Goal: Information Seeking & Learning: Find specific fact

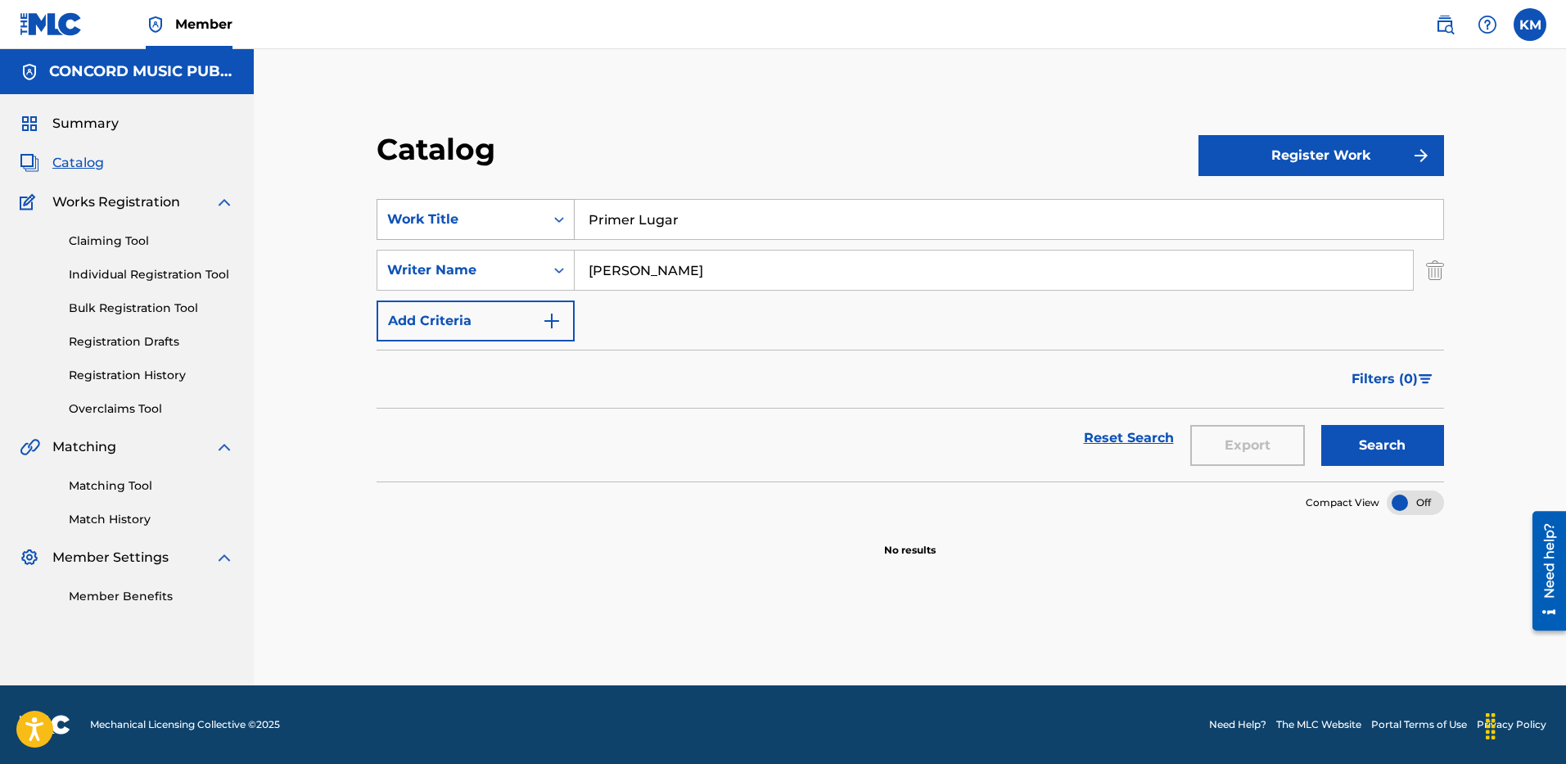
click at [556, 216] on icon "Search Form" at bounding box center [559, 219] width 16 height 16
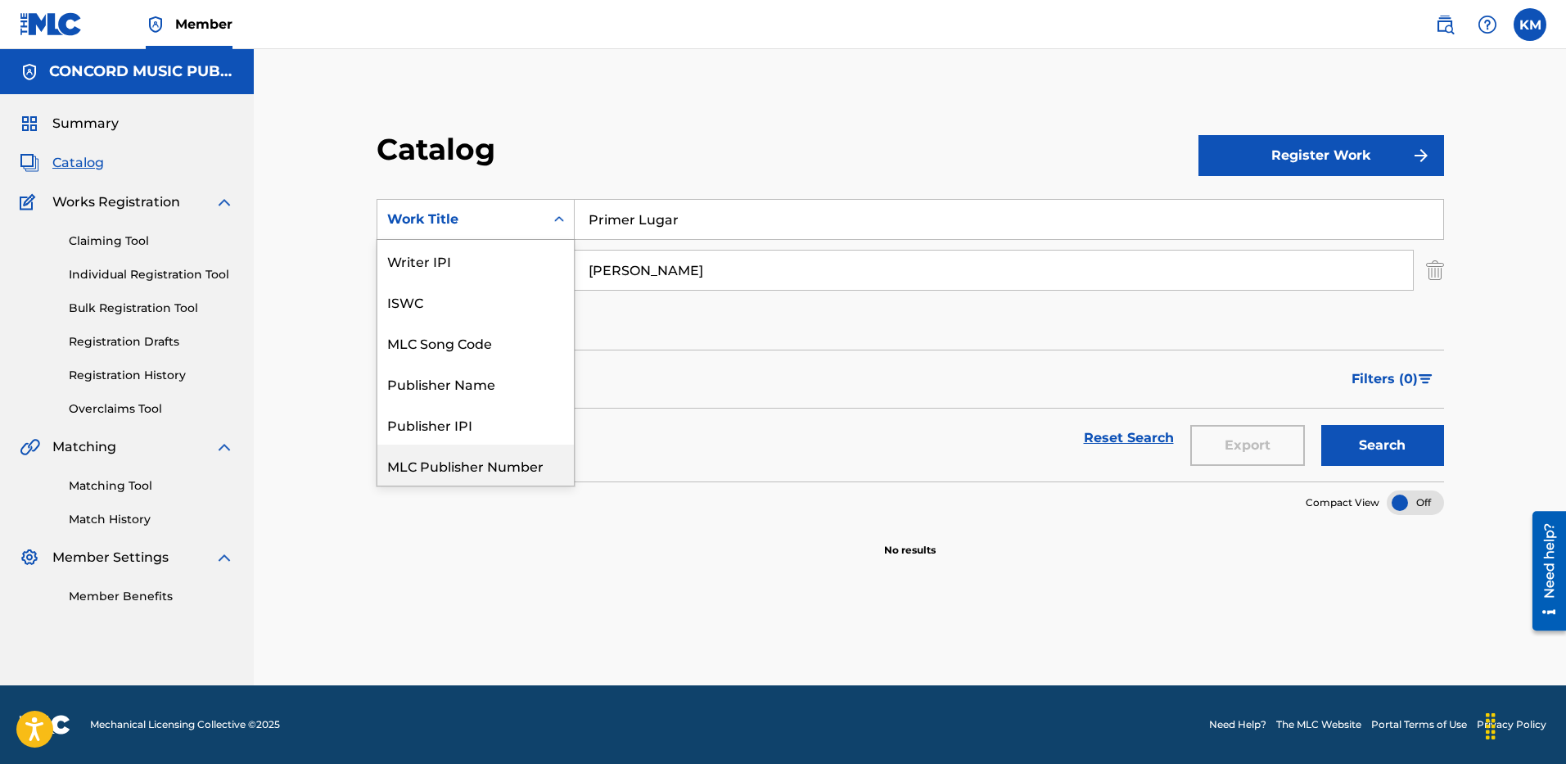
scroll to position [205, 0]
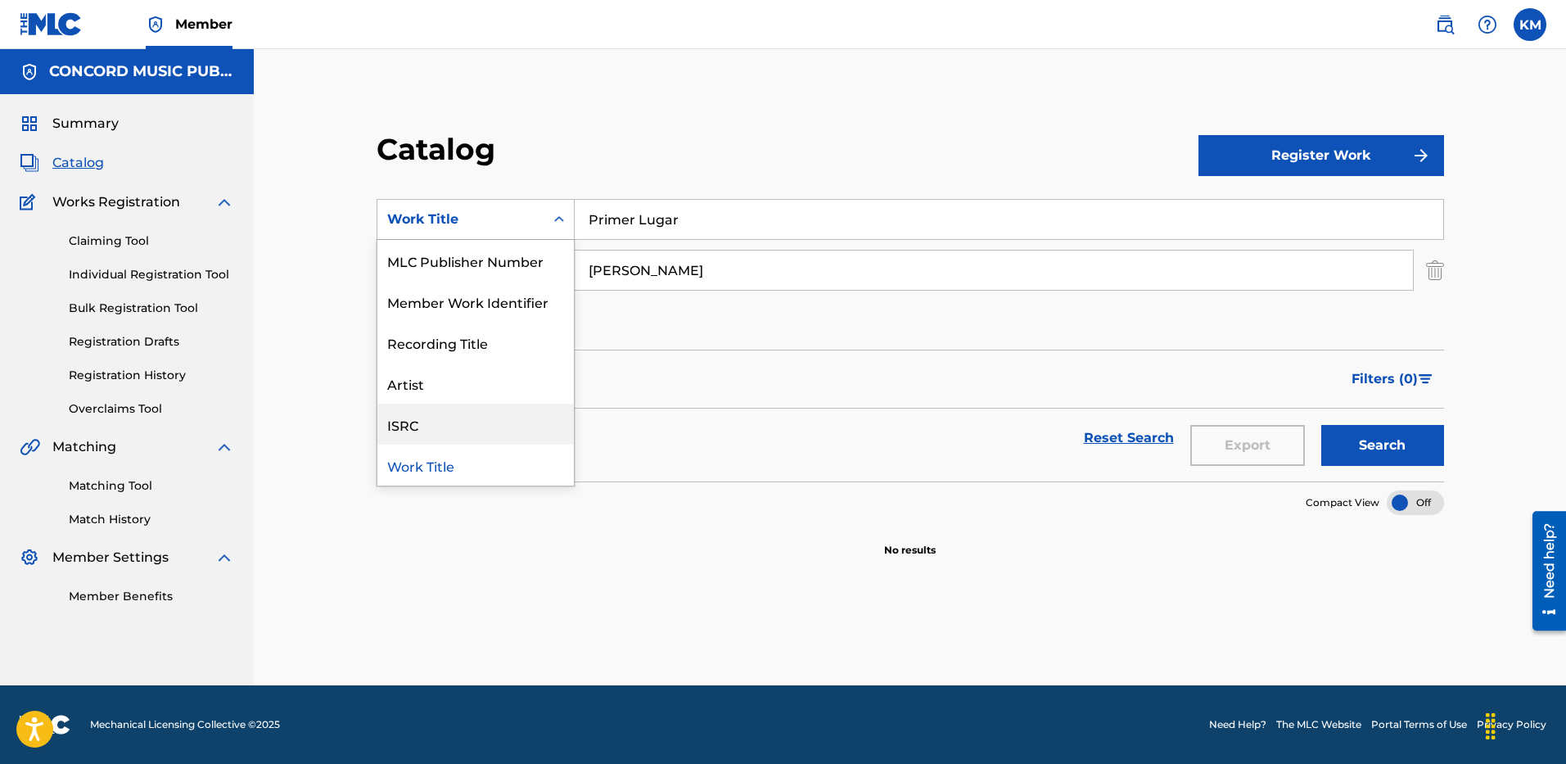
click at [521, 418] on div "ISRC" at bounding box center [475, 423] width 196 height 41
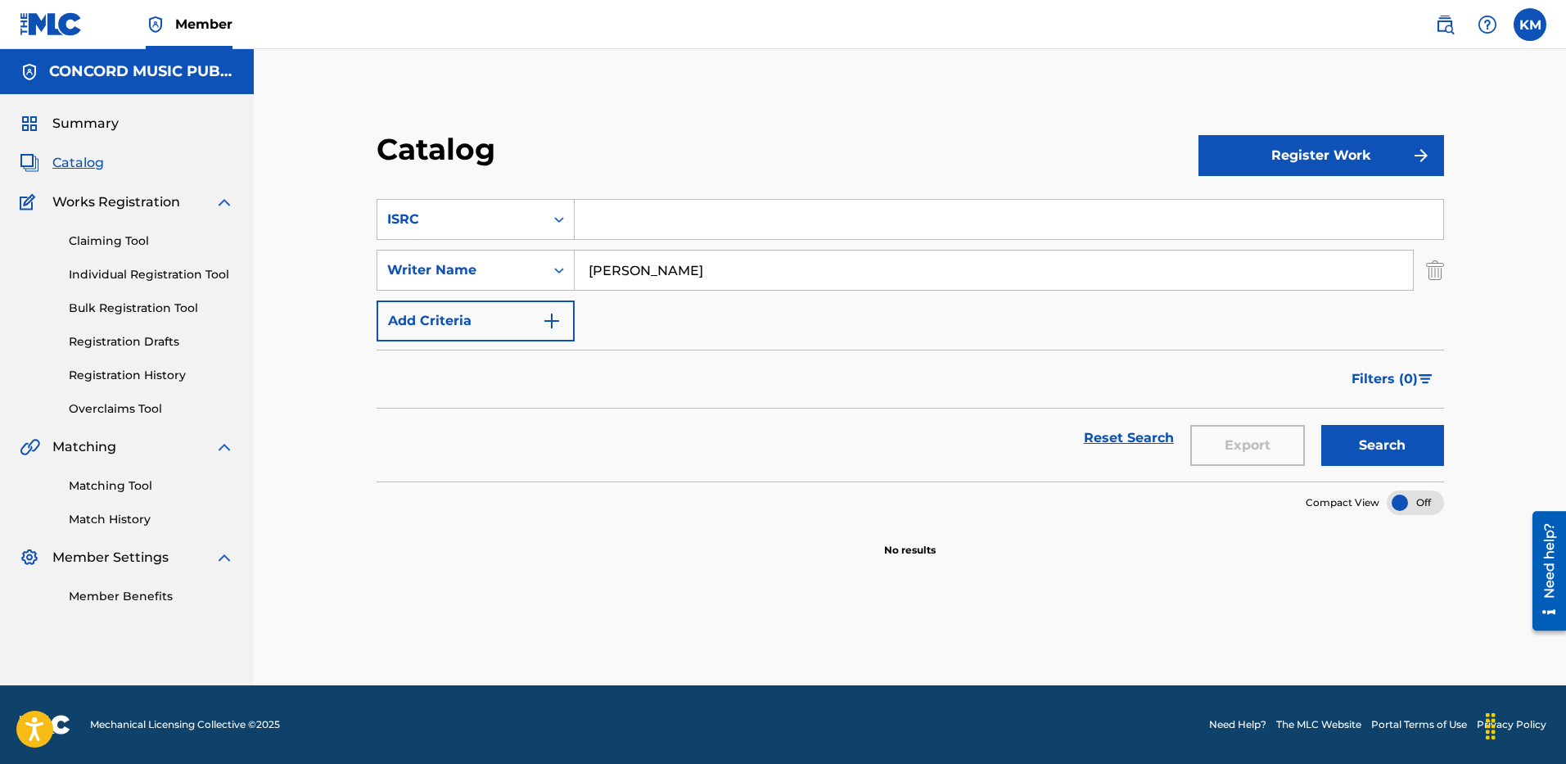
click at [613, 223] on input "Search Form" at bounding box center [1008, 219] width 868 height 39
paste input "QZNMU2502299"
type input "QZNMU2502299"
click at [1427, 273] on img "Search Form" at bounding box center [1435, 270] width 18 height 41
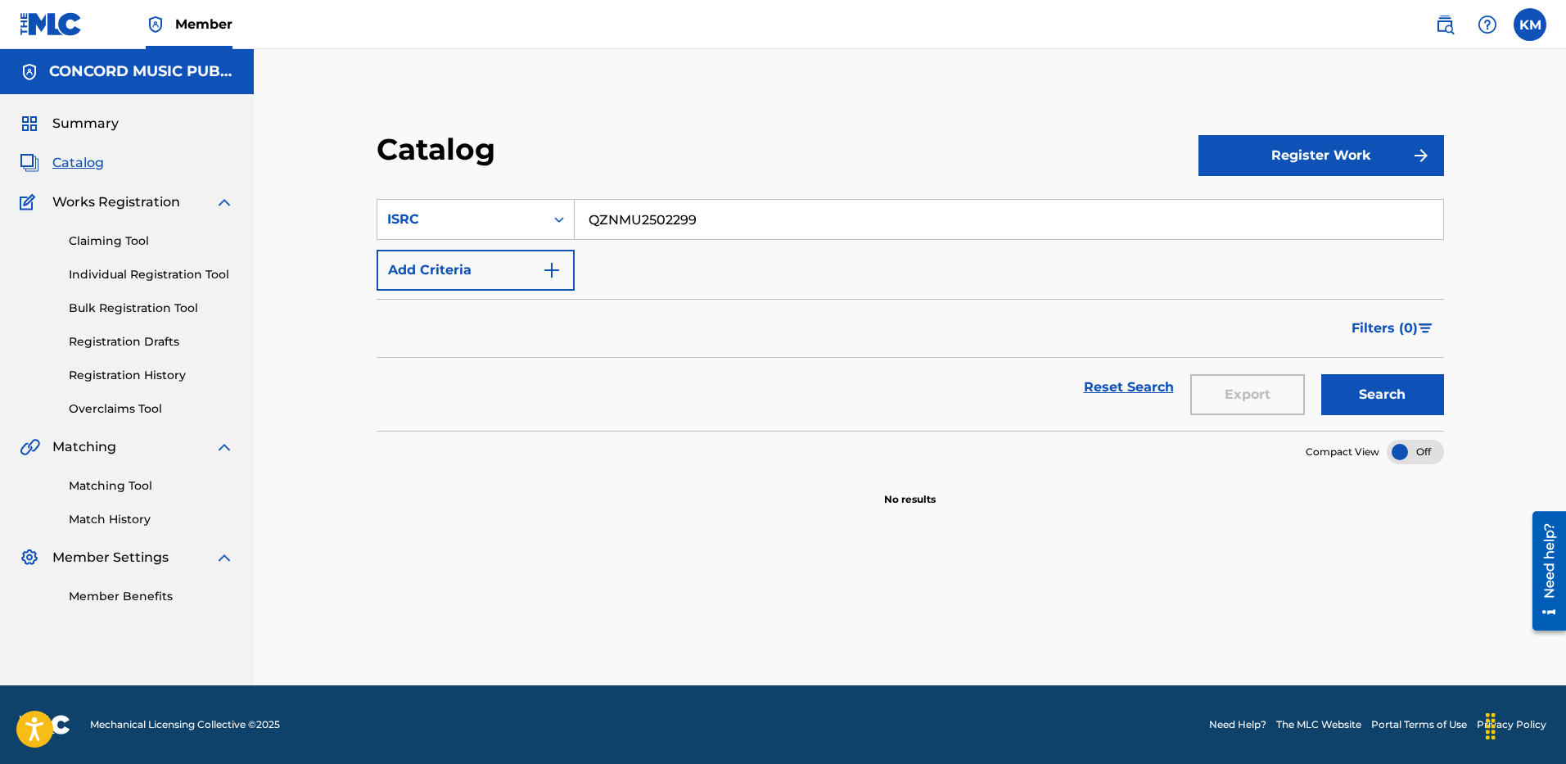
click at [561, 270] on button "Add Criteria" at bounding box center [475, 270] width 198 height 41
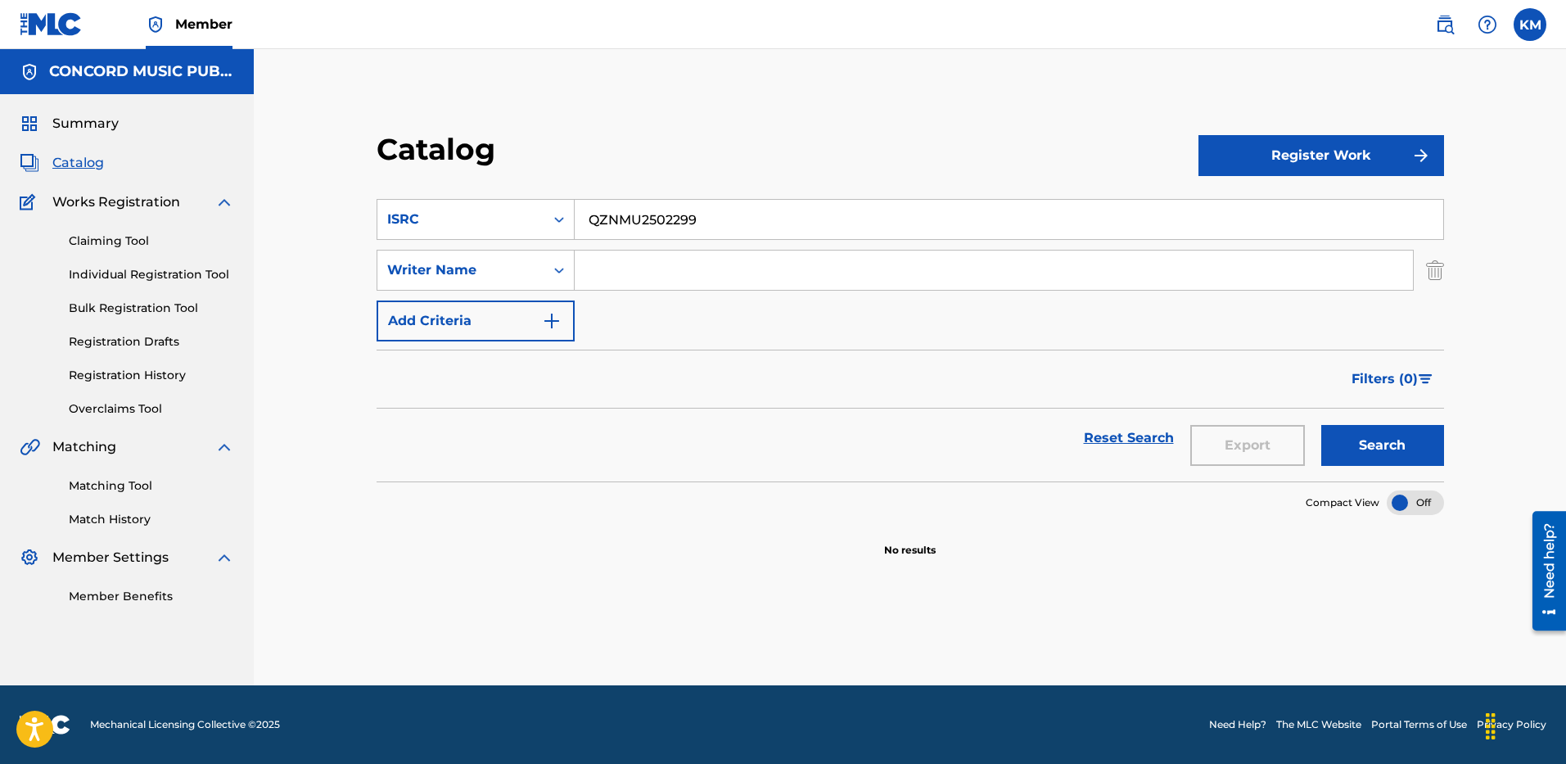
paste input "QZNMU2502299"
drag, startPoint x: 597, startPoint y: 268, endPoint x: 454, endPoint y: 257, distance: 142.8
click at [454, 257] on div "SearchWithCriteria6a0c25f2-63e7-46d7-a961-13d42cf13062 Writer Name QZNMU2502299" at bounding box center [909, 270] width 1067 height 41
paste input "Ware"
type input "Ware"
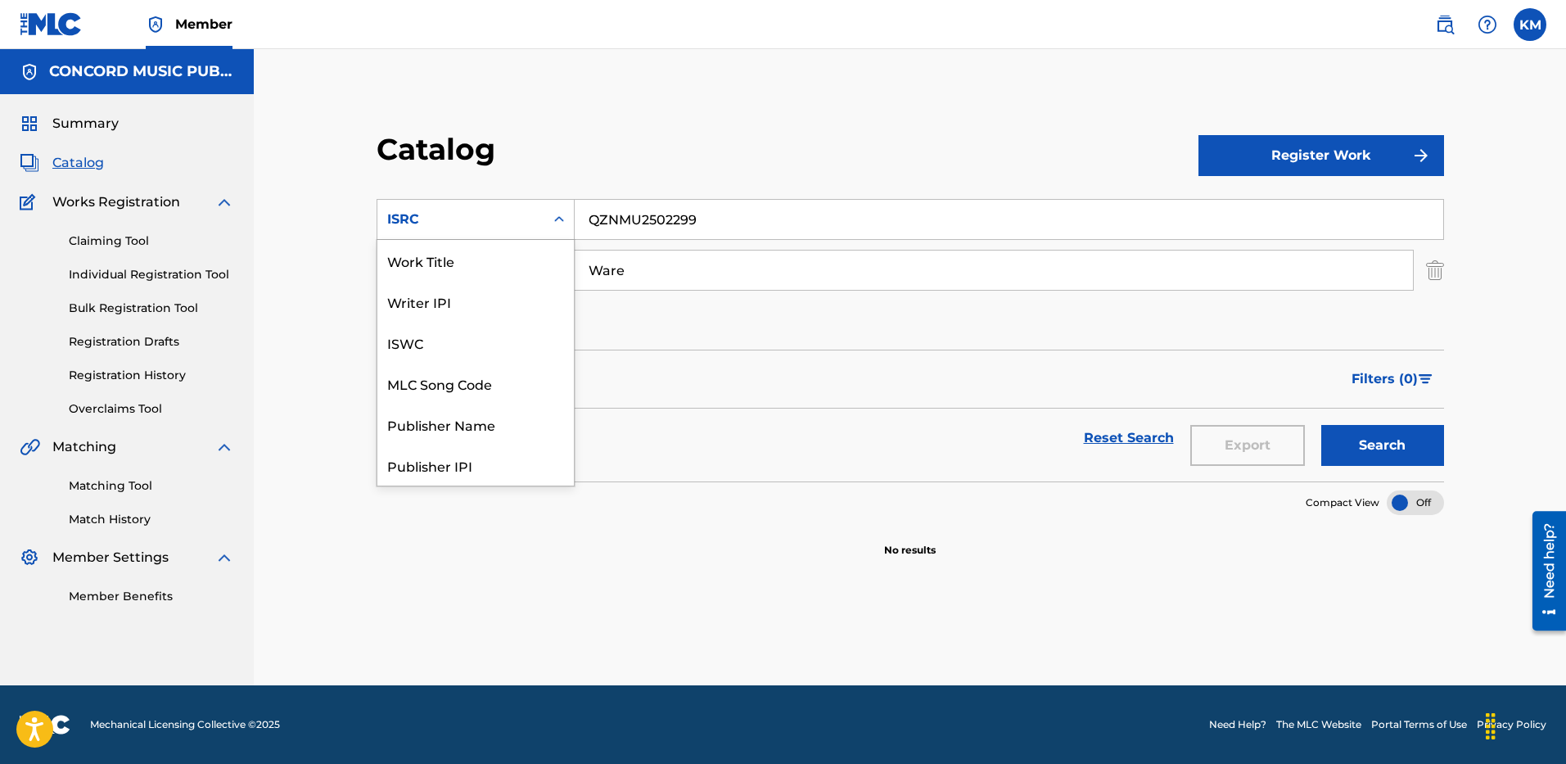
click at [565, 209] on div "Search Form" at bounding box center [558, 219] width 29 height 29
click at [501, 250] on div "Work Title" at bounding box center [475, 260] width 196 height 41
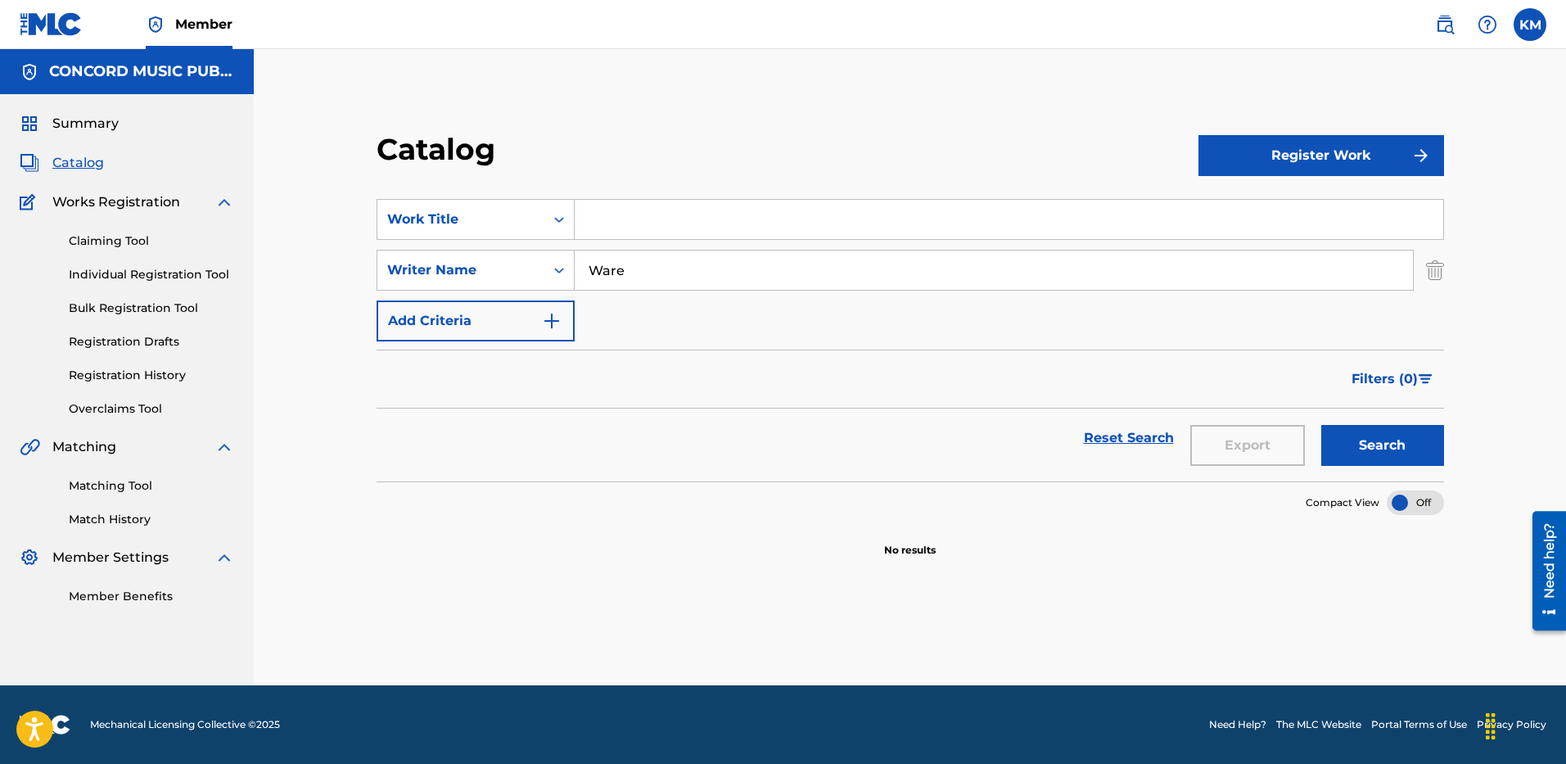
click at [703, 219] on input "Search Form" at bounding box center [1008, 219] width 868 height 39
paste input "[PERSON_NAME]"
type input "[PERSON_NAME]"
click at [1338, 443] on button "Search" at bounding box center [1382, 445] width 123 height 41
paste input "[PERSON_NAME]"
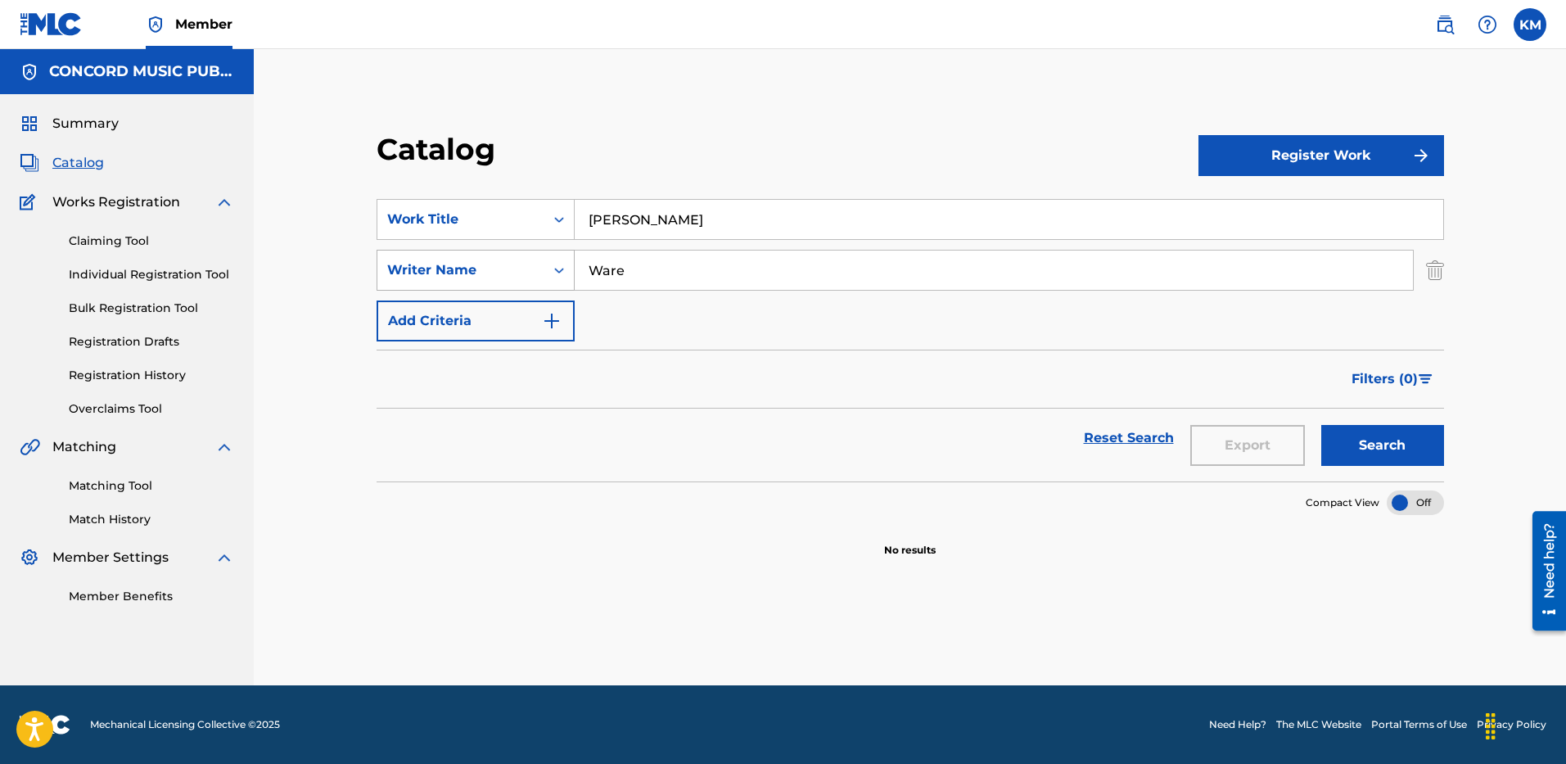
drag, startPoint x: 599, startPoint y: 263, endPoint x: 480, endPoint y: 256, distance: 118.8
click at [497, 255] on div "SearchWithCriteria6a0c25f2-63e7-46d7-a961-13d42cf13062 Writer Name [PERSON_NAME]" at bounding box center [909, 270] width 1067 height 41
type input "[PERSON_NAME]"
click at [1377, 444] on button "Search" at bounding box center [1382, 445] width 123 height 41
click at [1356, 440] on button "Search" at bounding box center [1382, 445] width 123 height 41
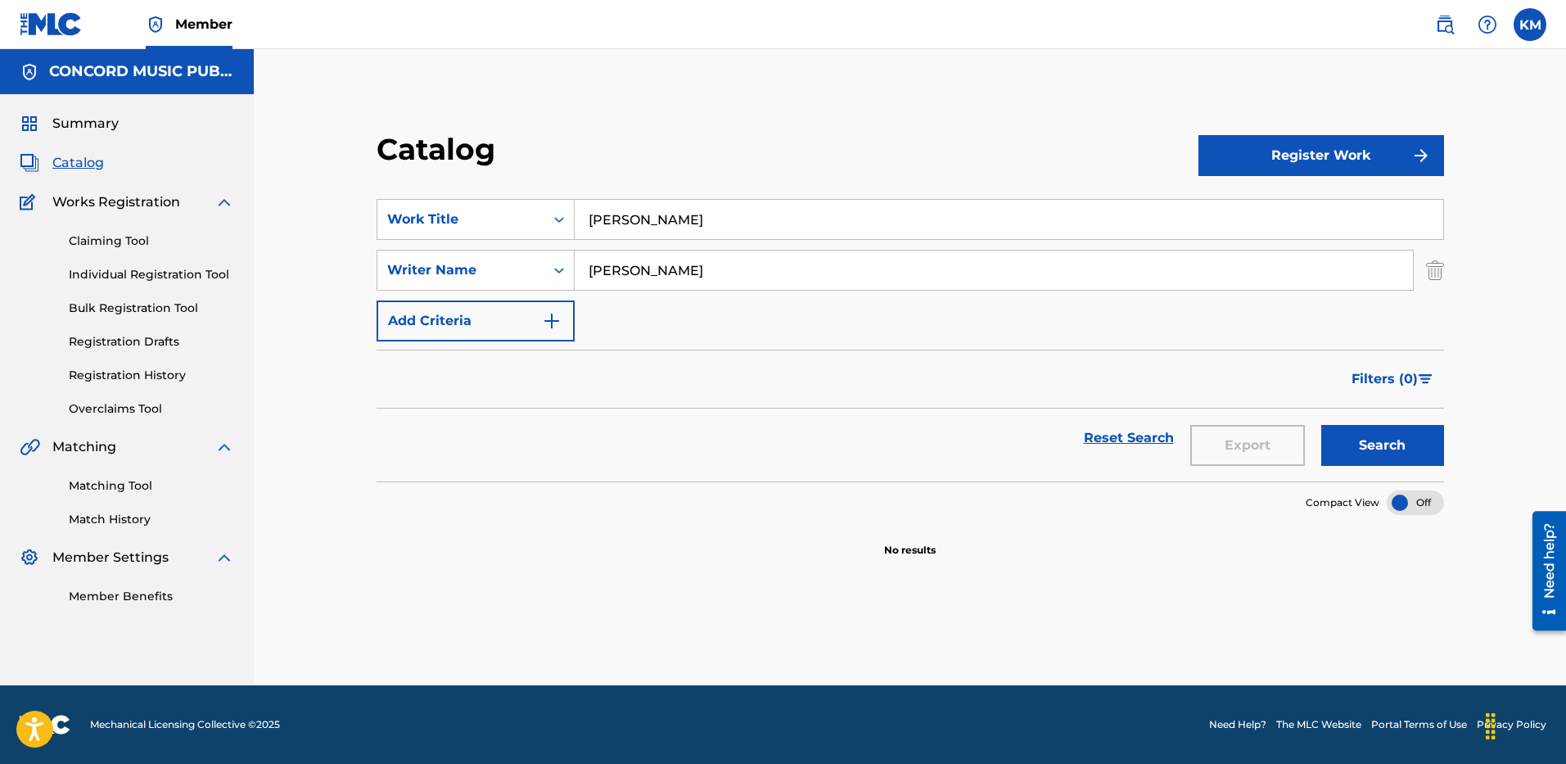
drag, startPoint x: 584, startPoint y: 223, endPoint x: 706, endPoint y: 233, distance: 122.4
click at [706, 233] on input "[PERSON_NAME]" at bounding box center [1008, 219] width 868 height 39
click at [552, 223] on icon "Search Form" at bounding box center [559, 219] width 16 height 16
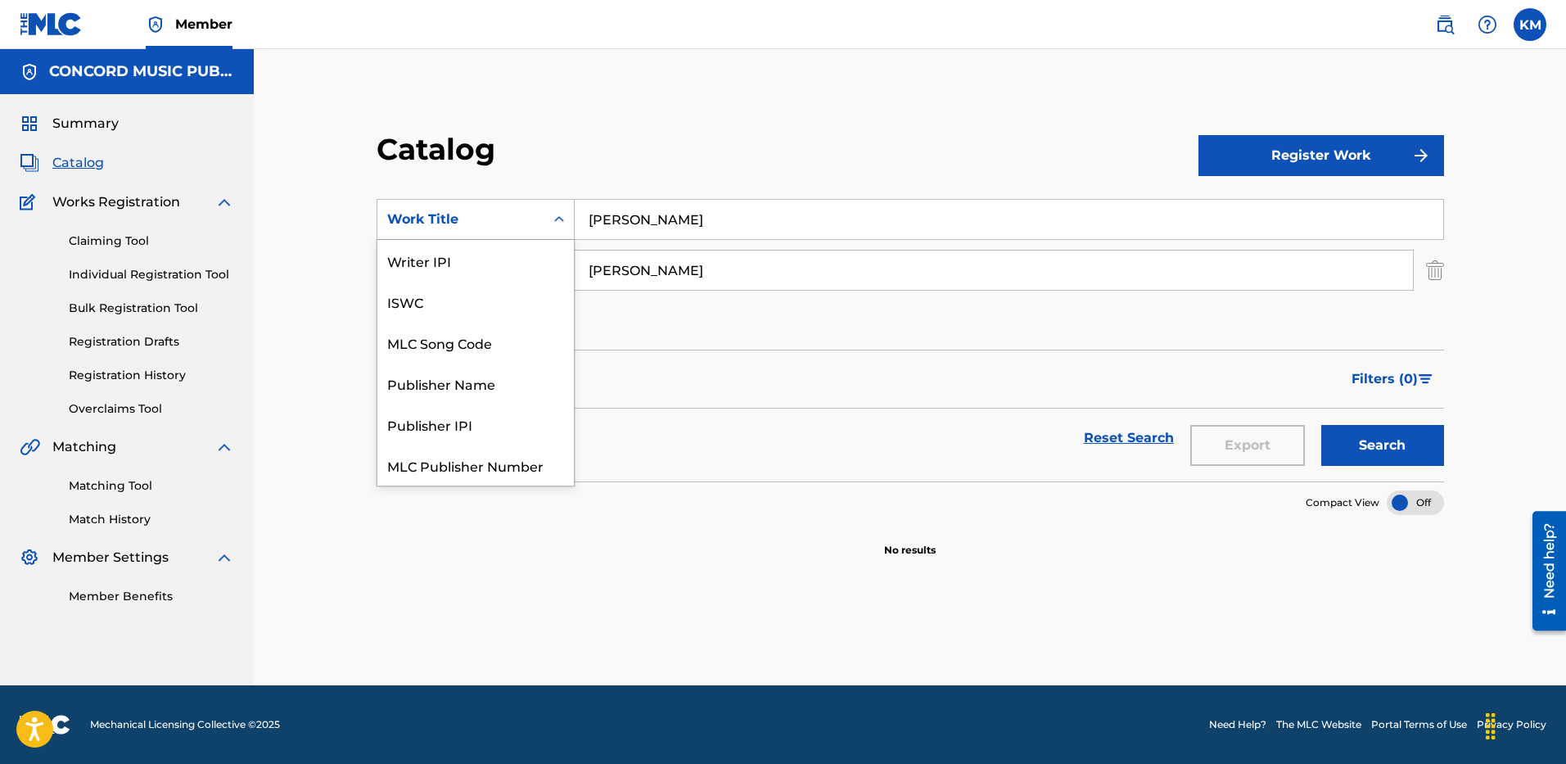
scroll to position [205, 0]
click at [439, 428] on div "ISRC" at bounding box center [475, 423] width 196 height 41
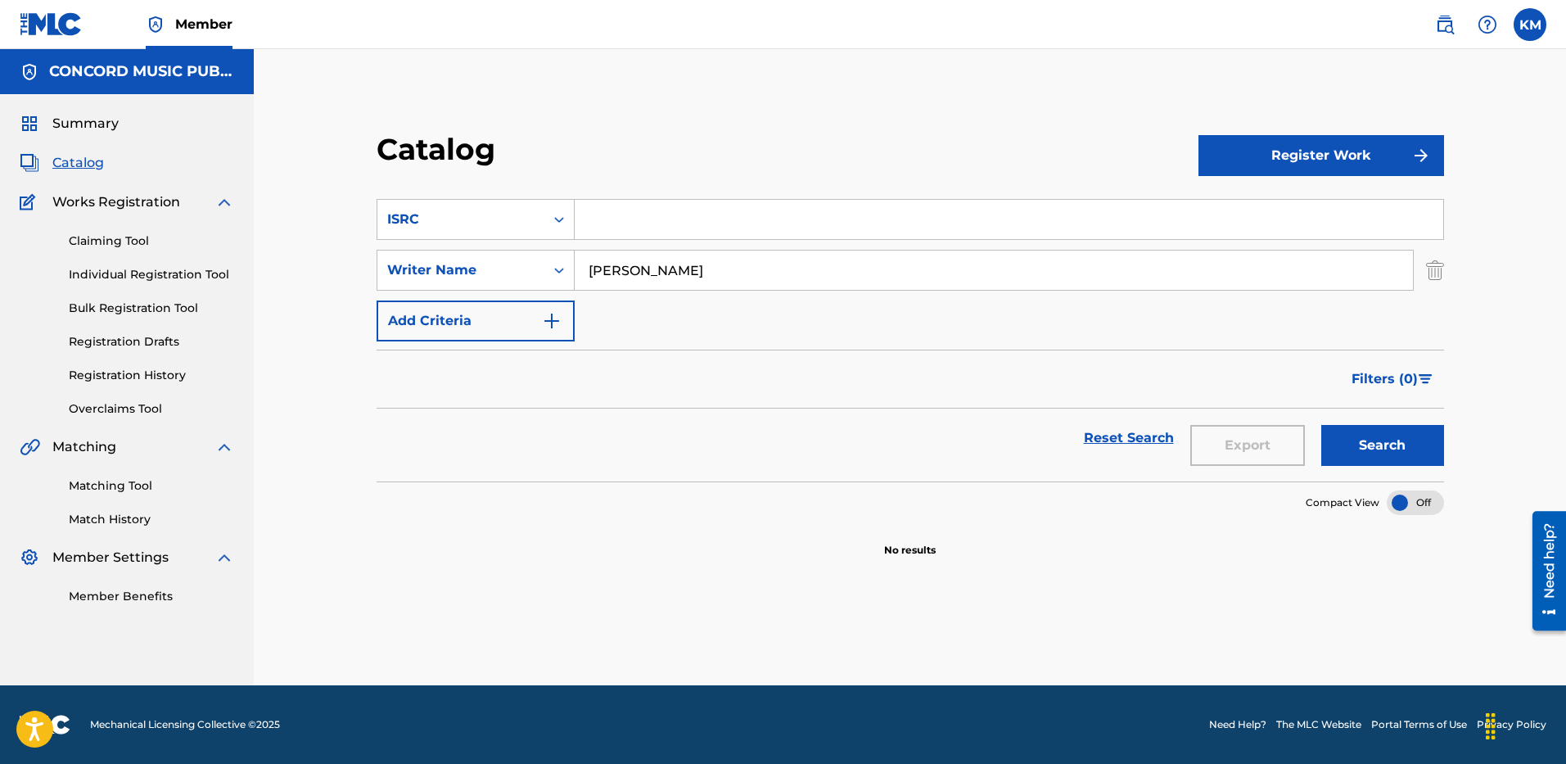
paste input "USSM12503076"
type input "USSM12503076"
click at [1436, 275] on img "Search Form" at bounding box center [1435, 270] width 18 height 41
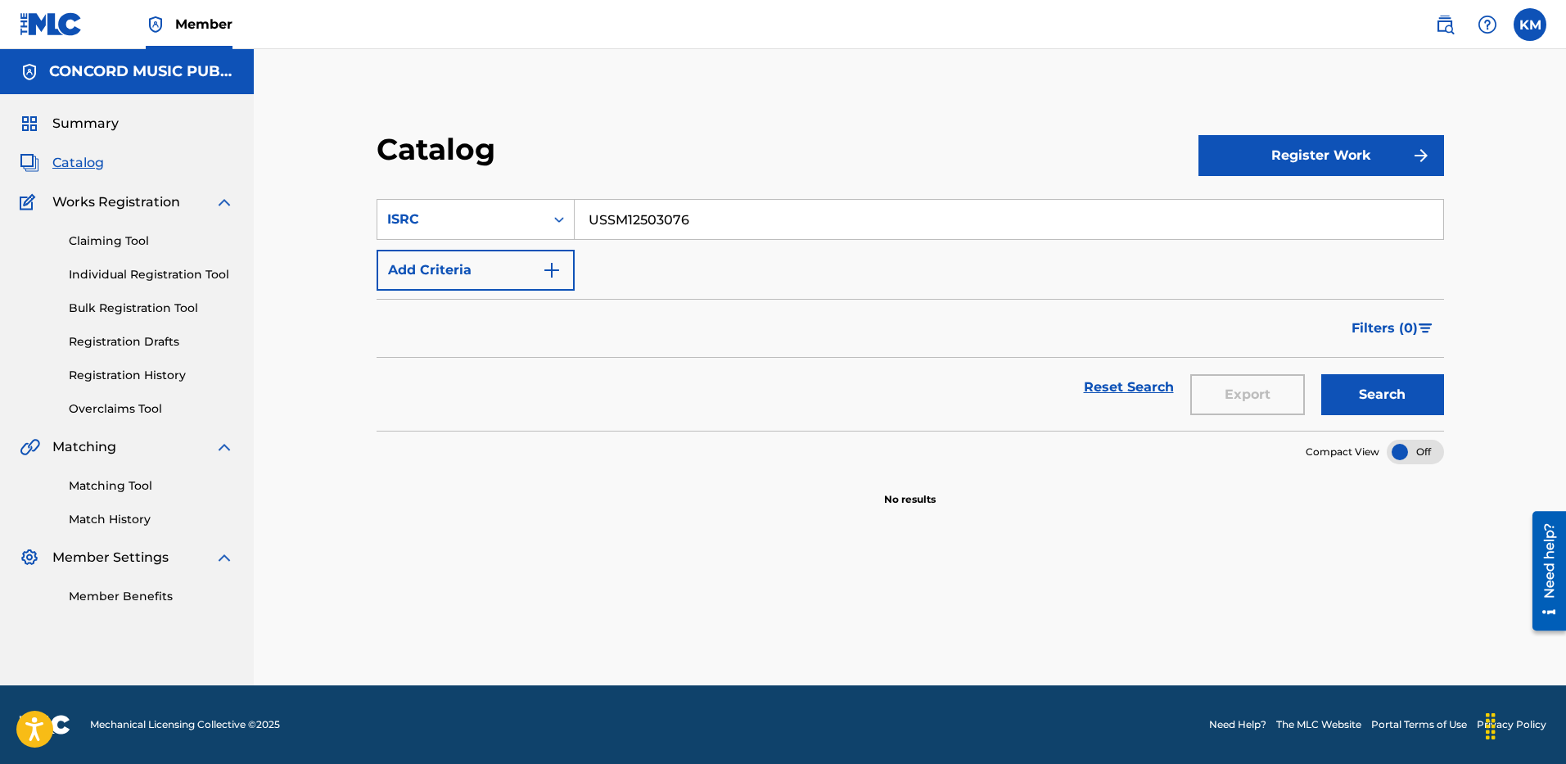
click at [1367, 399] on button "Search" at bounding box center [1382, 394] width 123 height 41
click at [603, 212] on input "USSM12503076" at bounding box center [1008, 219] width 868 height 39
click at [1381, 392] on button "Search" at bounding box center [1382, 394] width 123 height 41
click at [561, 272] on img "Search Form" at bounding box center [552, 270] width 20 height 20
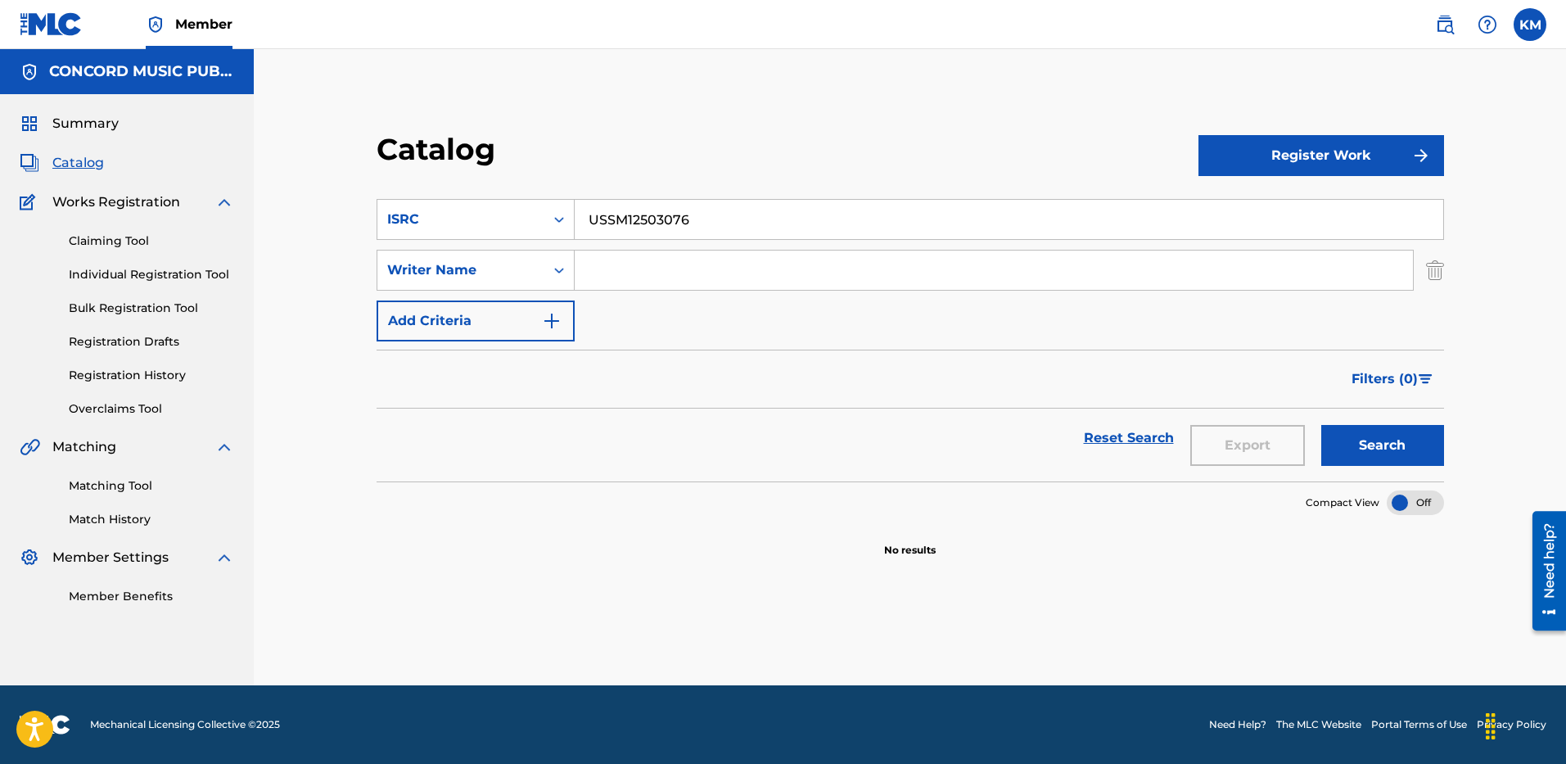
click at [673, 267] on input "Search Form" at bounding box center [993, 269] width 838 height 39
paste input "Fall"
type input "Fall"
click at [565, 222] on icon "Search Form" at bounding box center [559, 219] width 16 height 16
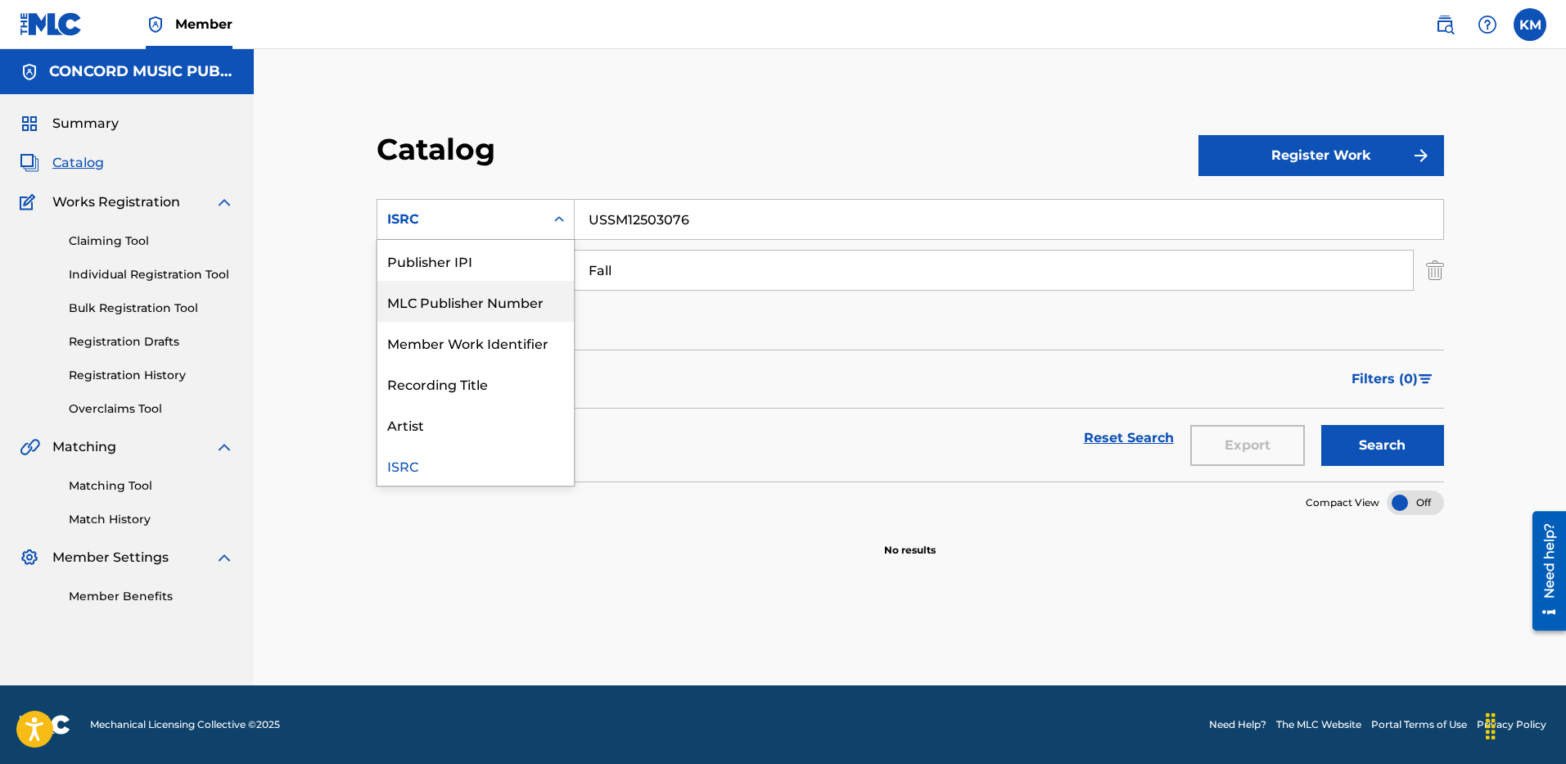
scroll to position [0, 0]
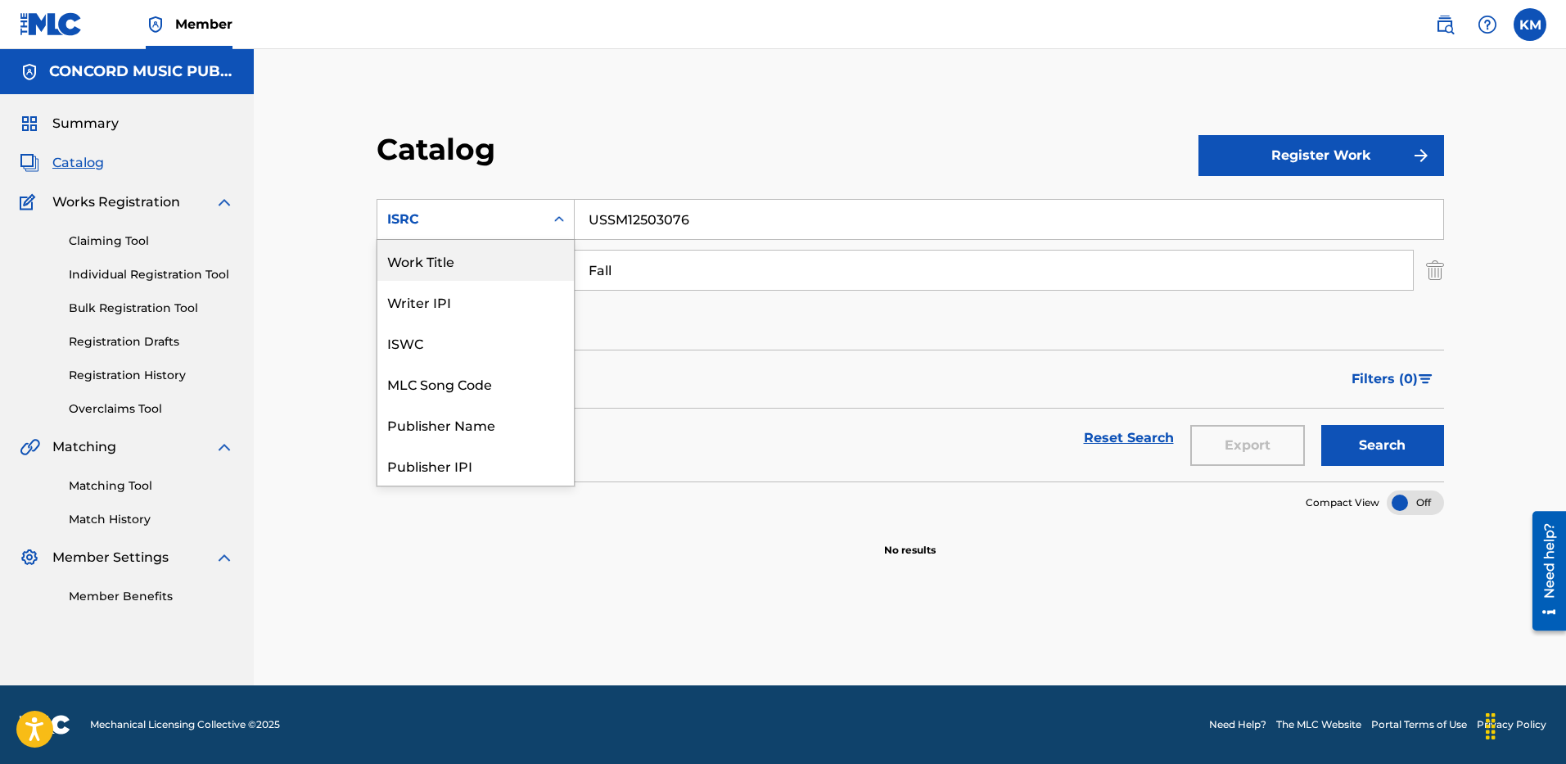
click at [525, 247] on div "Work Title" at bounding box center [475, 260] width 196 height 41
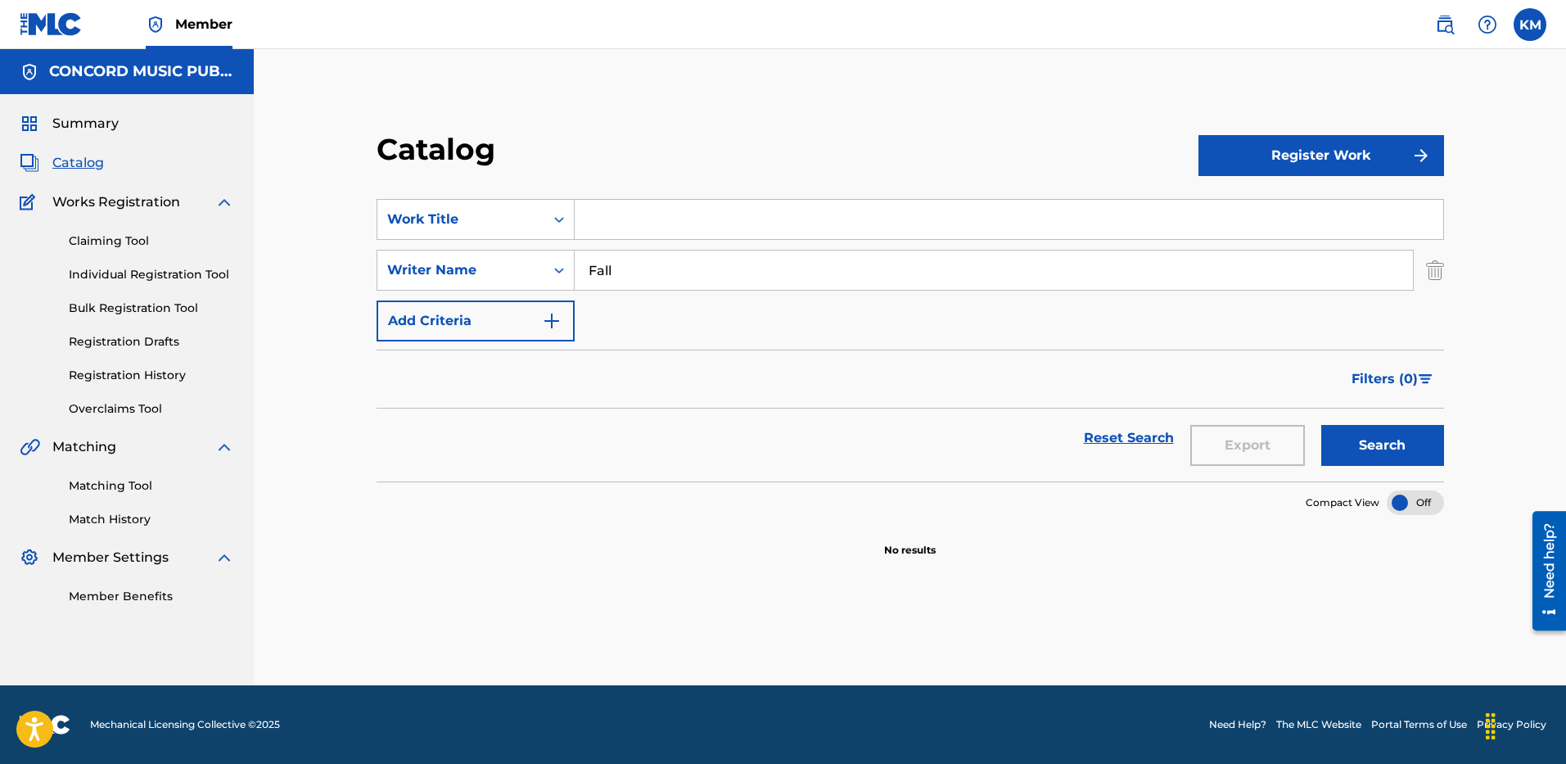
click at [602, 220] on input "Search Form" at bounding box center [1008, 219] width 868 height 39
paste input "VELOUR"
type input "VELOUR"
click at [1355, 435] on button "Search" at bounding box center [1382, 445] width 123 height 41
click at [552, 218] on icon "Search Form" at bounding box center [559, 219] width 16 height 16
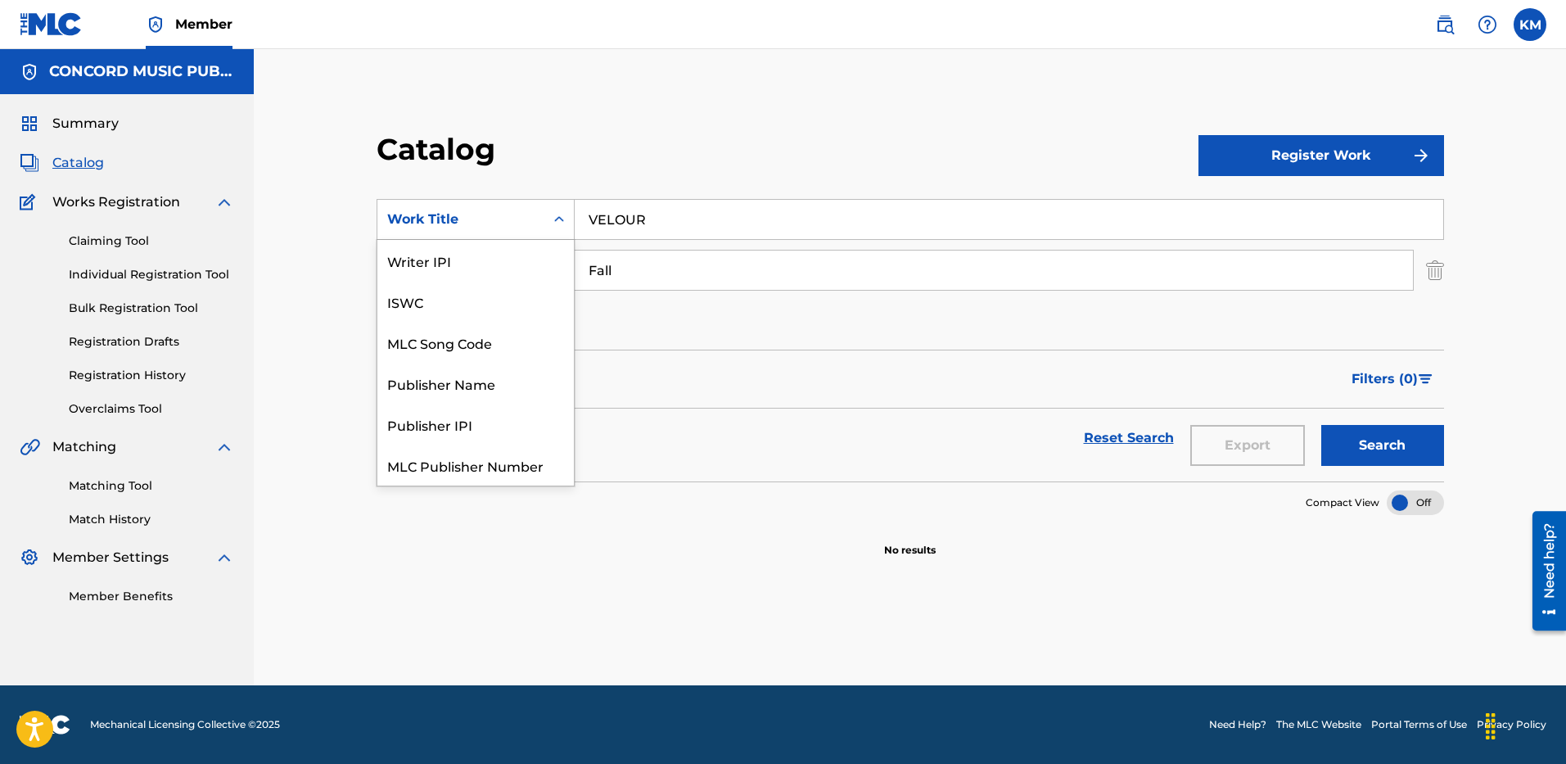
scroll to position [205, 0]
click at [470, 426] on div "ISRC" at bounding box center [475, 423] width 196 height 41
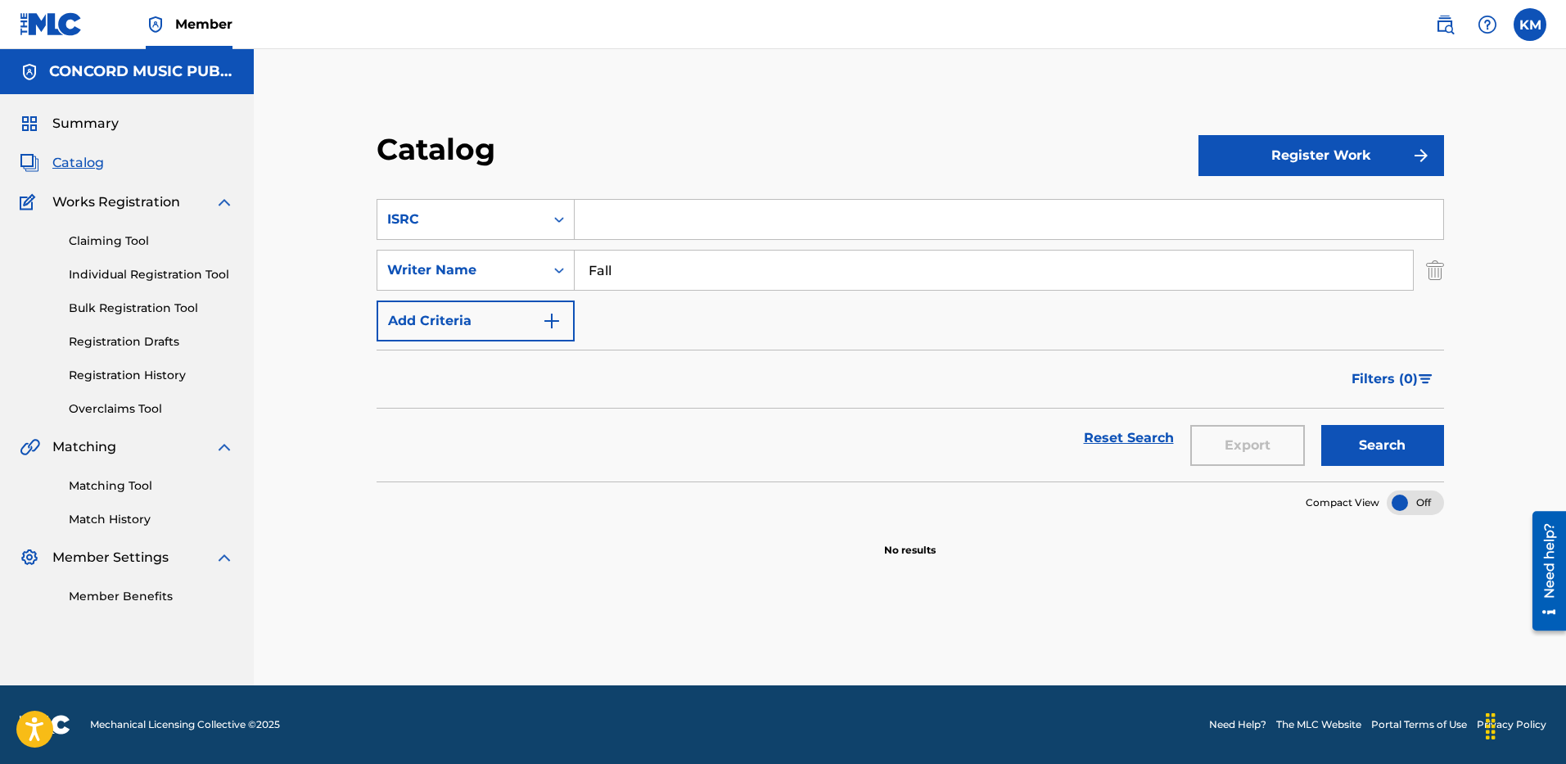
click at [629, 236] on input "Search Form" at bounding box center [1008, 219] width 868 height 39
paste input "USQX92503112"
type input "USQX92503112"
click at [1424, 277] on div "SearchWithCriteria6a0c25f2-63e7-46d7-a961-13d42cf13062 Writer Name Fall" at bounding box center [909, 270] width 1067 height 41
click at [1429, 269] on img "Search Form" at bounding box center [1435, 270] width 18 height 41
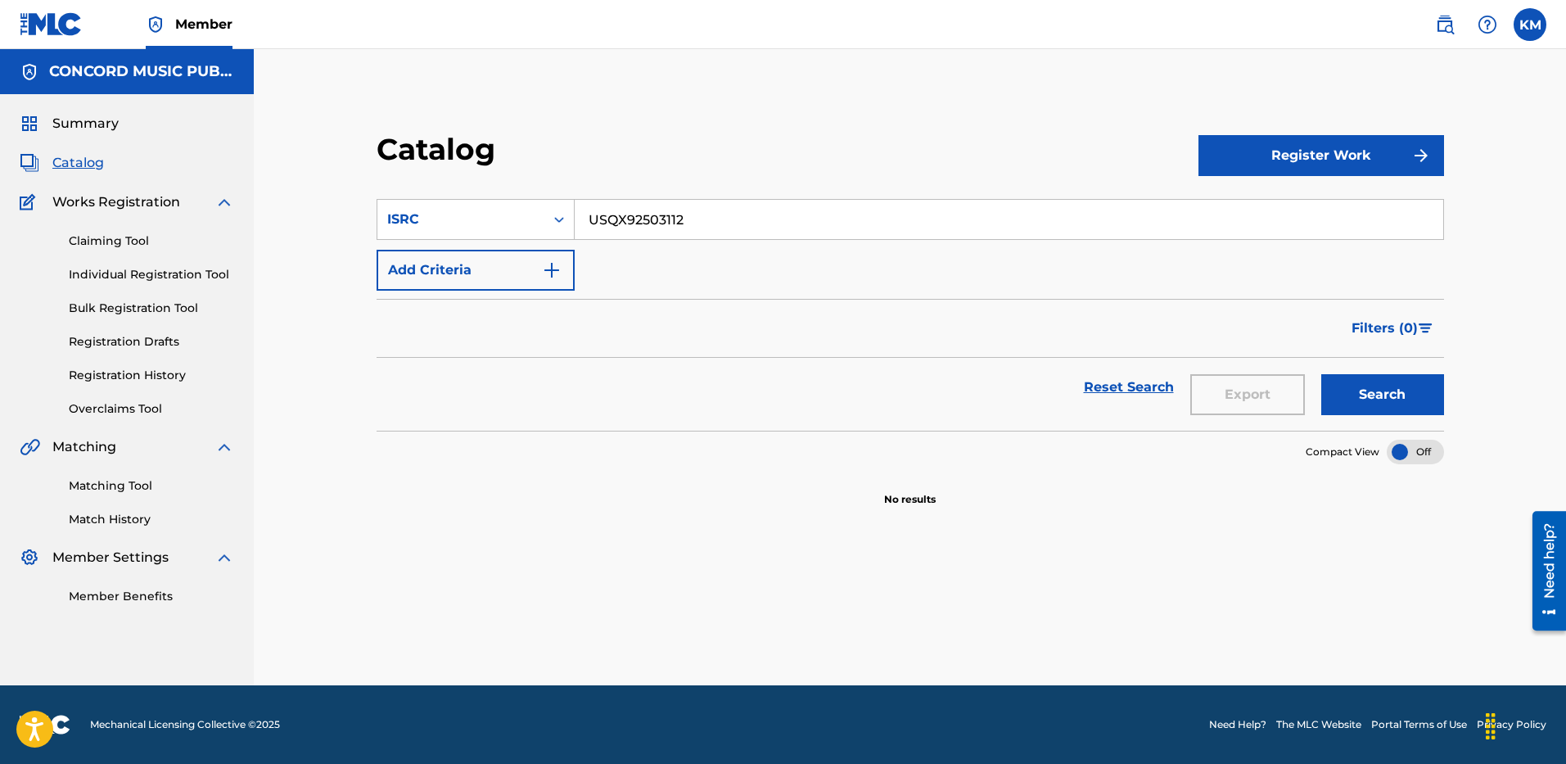
click at [1346, 397] on button "Search" at bounding box center [1382, 394] width 123 height 41
click at [562, 212] on icon "Search Form" at bounding box center [559, 219] width 16 height 16
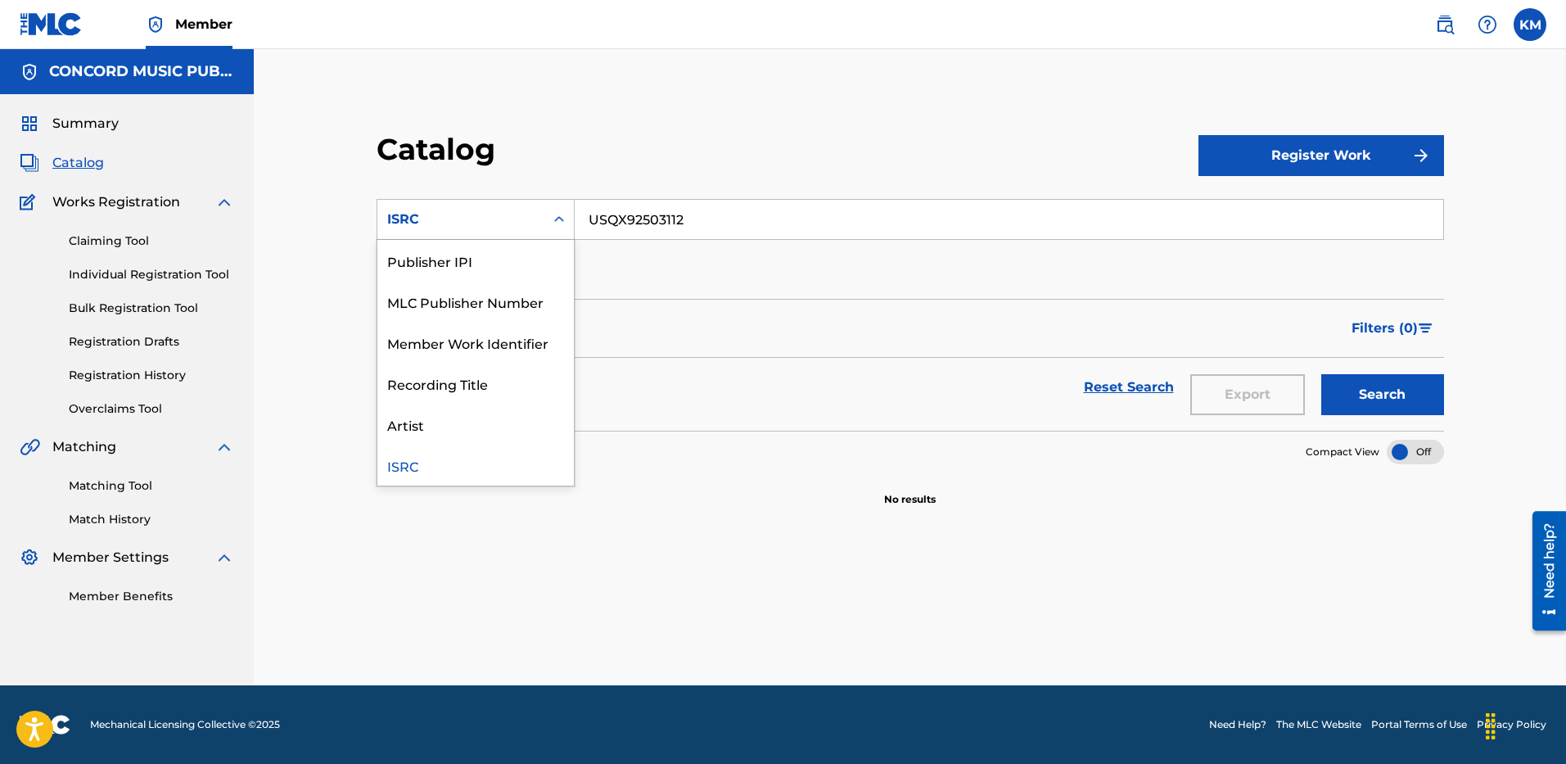
scroll to position [0, 0]
click at [498, 255] on div "Work Title" at bounding box center [475, 260] width 196 height 41
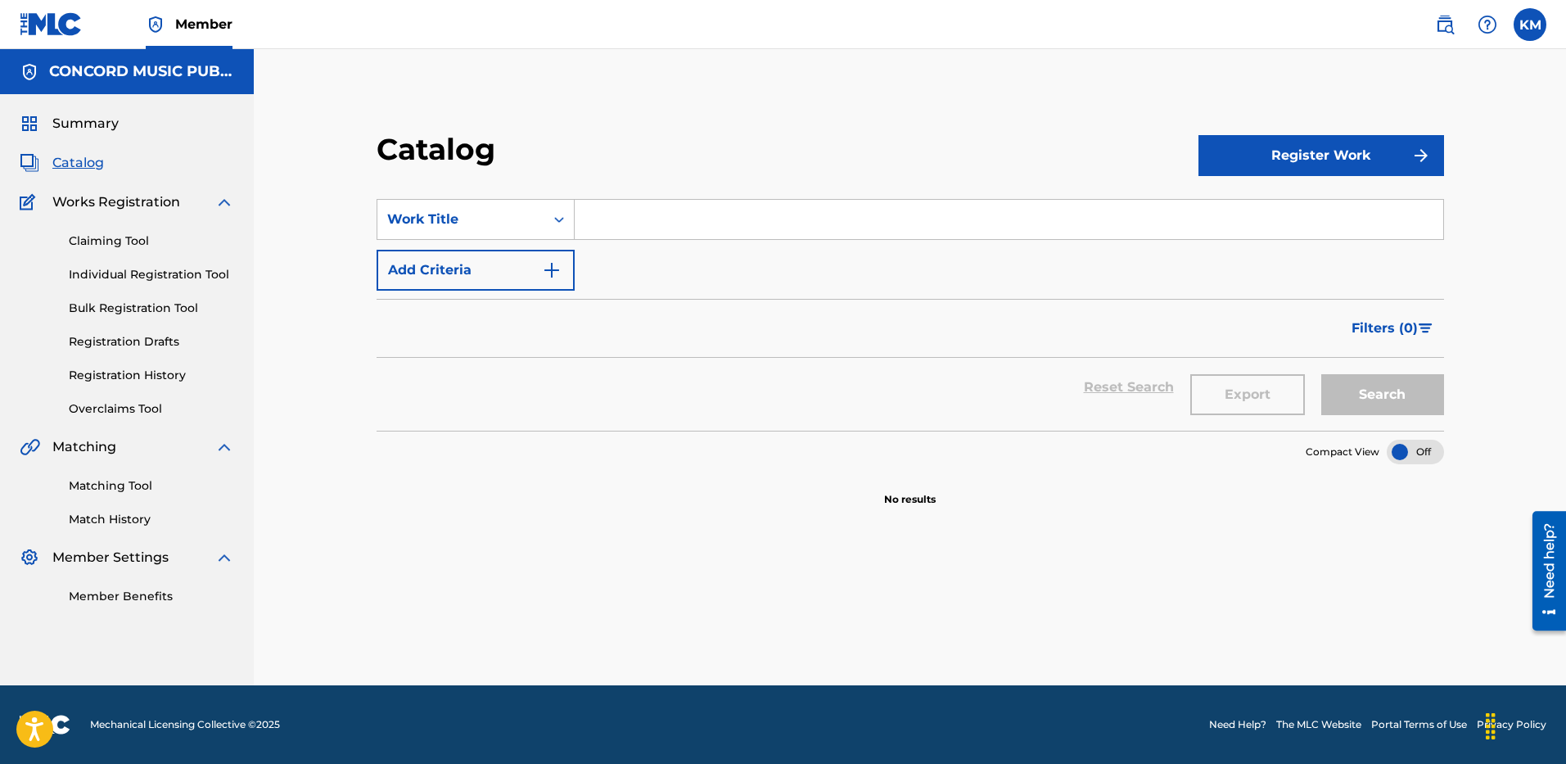
click at [614, 218] on input "Search Form" at bounding box center [1008, 219] width 868 height 39
paste input "Couldn't Be Worse"
type input "Couldn't Be Worse"
click at [547, 269] on img "Search Form" at bounding box center [552, 270] width 20 height 20
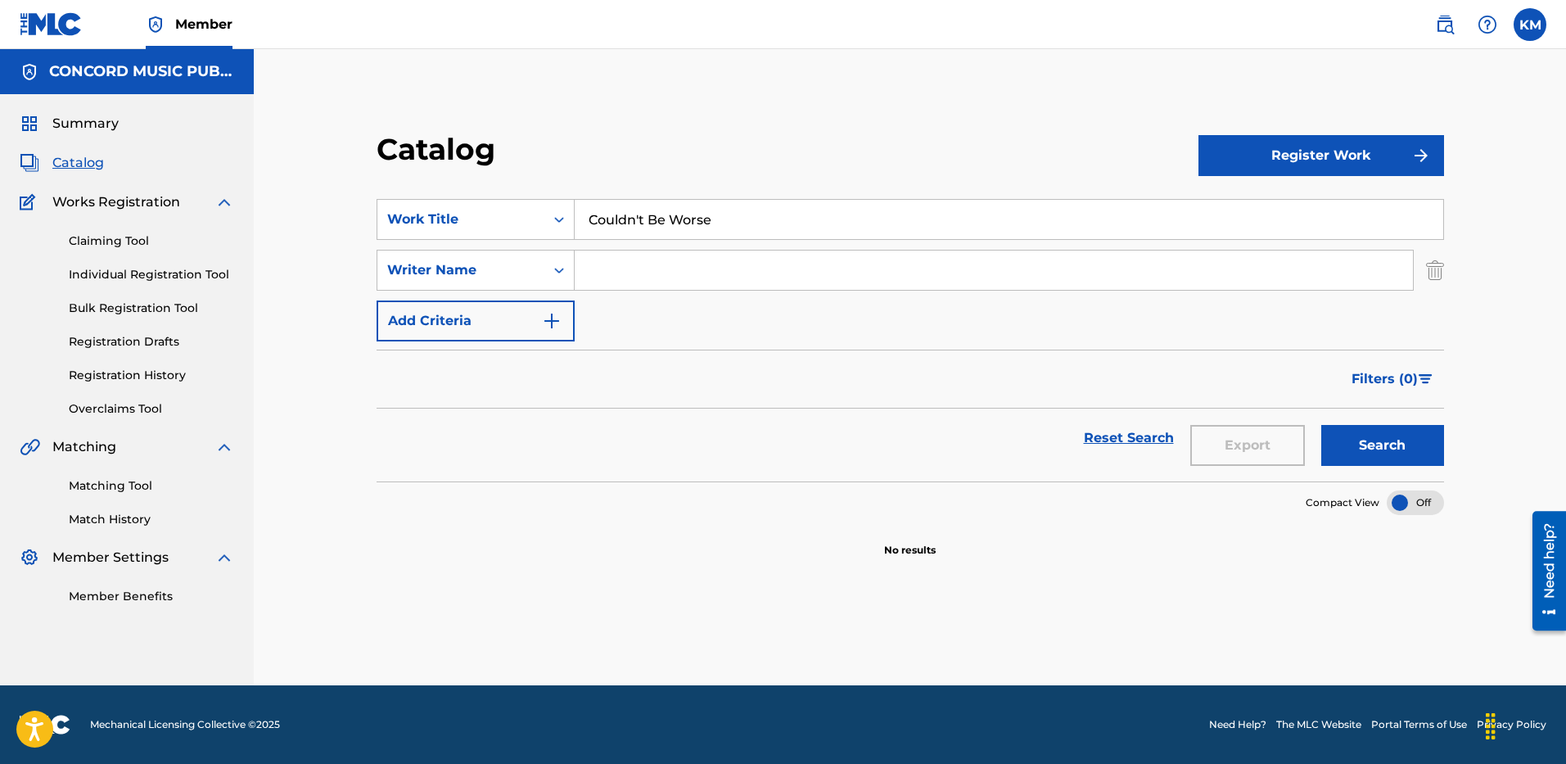
click at [620, 277] on input "Search Form" at bounding box center [993, 269] width 838 height 39
paste input "Murph"
click at [1380, 435] on button "Search" at bounding box center [1382, 445] width 123 height 41
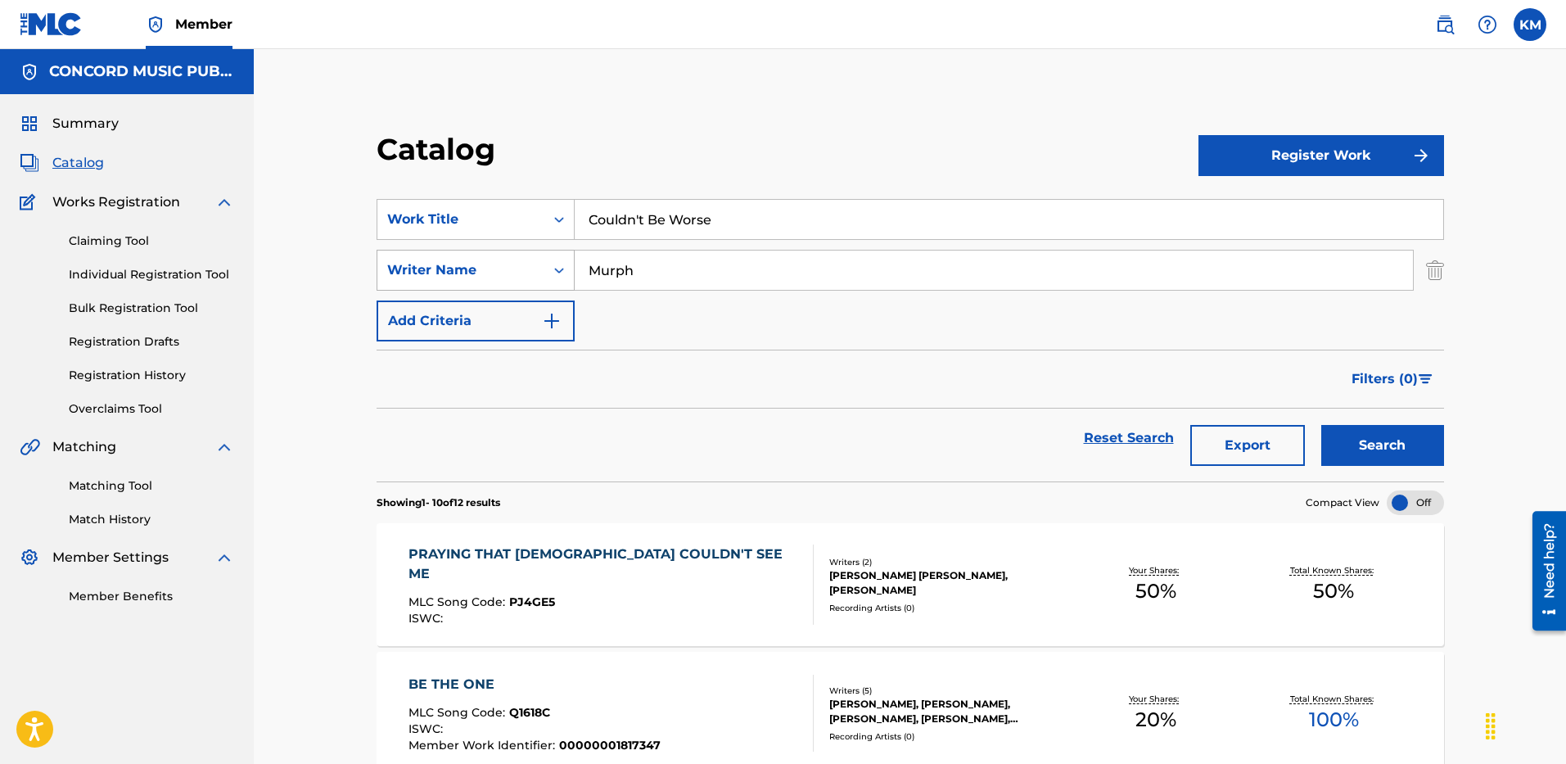
paste input "[PERSON_NAME] [PERSON_NAME]"
drag, startPoint x: 657, startPoint y: 264, endPoint x: 448, endPoint y: 258, distance: 208.8
click at [448, 258] on div "SearchWithCriteria6a0c25f2-63e7-46d7-a961-13d42cf13062 Writer Name [PERSON_NAME…" at bounding box center [909, 270] width 1067 height 41
click at [1390, 447] on button "Search" at bounding box center [1382, 445] width 123 height 41
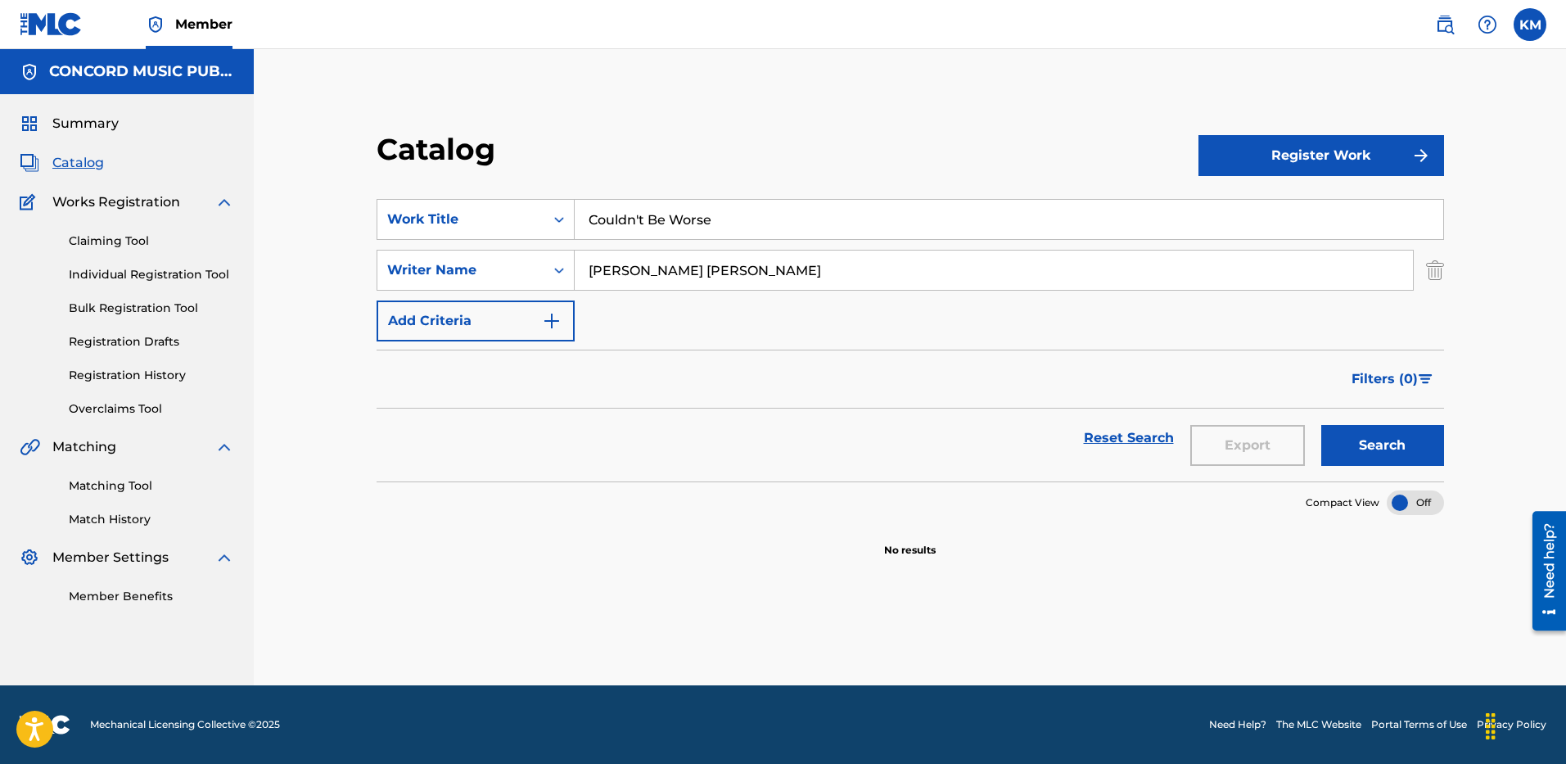
paste input "HOMAEE"
drag, startPoint x: 760, startPoint y: 271, endPoint x: 367, endPoint y: 259, distance: 393.0
click at [367, 258] on div "Catalog Register Work SearchWithCriteria61dcb44f-d906-4c6b-b9b4-28b85c9c37a0 Wo…" at bounding box center [910, 344] width 1106 height 426
type input "HOMAEE"
click at [1385, 444] on button "Search" at bounding box center [1382, 445] width 123 height 41
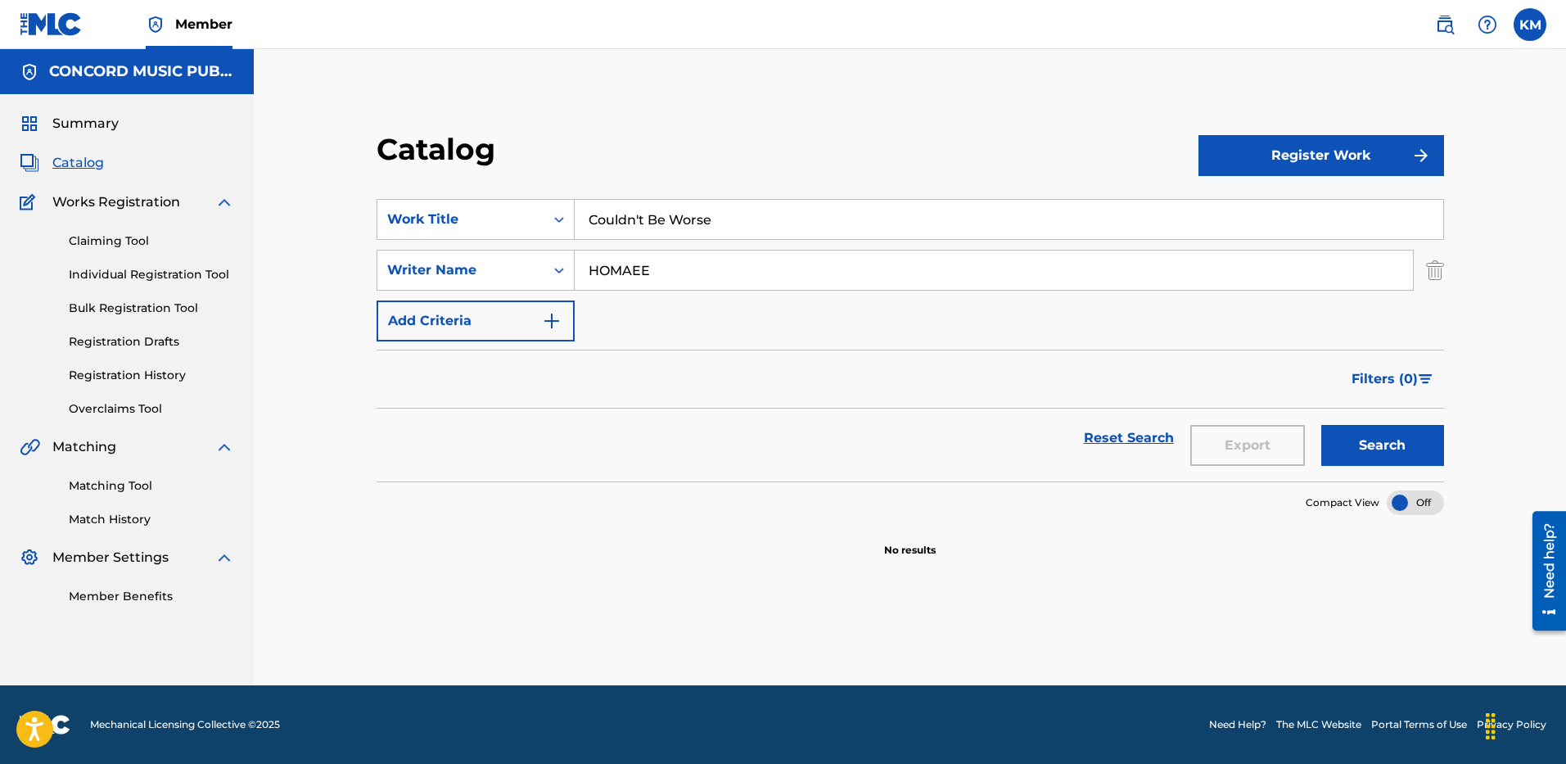
drag, startPoint x: 583, startPoint y: 221, endPoint x: 821, endPoint y: 211, distance: 237.5
click at [822, 213] on input "Couldn't Be Worse" at bounding box center [1008, 219] width 868 height 39
click at [554, 215] on icon "Search Form" at bounding box center [559, 219] width 16 height 16
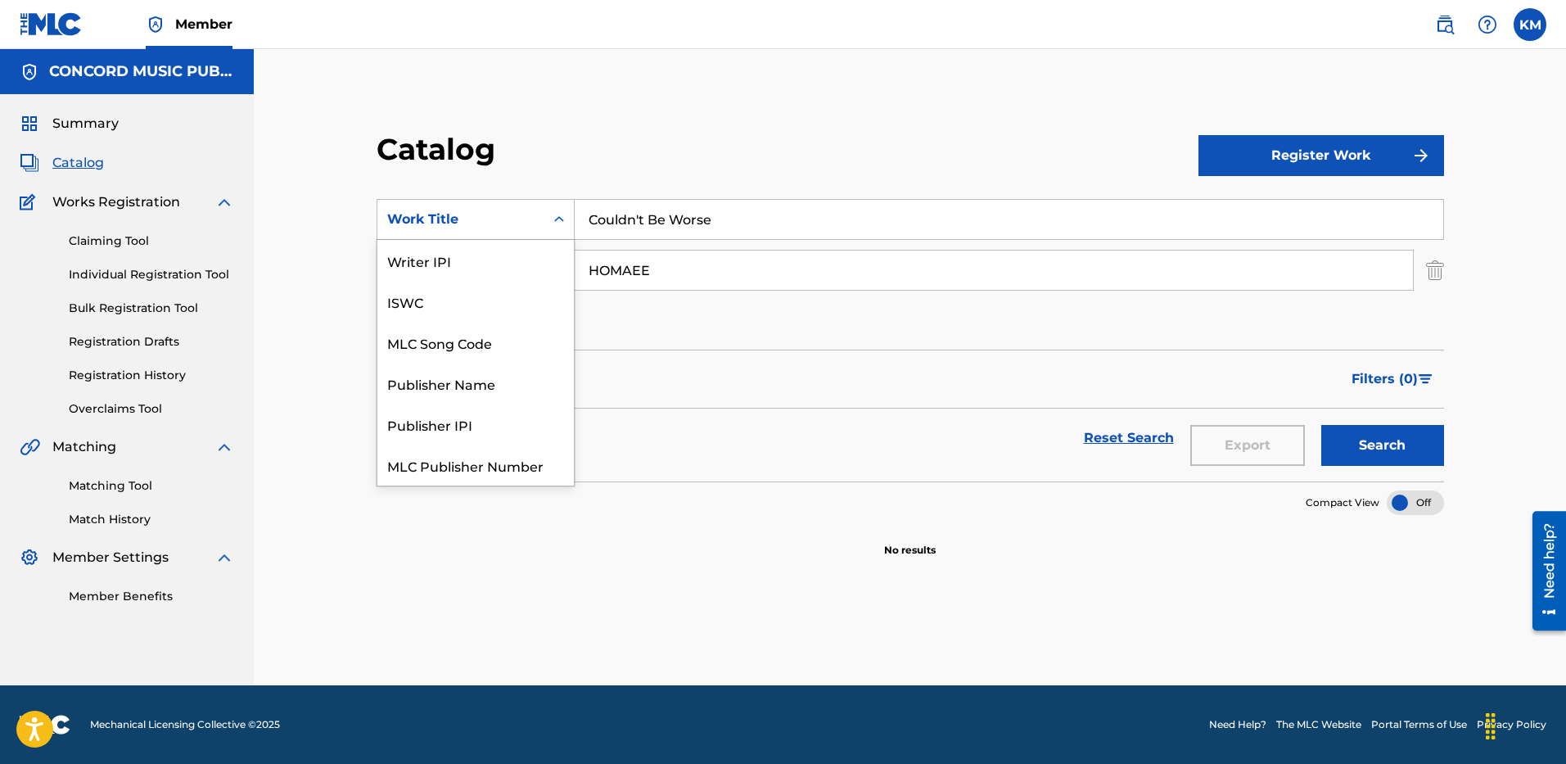
scroll to position [205, 0]
click at [493, 417] on div "ISRC" at bounding box center [475, 423] width 196 height 41
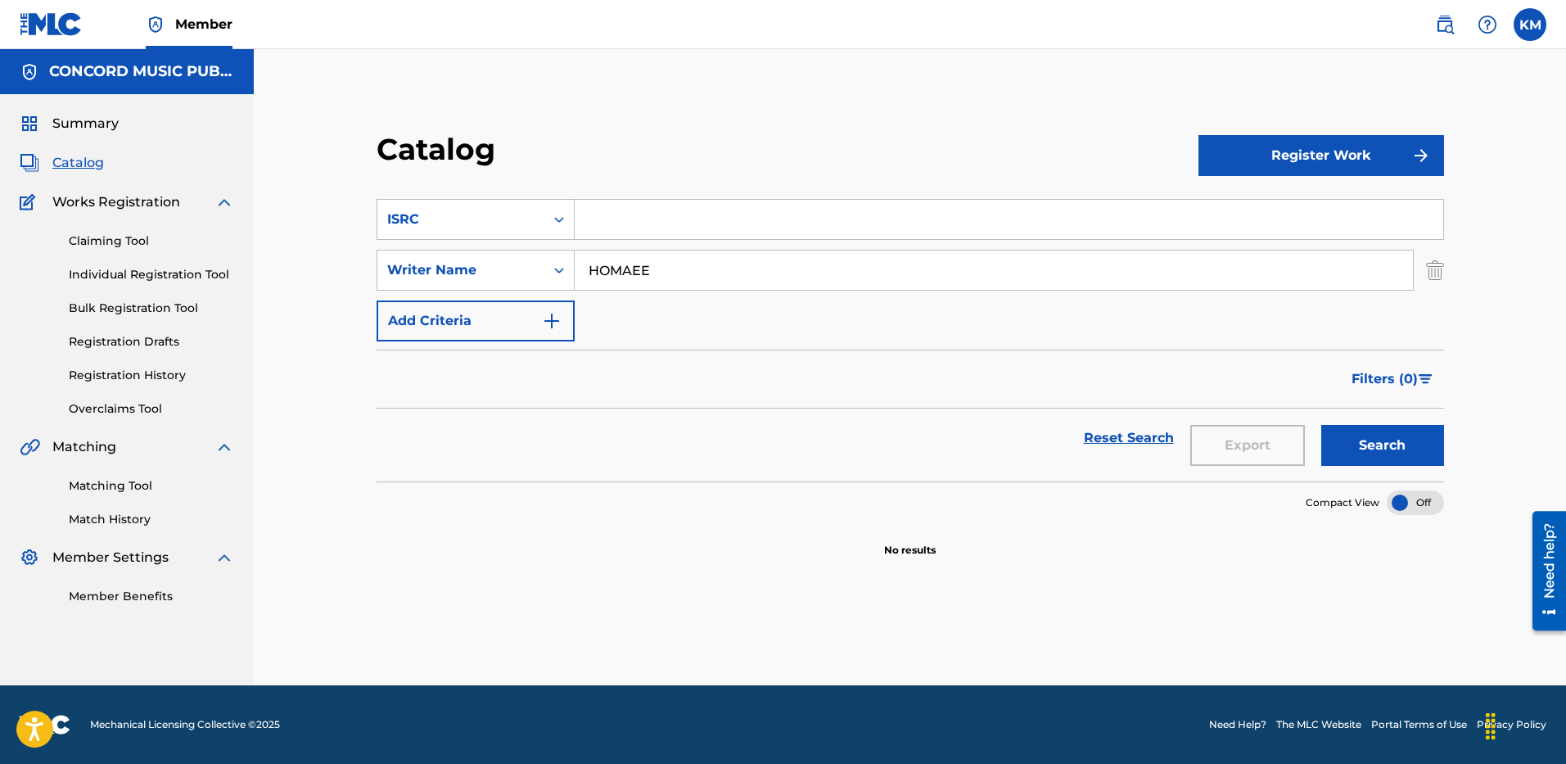
click at [621, 223] on input "Search Form" at bounding box center [1008, 219] width 868 height 39
paste input "USA2P2525116"
type input "USA2P2525116"
click at [1431, 273] on img "Search Form" at bounding box center [1435, 270] width 18 height 41
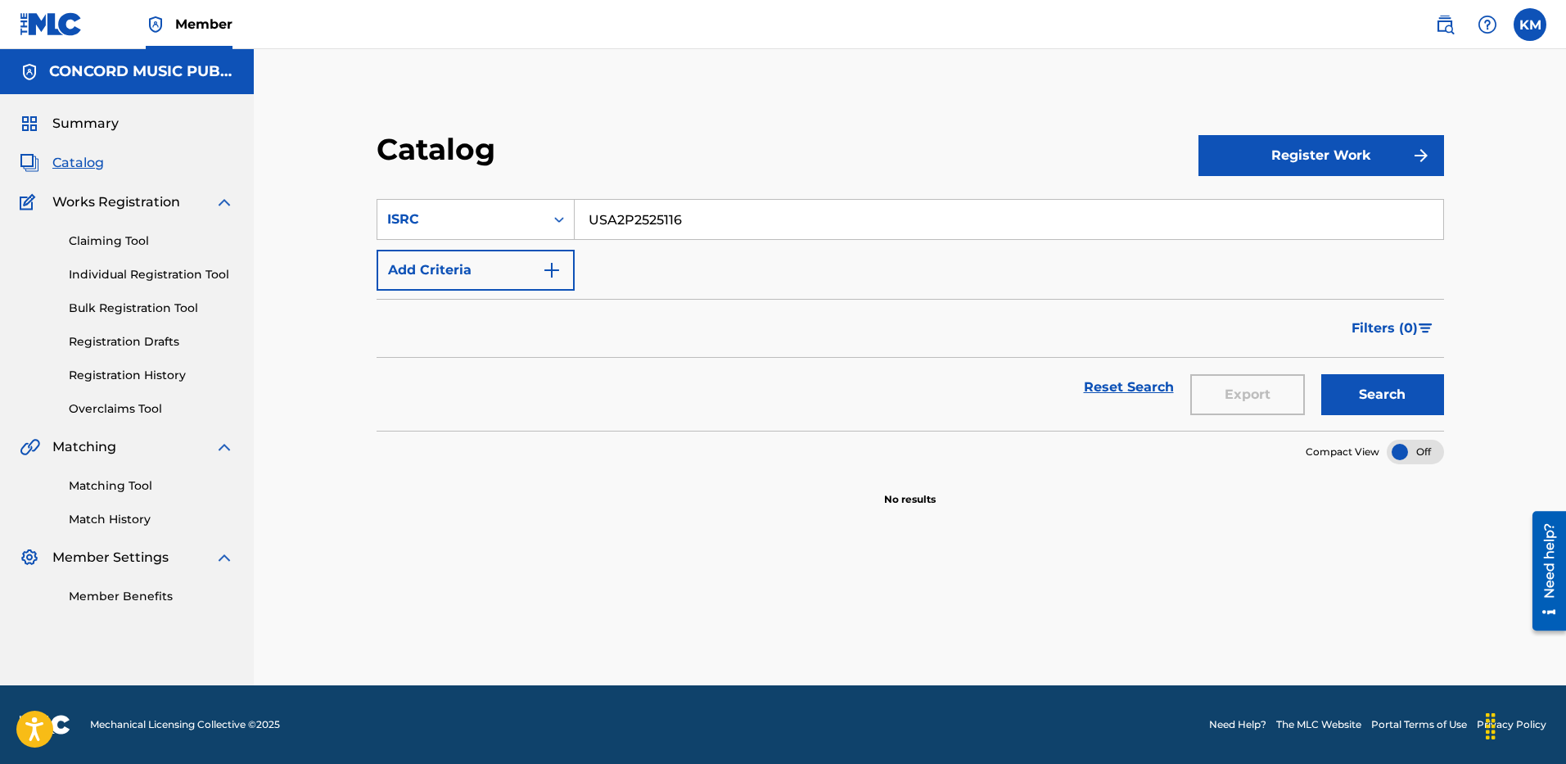
click at [1348, 408] on button "Search" at bounding box center [1382, 394] width 123 height 41
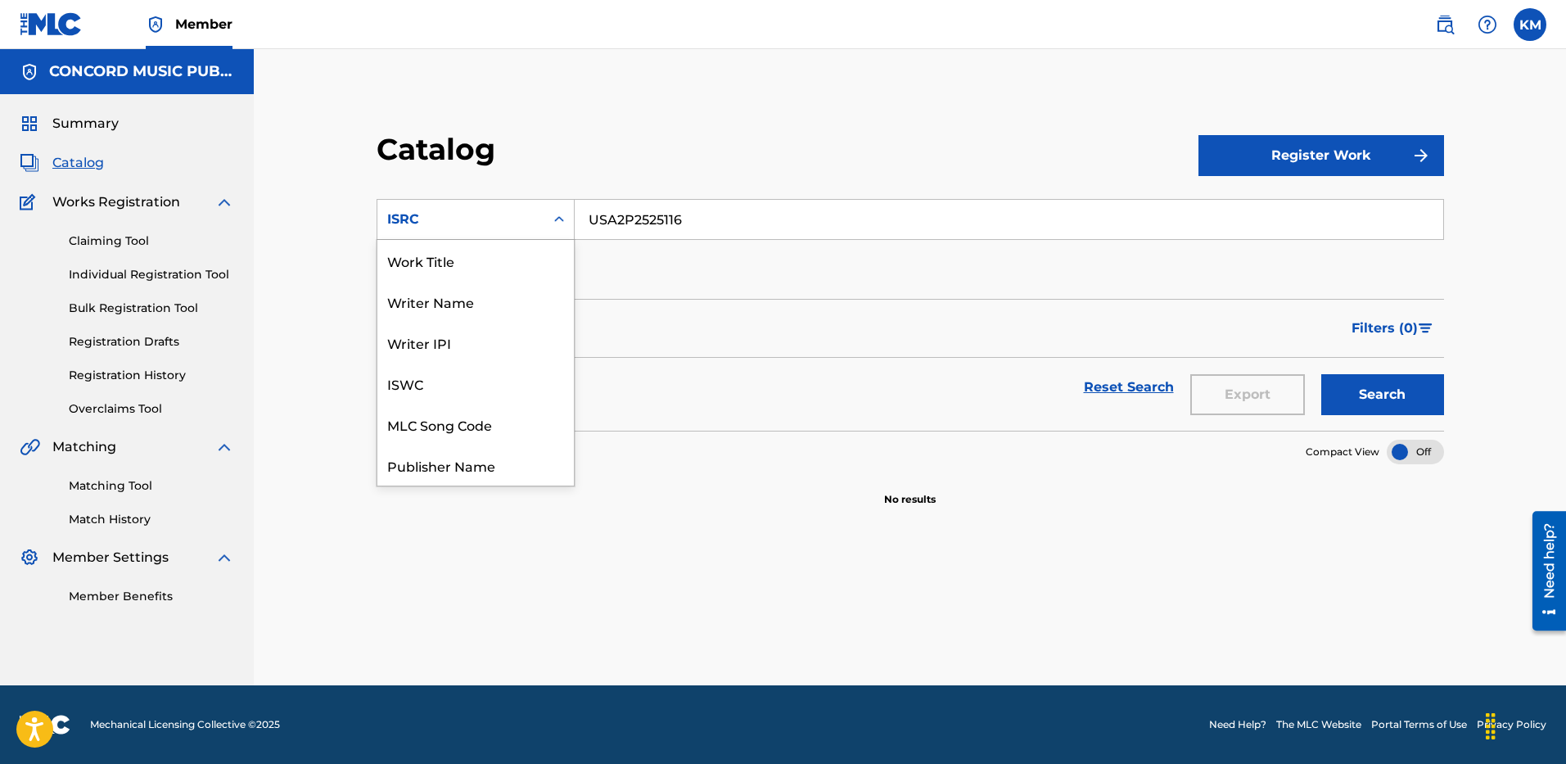
click at [564, 224] on icon "Search Form" at bounding box center [559, 219] width 16 height 16
click at [513, 260] on div "Work Title" at bounding box center [475, 260] width 196 height 41
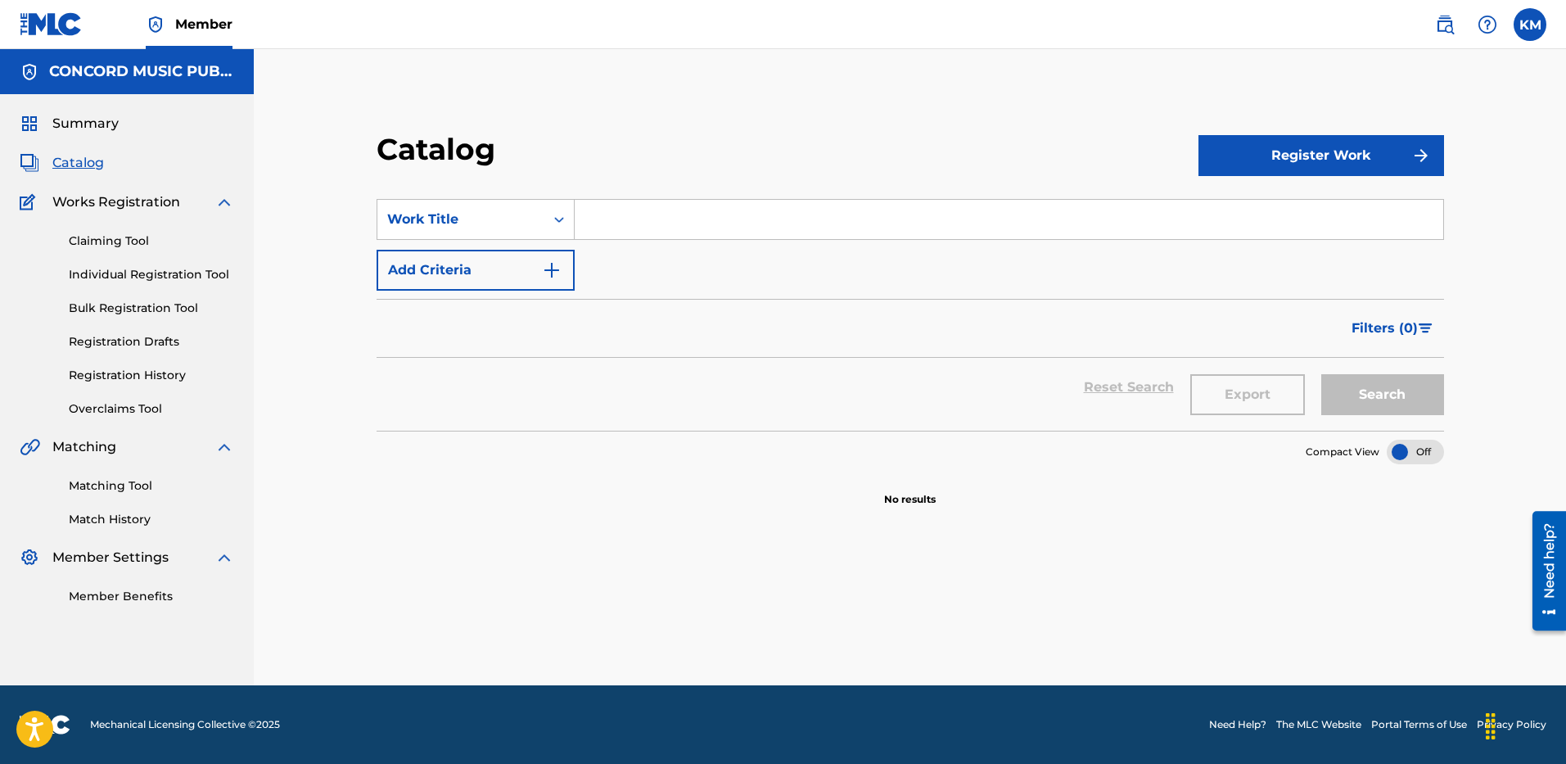
click at [602, 223] on input "Search Form" at bounding box center [1008, 219] width 868 height 39
paste input "jellyous"
type input "jellyous"
click at [548, 270] on img "Search Form" at bounding box center [552, 270] width 20 height 20
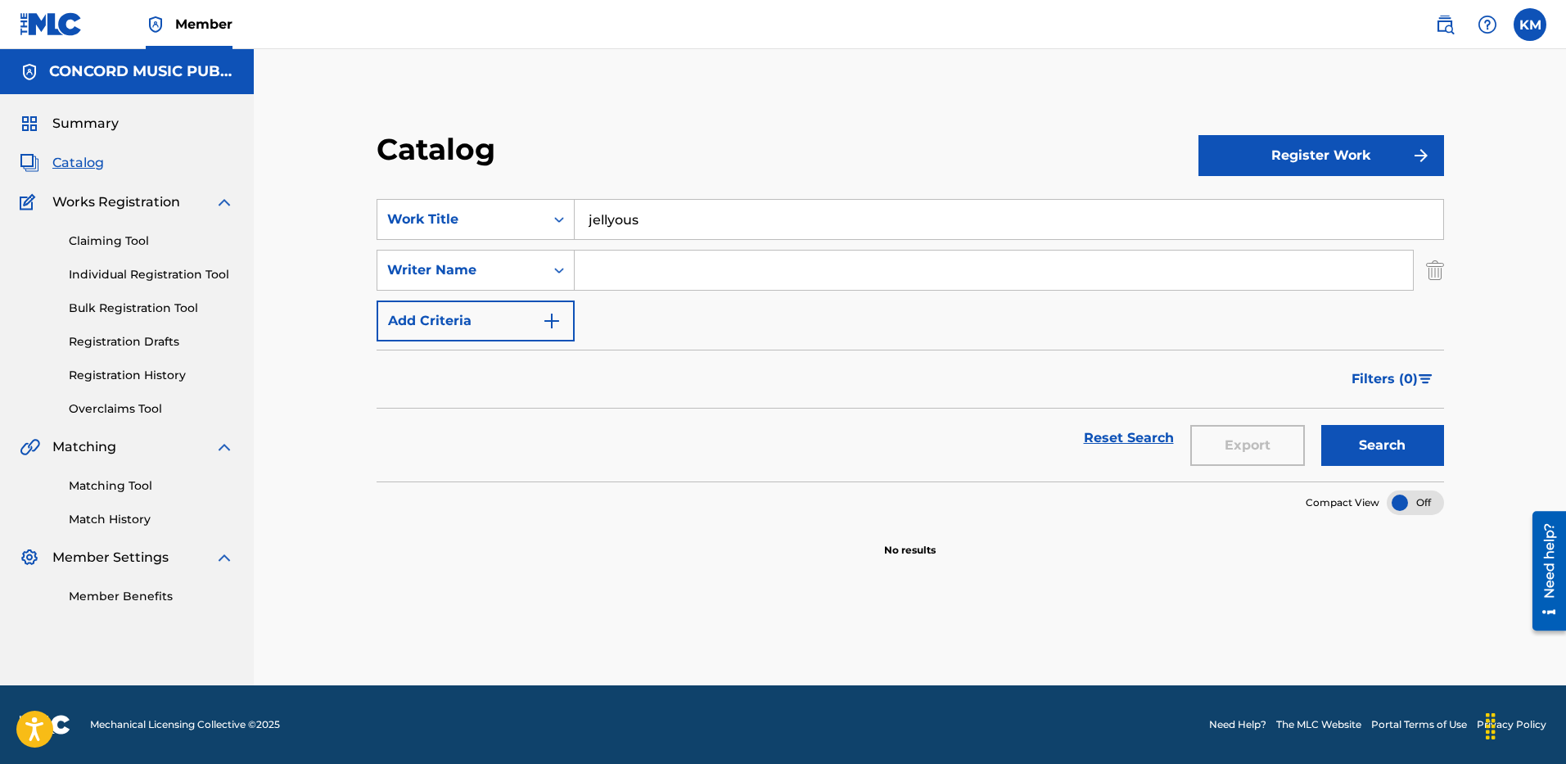
click at [610, 266] on input "Search Form" at bounding box center [993, 269] width 838 height 39
type input "[PERSON_NAME]"
click at [1321, 425] on button "Search" at bounding box center [1382, 445] width 123 height 41
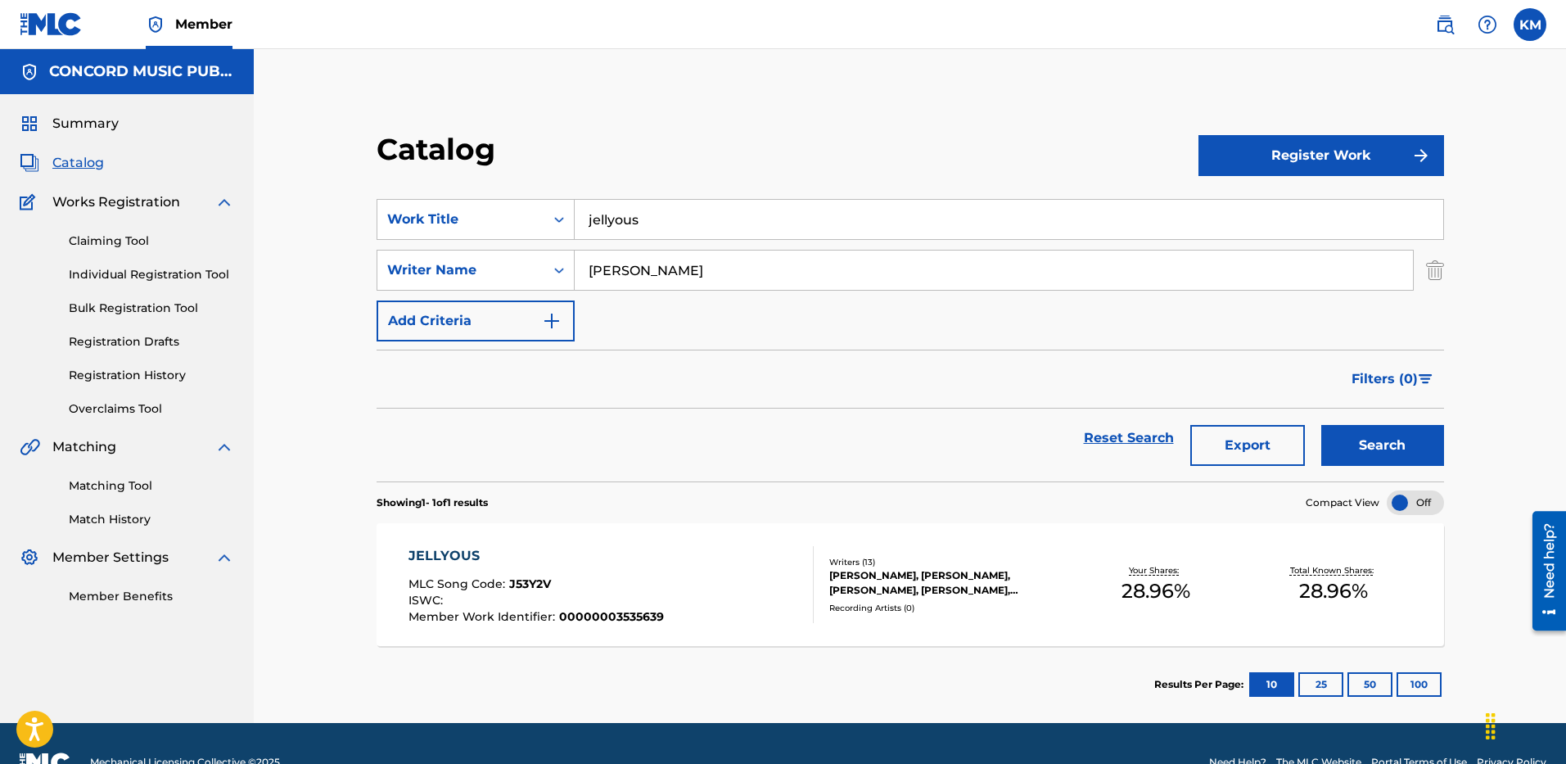
click at [716, 555] on div "JELLYOUS MLC Song Code : J53Y2V ISWC : Member Work Identifier : 00000003535639" at bounding box center [611, 584] width 406 height 77
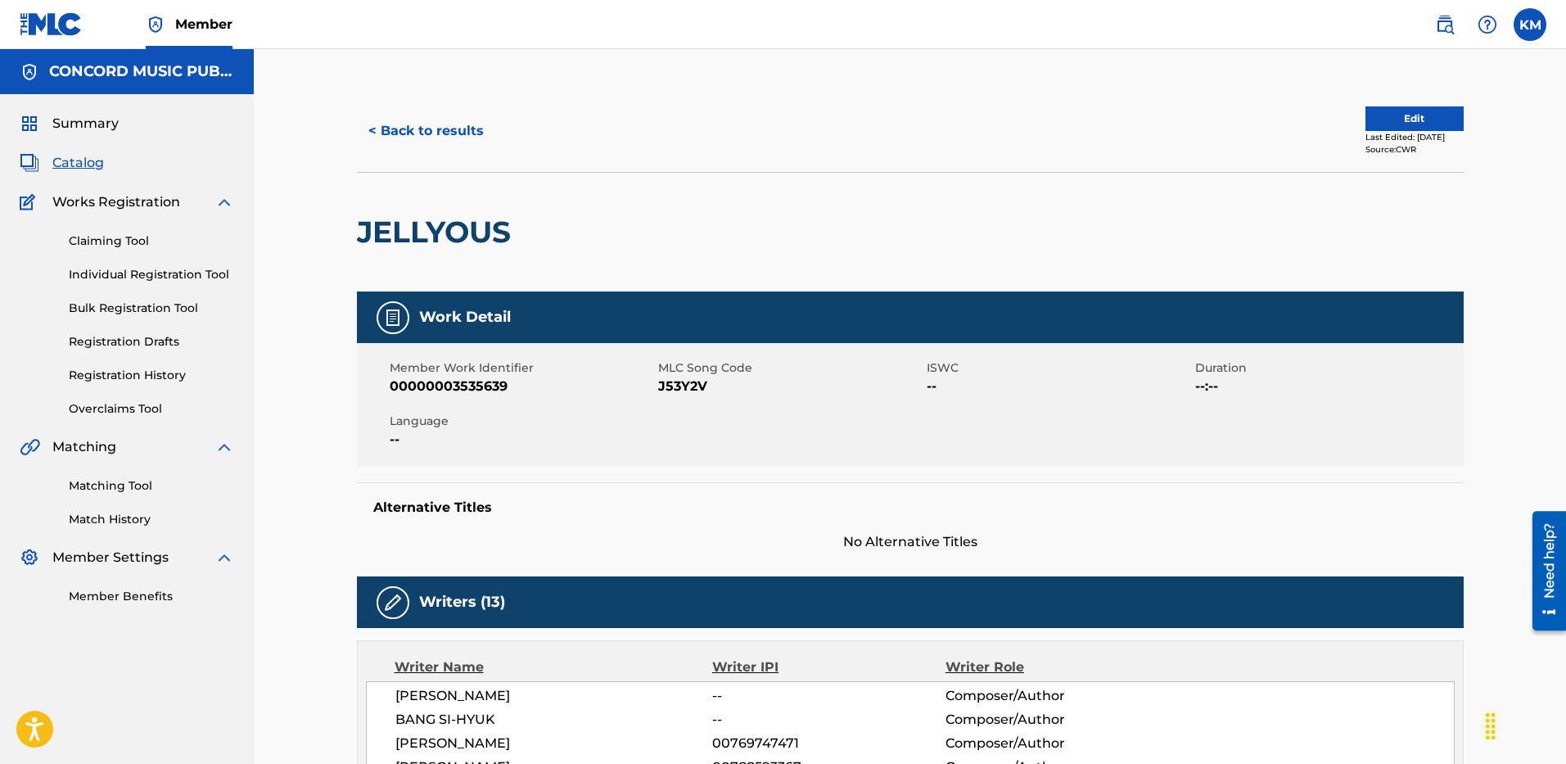
click at [688, 382] on span "J53Y2V" at bounding box center [790, 386] width 264 height 20
click at [457, 137] on button "< Back to results" at bounding box center [426, 130] width 138 height 41
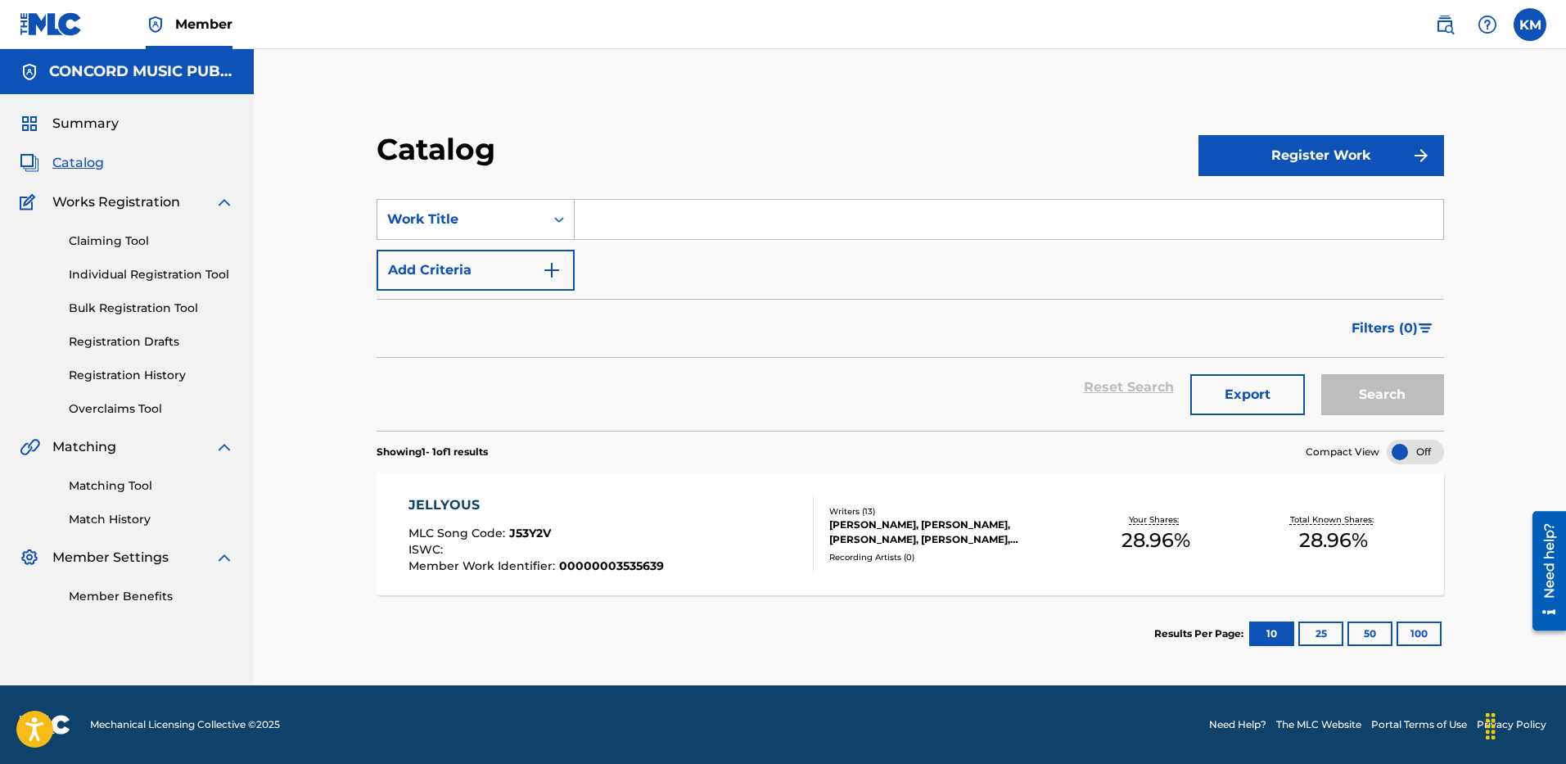
click at [545, 491] on div "JELLYOUS MLC Song Code : J53Y2V ISWC : Member Work Identifier : 00000003535639 …" at bounding box center [909, 533] width 1067 height 123
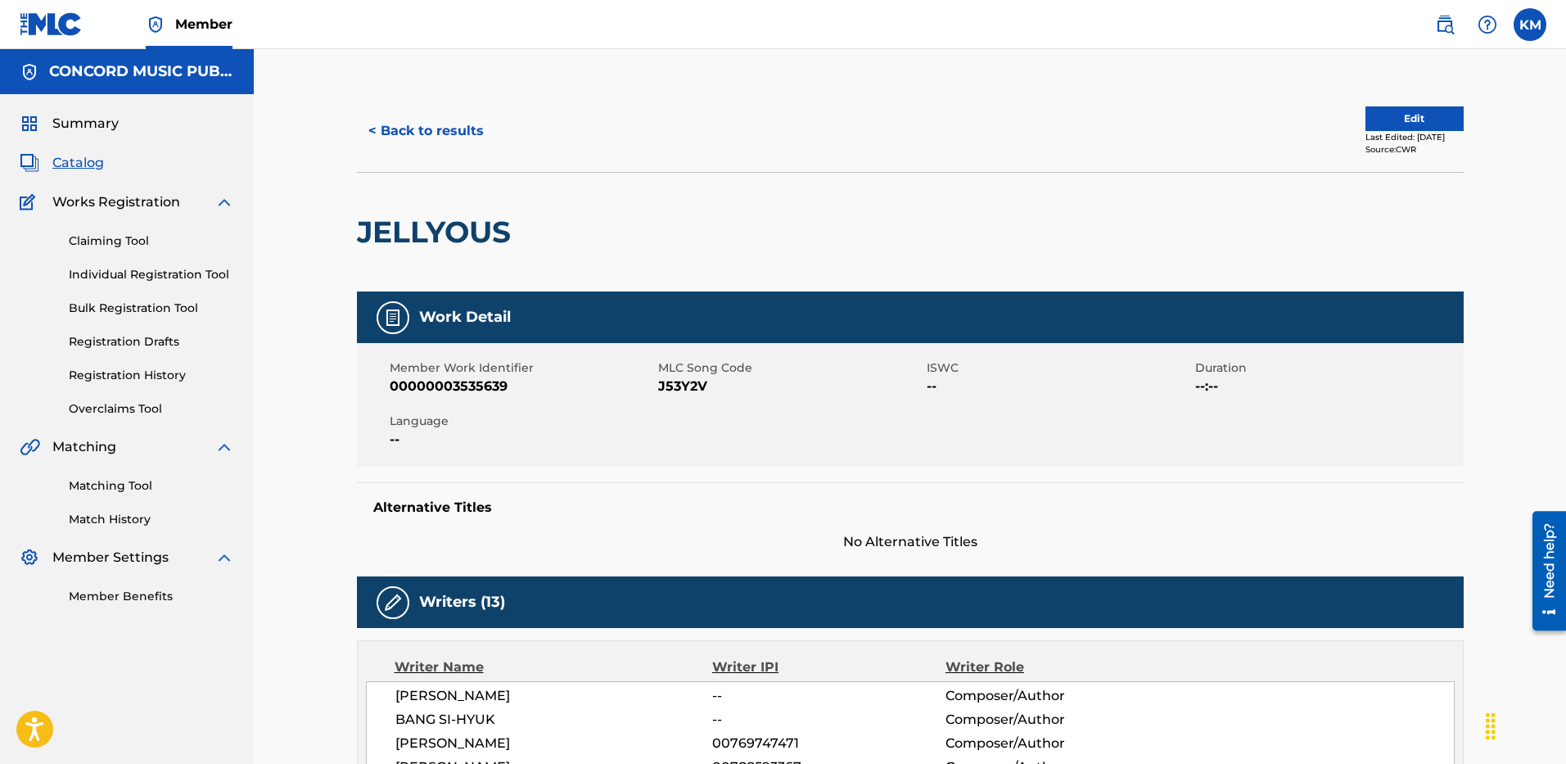
click at [681, 381] on span "J53Y2V" at bounding box center [790, 386] width 264 height 20
copy span "J53Y2V"
drag, startPoint x: 348, startPoint y: 213, endPoint x: 574, endPoint y: 221, distance: 226.0
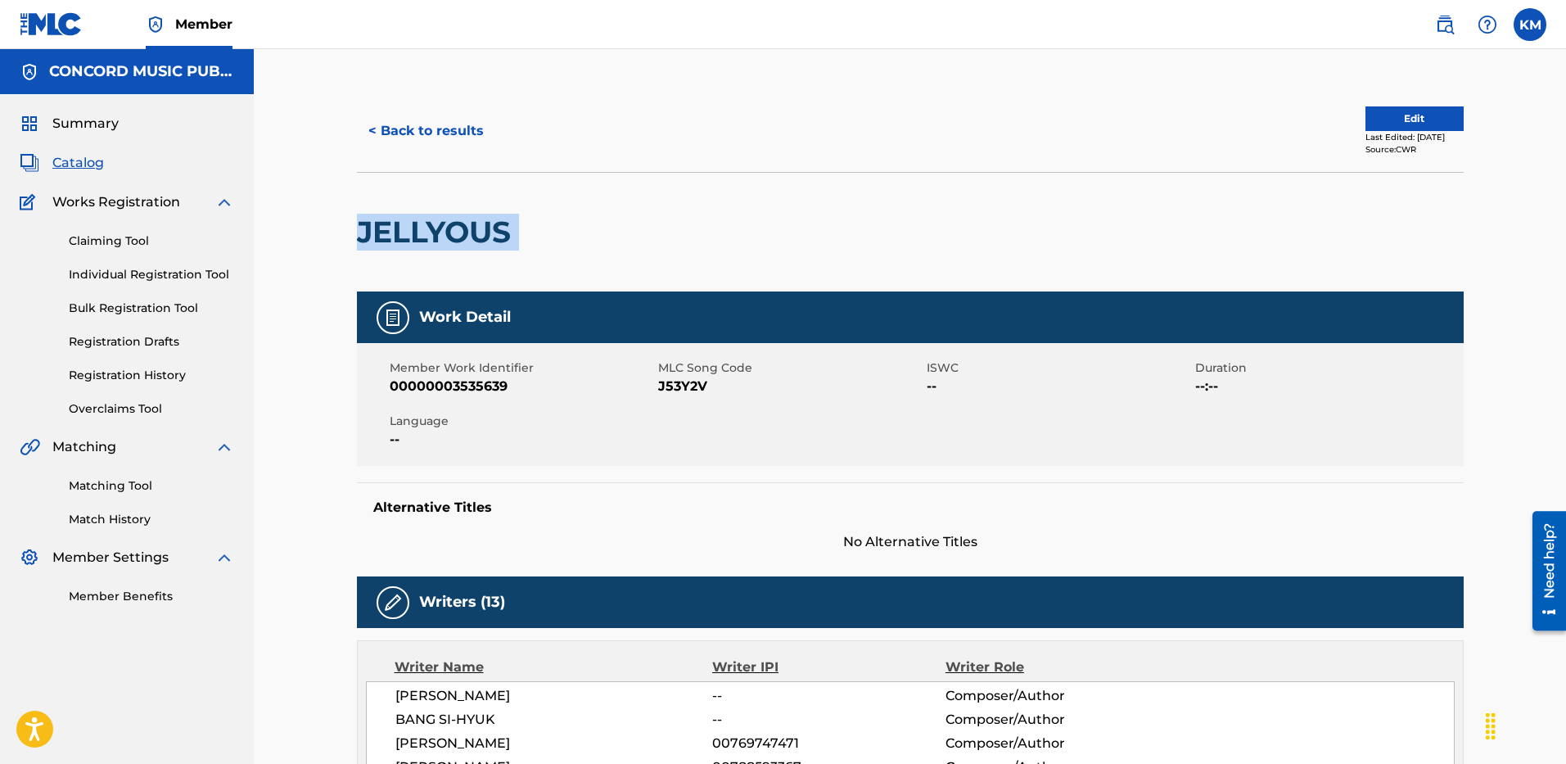
copy div "JELLYOUS"
click at [445, 112] on button "< Back to results" at bounding box center [426, 130] width 138 height 41
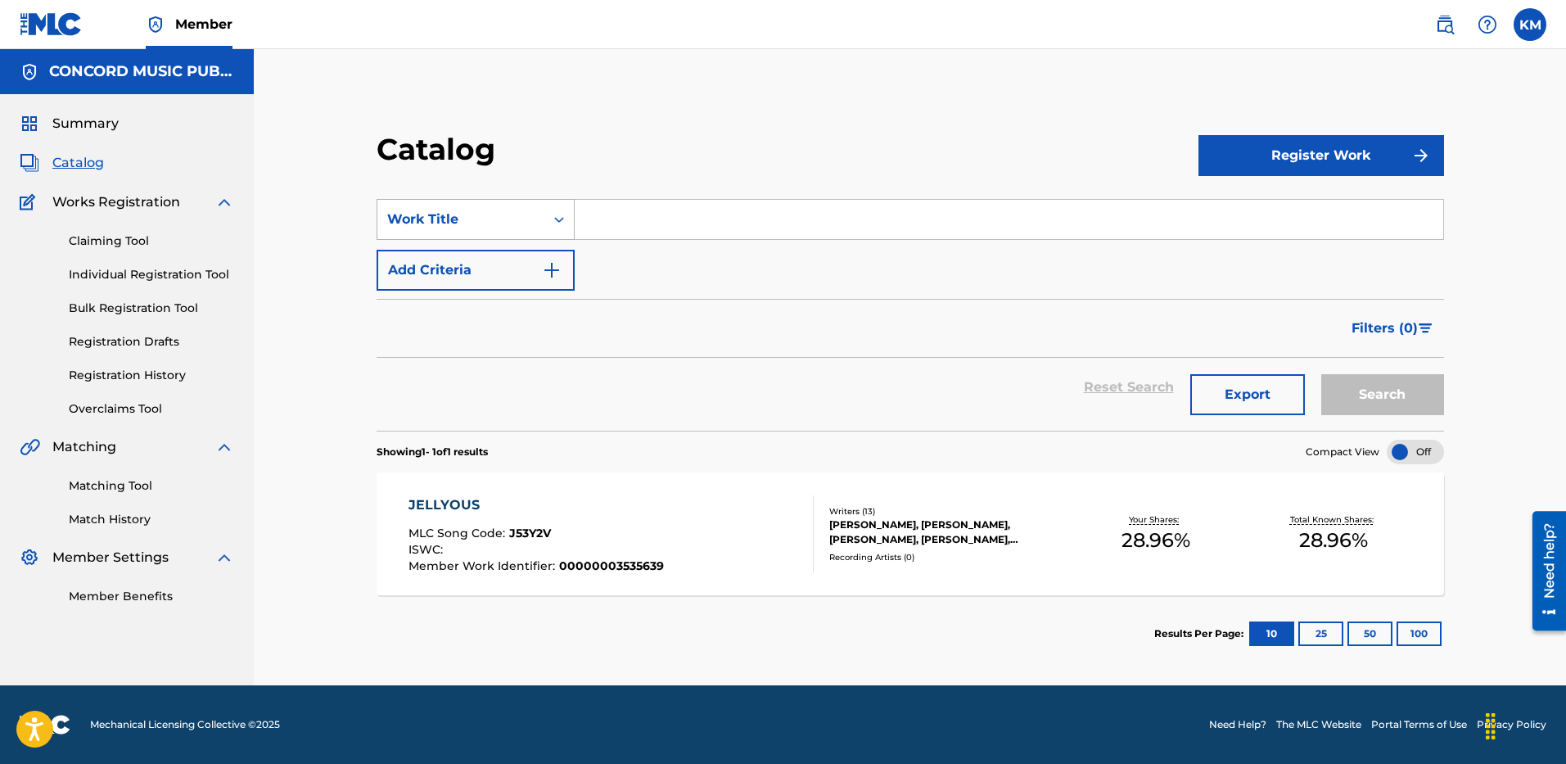
click at [558, 215] on icon "Search Form" at bounding box center [559, 219] width 16 height 16
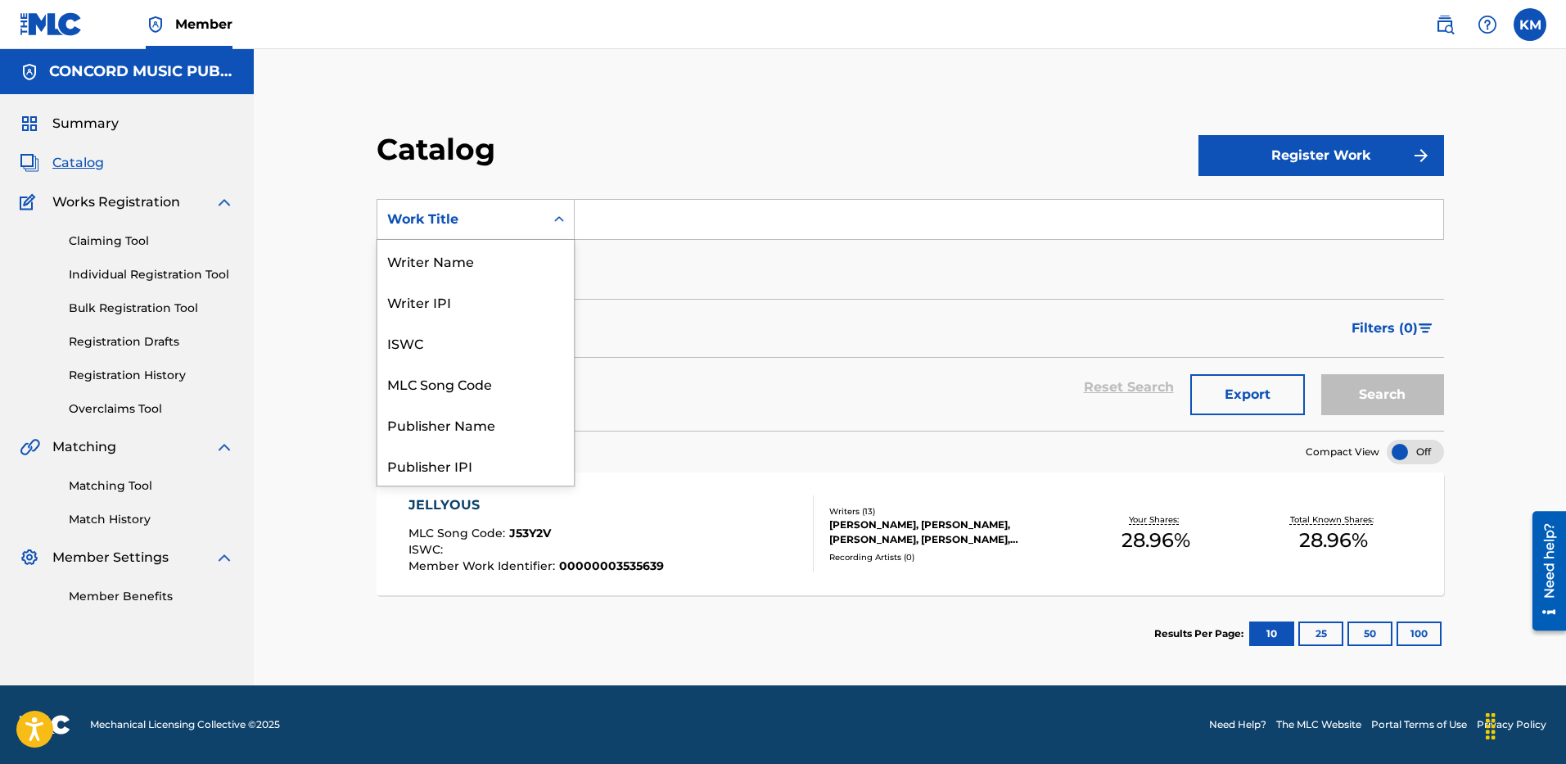
scroll to position [246, 0]
click at [481, 416] on div "ISRC" at bounding box center [475, 423] width 196 height 41
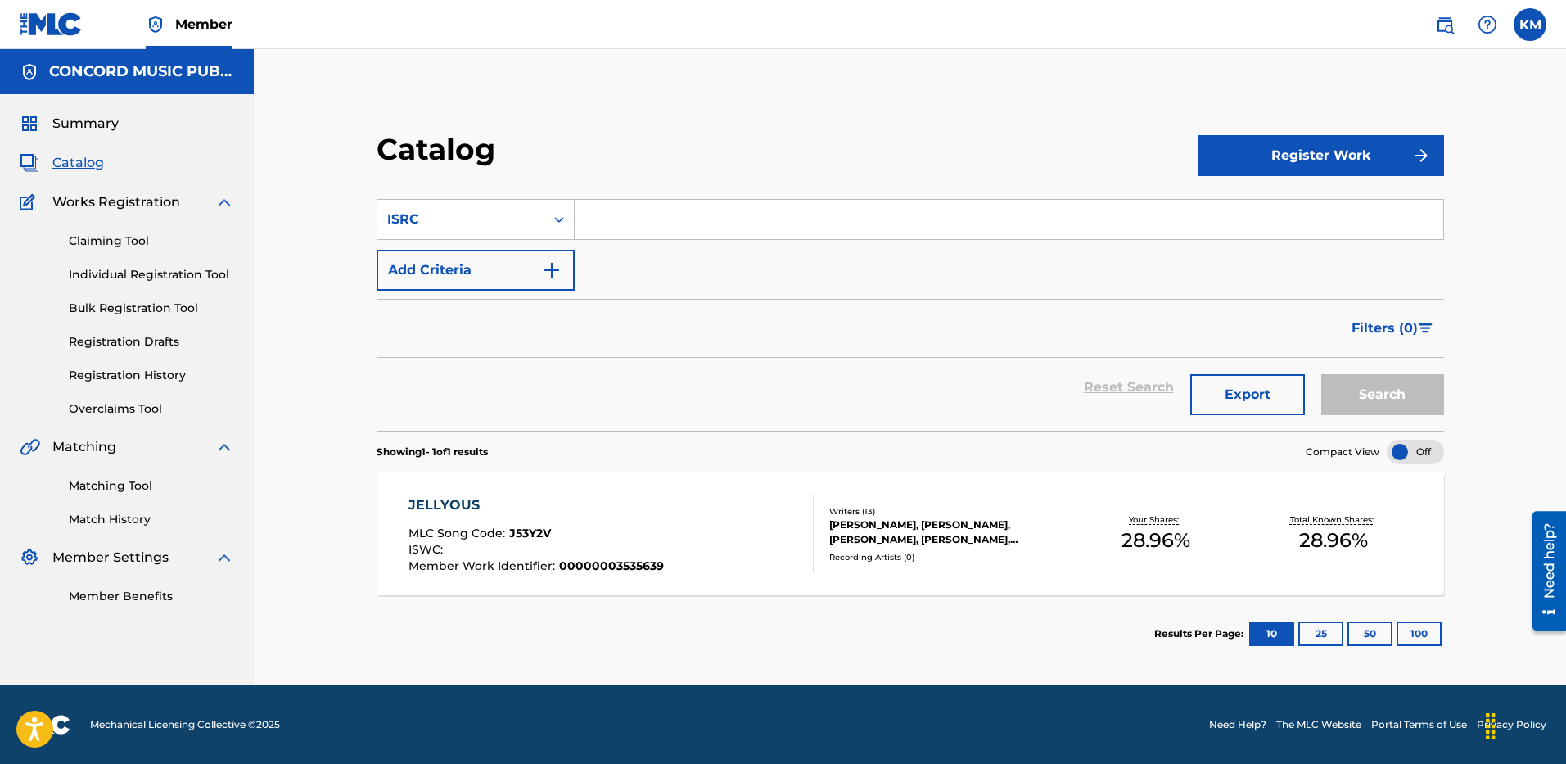
click at [680, 223] on input "Search Form" at bounding box center [1008, 219] width 868 height 39
paste input "USQX92503121"
click at [637, 209] on input "USQX92503121" at bounding box center [1008, 219] width 868 height 39
paste input "A2P2525116"
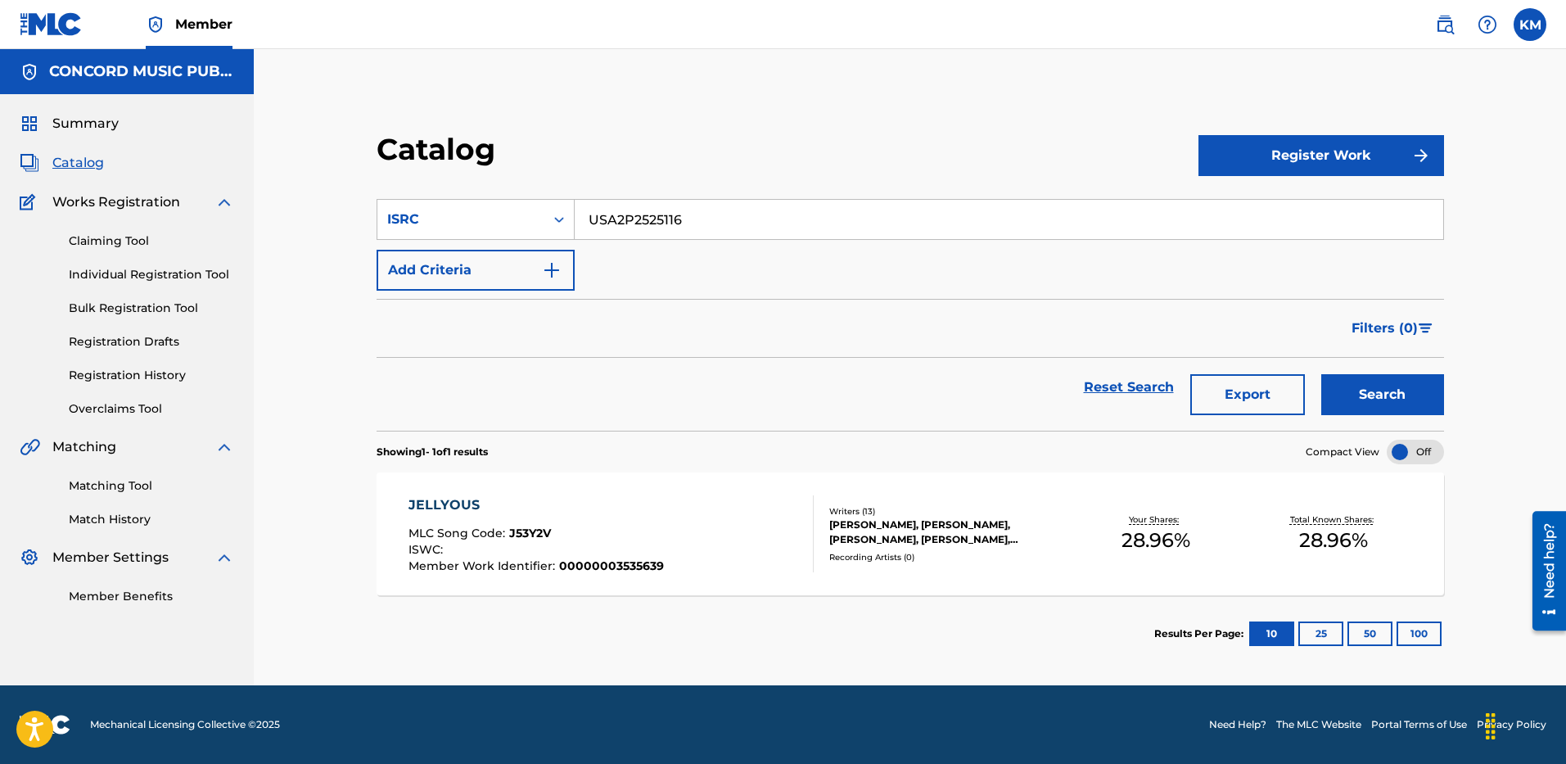
click at [1435, 384] on button "Search" at bounding box center [1382, 394] width 123 height 41
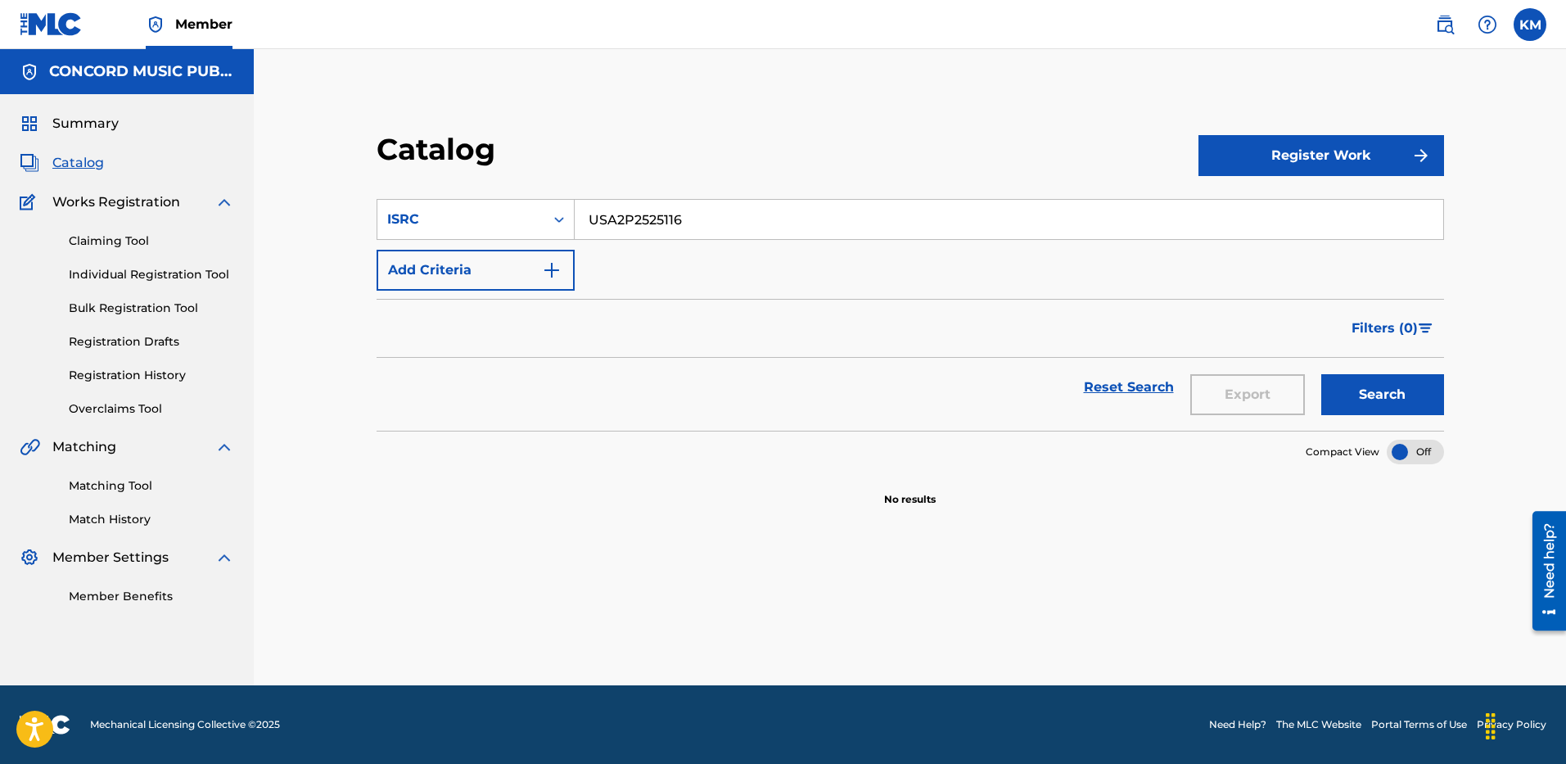
click at [619, 207] on input "USA2P2525116" at bounding box center [1008, 219] width 868 height 39
paste input "QX92503121"
type input "USQX92503121"
click at [1367, 386] on button "Search" at bounding box center [1382, 394] width 123 height 41
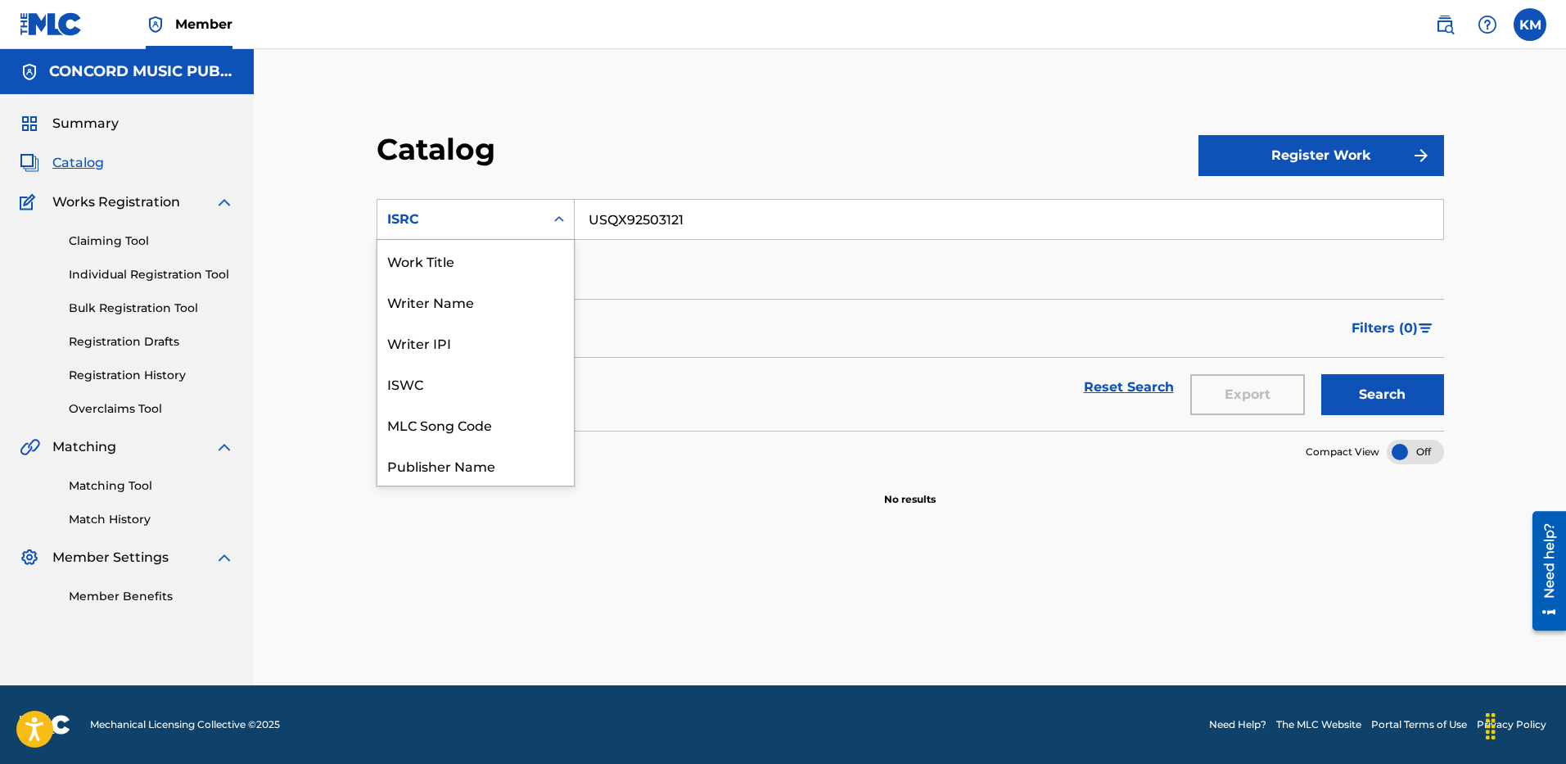
click at [561, 216] on icon "Search Form" at bounding box center [559, 219] width 16 height 16
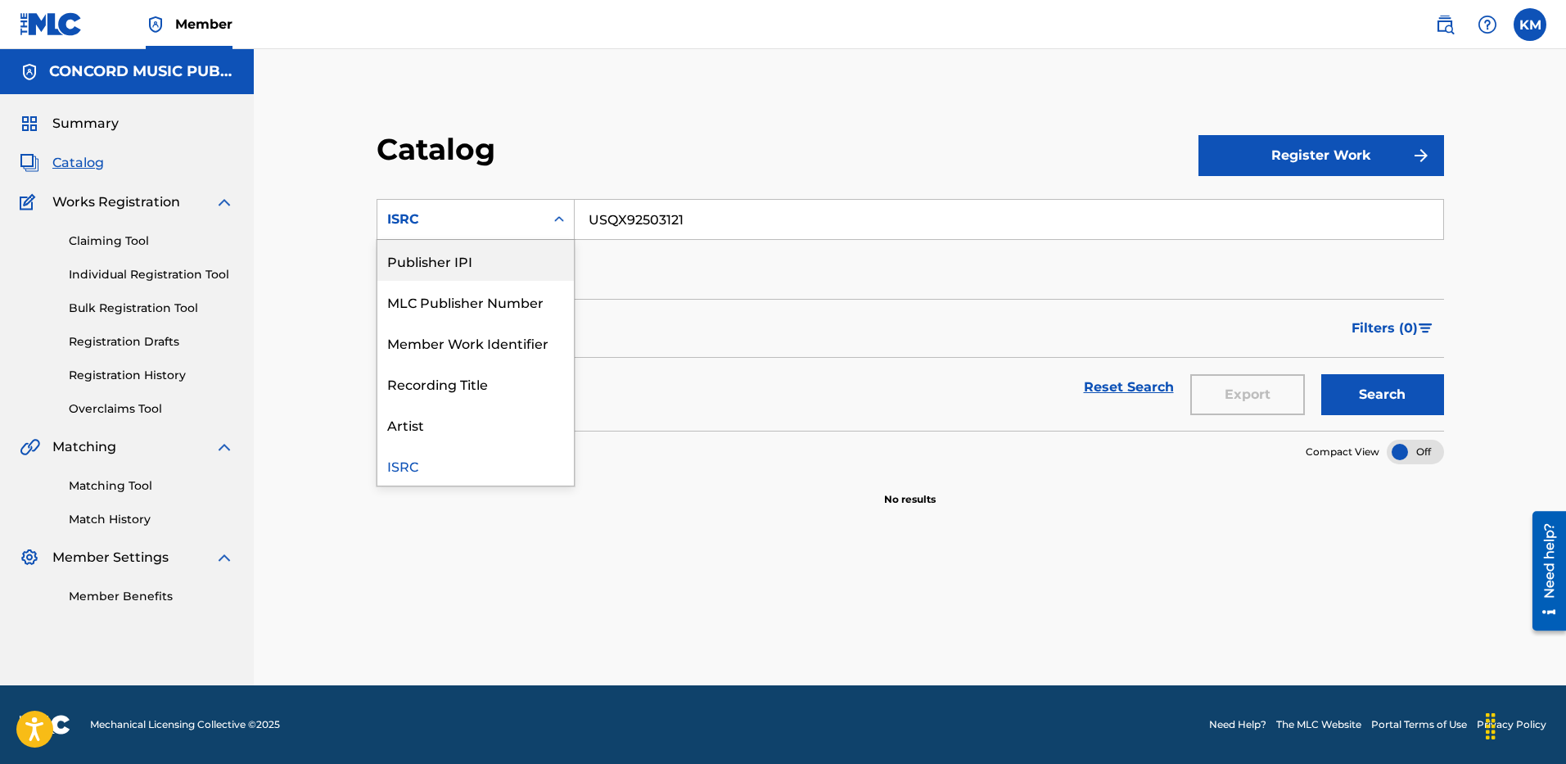
scroll to position [0, 0]
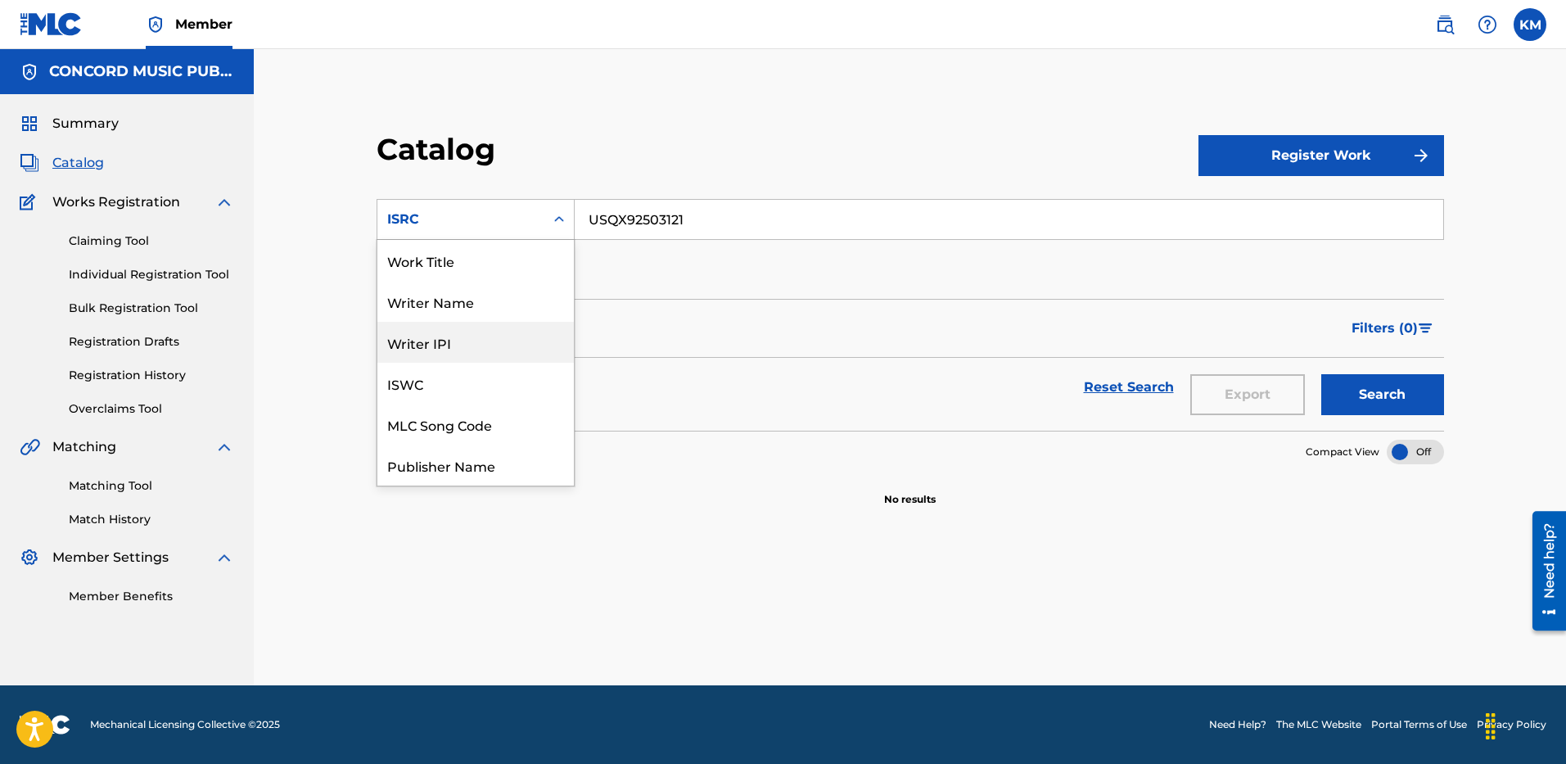
click at [522, 256] on div "Work Title" at bounding box center [475, 260] width 196 height 41
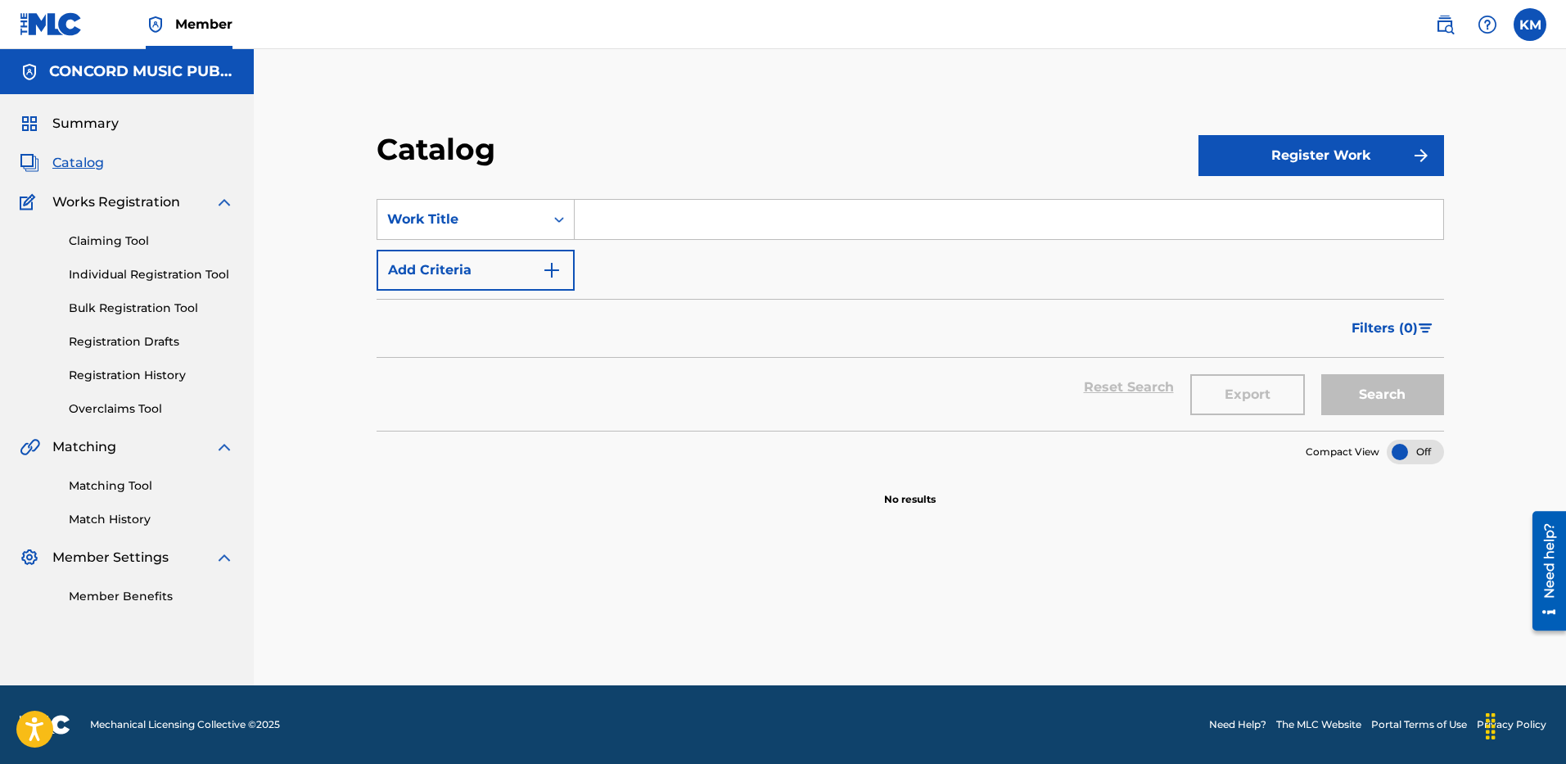
click at [659, 218] on input "Search Form" at bounding box center [1008, 219] width 868 height 39
paste input "Donuts"
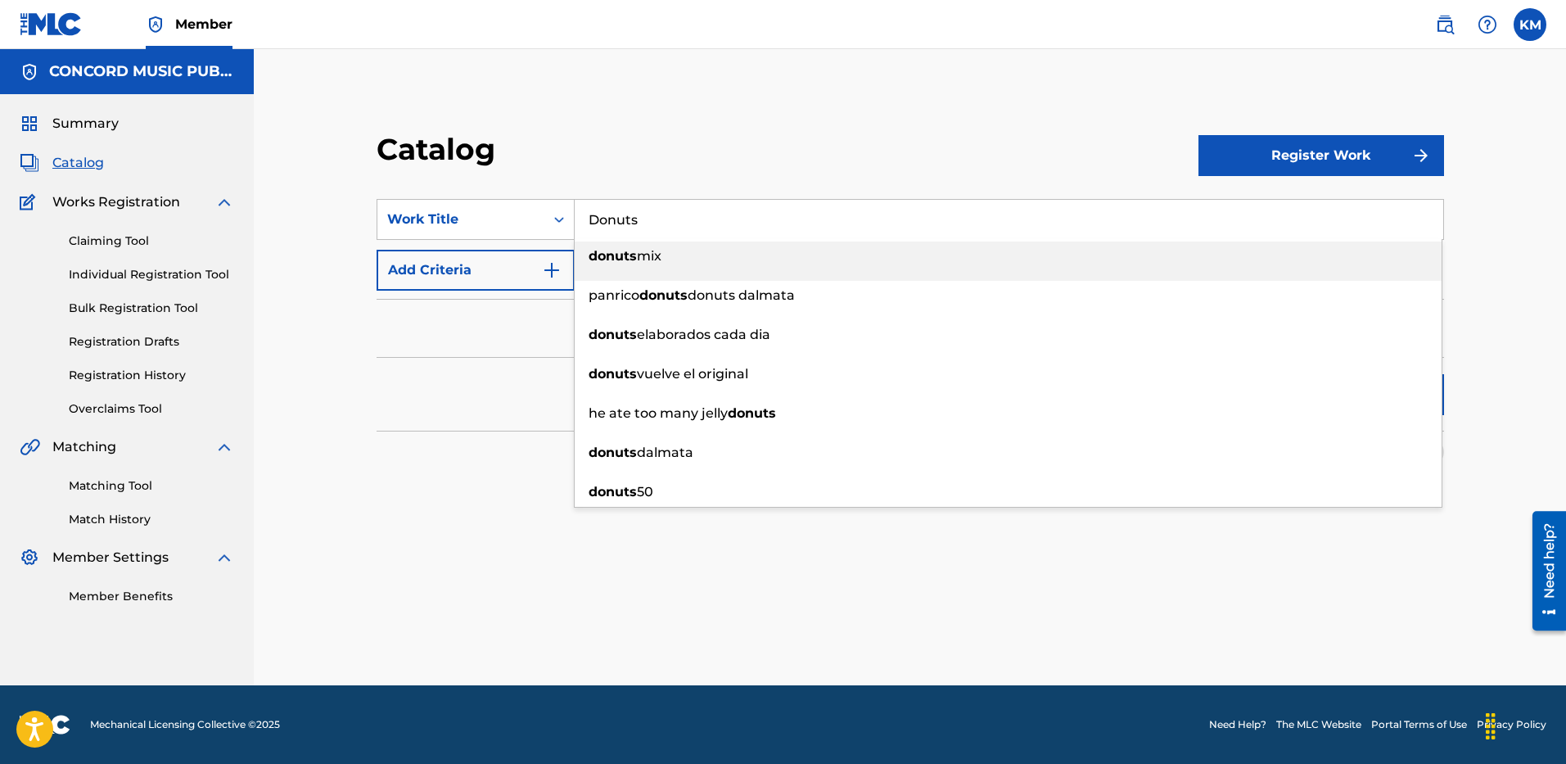
type input "Donuts"
click at [553, 266] on img "Search Form" at bounding box center [552, 270] width 20 height 20
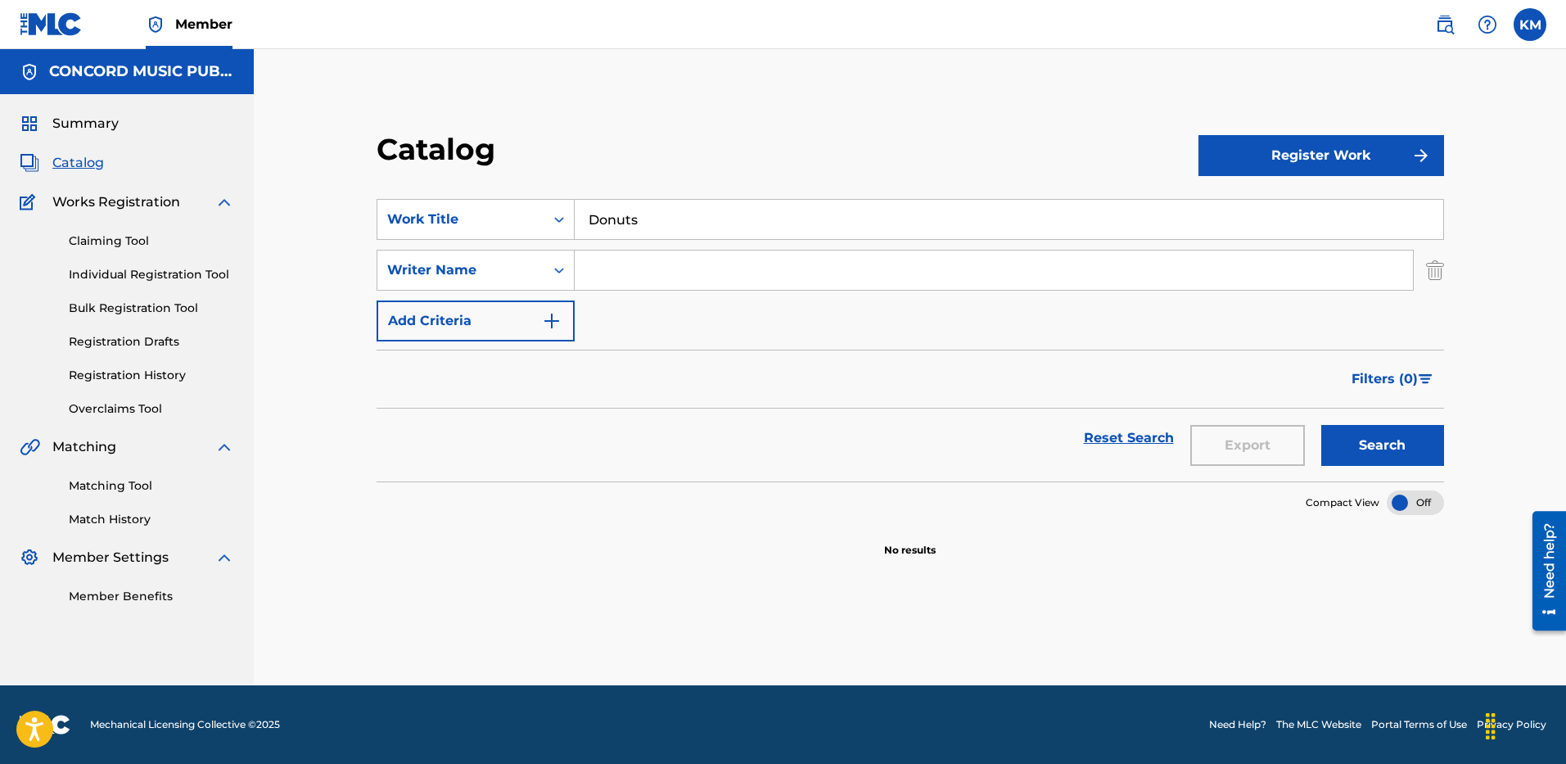
click at [614, 269] on input "Search Form" at bounding box center [993, 269] width 838 height 39
paste input "[PERSON_NAME] [PERSON_NAME]"
click at [615, 265] on input "[PERSON_NAME] [PERSON_NAME]" at bounding box center [993, 269] width 838 height 39
click at [1403, 449] on button "Search" at bounding box center [1382, 445] width 123 height 41
paste input "[PERSON_NAME]"
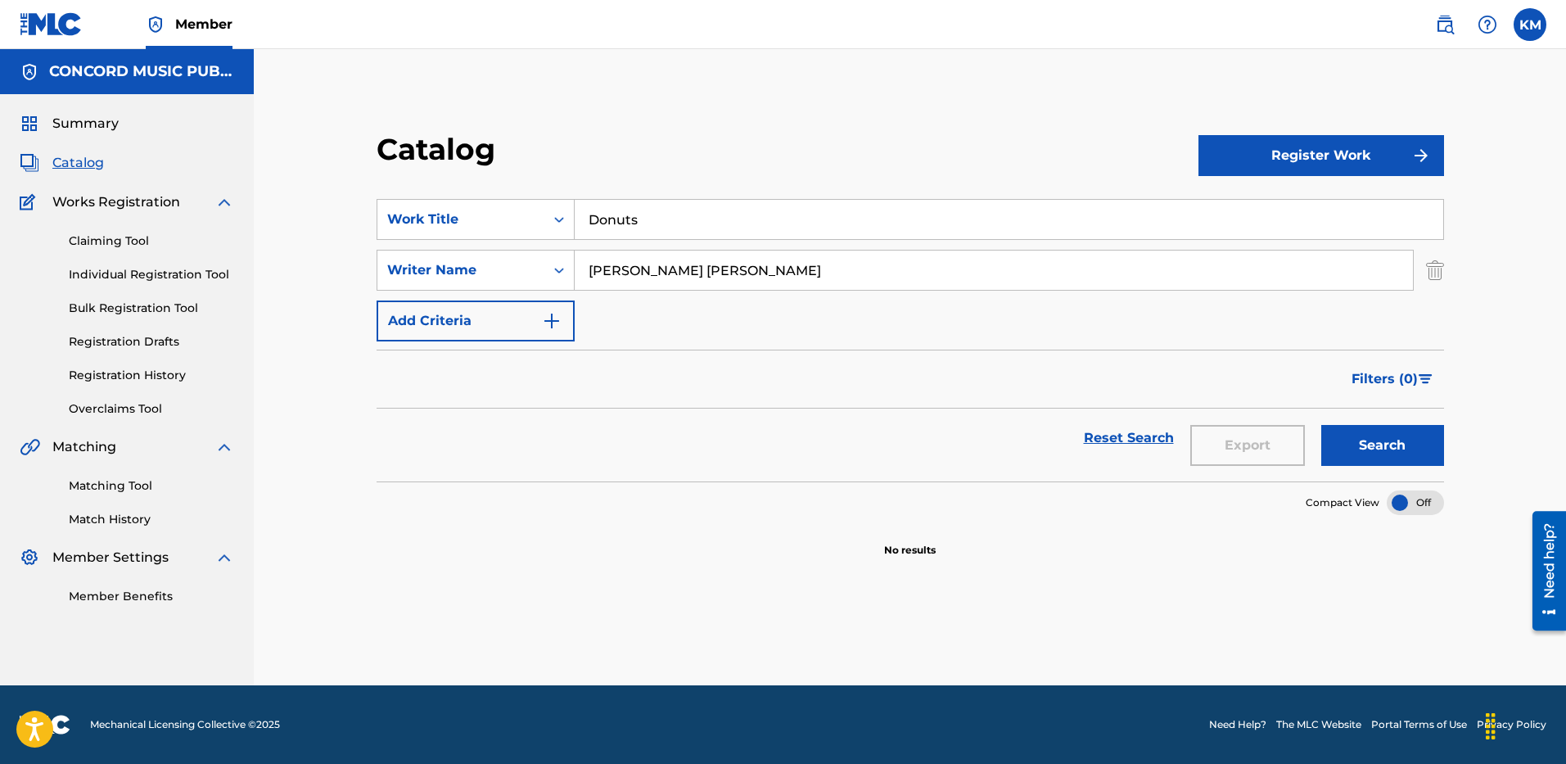
drag, startPoint x: 737, startPoint y: 263, endPoint x: 350, endPoint y: 228, distance: 388.7
click at [354, 230] on div "Catalog Register Work SearchWithCriteriaec44a435-cf9b-4088-b137-02aaf98553be Wo…" at bounding box center [910, 387] width 1146 height 595
click at [1357, 437] on button "Search" at bounding box center [1382, 445] width 123 height 41
paste input "[PERSON_NAME]"
type input "[PERSON_NAME]"
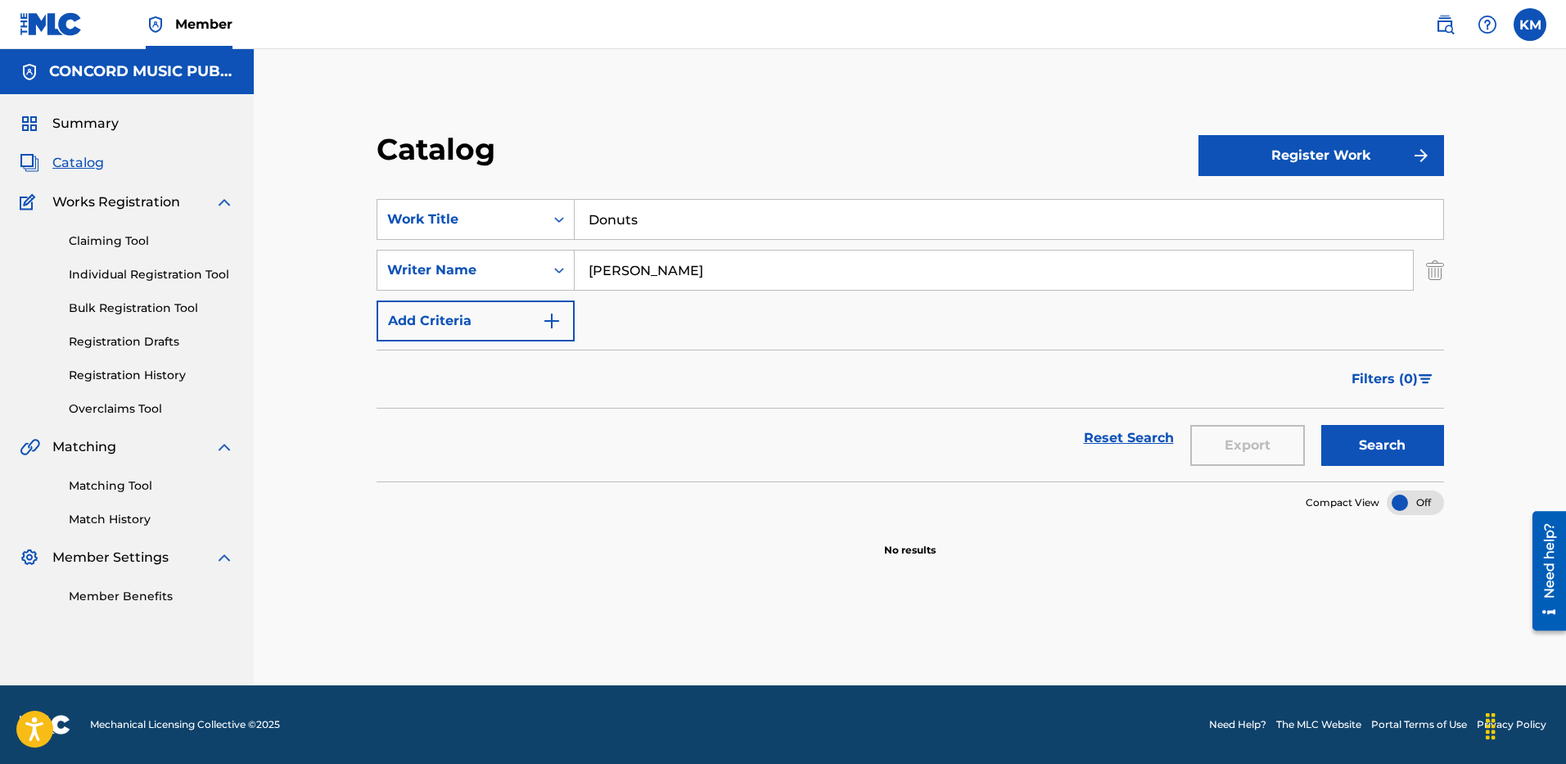
click at [1344, 435] on button "Search" at bounding box center [1382, 445] width 123 height 41
click at [556, 212] on icon "Search Form" at bounding box center [559, 219] width 16 height 16
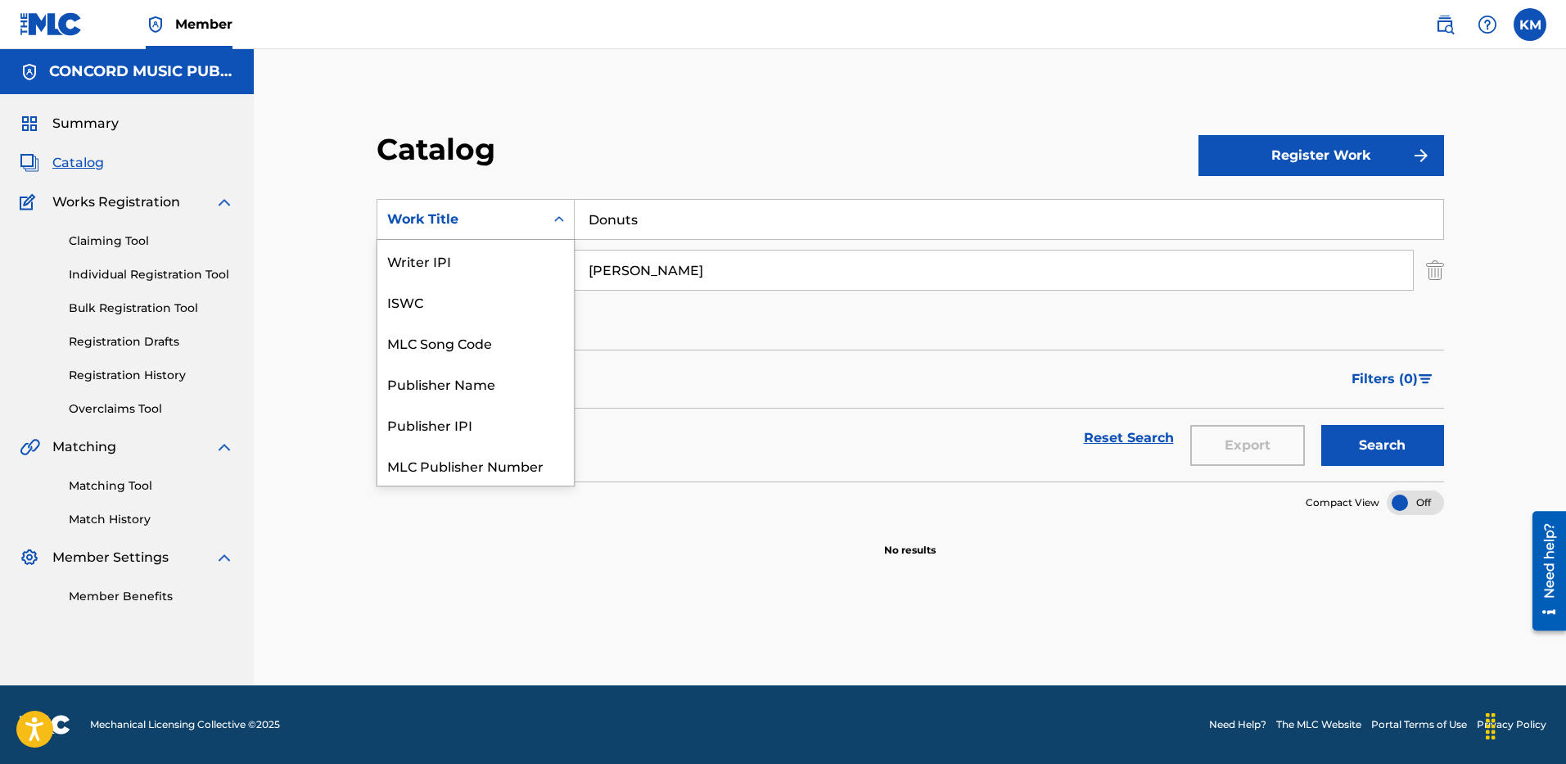
scroll to position [205, 0]
click at [497, 417] on div "ISRC" at bounding box center [475, 423] width 196 height 41
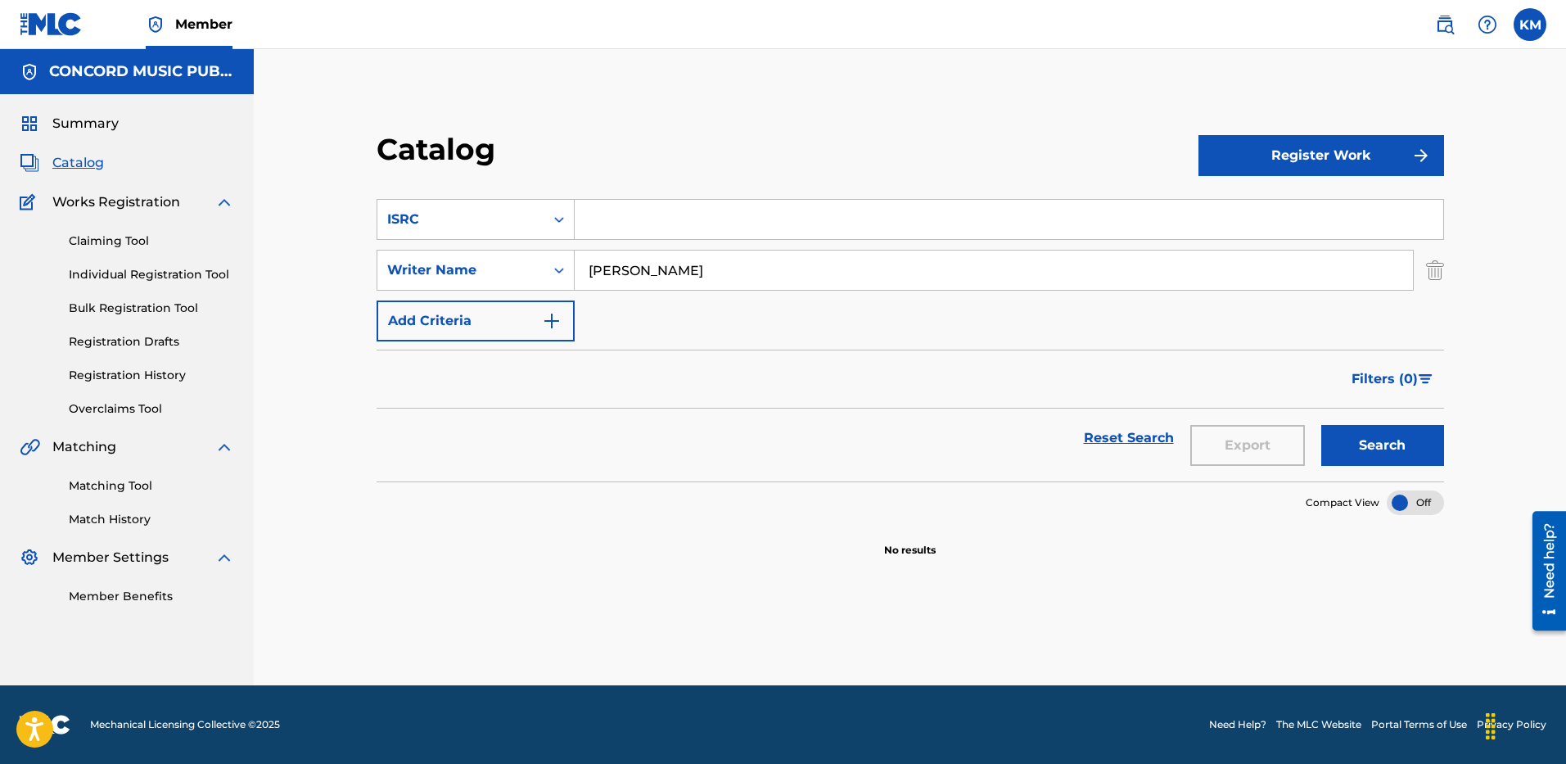
click at [619, 228] on input "Search Form" at bounding box center [1008, 219] width 868 height 39
paste input "USQX92503615"
type input "USQX92503615"
click at [1439, 273] on img "Search Form" at bounding box center [1435, 270] width 18 height 41
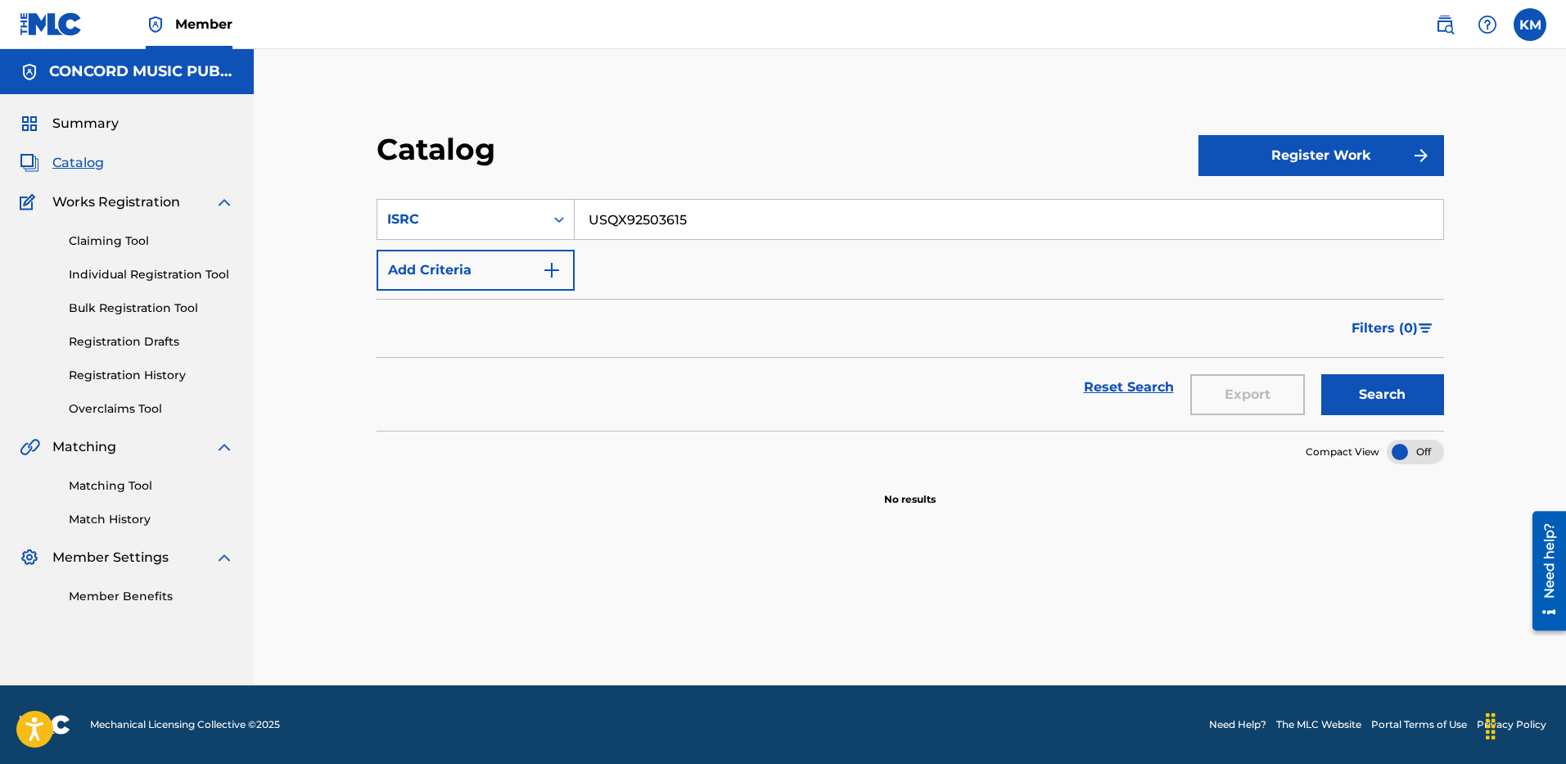
click at [1419, 381] on button "Search" at bounding box center [1382, 394] width 123 height 41
click at [555, 217] on icon "Search Form" at bounding box center [559, 219] width 16 height 16
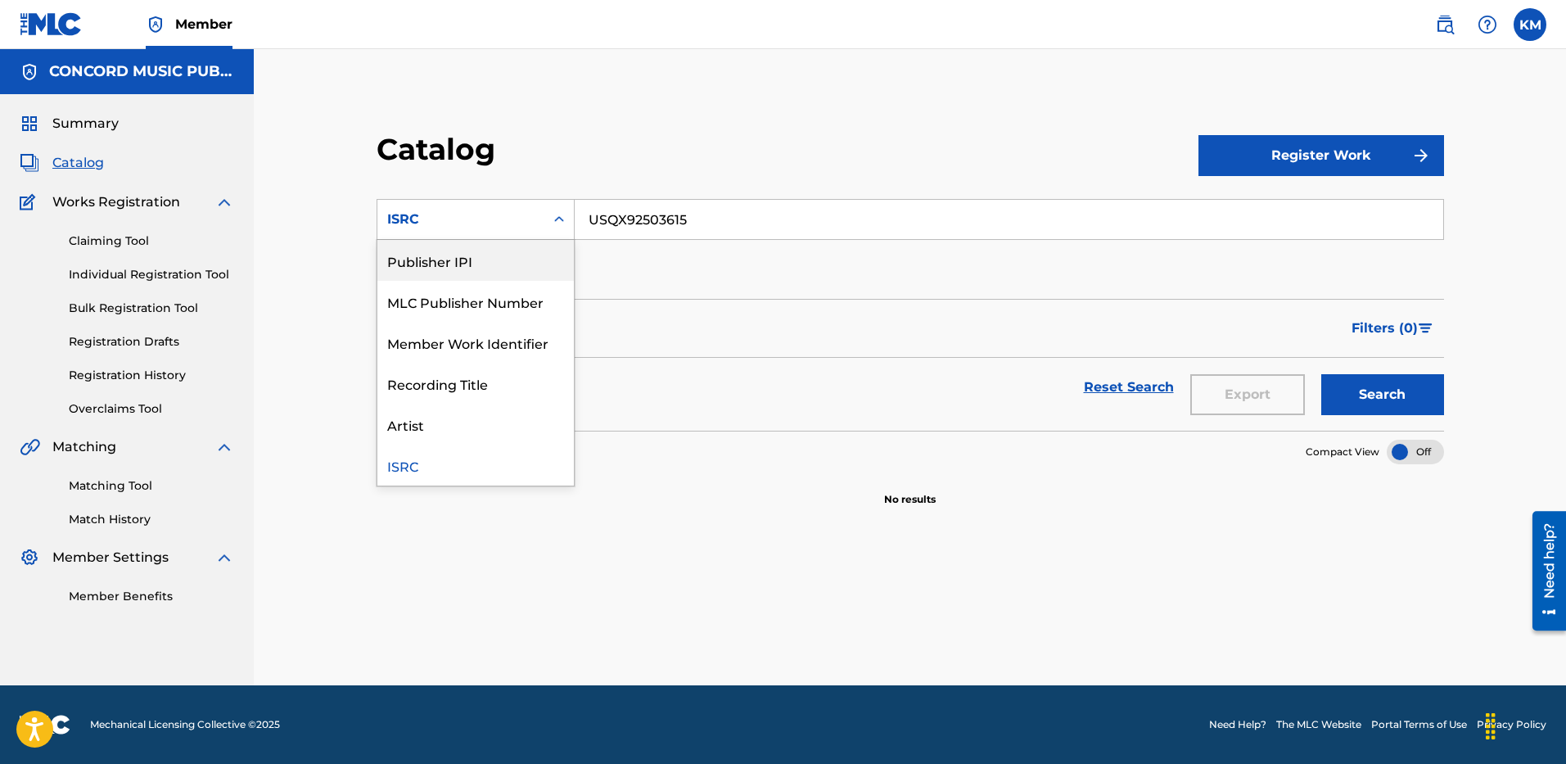
scroll to position [0, 0]
click at [530, 260] on div "Work Title" at bounding box center [475, 260] width 196 height 41
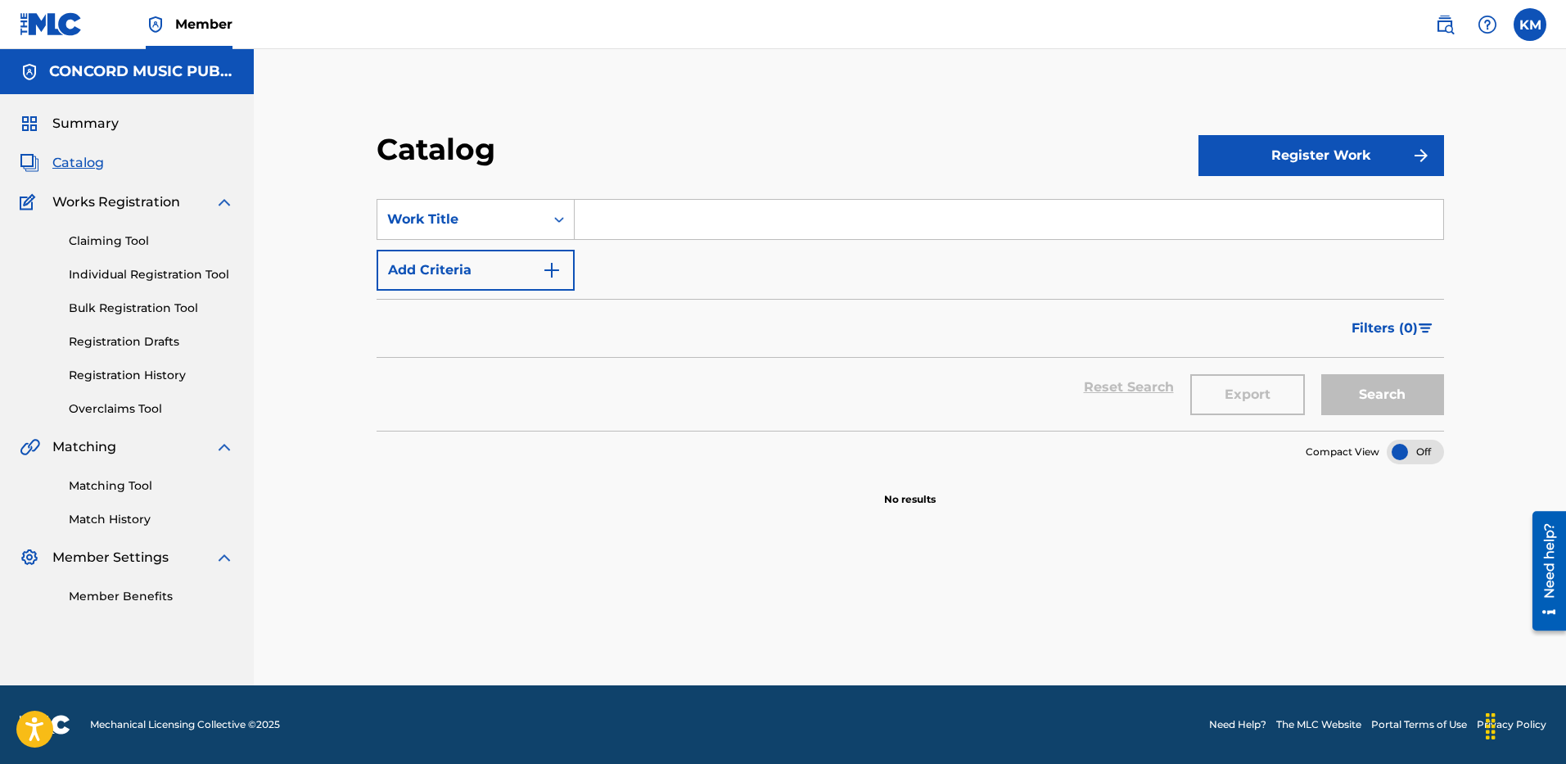
click at [588, 220] on input "Search Form" at bounding box center [1008, 219] width 868 height 39
paste input "White Wine & [MEDICAL_DATA]"
type input "White Wine & [MEDICAL_DATA]"
click at [556, 272] on img "Search Form" at bounding box center [552, 270] width 20 height 20
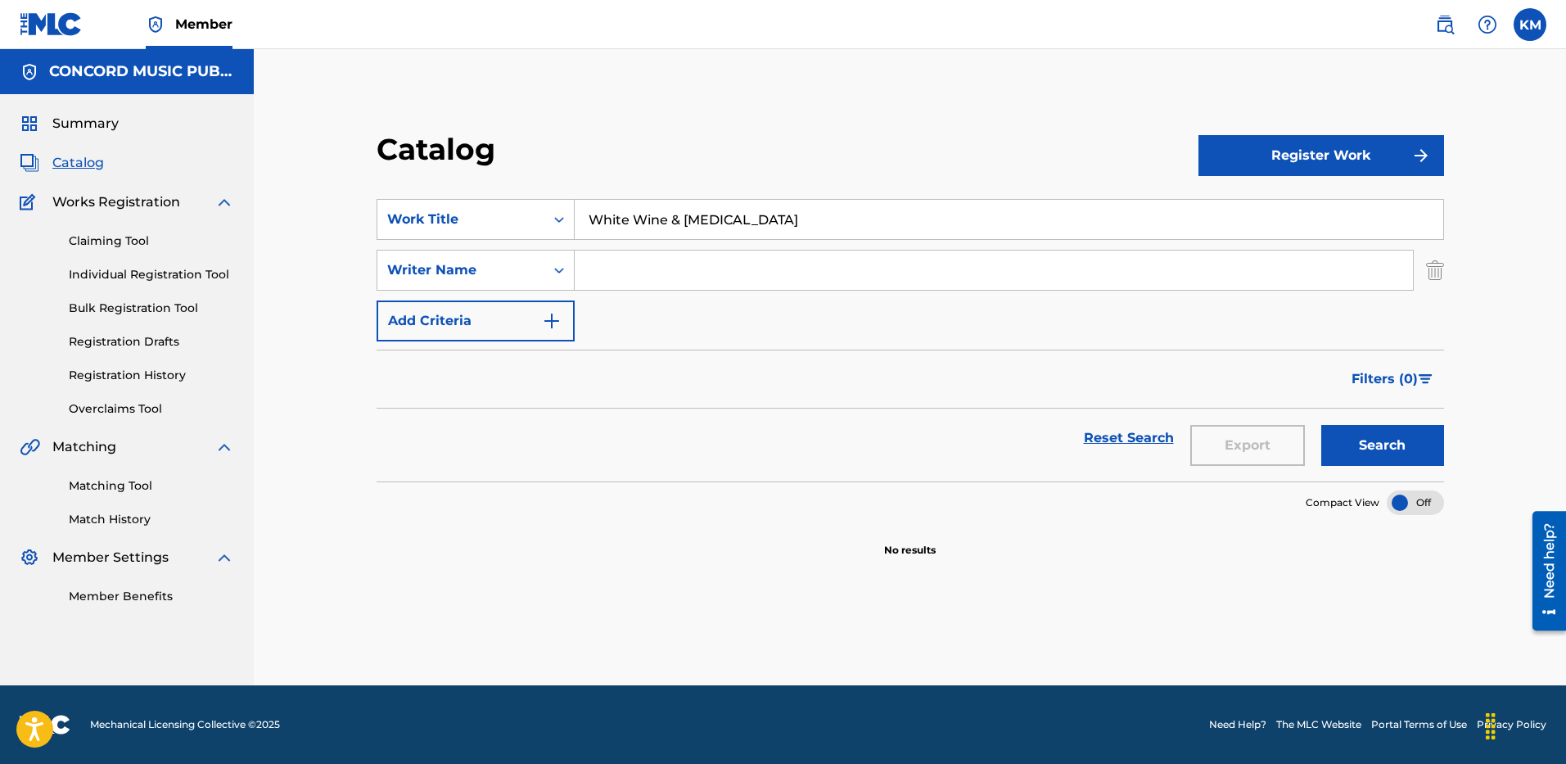
click at [634, 258] on input "Search Form" at bounding box center [993, 269] width 838 height 39
paste input "[PERSON_NAME] [PERSON_NAME]"
click at [1409, 444] on button "Search" at bounding box center [1382, 445] width 123 height 41
paste input "Pall"
drag, startPoint x: 726, startPoint y: 276, endPoint x: 430, endPoint y: 264, distance: 296.5
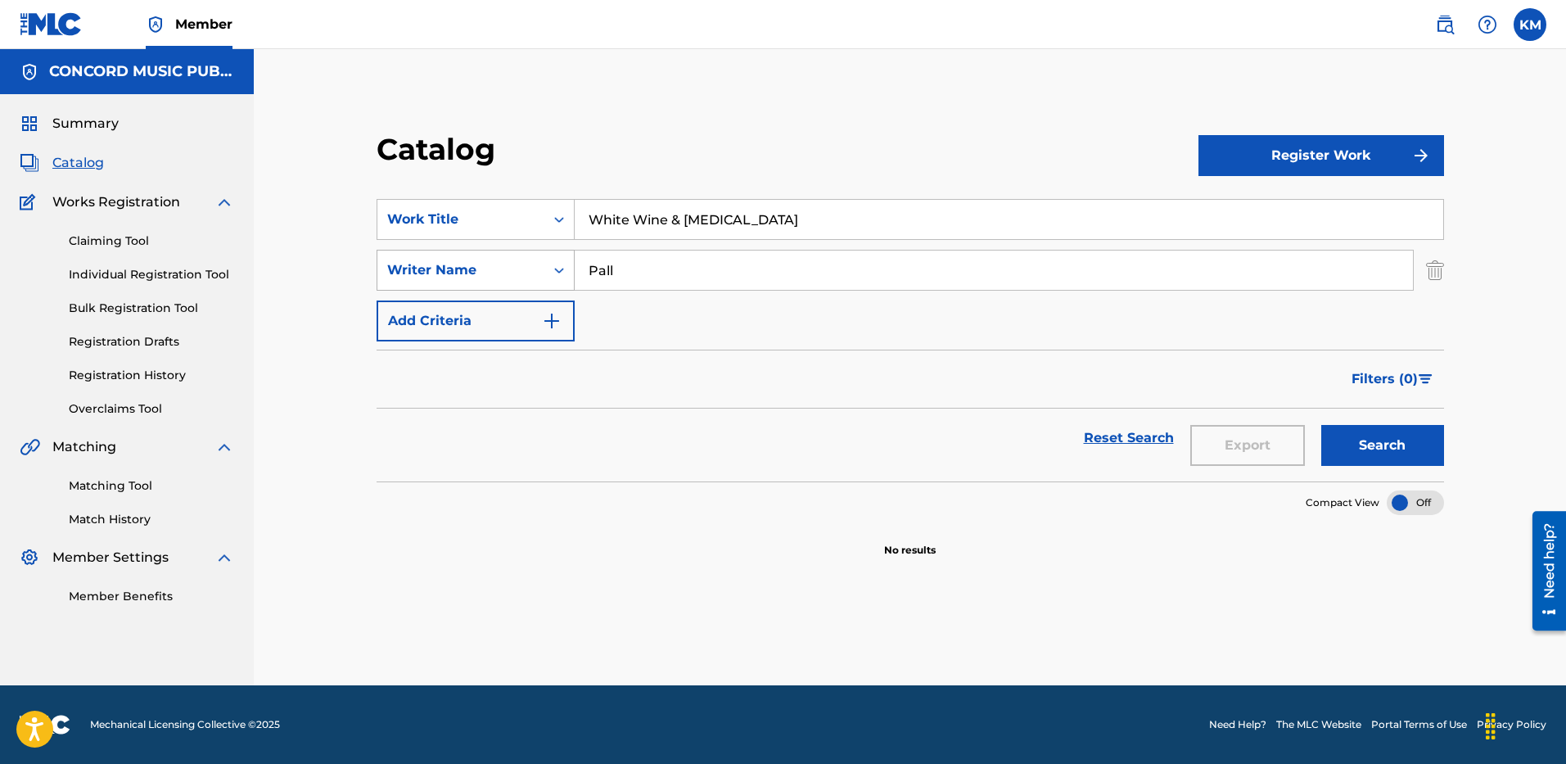
click at [430, 264] on div "SearchWithCriteria6a0c25f2-63e7-46d7-a961-13d42cf13062 Writer Name Pall" at bounding box center [909, 270] width 1067 height 41
click at [1336, 427] on button "Search" at bounding box center [1382, 445] width 123 height 41
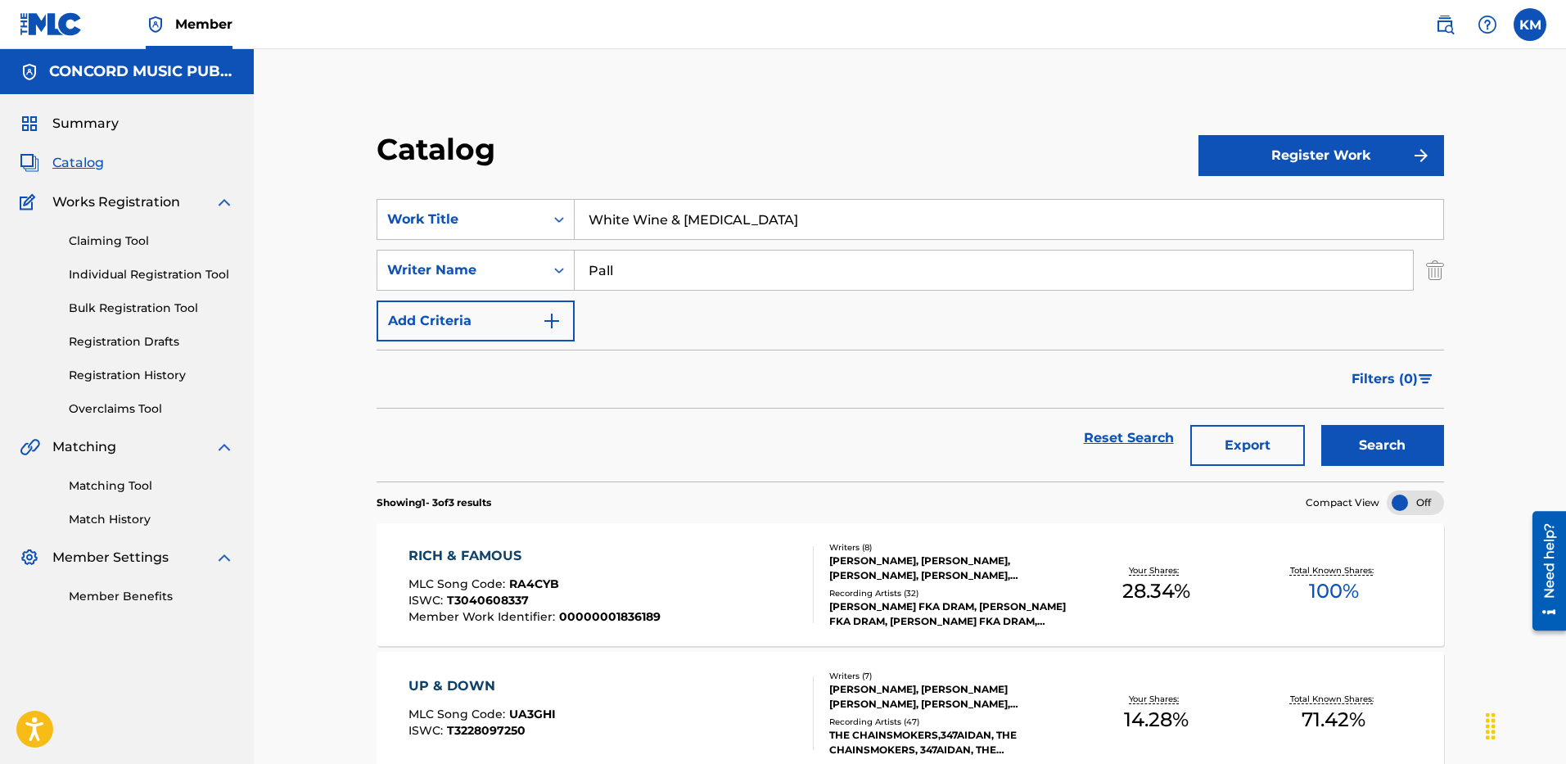
paste input "[PERSON_NAME]"
click at [1377, 452] on button "Search" at bounding box center [1382, 445] width 123 height 41
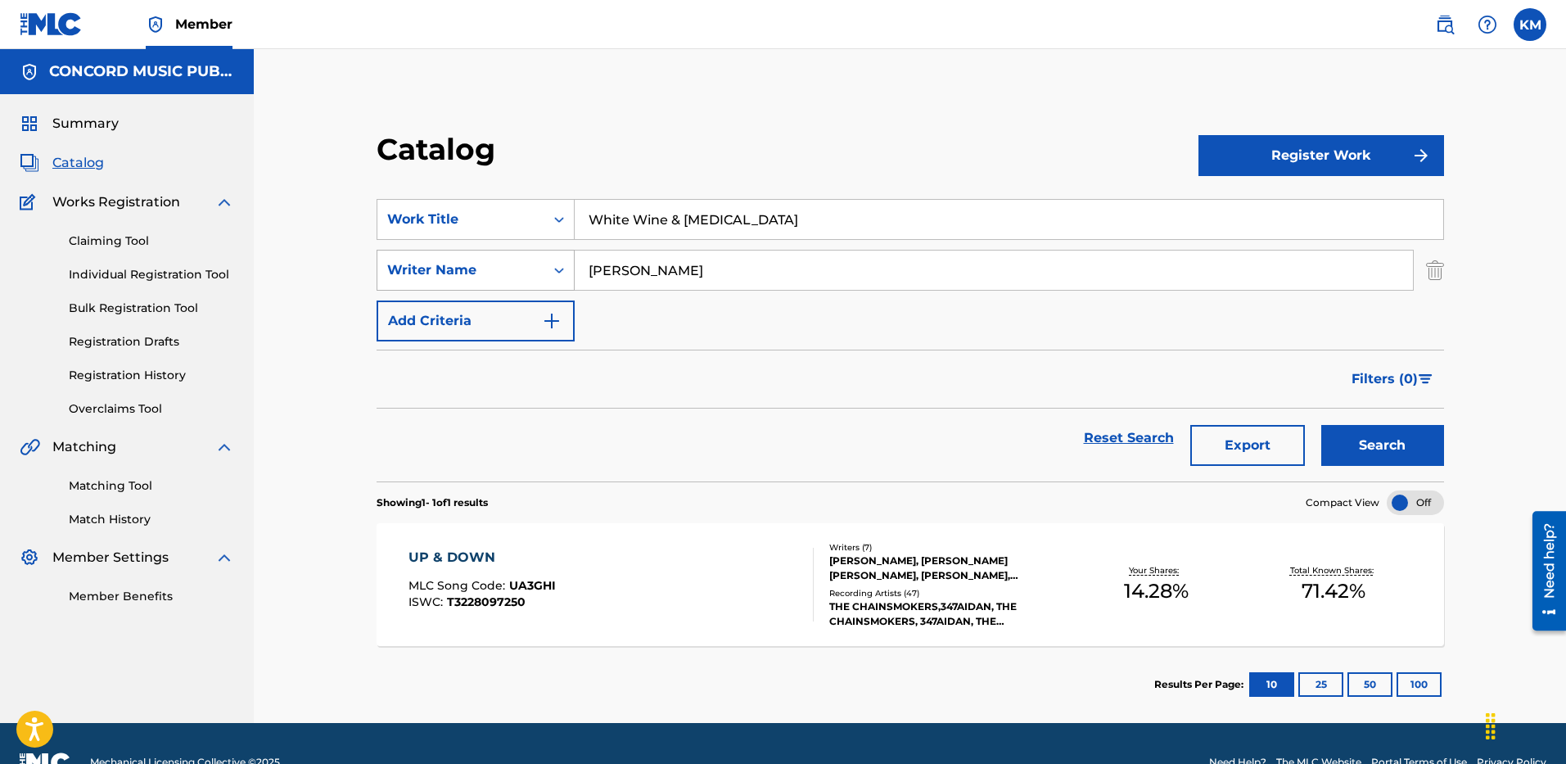
drag, startPoint x: 671, startPoint y: 260, endPoint x: 514, endPoint y: 277, distance: 158.0
click at [514, 277] on div "SearchWithCriteria6a0c25f2-63e7-46d7-a961-13d42cf13062 Writer Name [PERSON_NAME]" at bounding box center [909, 270] width 1067 height 41
paste input "[PERSON_NAME]"
type input "[PERSON_NAME]"
click at [1356, 456] on button "Search" at bounding box center [1382, 445] width 123 height 41
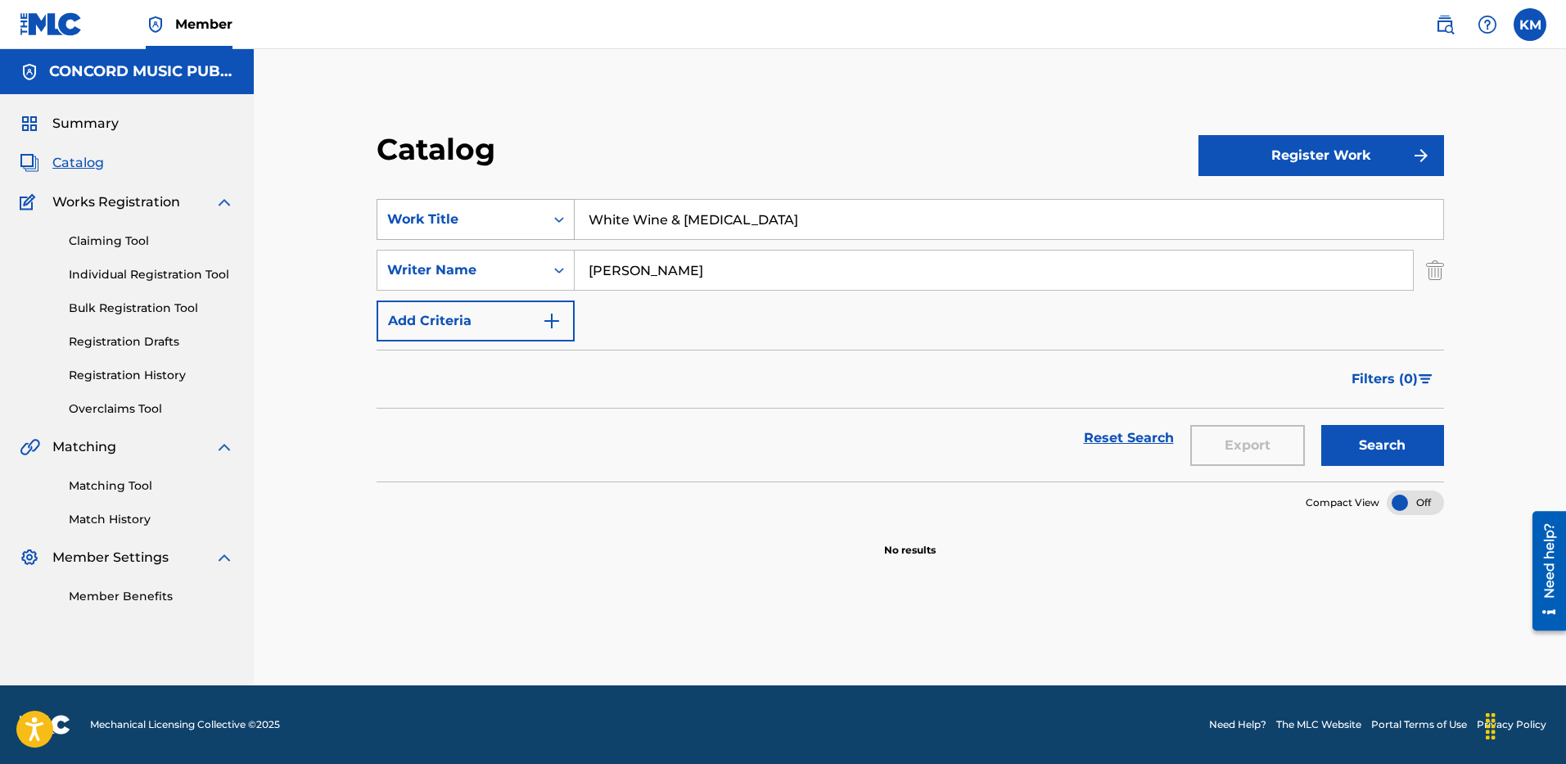
click at [563, 213] on icon "Search Form" at bounding box center [559, 219] width 16 height 16
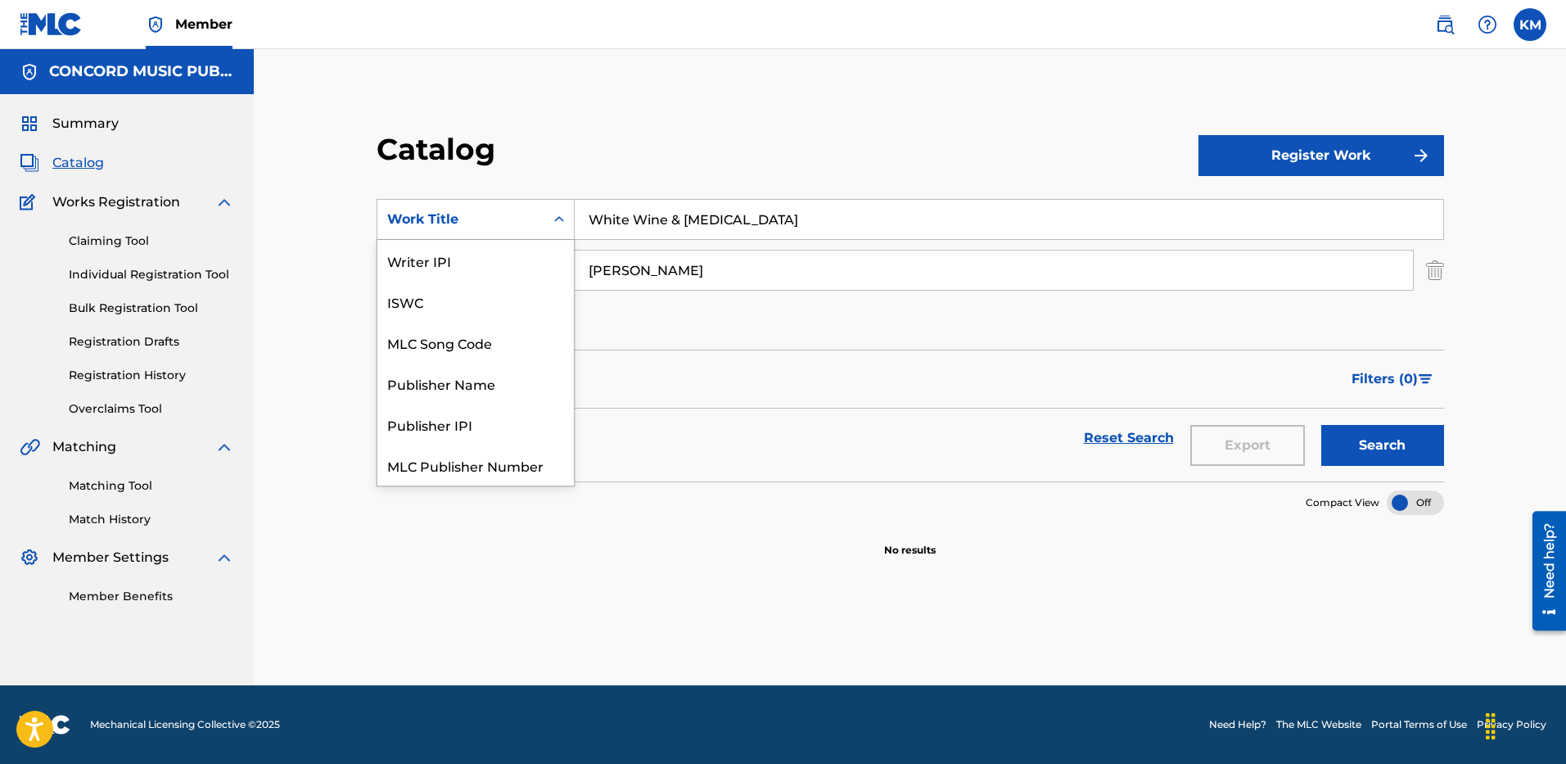
scroll to position [205, 0]
click at [472, 413] on div "ISRC" at bounding box center [475, 423] width 196 height 41
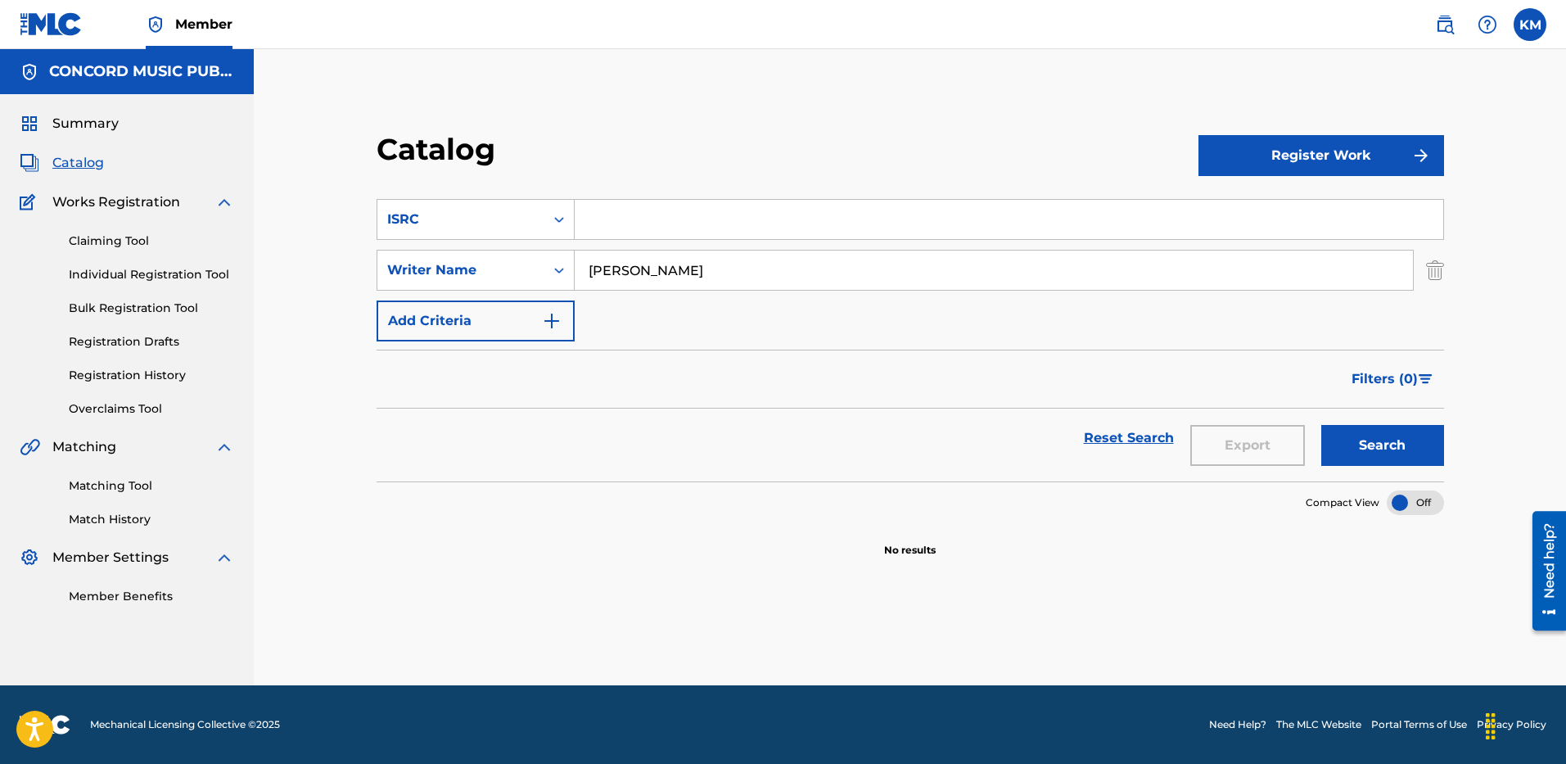
click at [606, 230] on input "Search Form" at bounding box center [1008, 219] width 868 height 39
paste input "GBAJE7200130"
type input "GBAJE7200130"
click at [1431, 273] on img "Search Form" at bounding box center [1435, 270] width 18 height 41
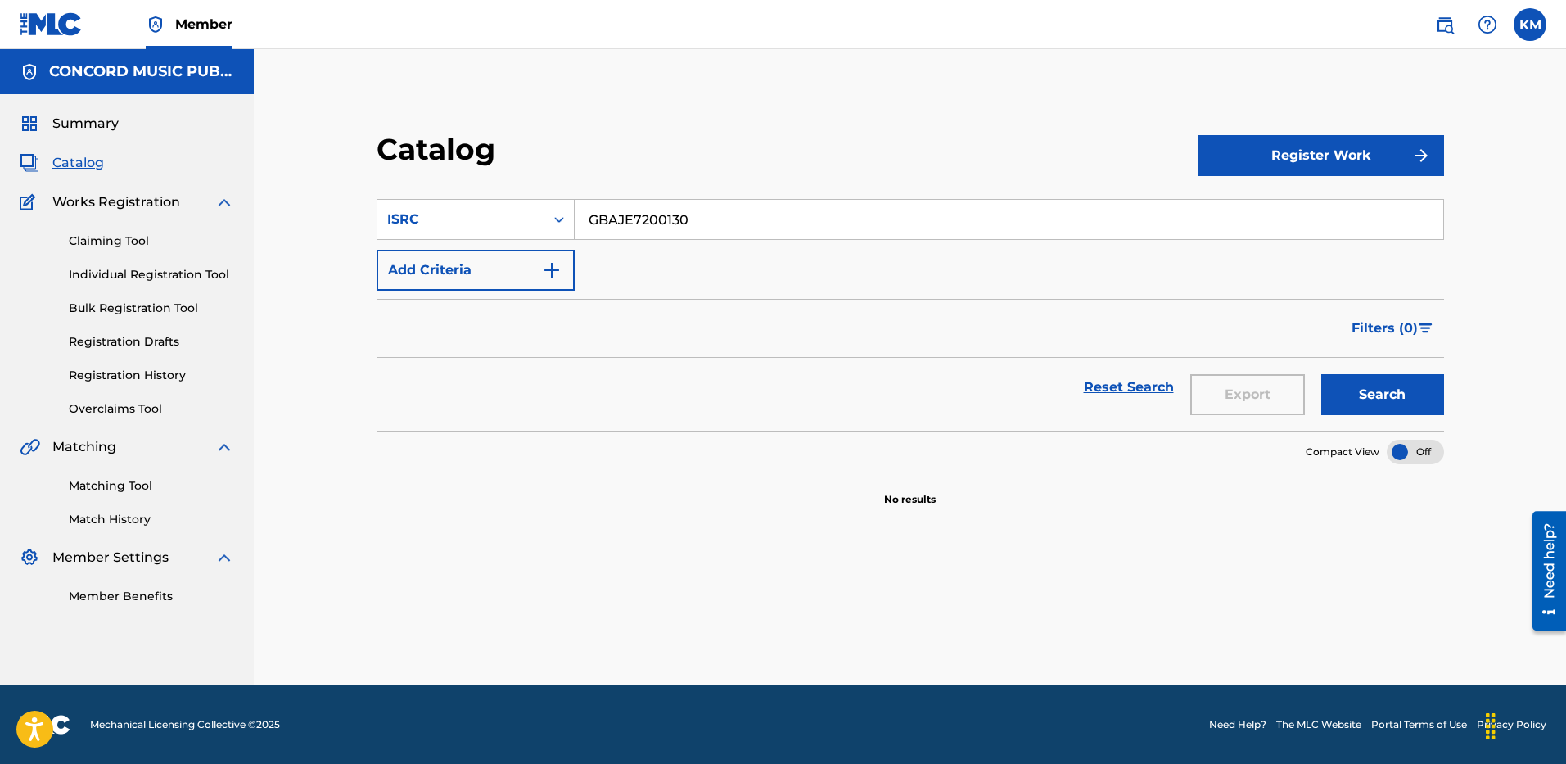
click at [1390, 386] on button "Search" at bounding box center [1382, 394] width 123 height 41
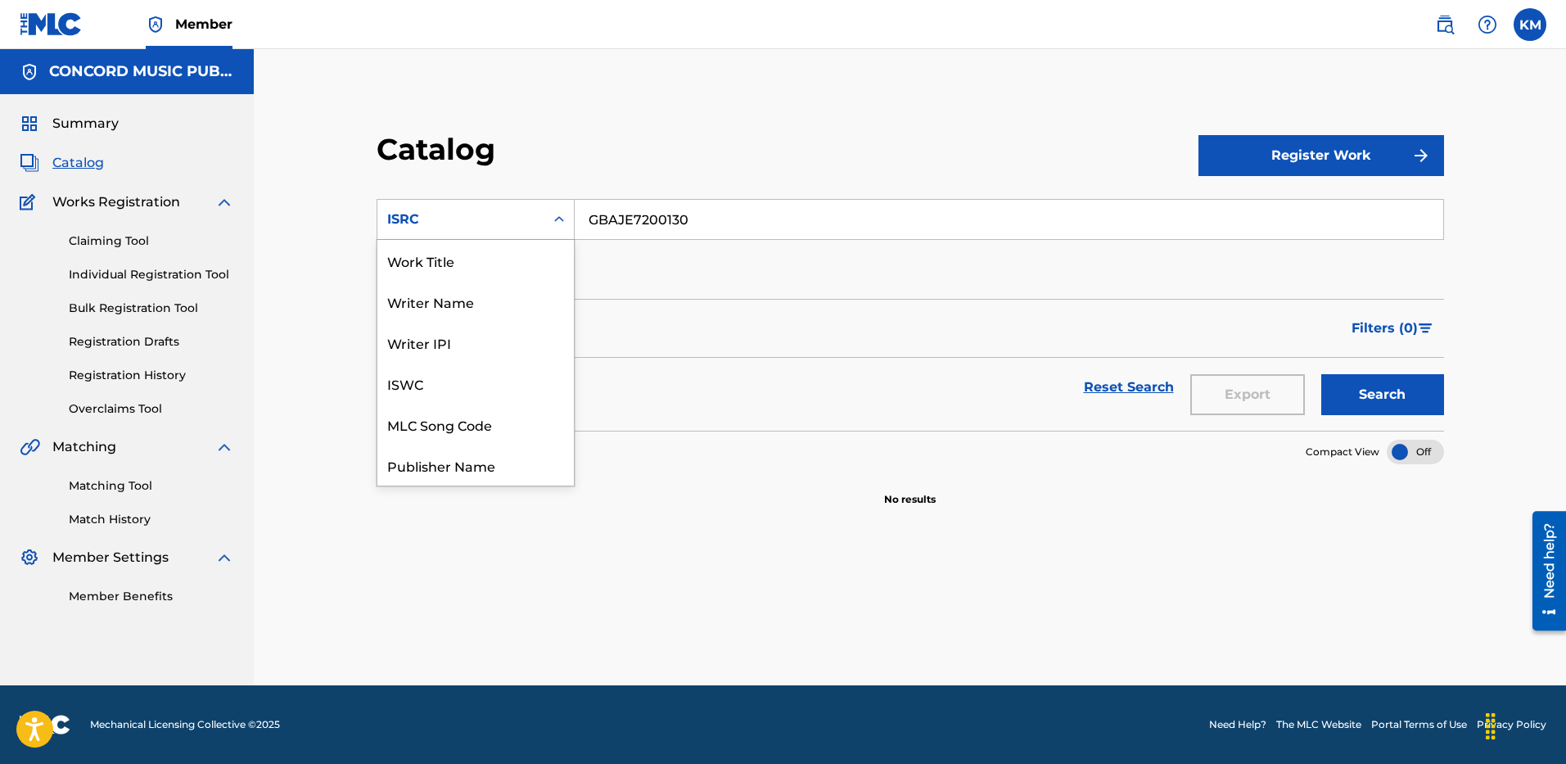
click at [561, 225] on icon "Search Form" at bounding box center [559, 219] width 16 height 16
click at [493, 260] on div "Work Title" at bounding box center [475, 260] width 196 height 41
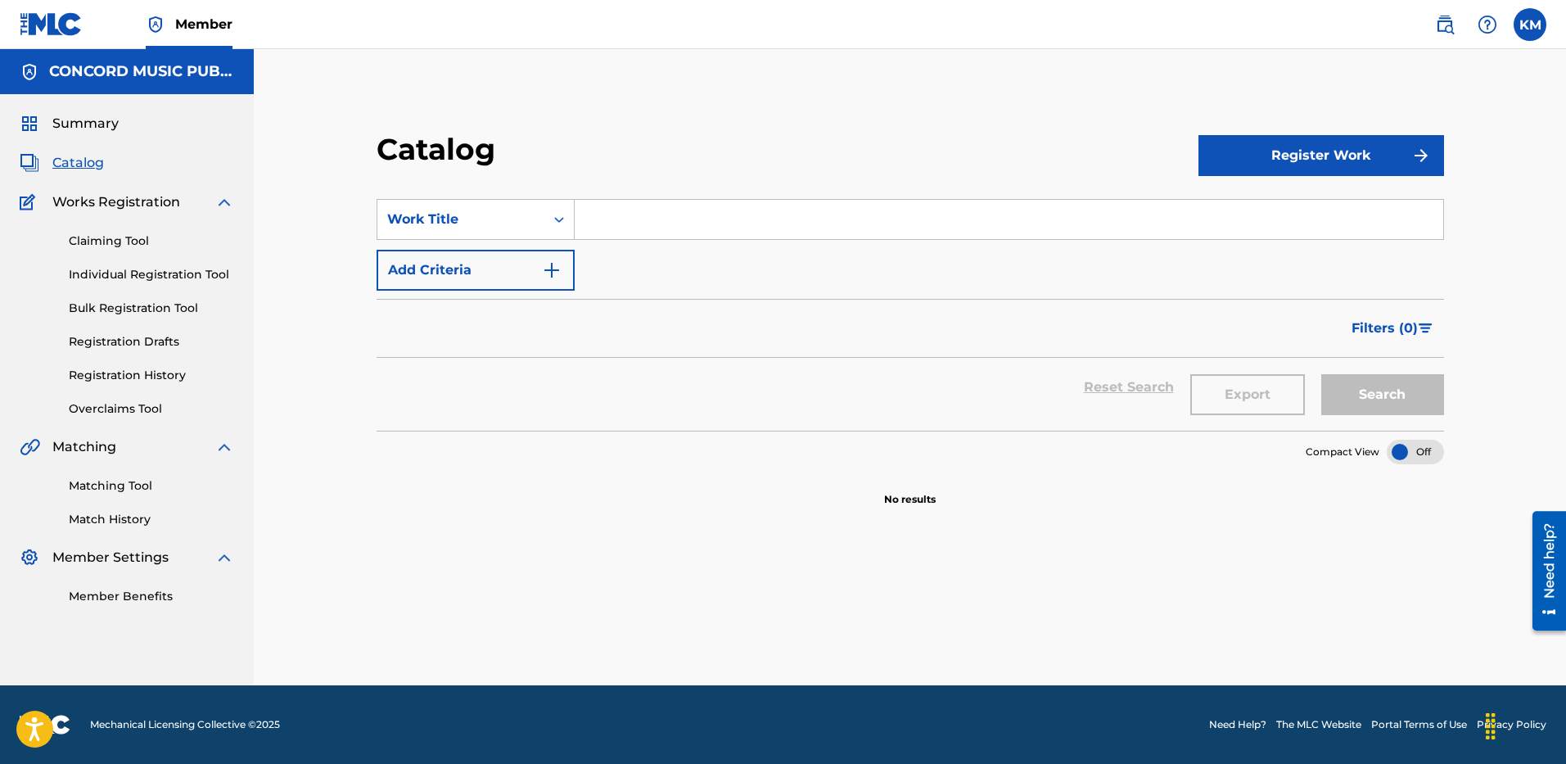
click at [607, 217] on input "Search Form" at bounding box center [1008, 219] width 868 height 39
paste input "Changes"
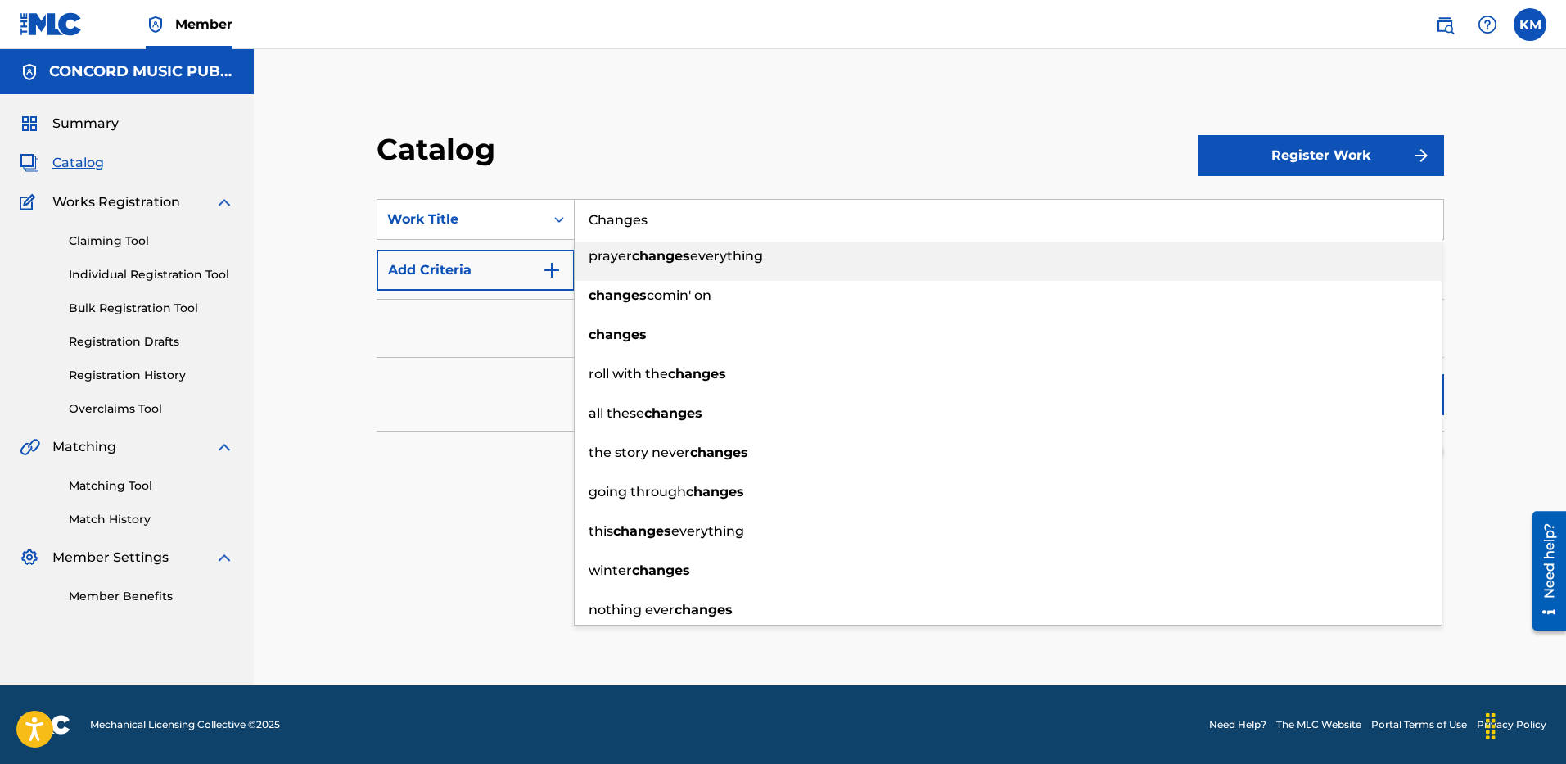
type input "Changes"
click at [558, 276] on img "Search Form" at bounding box center [552, 270] width 20 height 20
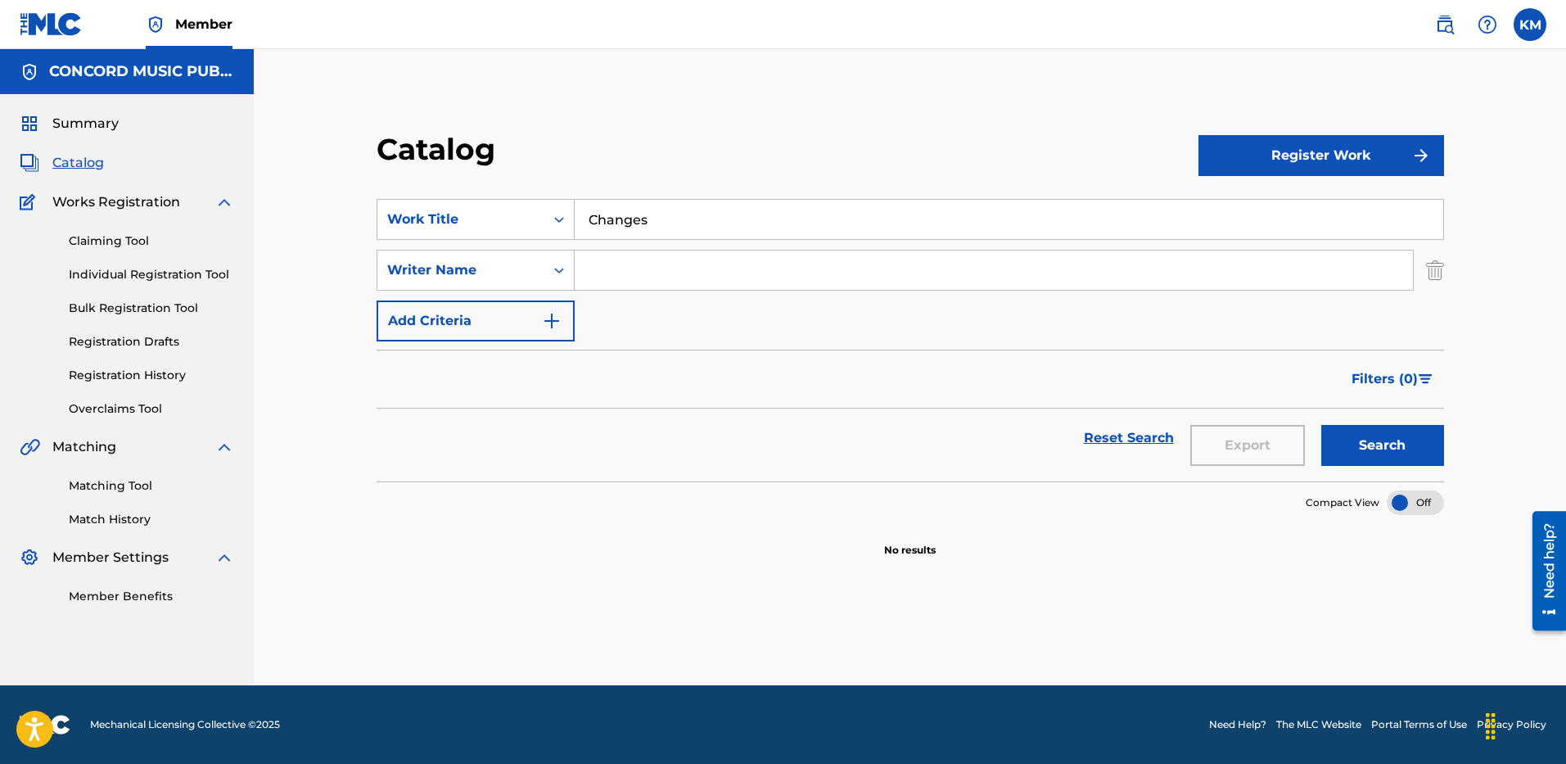
click at [618, 273] on input "Search Form" at bounding box center [993, 269] width 838 height 39
paste input "Iommi"
click at [1369, 436] on button "Search" at bounding box center [1382, 445] width 123 height 41
paste input "[PERSON_NAME]"
drag, startPoint x: 685, startPoint y: 264, endPoint x: 374, endPoint y: 264, distance: 311.0
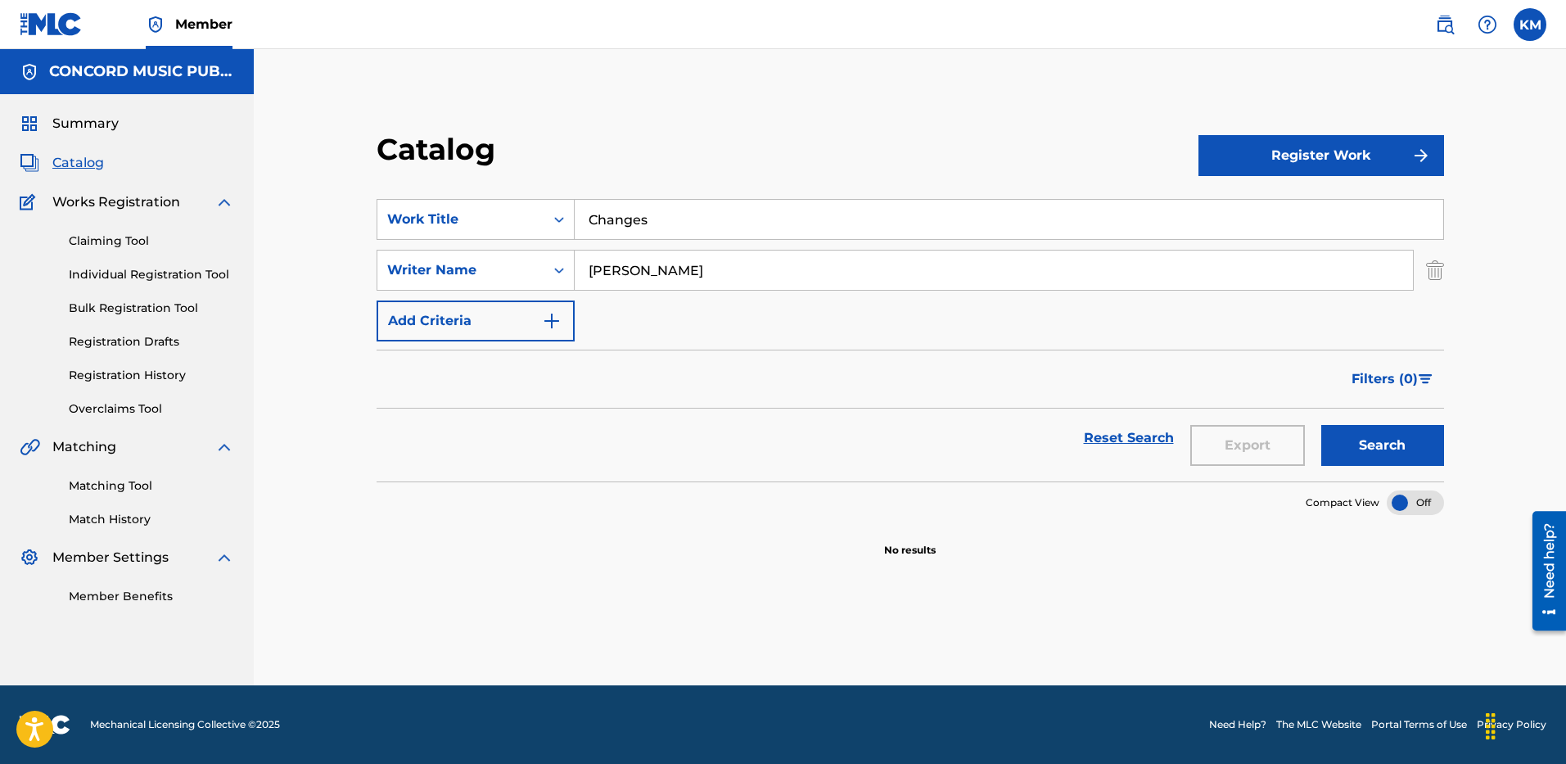
click at [375, 264] on div "Catalog Register Work SearchWithCriteriaa429adea-2374-49b6-8de1-64958d0a09f3 Wo…" at bounding box center [910, 344] width 1106 height 426
click at [1395, 437] on button "Search" at bounding box center [1382, 445] width 123 height 41
paste input "[PERSON_NAME]"
type input "[PERSON_NAME]"
click at [1352, 430] on button "Search" at bounding box center [1382, 445] width 123 height 41
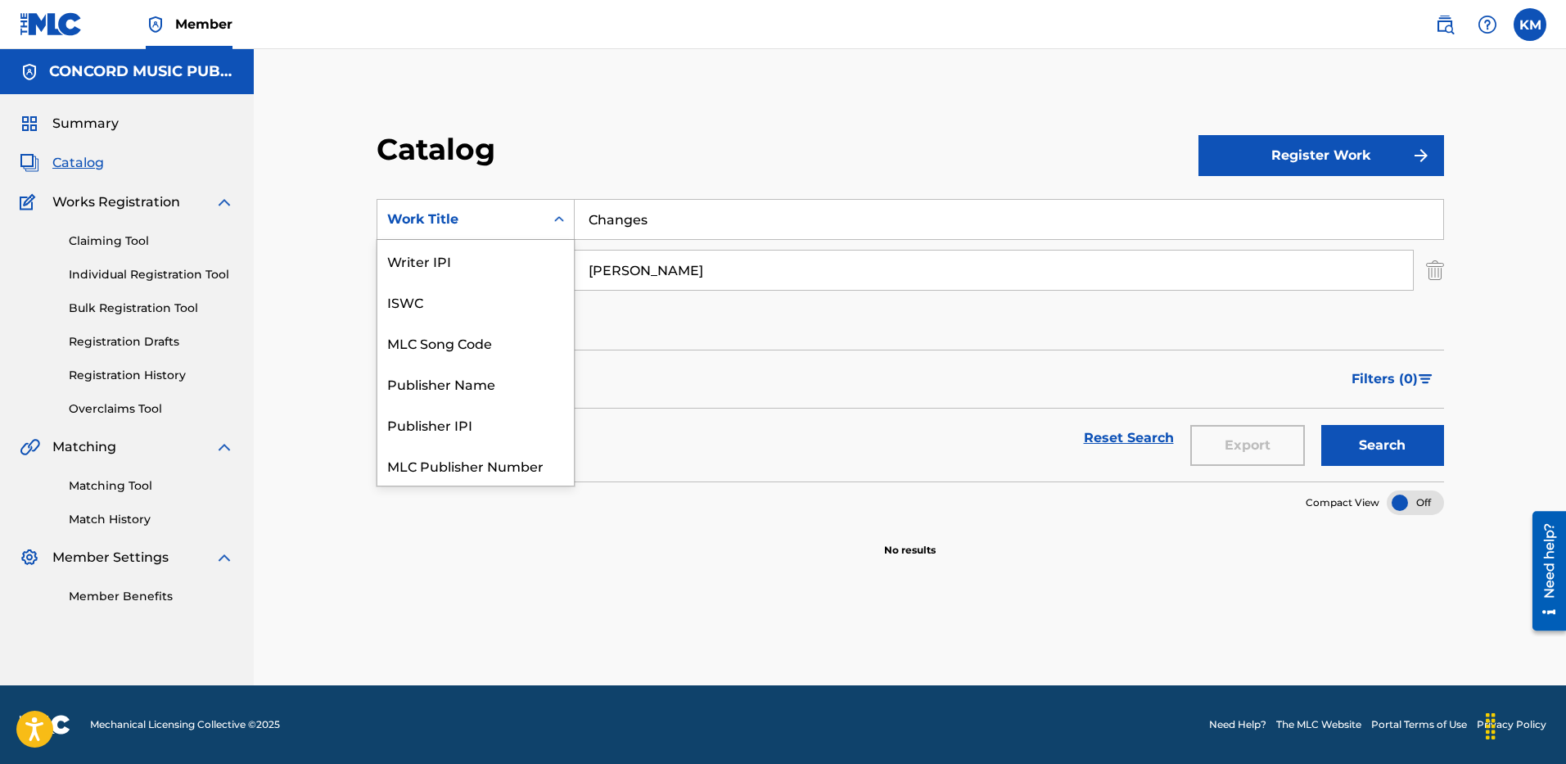
click at [557, 209] on div "Search Form" at bounding box center [558, 219] width 29 height 29
click at [507, 421] on div "ISRC" at bounding box center [475, 423] width 196 height 41
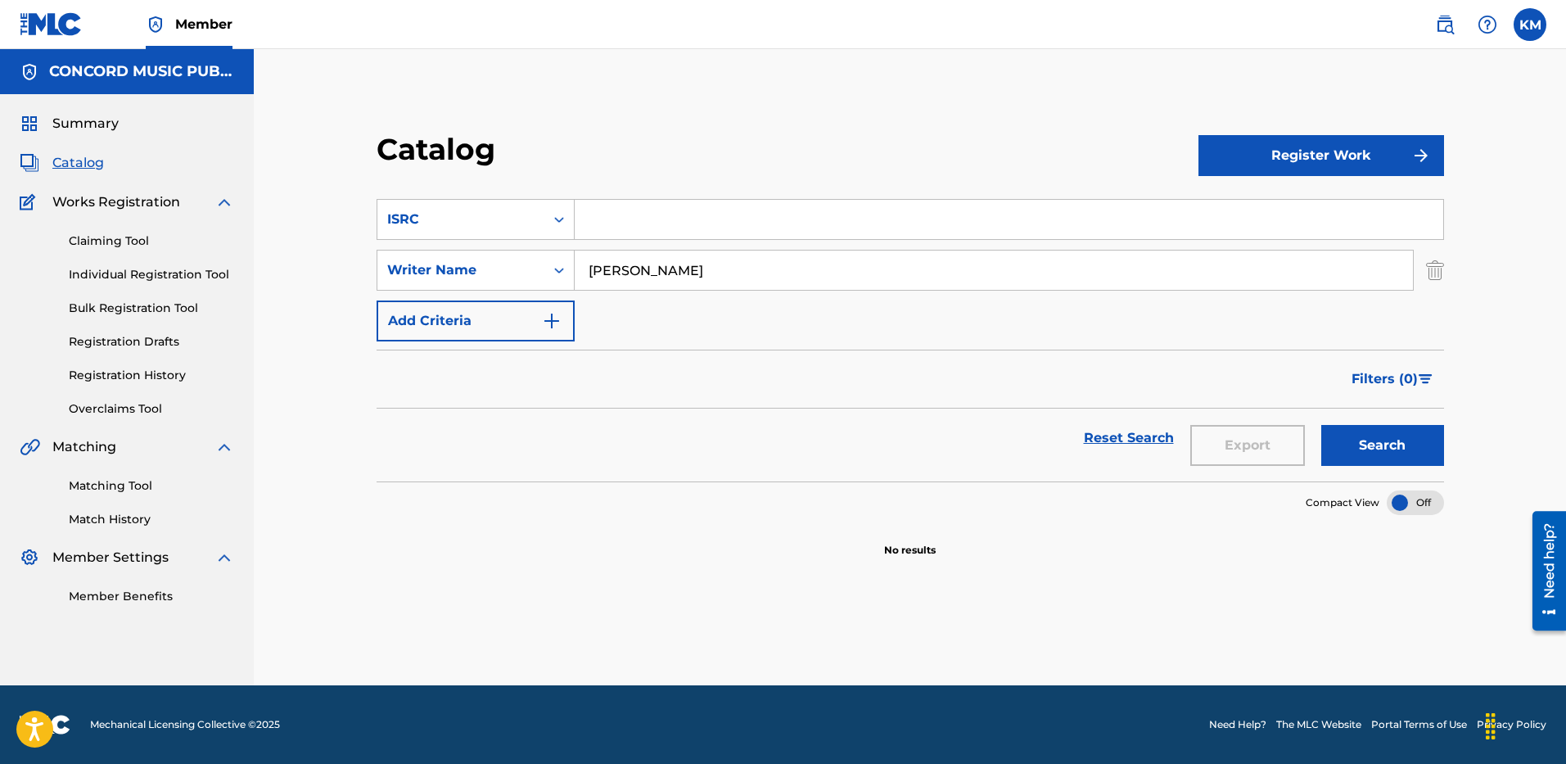
click at [615, 212] on input "Search Form" at bounding box center [1008, 219] width 868 height 39
paste input "USAT22503793"
type input "USAT22503793"
click at [1435, 273] on img "Search Form" at bounding box center [1435, 270] width 18 height 41
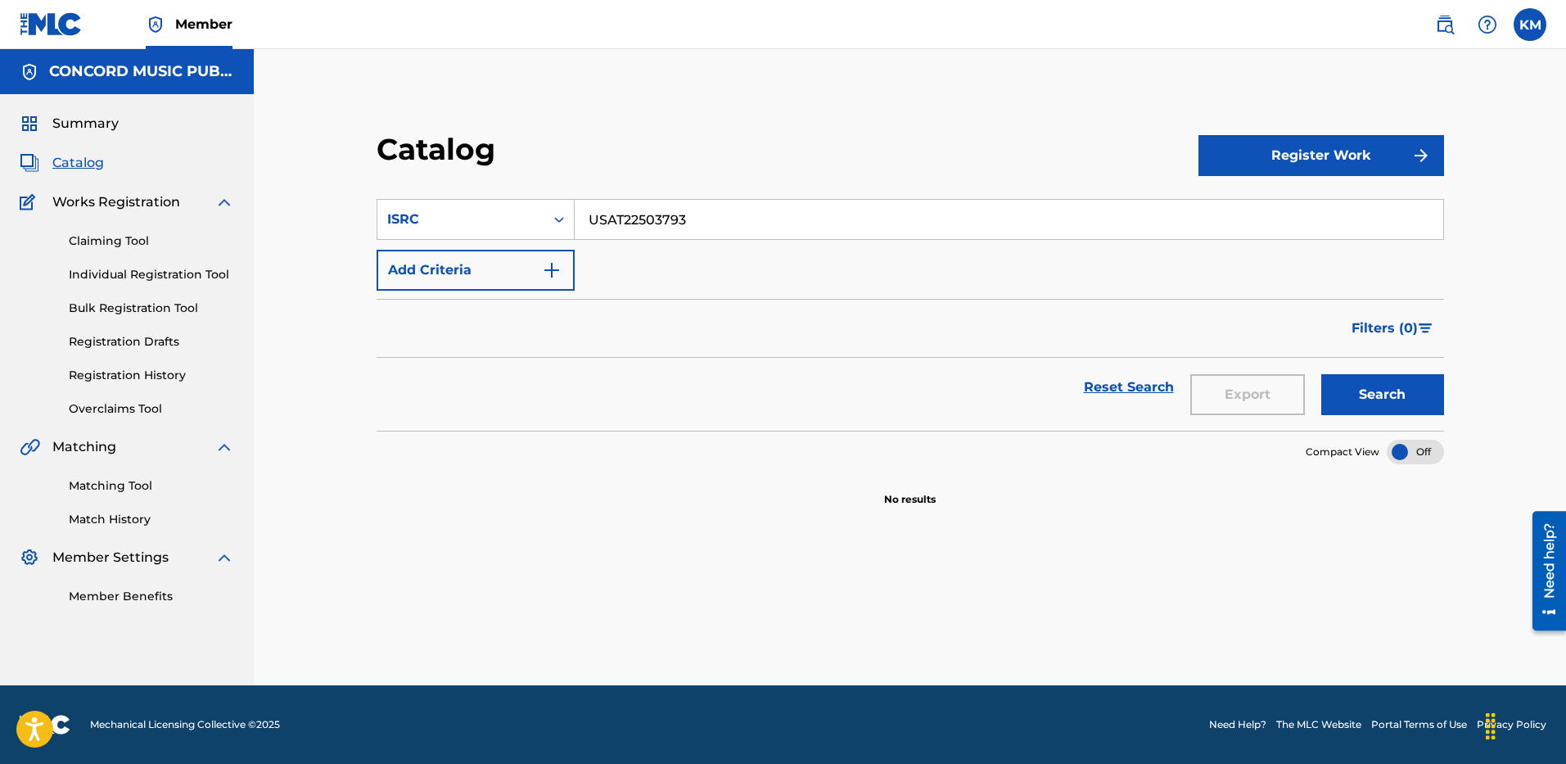
click at [1363, 394] on button "Search" at bounding box center [1382, 394] width 123 height 41
click at [550, 221] on div "Search Form" at bounding box center [558, 219] width 29 height 29
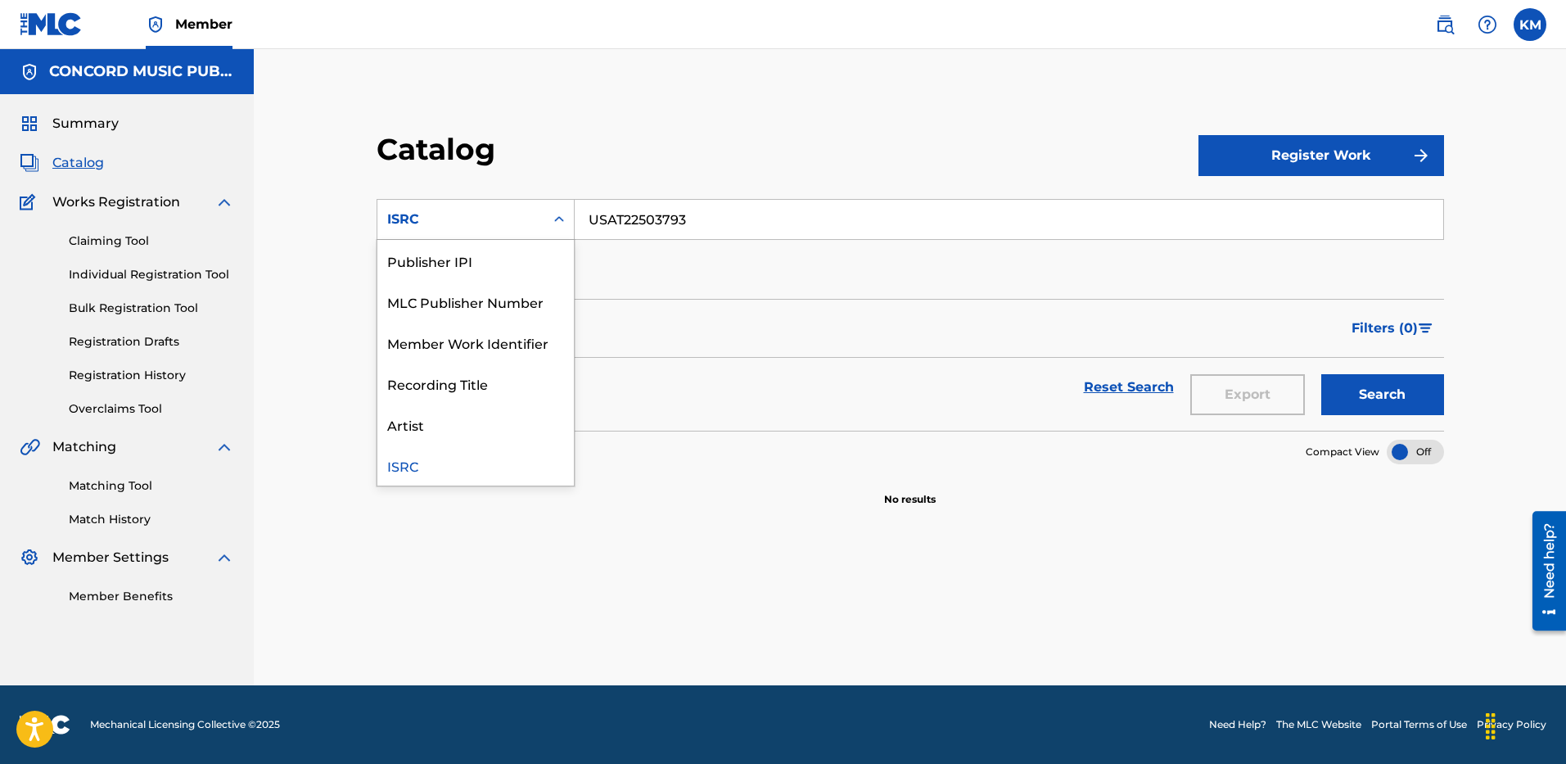
scroll to position [0, 0]
click at [490, 247] on div "Work Title" at bounding box center [475, 260] width 196 height 41
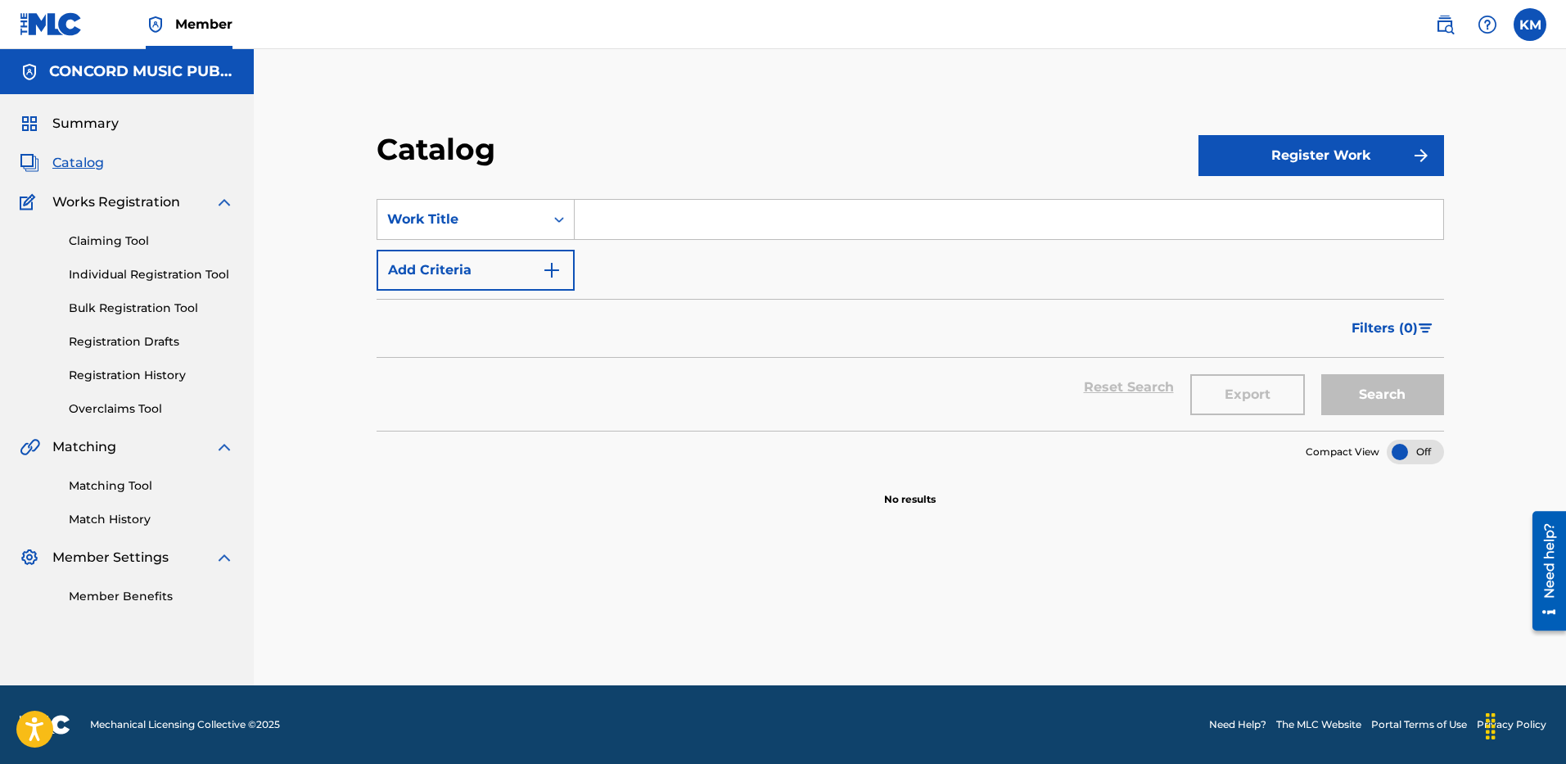
click at [624, 217] on input "Search Form" at bounding box center [1008, 219] width 868 height 39
paste input "Change Your Mind"
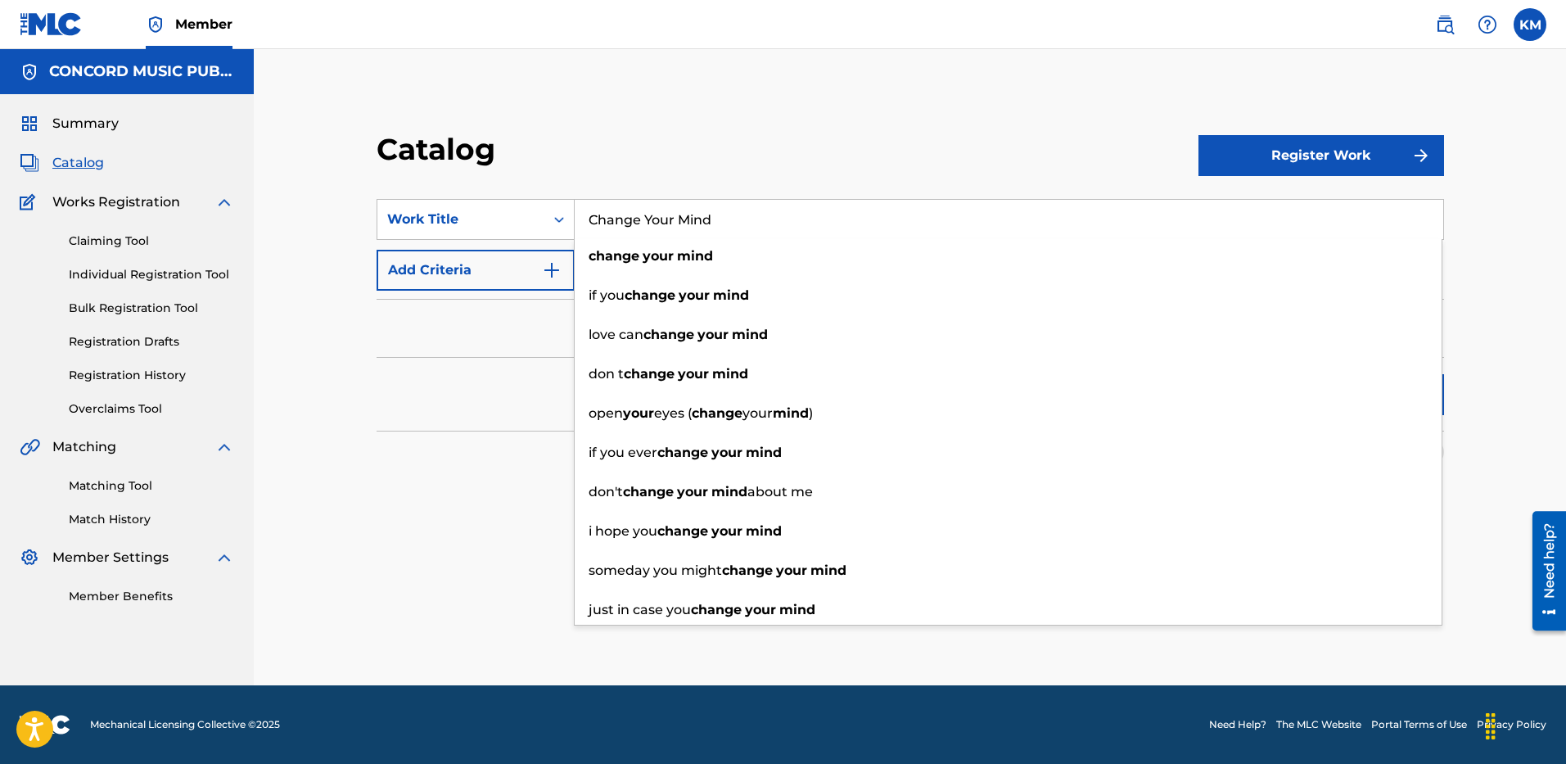
type input "Change Your Mind"
click at [553, 258] on button "Add Criteria" at bounding box center [475, 270] width 198 height 41
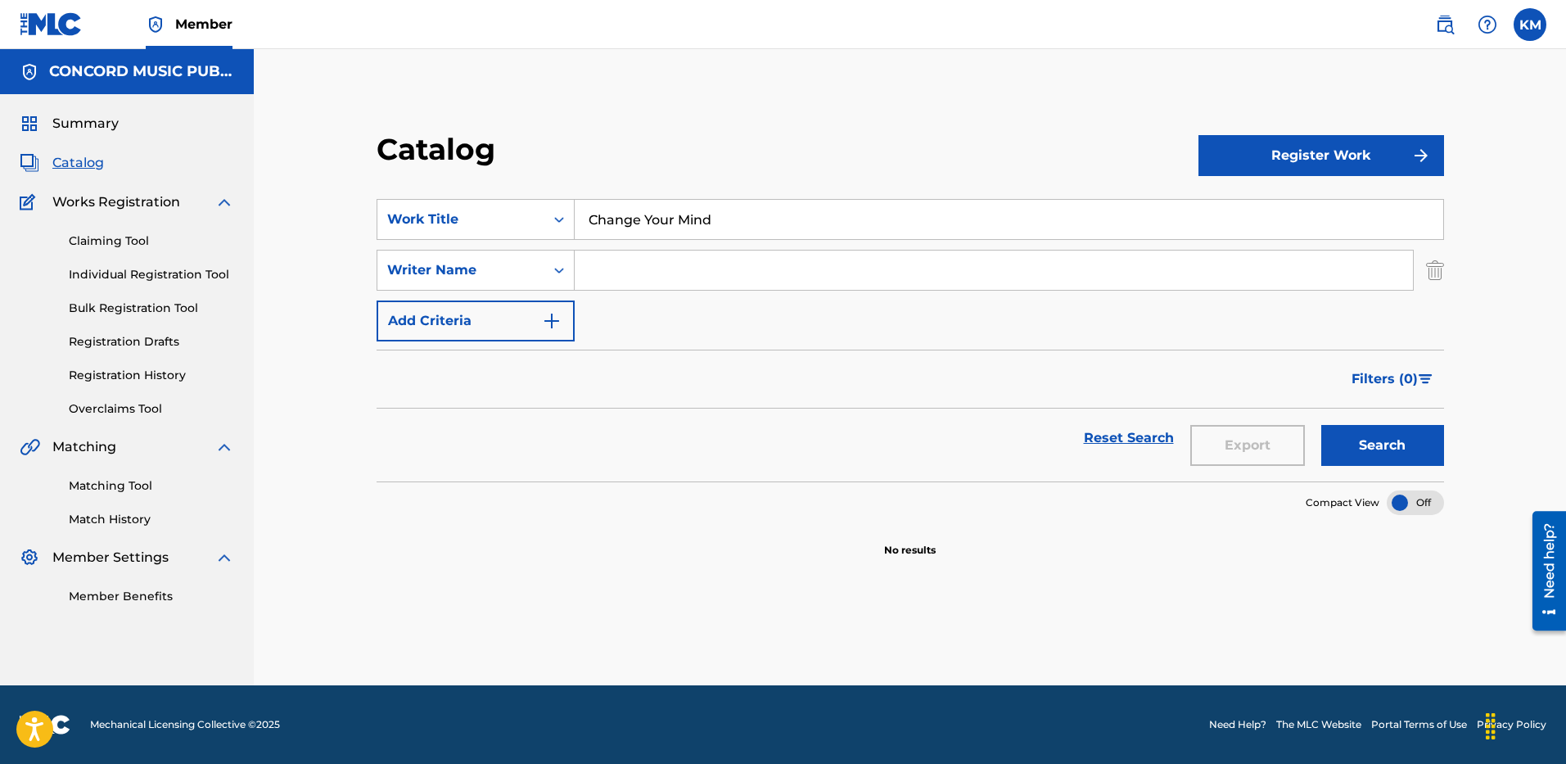
click at [625, 273] on input "Search Form" at bounding box center [993, 269] width 838 height 39
paste input "[PERSON_NAME]"
type input "[PERSON_NAME]"
click at [1378, 444] on button "Search" at bounding box center [1382, 445] width 123 height 41
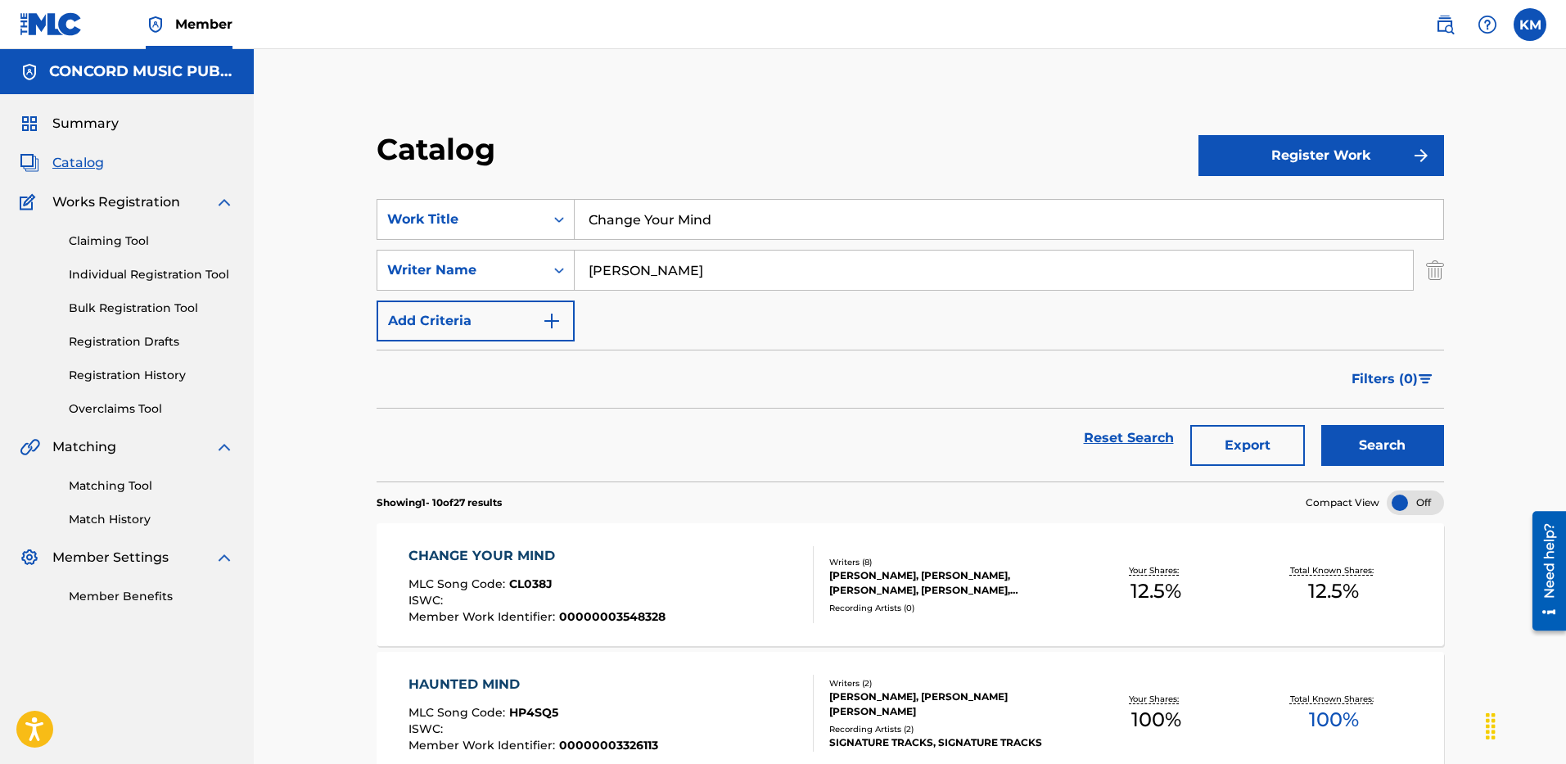
click at [668, 596] on div "CHANGE YOUR MIND MLC Song Code : CL038J ISWC : Member Work Identifier : 0000000…" at bounding box center [611, 584] width 406 height 77
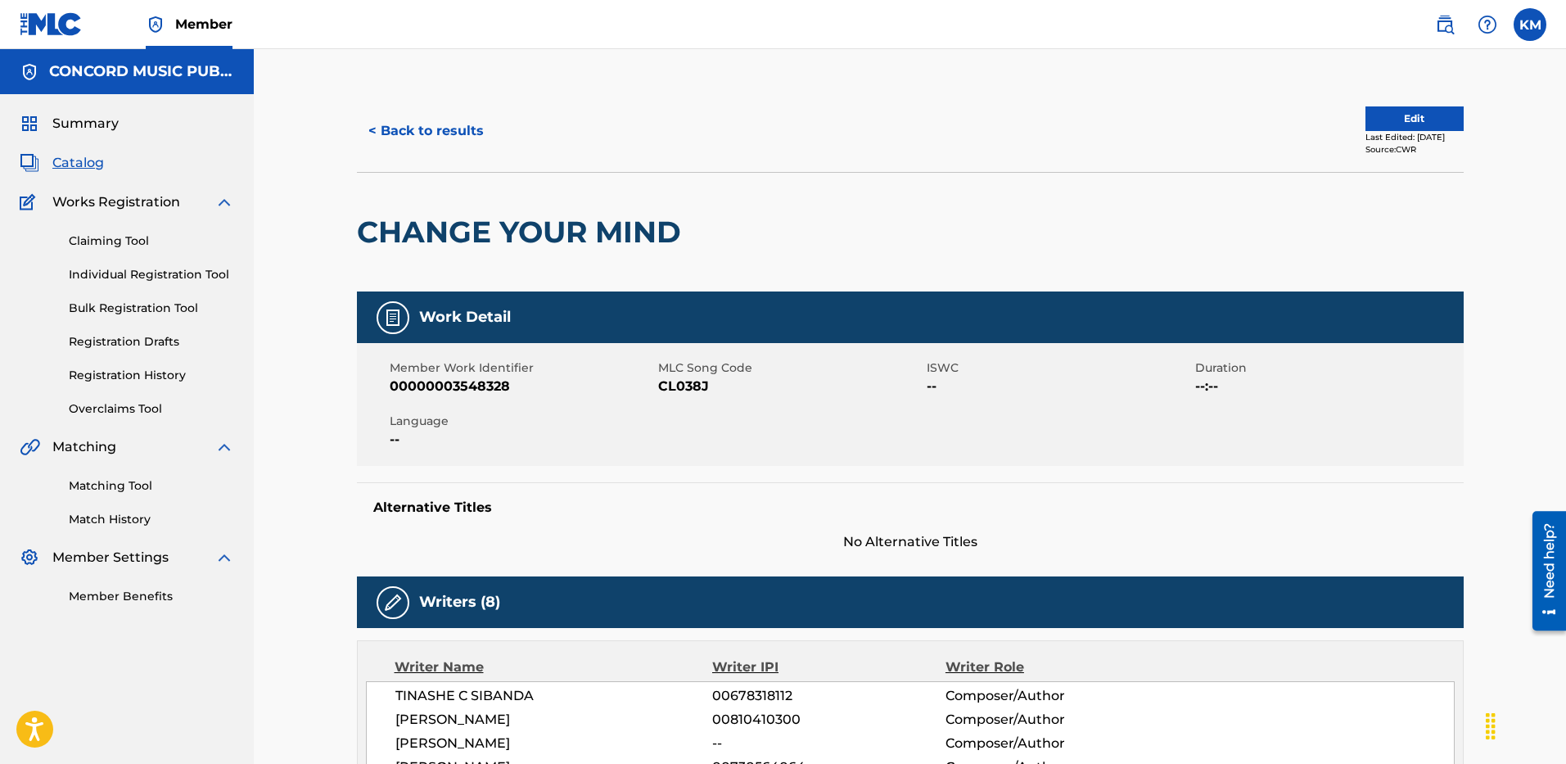
click at [692, 383] on span "CL038J" at bounding box center [790, 386] width 264 height 20
copy span "CL038J"
click at [425, 135] on button "< Back to results" at bounding box center [426, 130] width 138 height 41
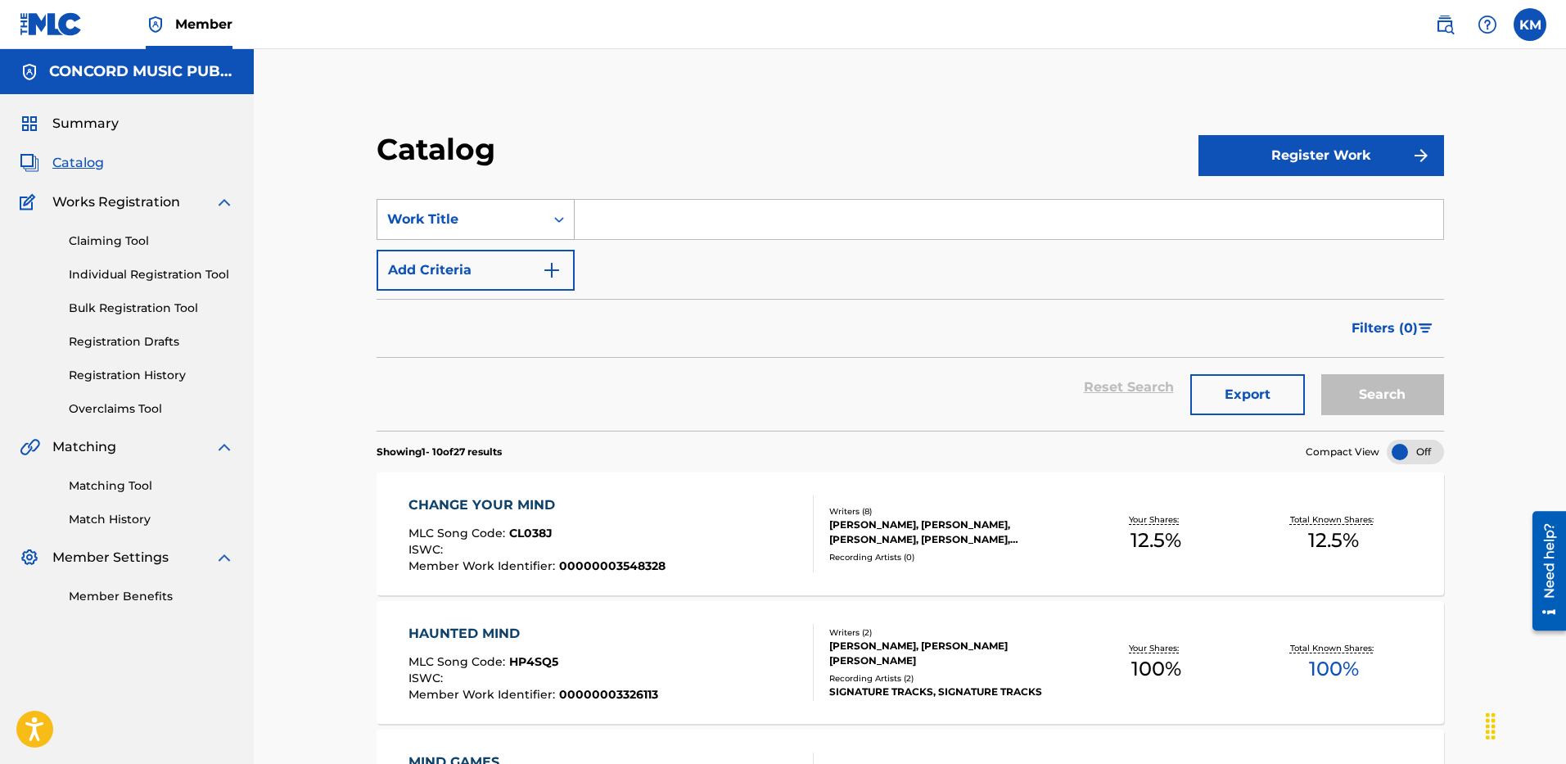
click at [565, 226] on icon "Search Form" at bounding box center [559, 219] width 16 height 16
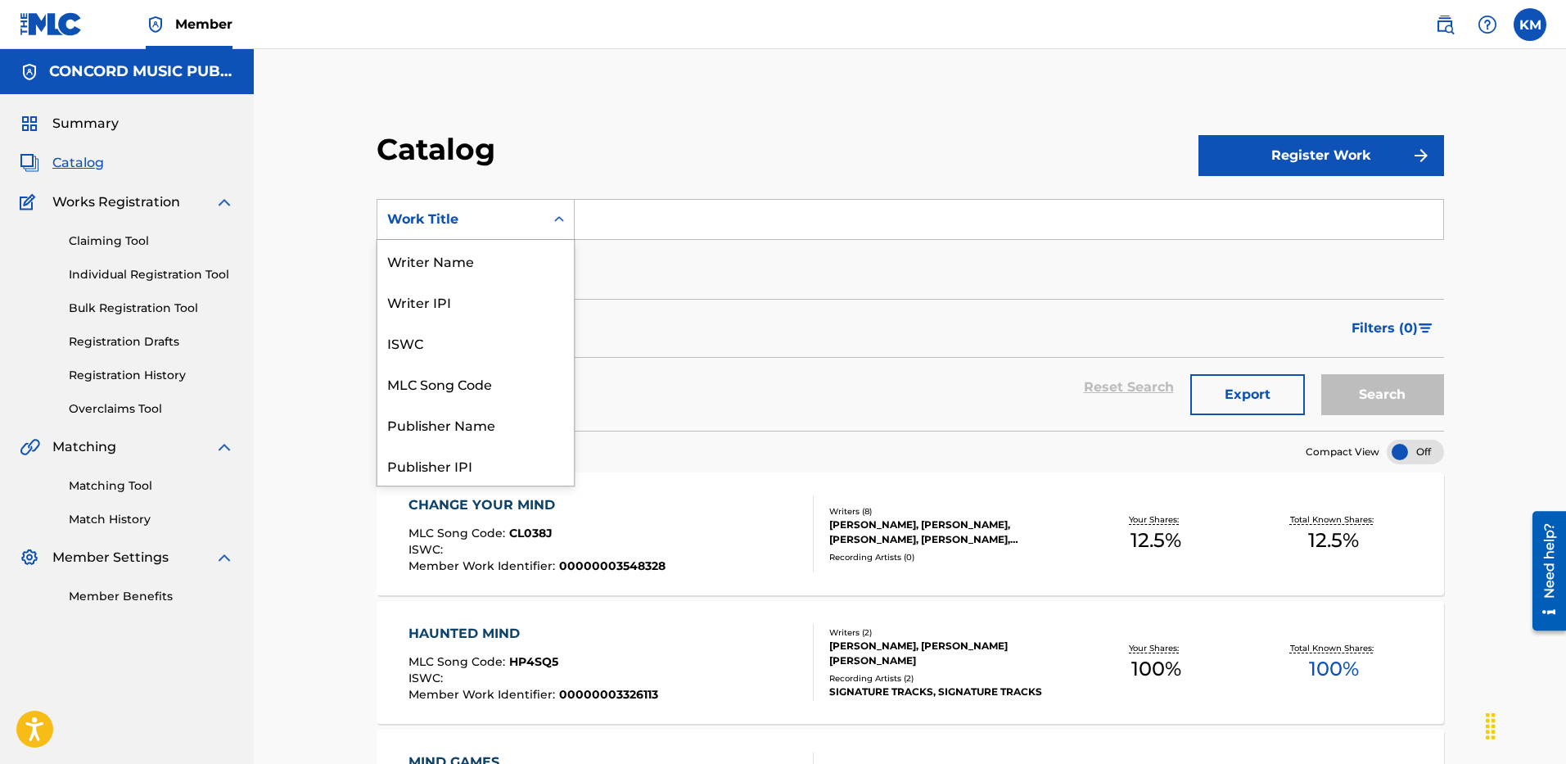
scroll to position [246, 0]
click at [537, 411] on div "ISRC" at bounding box center [475, 423] width 196 height 41
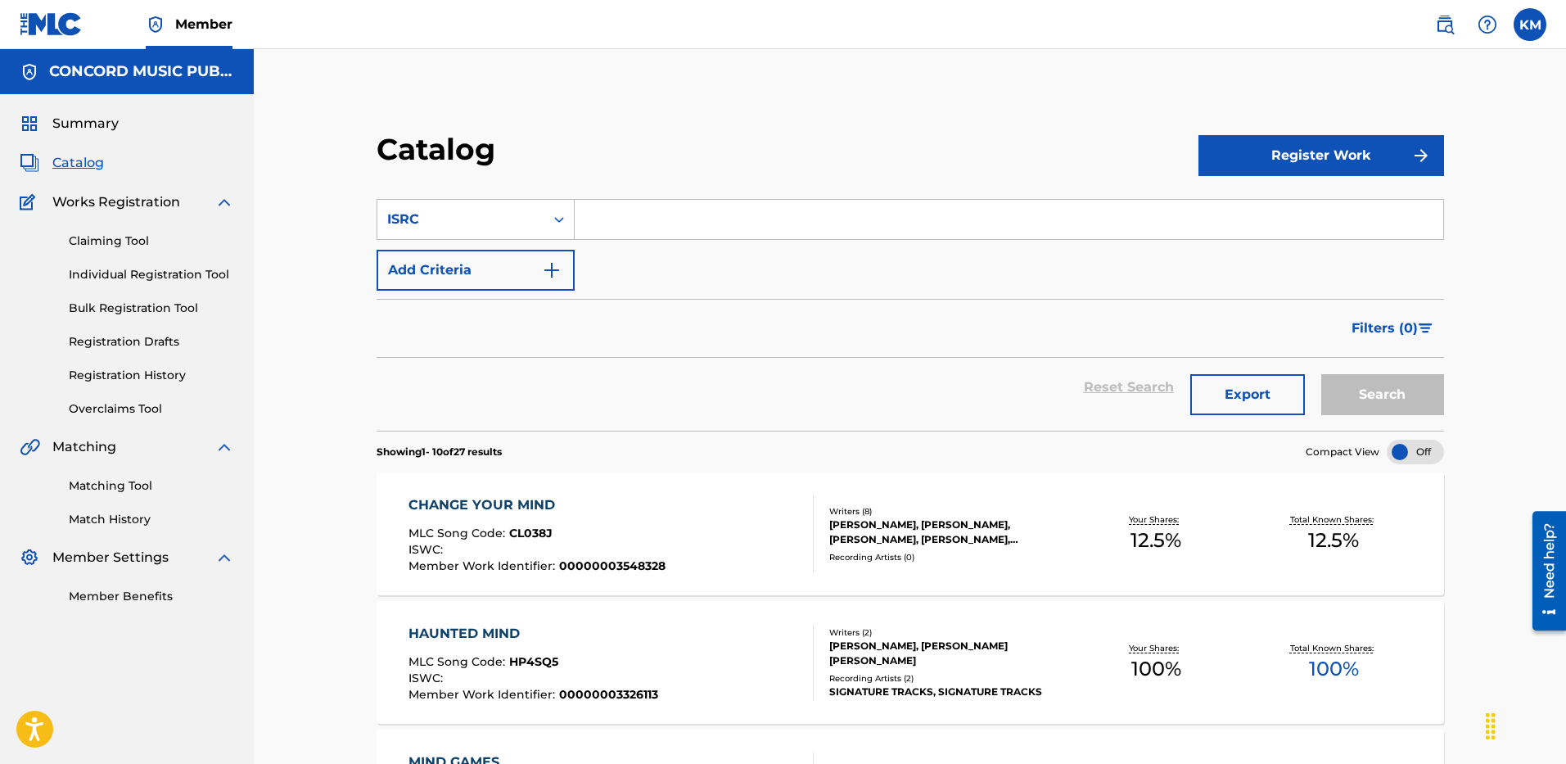
click at [604, 216] on input "Search Form" at bounding box center [1008, 219] width 868 height 39
paste input "USAT22503793"
type input "USAT22503793"
click at [1347, 377] on button "Search" at bounding box center [1382, 394] width 123 height 41
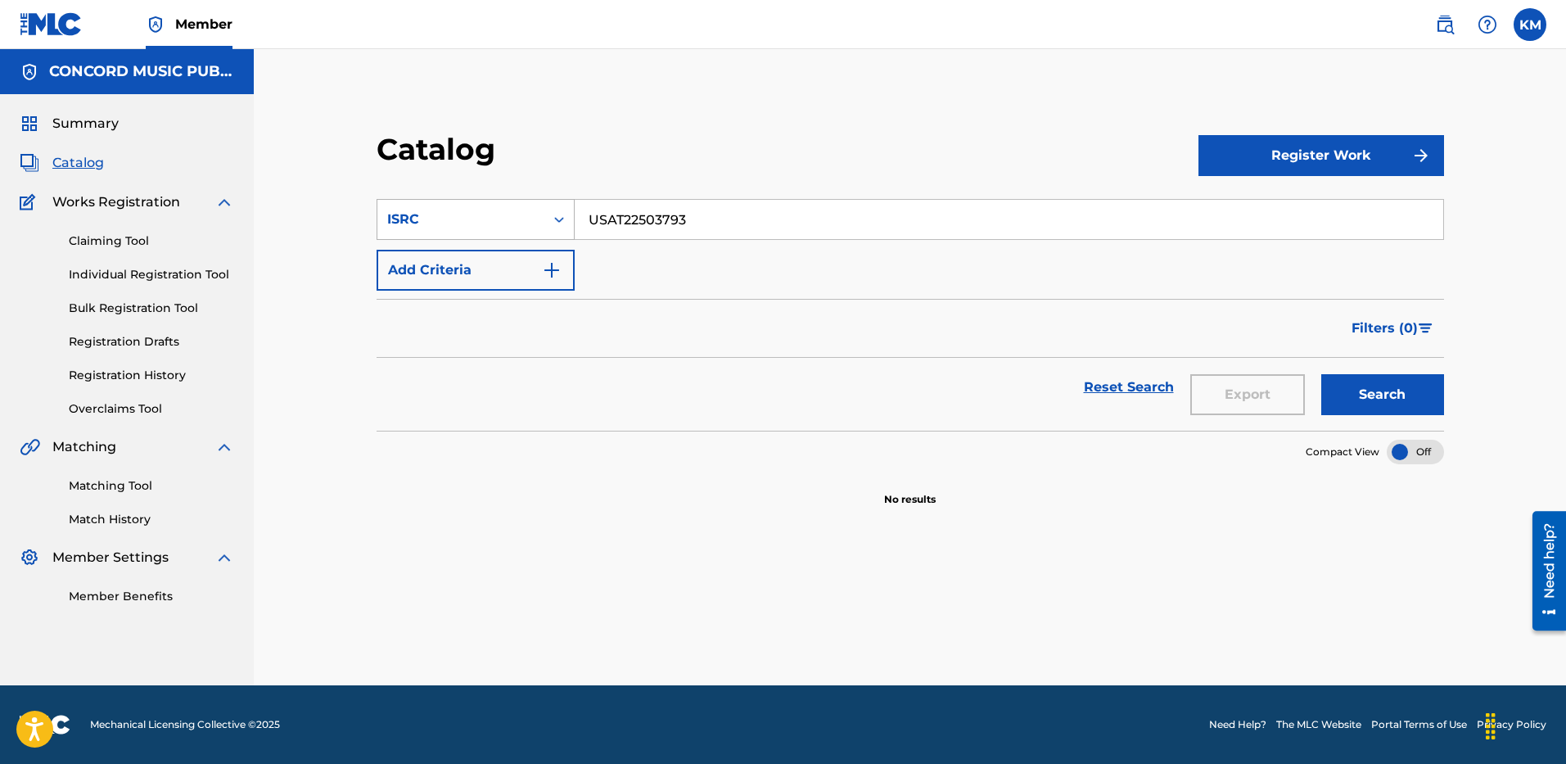
click at [552, 218] on icon "Search Form" at bounding box center [559, 219] width 16 height 16
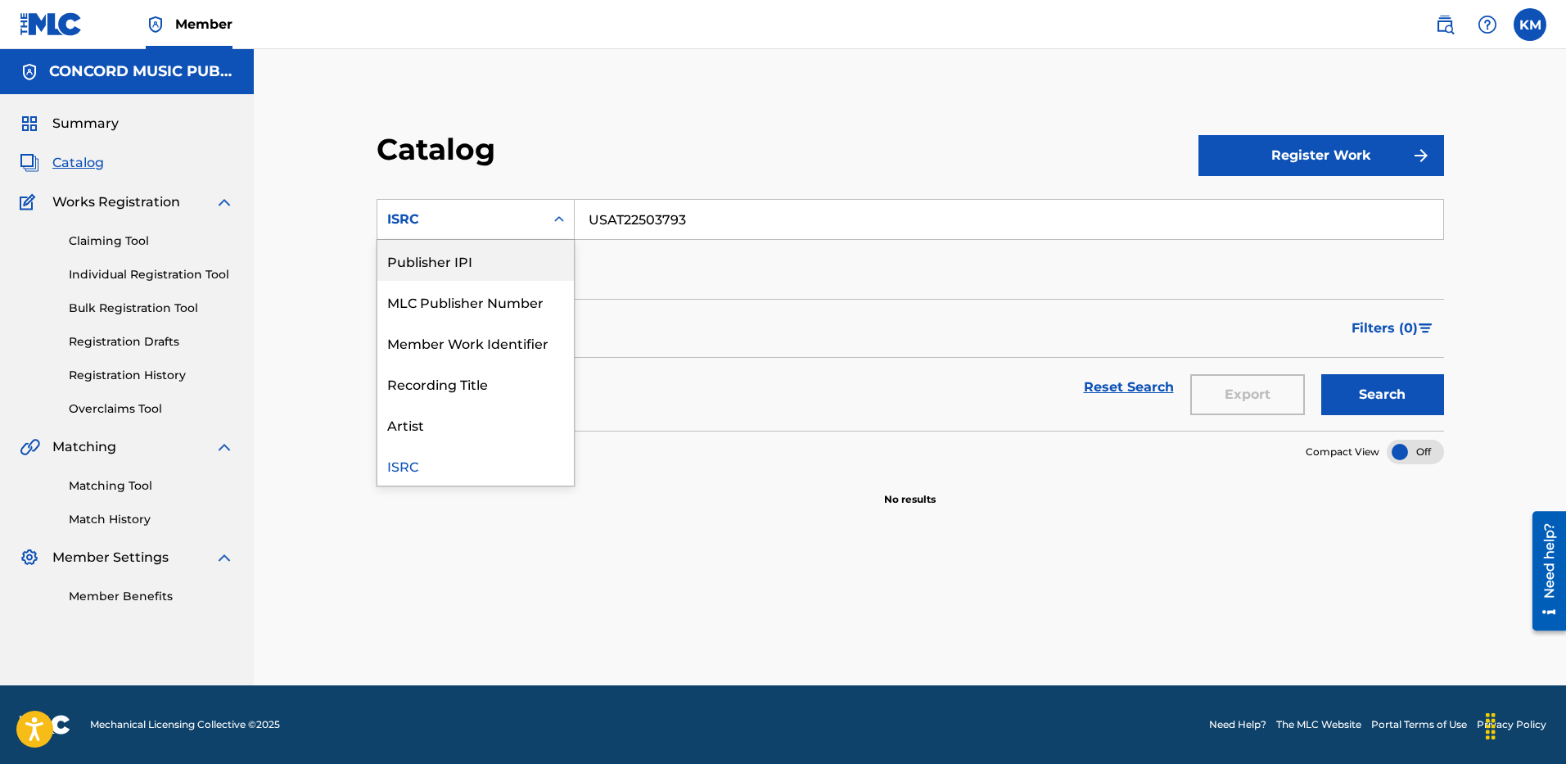
scroll to position [0, 0]
click at [542, 250] on div "Work Title" at bounding box center [475, 260] width 196 height 41
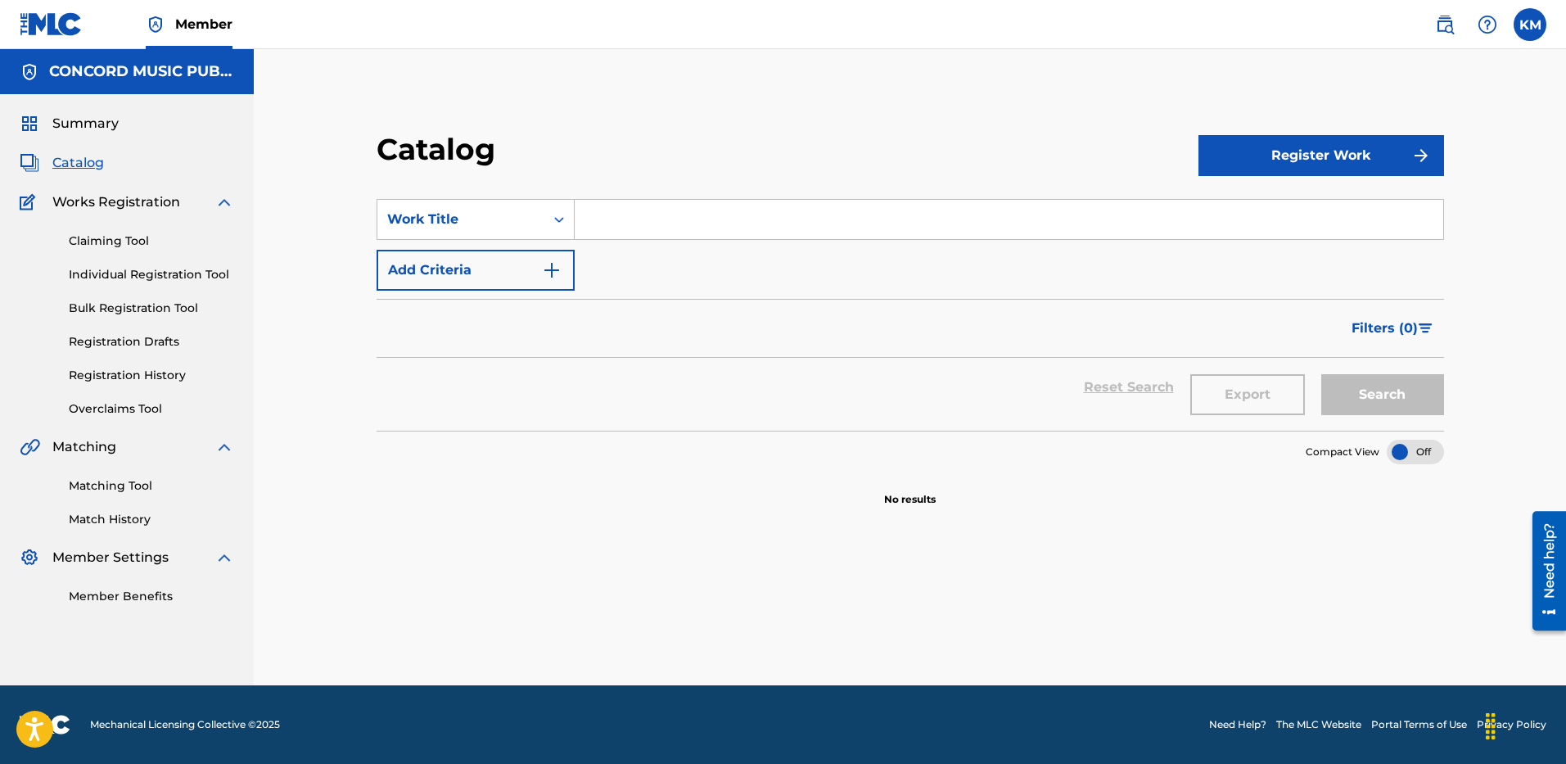
click at [629, 217] on input "Search Form" at bounding box center [1008, 219] width 868 height 39
paste input "Change Your Mind"
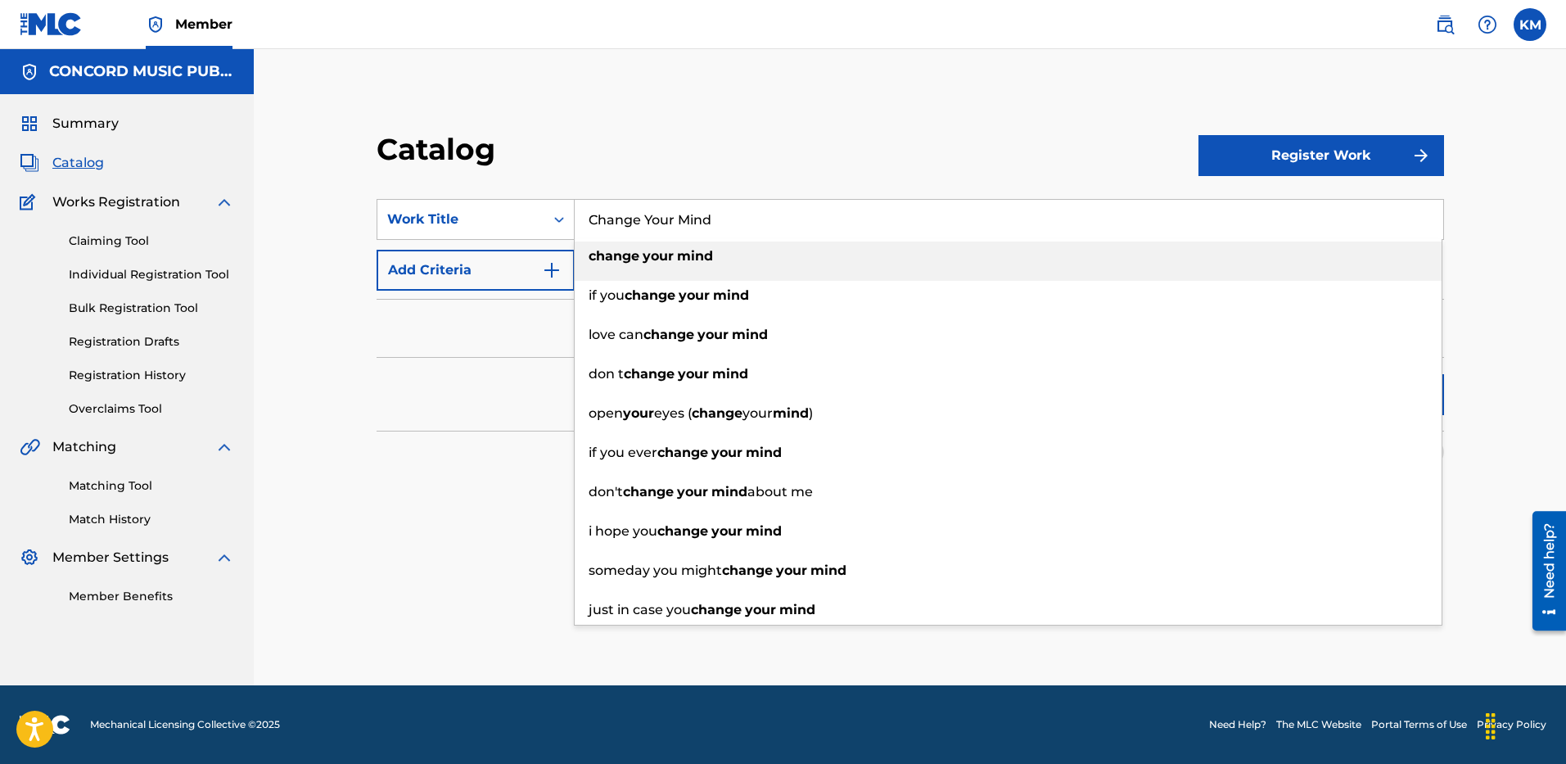
type input "Change Your Mind"
click at [557, 267] on img "Search Form" at bounding box center [552, 270] width 20 height 20
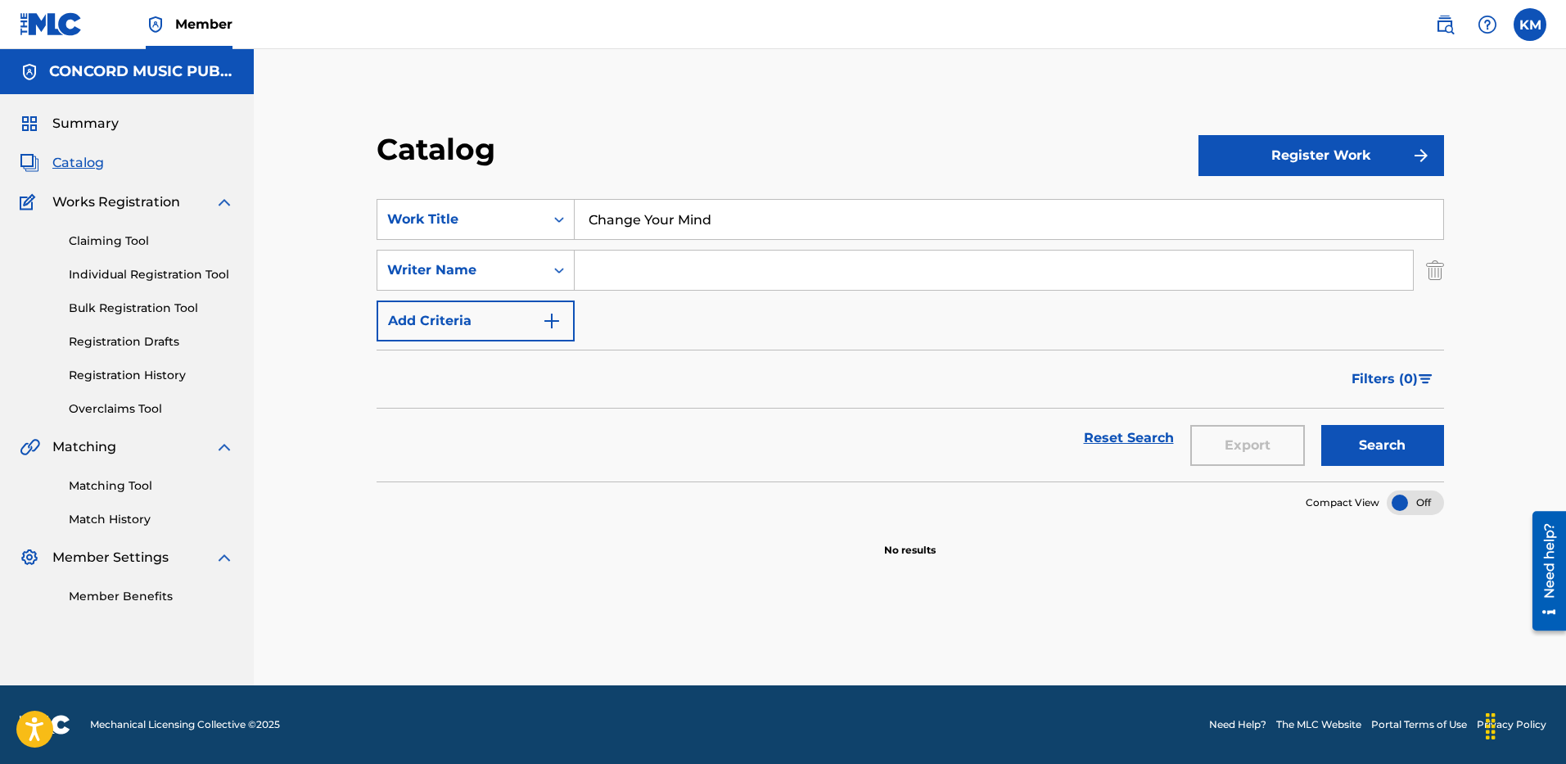
click at [626, 274] on input "Search Form" at bounding box center [993, 269] width 838 height 39
click at [1411, 433] on button "Search" at bounding box center [1382, 445] width 123 height 41
click at [1383, 436] on button "Search" at bounding box center [1382, 445] width 123 height 41
click at [610, 266] on input "MCDONDALD" at bounding box center [993, 269] width 838 height 39
click at [1358, 433] on button "Search" at bounding box center [1382, 445] width 123 height 41
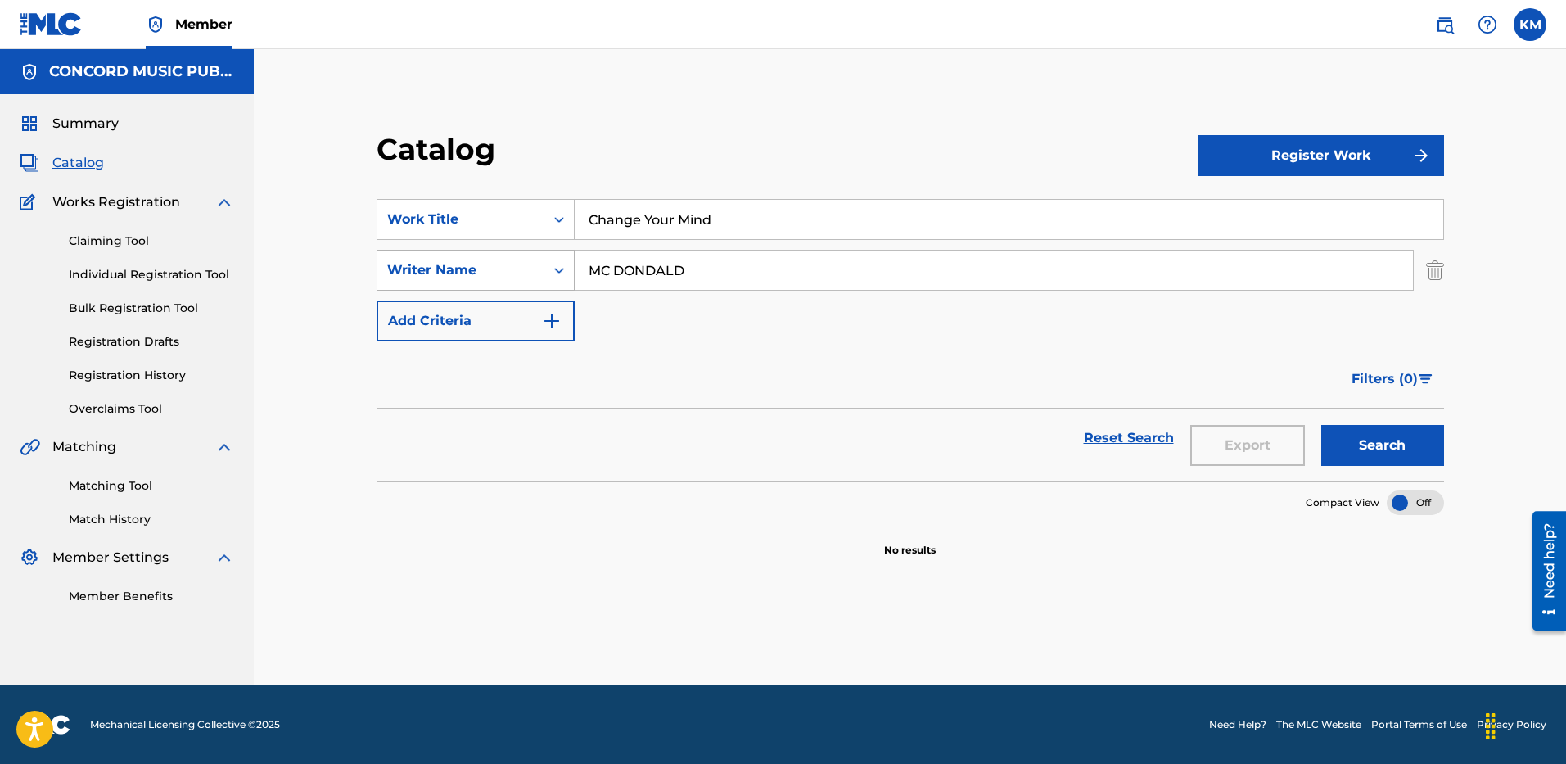
paste input "[PERSON_NAME]"
drag, startPoint x: 713, startPoint y: 277, endPoint x: 445, endPoint y: 273, distance: 267.6
click at [450, 275] on div "SearchWithCriteria6a0c25f2-63e7-46d7-a961-13d42cf13062 Writer Name [PERSON_NAME]" at bounding box center [909, 270] width 1067 height 41
type input "[PERSON_NAME]"
click at [1336, 436] on button "Search" at bounding box center [1382, 445] width 123 height 41
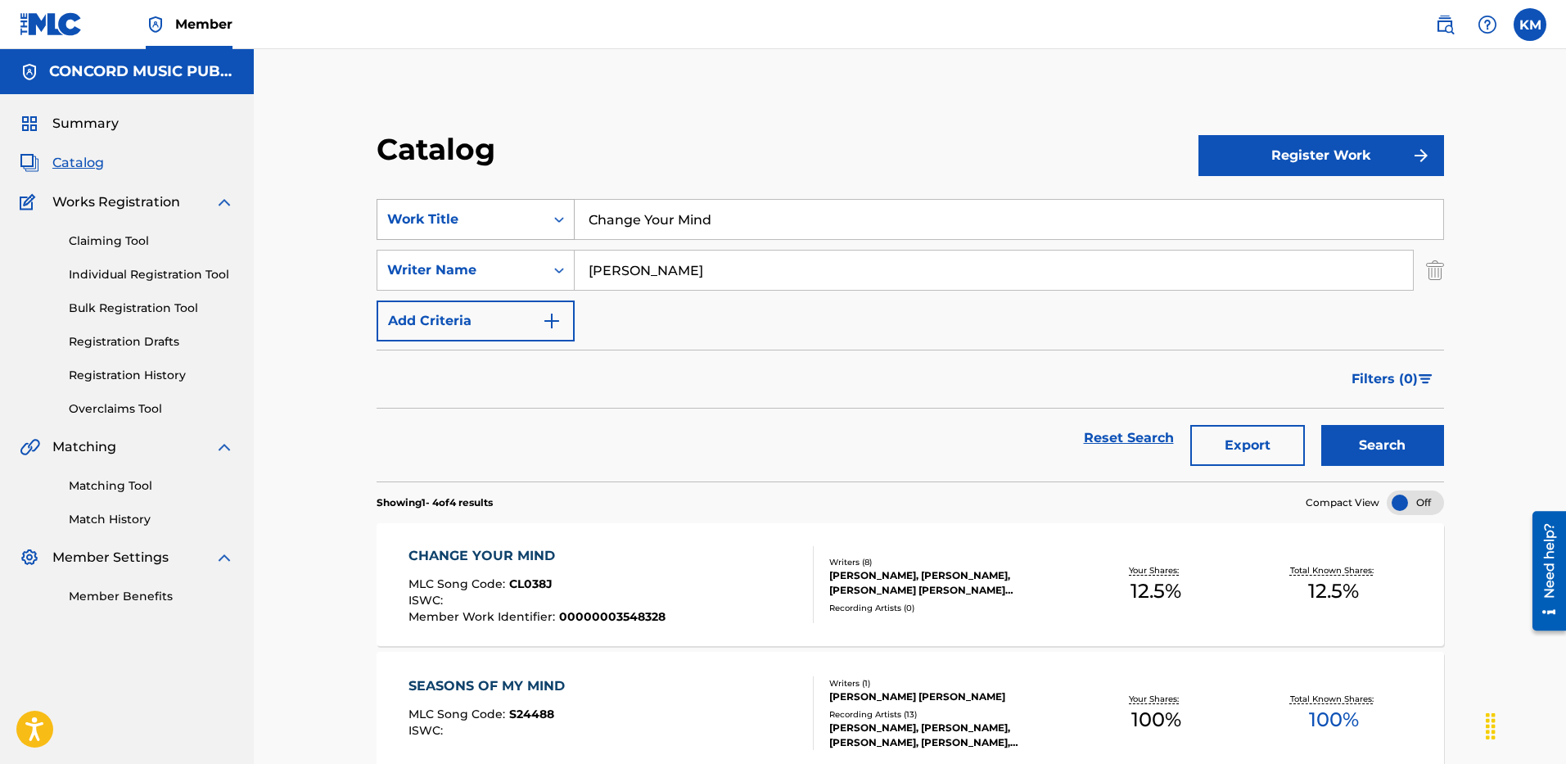
click at [553, 222] on icon "Search Form" at bounding box center [559, 219] width 16 height 16
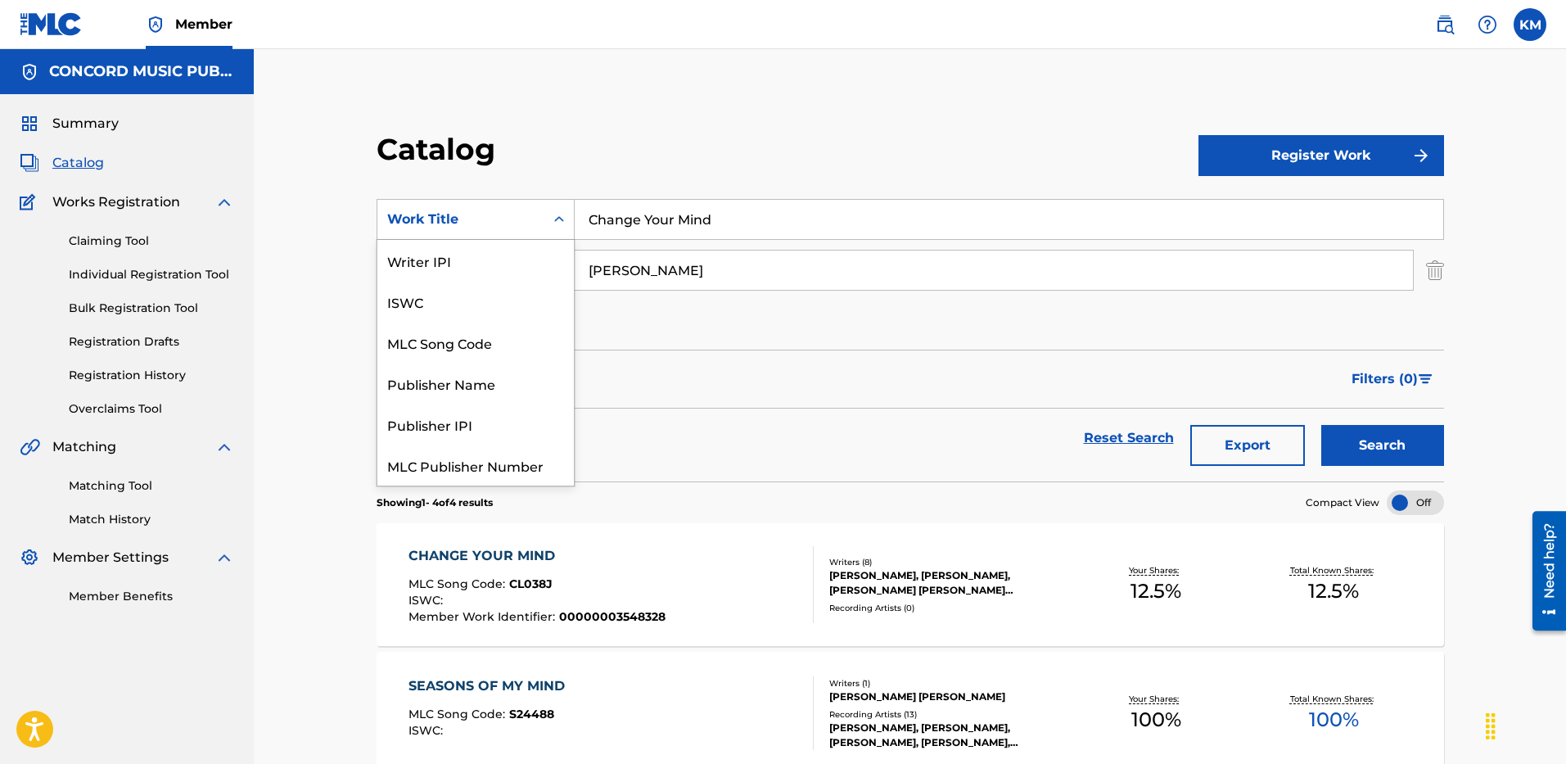
scroll to position [205, 0]
click at [479, 418] on div "ISRC" at bounding box center [475, 423] width 196 height 41
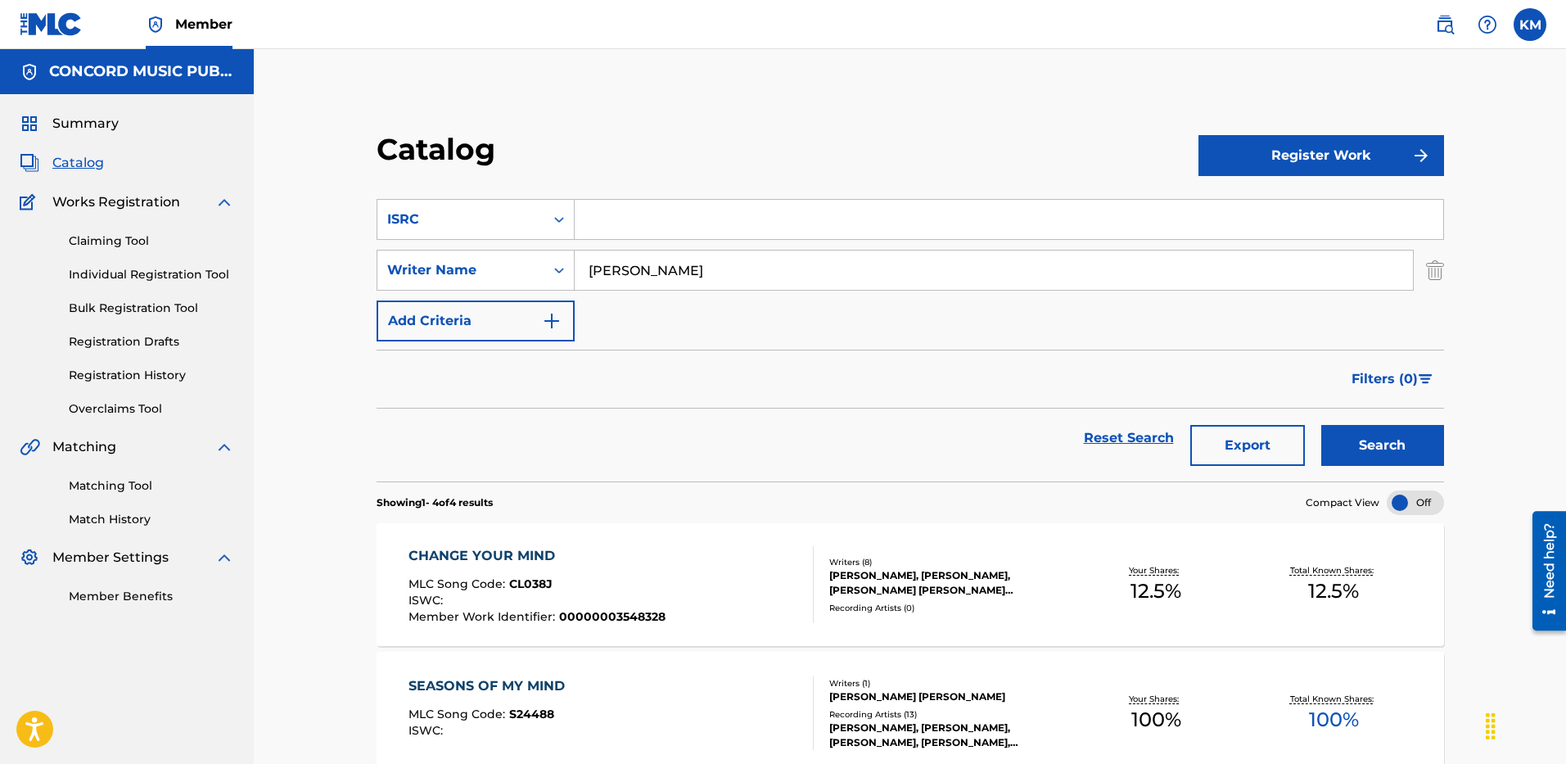
click at [619, 229] on input "Search Form" at bounding box center [1008, 219] width 868 height 39
paste input "USUM72506984"
type input "USUM72506984"
click at [1430, 270] on img "Search Form" at bounding box center [1435, 270] width 18 height 41
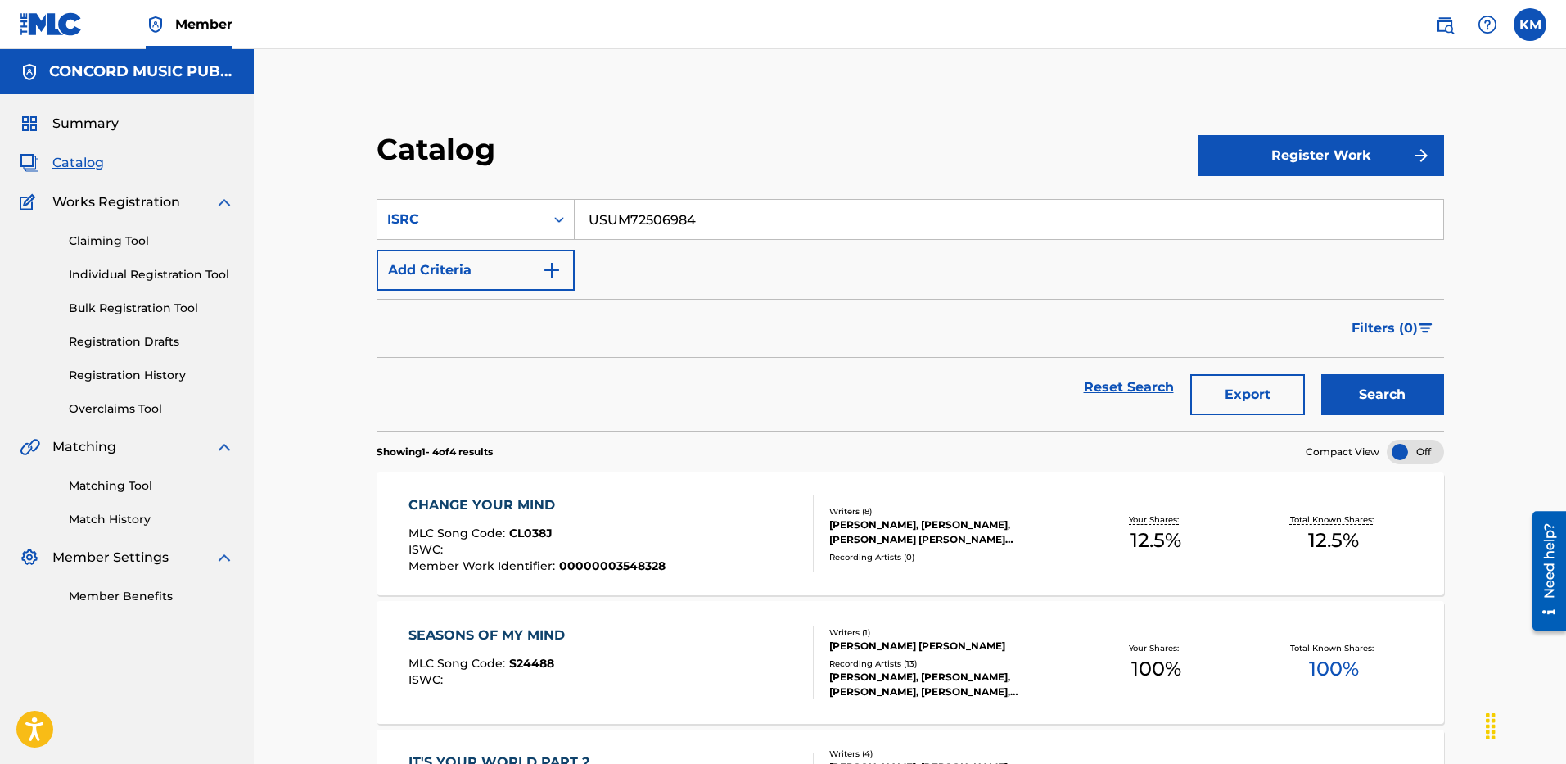
click at [1372, 387] on button "Search" at bounding box center [1382, 394] width 123 height 41
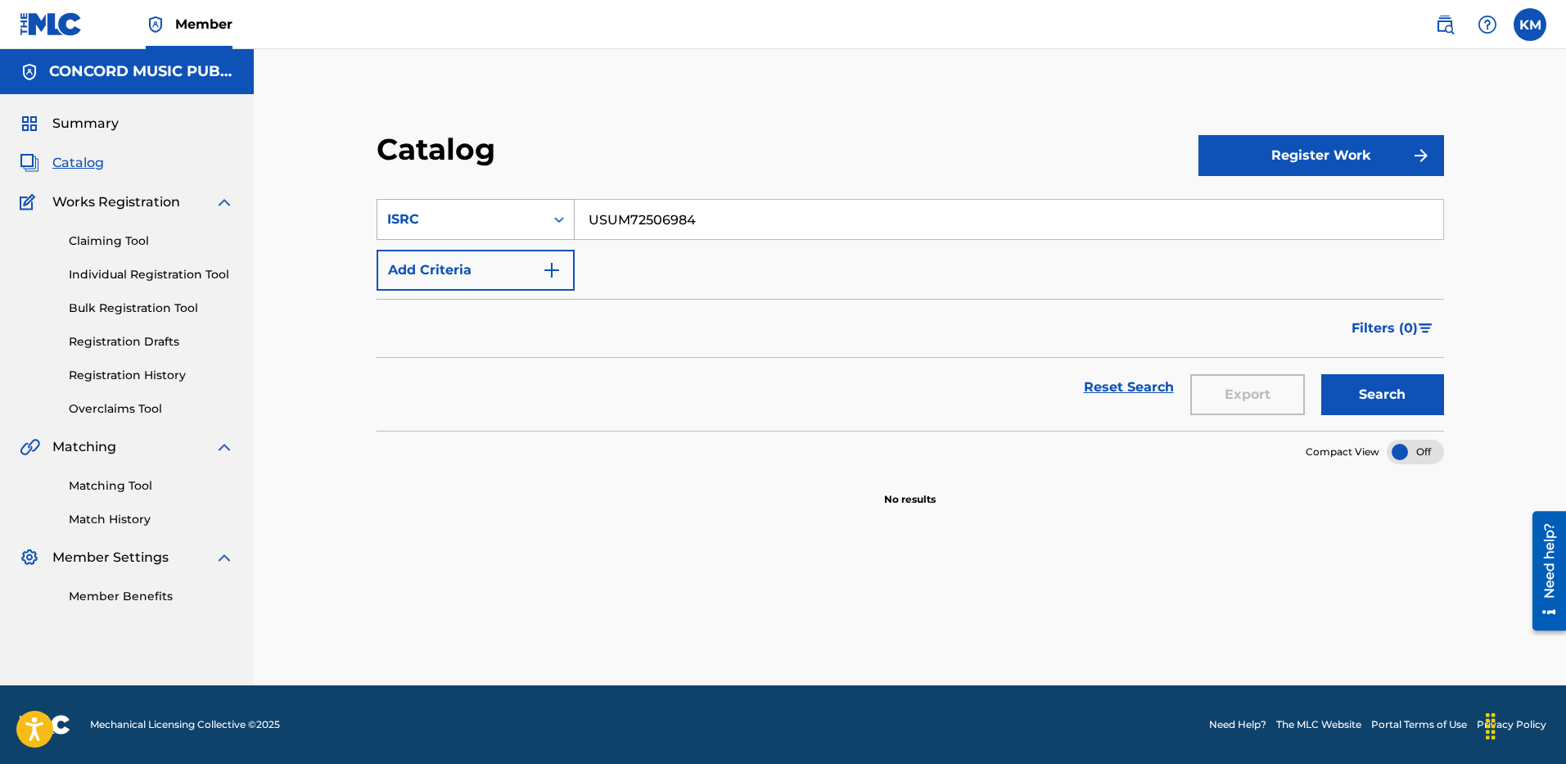
click at [558, 214] on icon "Search Form" at bounding box center [559, 219] width 16 height 16
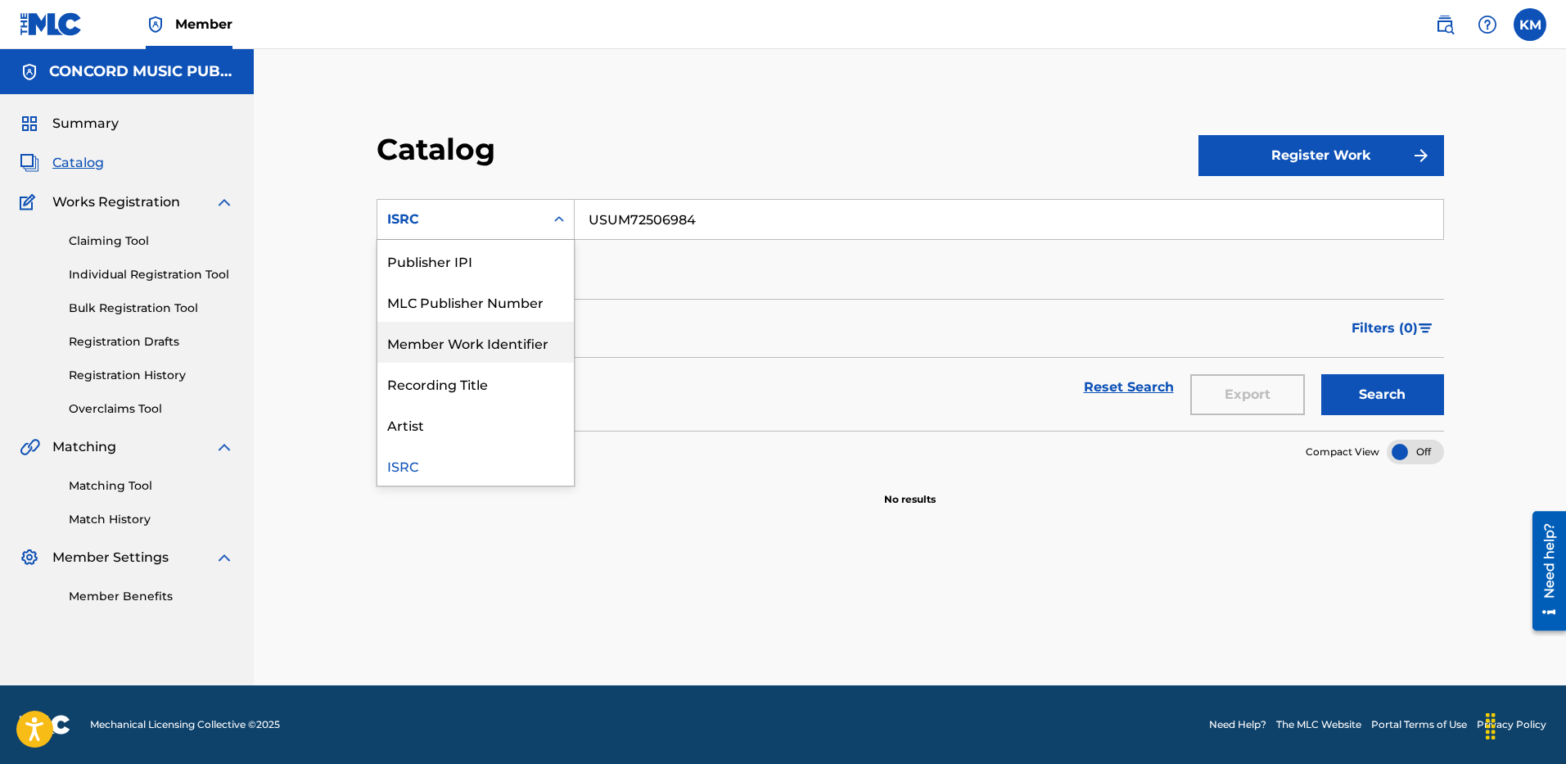
scroll to position [0, 0]
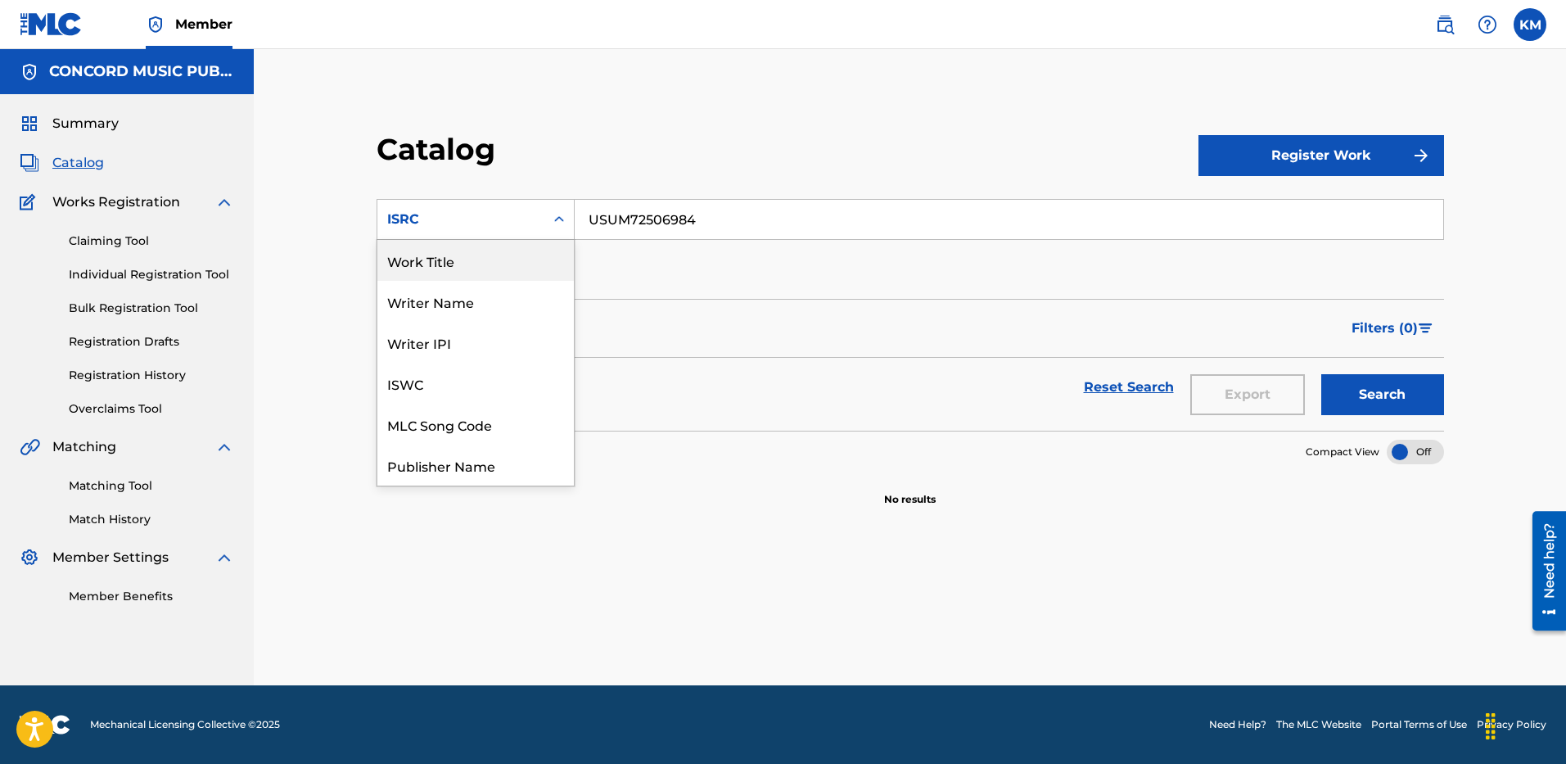
click at [498, 264] on div "Work Title" at bounding box center [475, 260] width 196 height 41
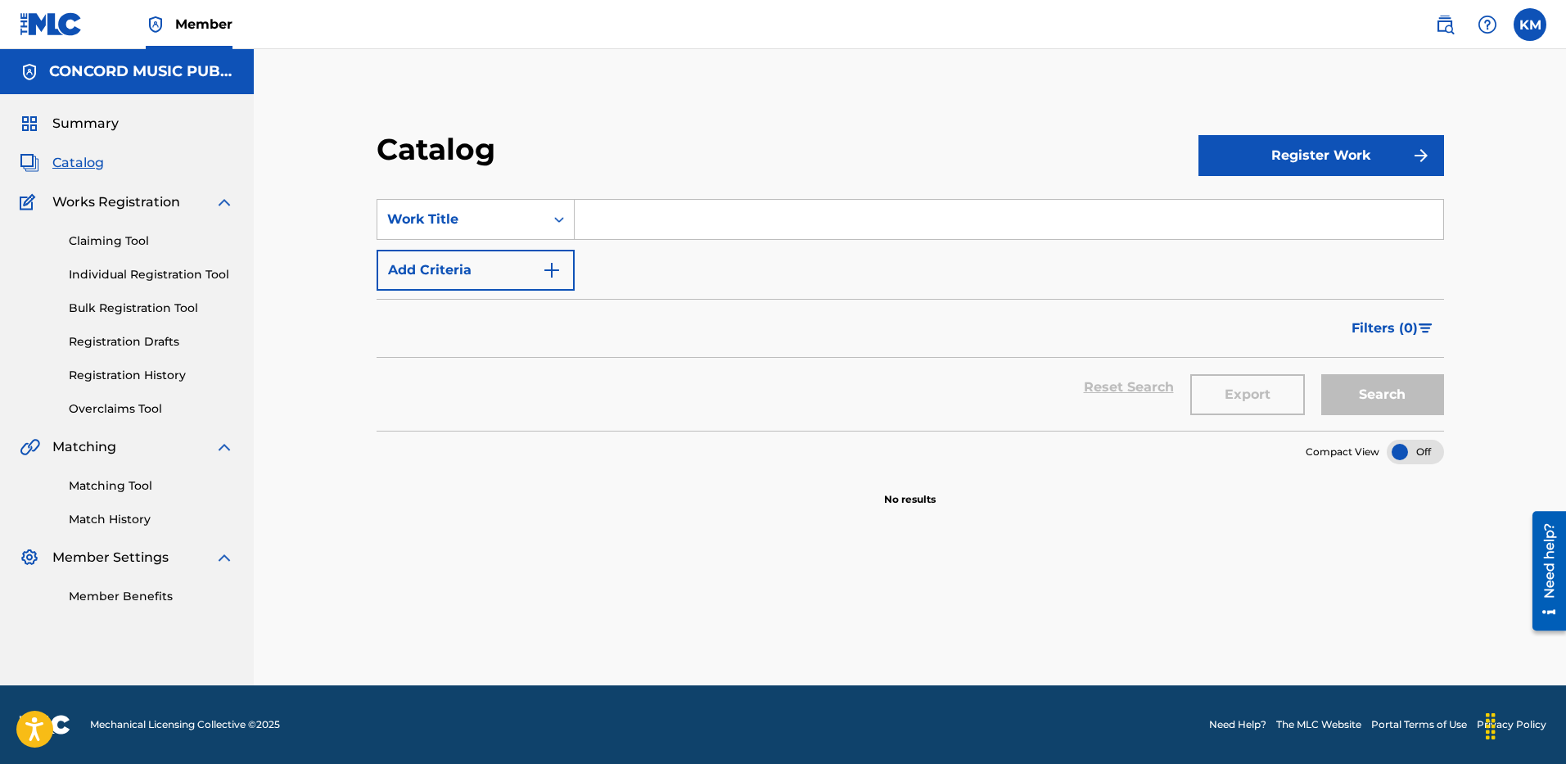
click at [593, 214] on input "Search Form" at bounding box center [1008, 219] width 868 height 39
paste input "Animals (Pt. I) [with [PERSON_NAME]]"
type input "Animals (Pt. I) [with [PERSON_NAME]]"
click at [554, 267] on img "Search Form" at bounding box center [552, 270] width 20 height 20
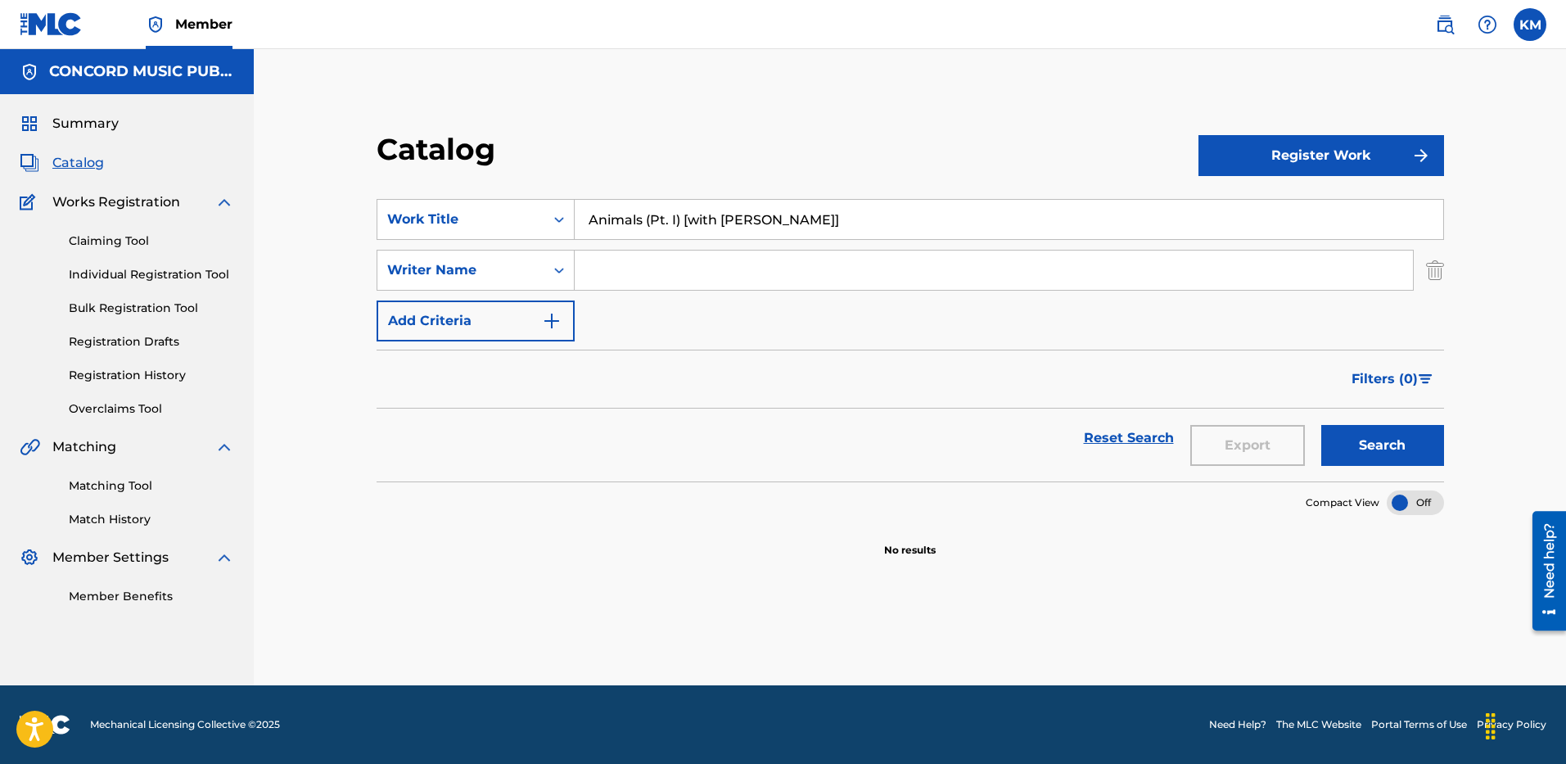
click at [668, 269] on input "Search Form" at bounding box center [993, 269] width 838 height 39
paste input "ANCA TRIO PLUS ONE"
click at [1380, 441] on button "Search" at bounding box center [1382, 445] width 123 height 41
drag, startPoint x: 613, startPoint y: 267, endPoint x: 408, endPoint y: 255, distance: 204.9
click at [408, 255] on div "SearchWithCriteria6a0c25f2-63e7-46d7-a961-13d42cf13062 Writer Name ANCA TRIO PL…" at bounding box center [909, 270] width 1067 height 41
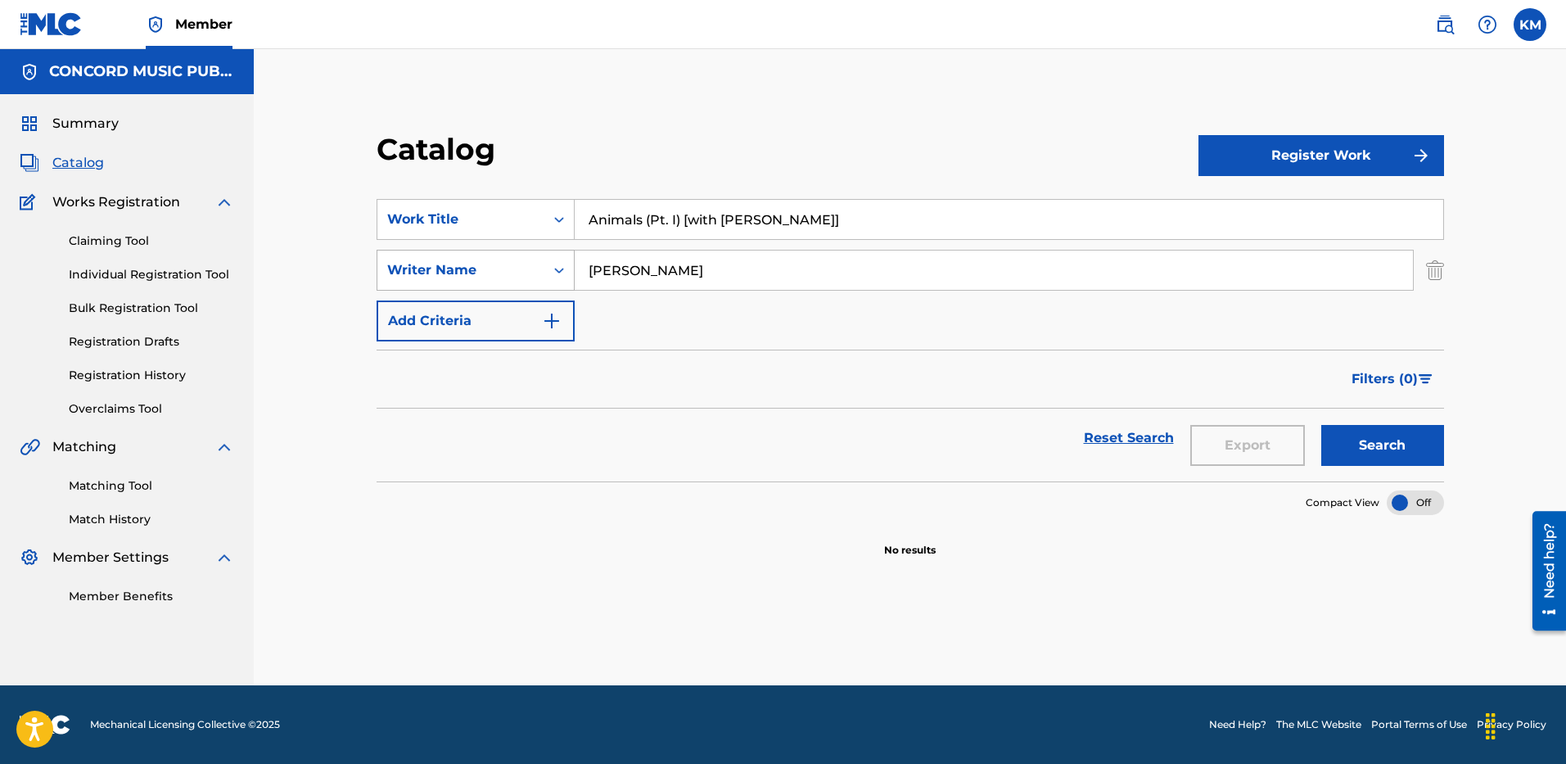
click at [1321, 425] on button "Search" at bounding box center [1382, 445] width 123 height 41
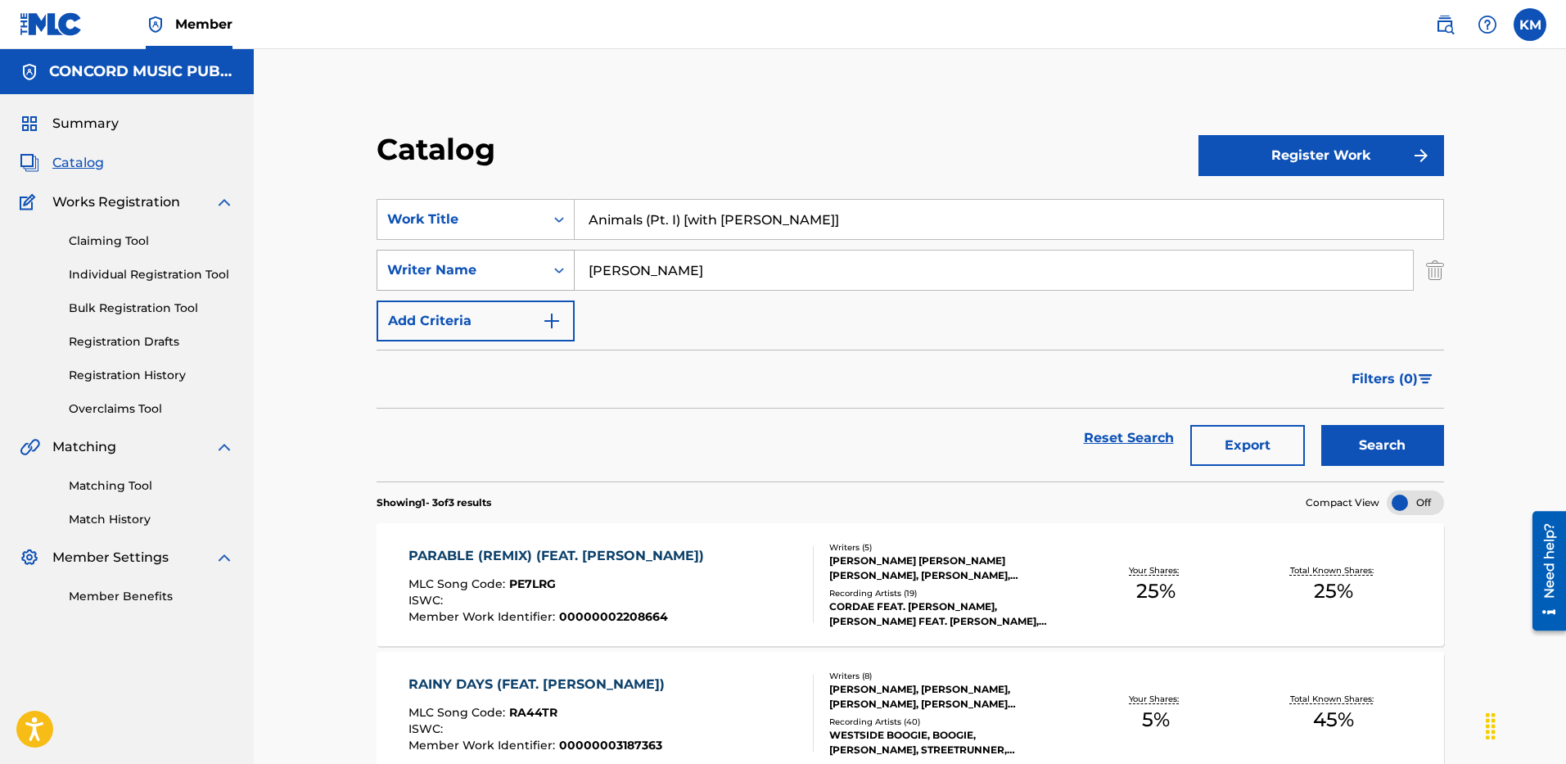
drag, startPoint x: 663, startPoint y: 274, endPoint x: 493, endPoint y: 273, distance: 170.2
click at [498, 273] on div "SearchWithCriteria6a0c25f2-63e7-46d7-a961-13d42cf13062 Writer Name [PERSON_NAME]" at bounding box center [909, 270] width 1067 height 41
paste input "Route"
click at [1379, 456] on button "Search" at bounding box center [1382, 445] width 123 height 41
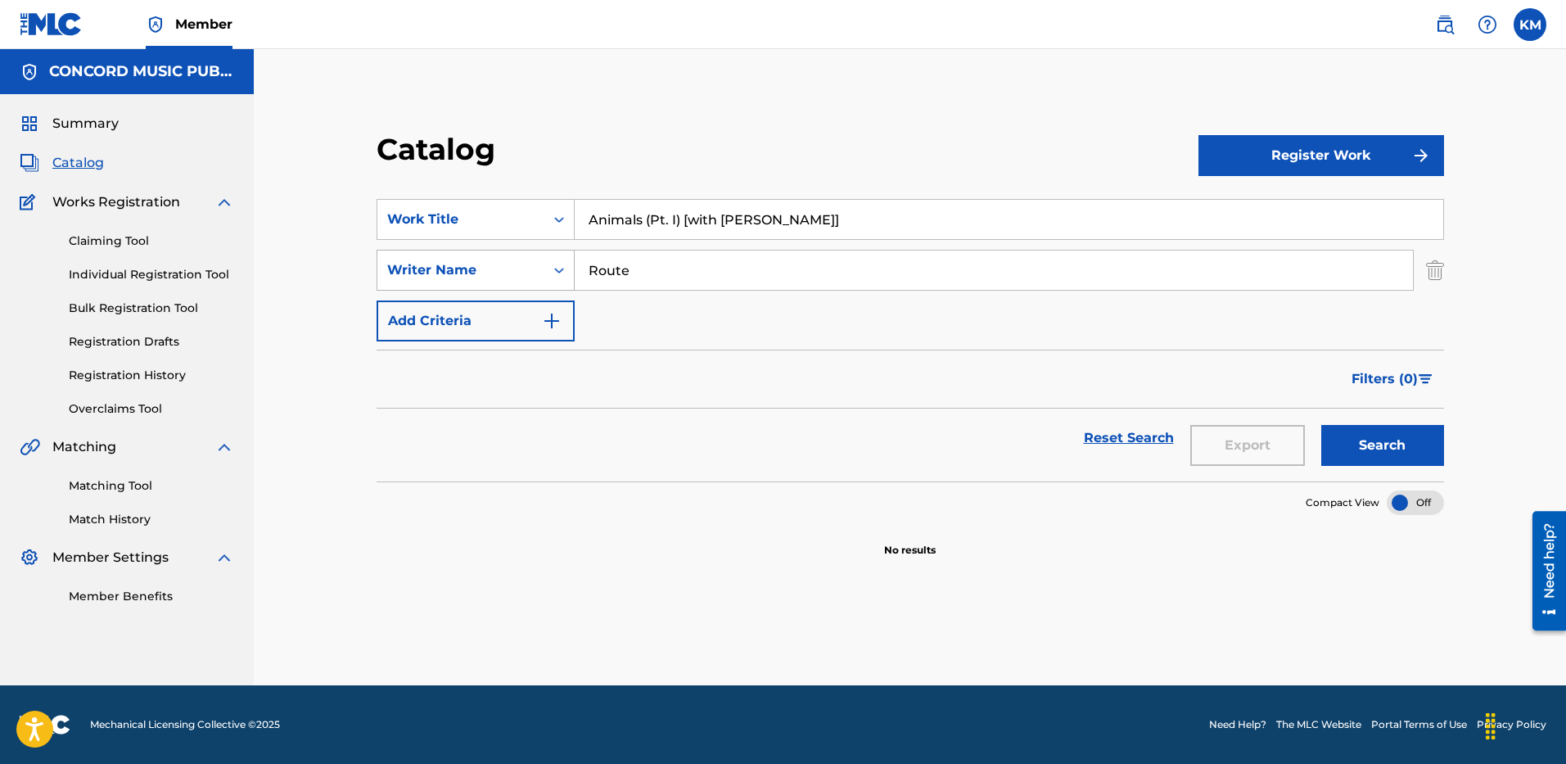
drag, startPoint x: 692, startPoint y: 270, endPoint x: 426, endPoint y: 285, distance: 265.6
click at [426, 285] on div "SearchWithCriteria6a0c25f2-63e7-46d7-a961-13d42cf13062 Writer Name Route" at bounding box center [909, 270] width 1067 height 41
paste input "[PERSON_NAME]"
click at [1358, 454] on button "Search" at bounding box center [1382, 445] width 123 height 41
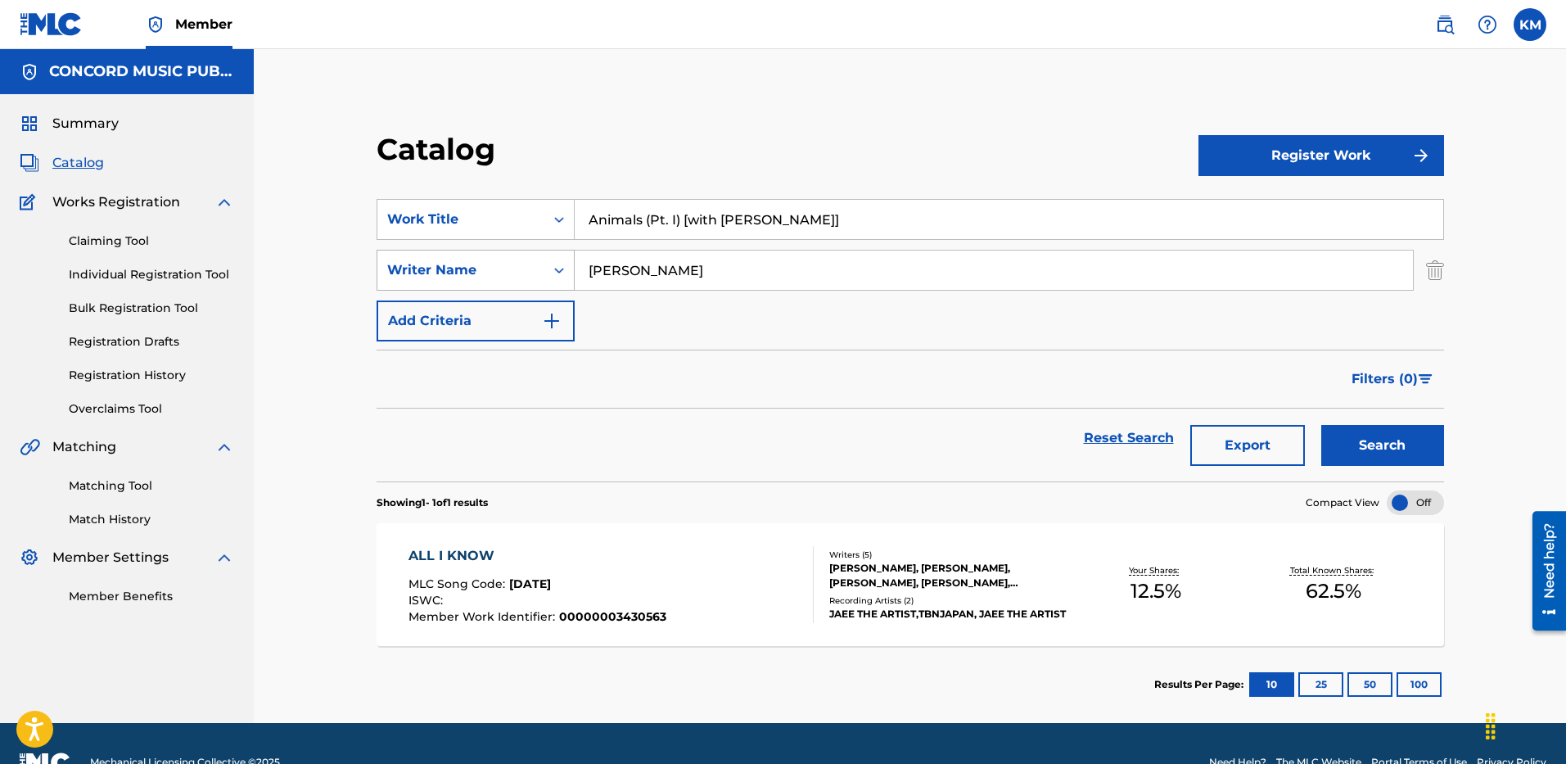
drag, startPoint x: 707, startPoint y: 258, endPoint x: 467, endPoint y: 258, distance: 239.8
click at [472, 259] on div "SearchWithCriteria6a0c25f2-63e7-46d7-a961-13d42cf13062 Writer Name [PERSON_NAME]" at bounding box center [909, 270] width 1067 height 41
paste input "[PERSON_NAME]"
click at [1341, 426] on button "Search" at bounding box center [1382, 445] width 123 height 41
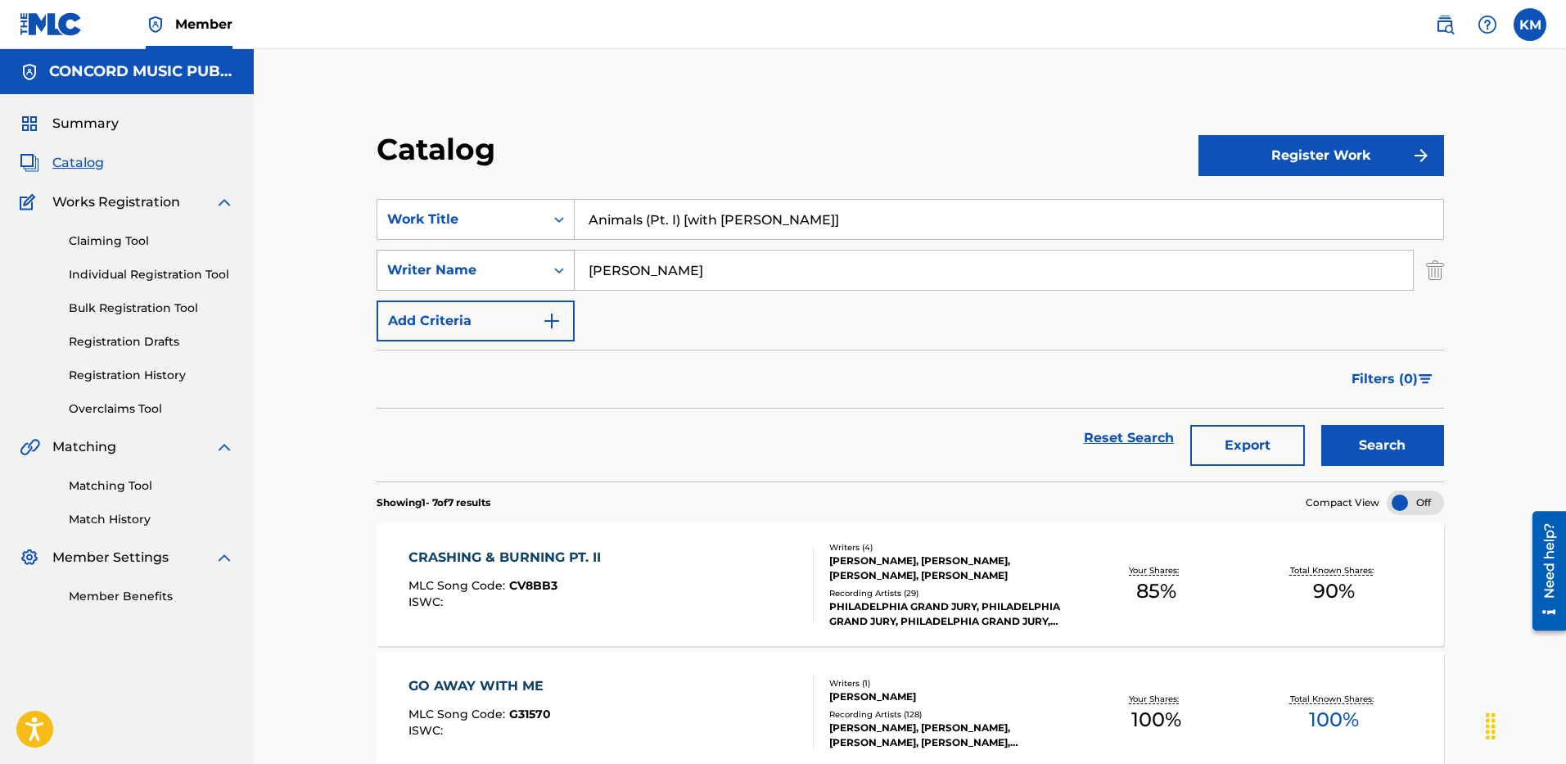
paste input "Resto"
drag, startPoint x: 570, startPoint y: 273, endPoint x: 500, endPoint y: 273, distance: 70.4
click at [505, 274] on div "SearchWithCriteria6a0c25f2-63e7-46d7-a961-13d42cf13062 Writer Name Resto" at bounding box center [909, 270] width 1067 height 41
type input "Resto"
click at [1408, 446] on button "Search" at bounding box center [1382, 445] width 123 height 41
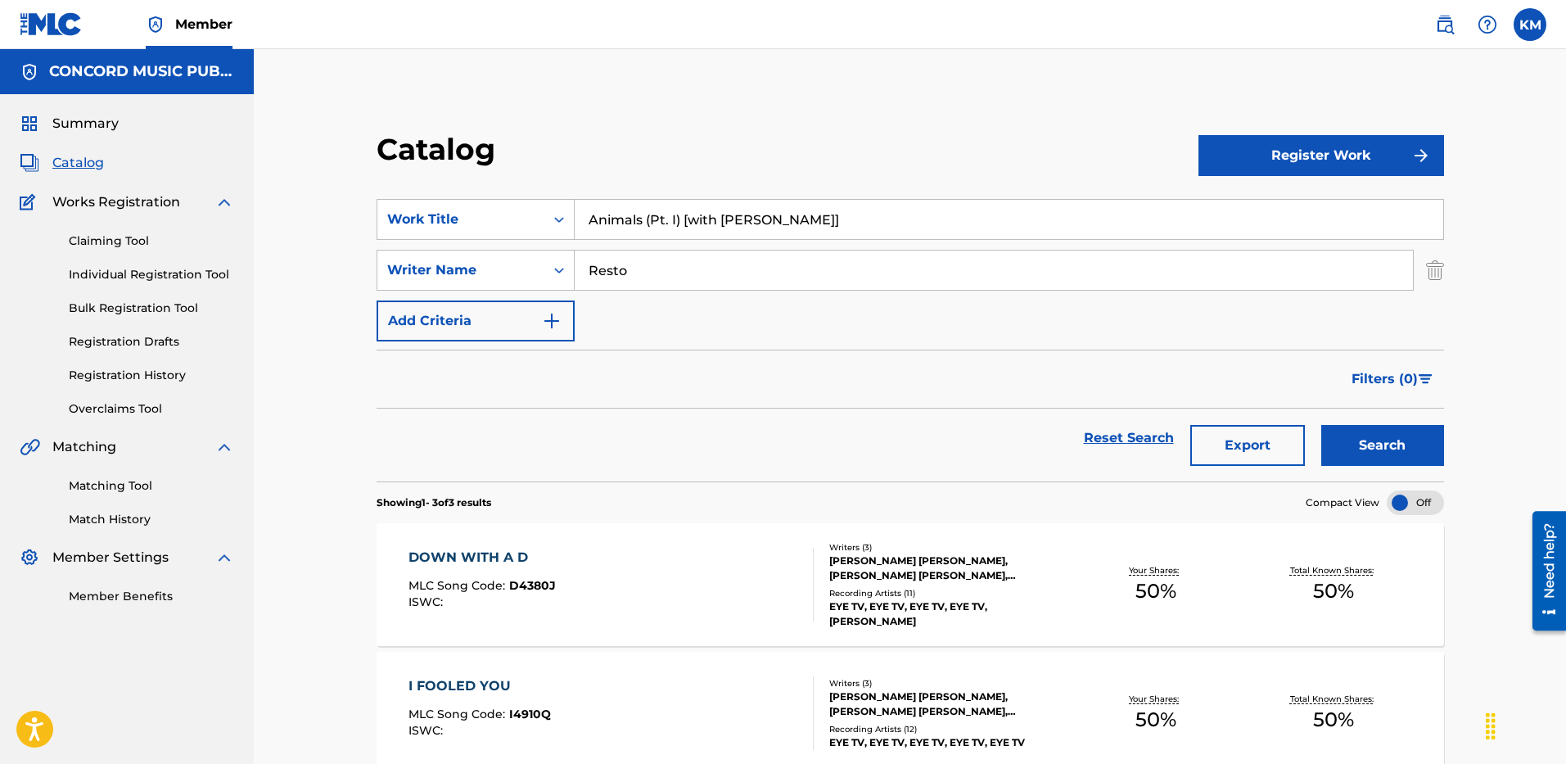
click at [595, 268] on input "Resto" at bounding box center [993, 269] width 838 height 39
click at [559, 214] on icon "Search Form" at bounding box center [559, 219] width 16 height 16
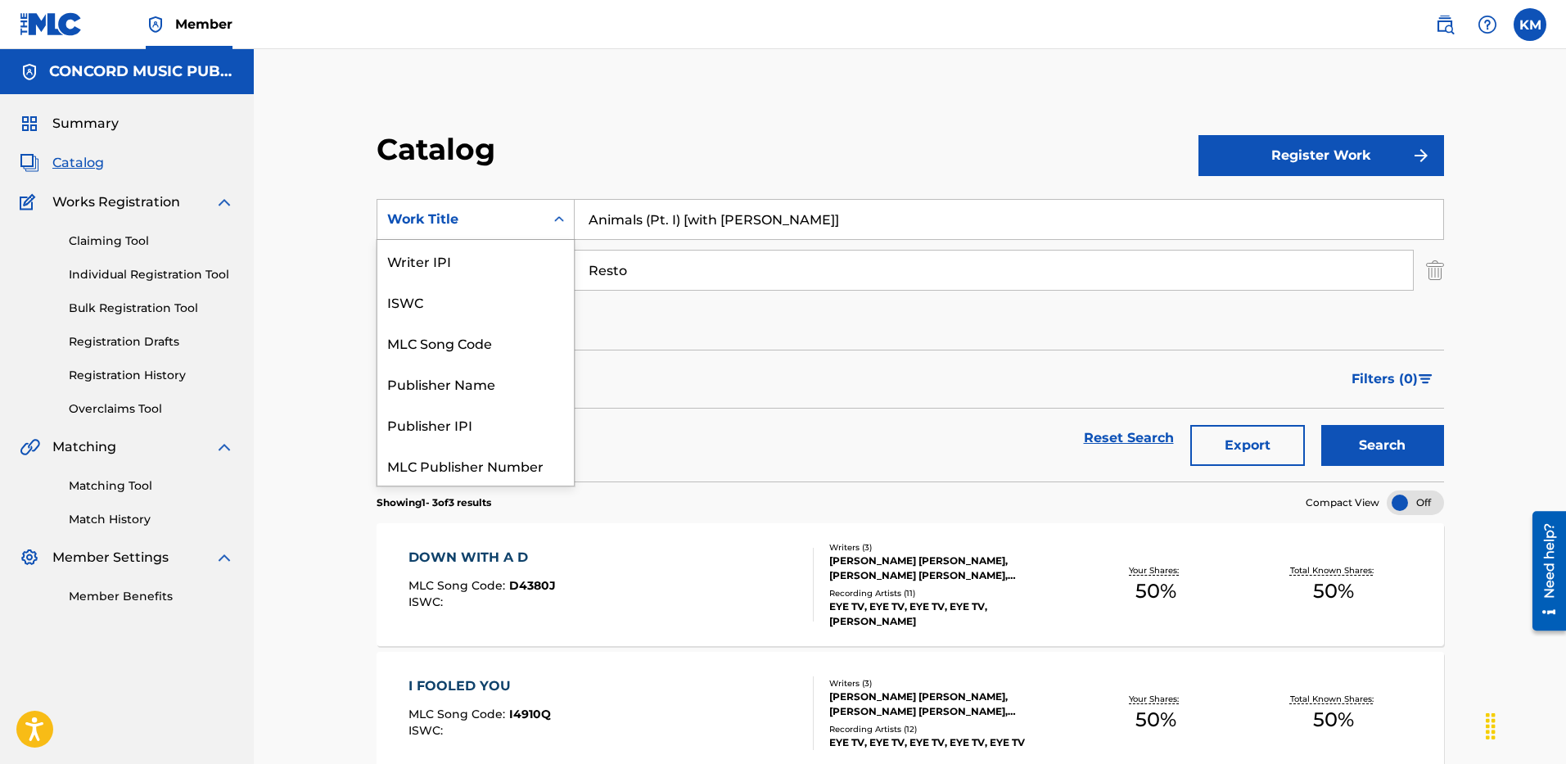
scroll to position [205, 0]
click at [525, 410] on div "ISRC" at bounding box center [475, 423] width 196 height 41
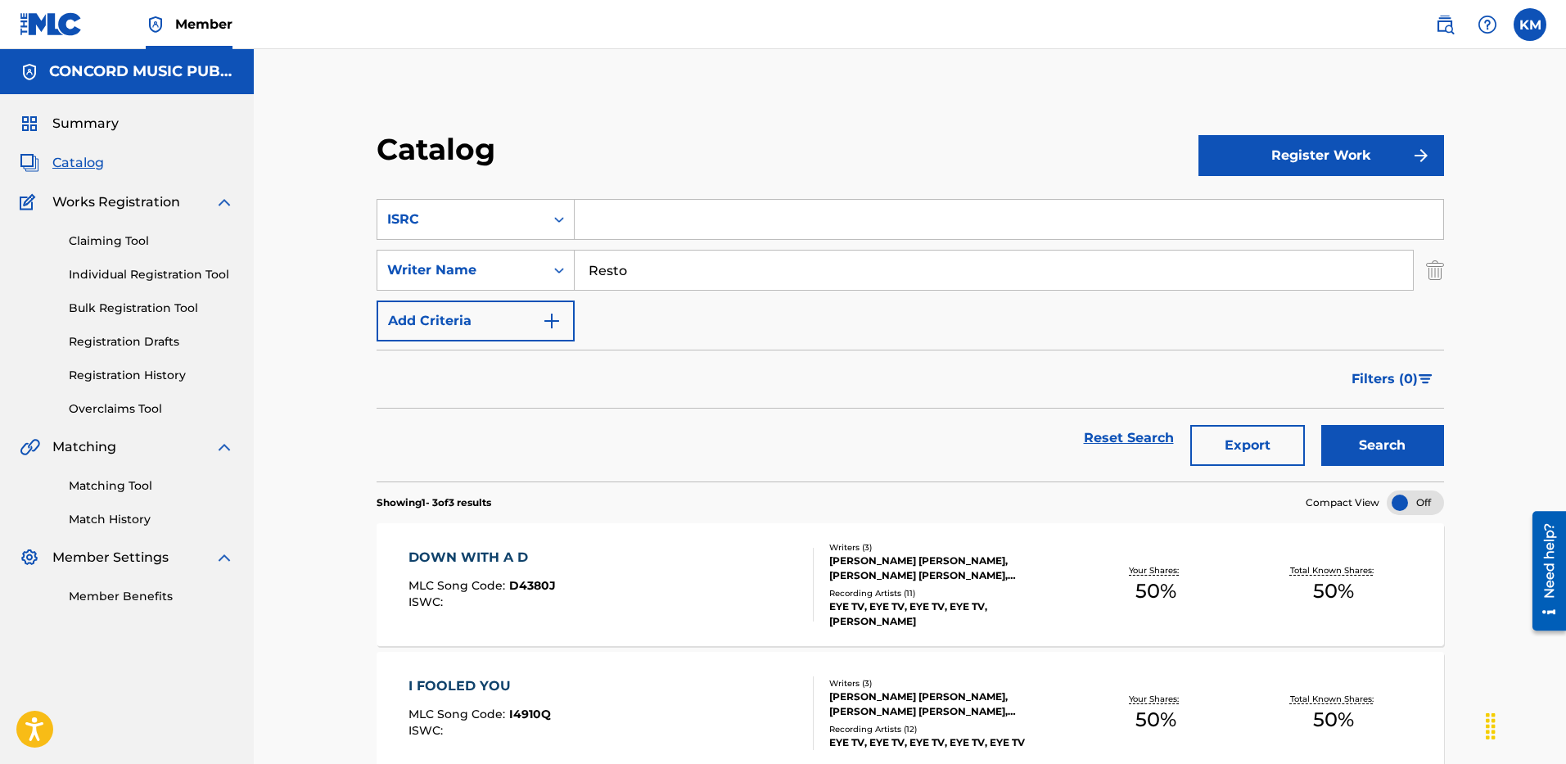
click at [614, 215] on input "Search Form" at bounding box center [1008, 219] width 868 height 39
paste input "USSM12501901"
type input "USSM12501901"
click at [1438, 264] on img "Search Form" at bounding box center [1435, 270] width 18 height 41
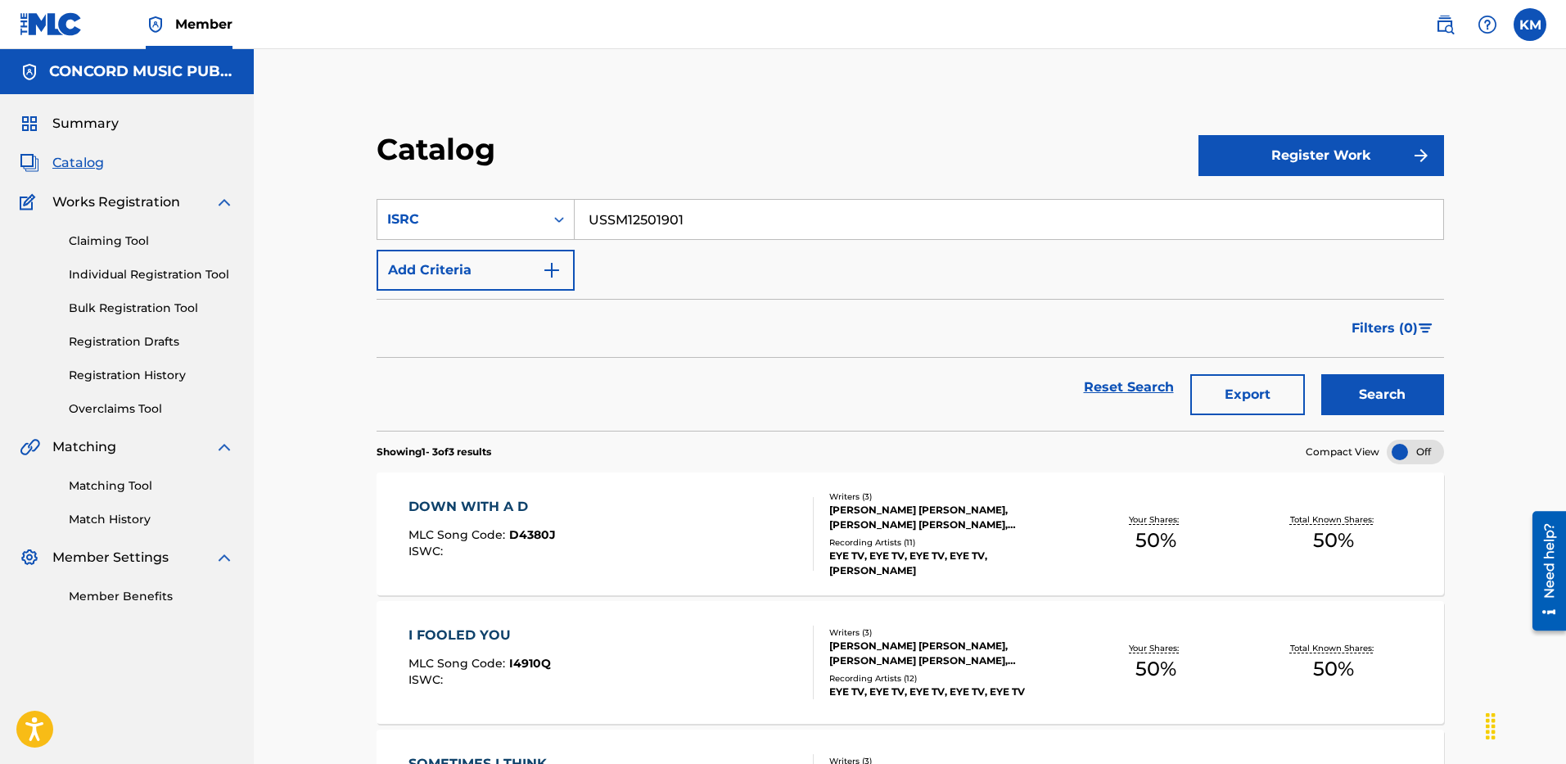
click at [1375, 391] on button "Search" at bounding box center [1382, 394] width 123 height 41
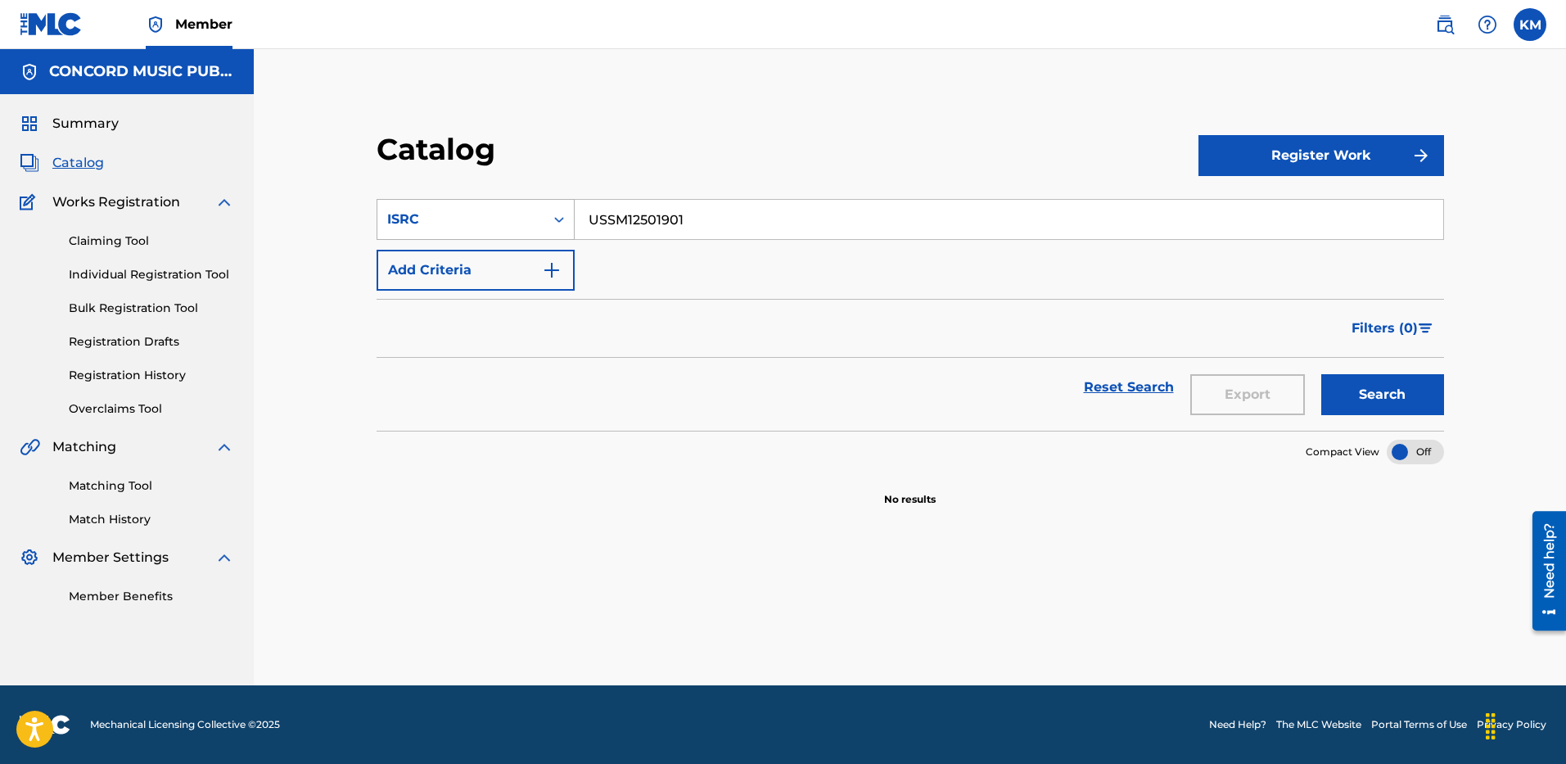
click at [560, 218] on icon "Search Form" at bounding box center [559, 219] width 16 height 16
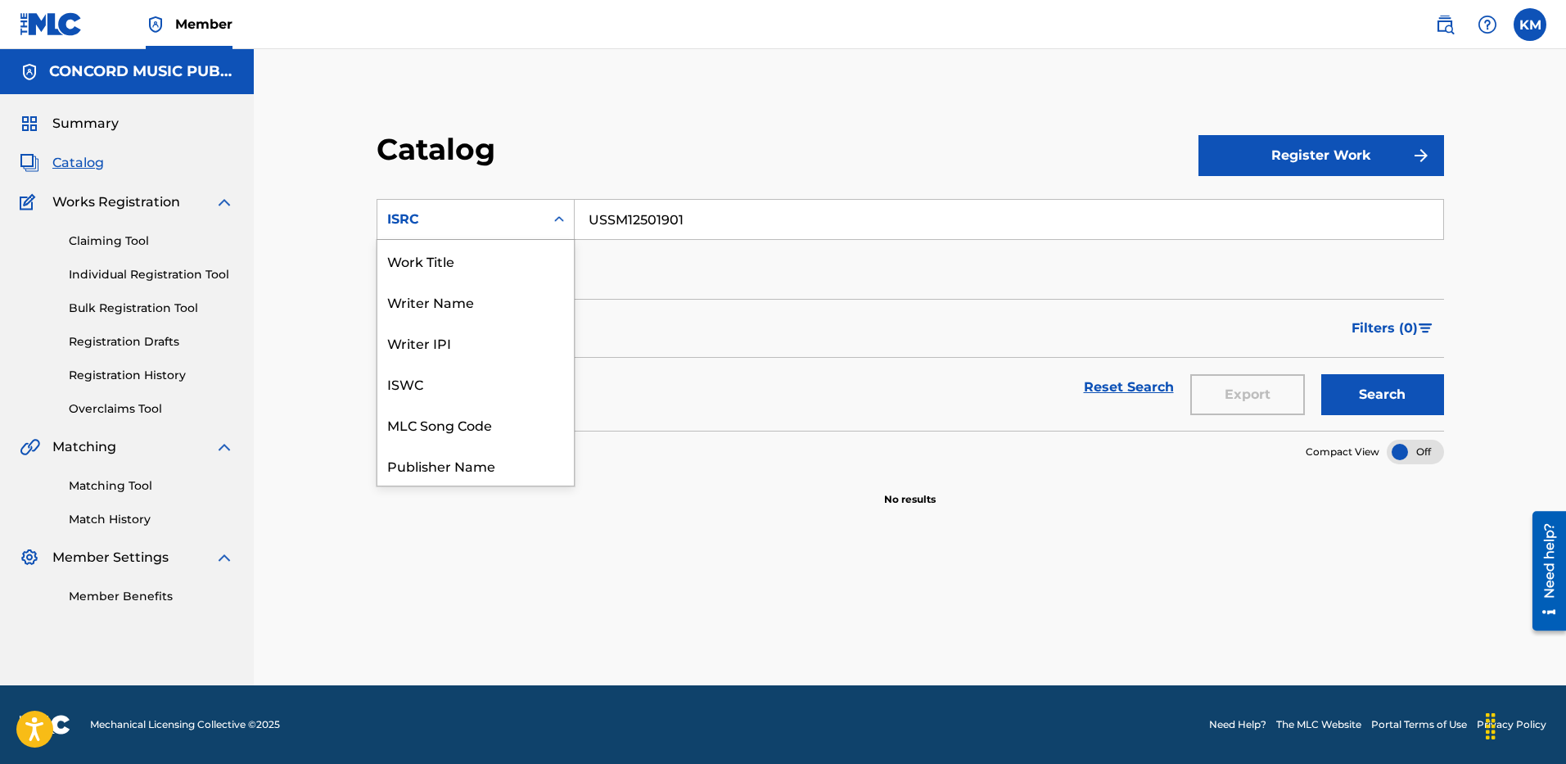
scroll to position [246, 0]
click at [501, 457] on div "ISRC" at bounding box center [475, 464] width 196 height 41
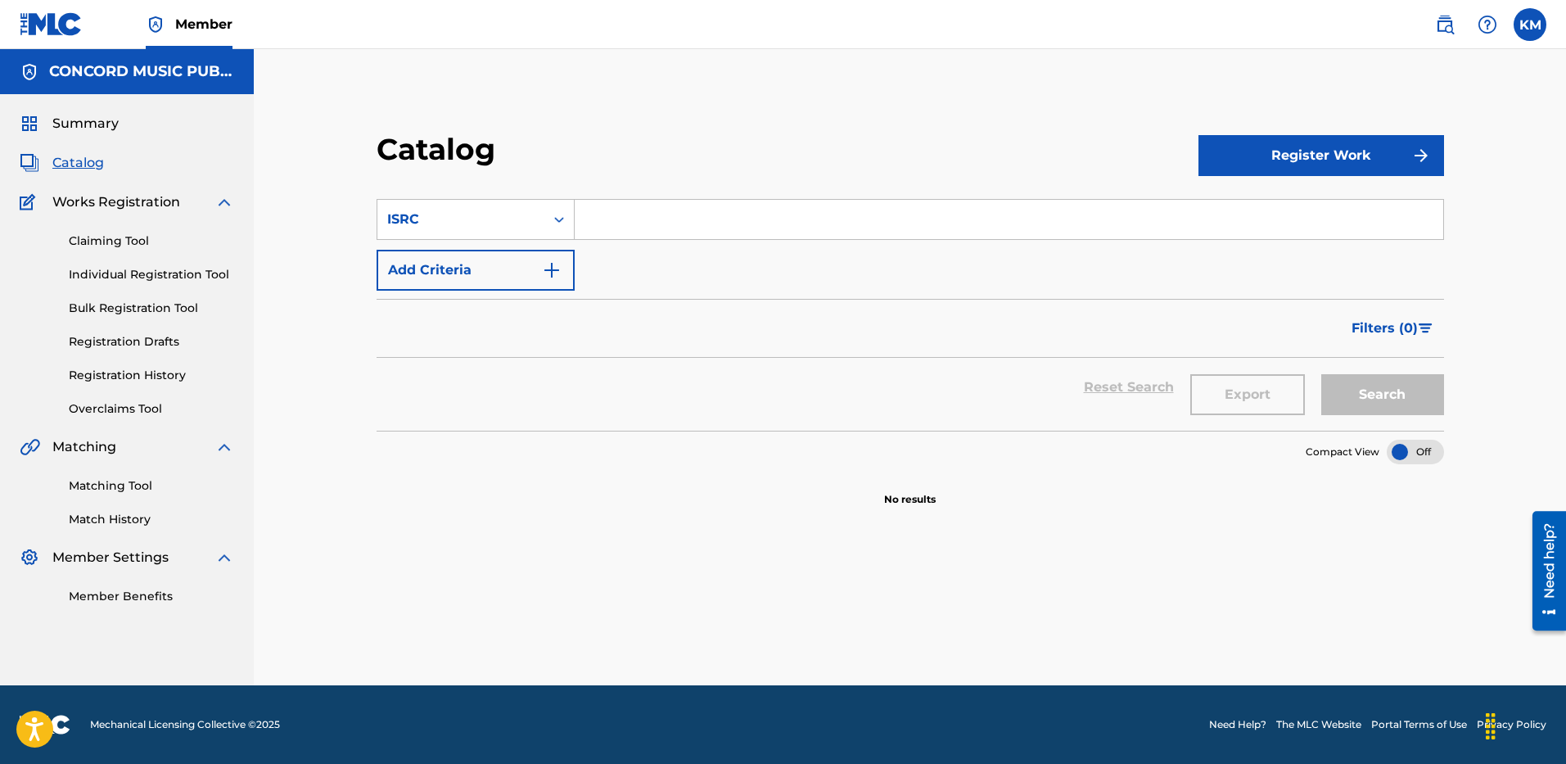
click at [594, 218] on input "Search Form" at bounding box center [1008, 219] width 868 height 39
paste input "BLISS"
type input "BLISS"
click at [557, 266] on img "Search Form" at bounding box center [552, 270] width 20 height 20
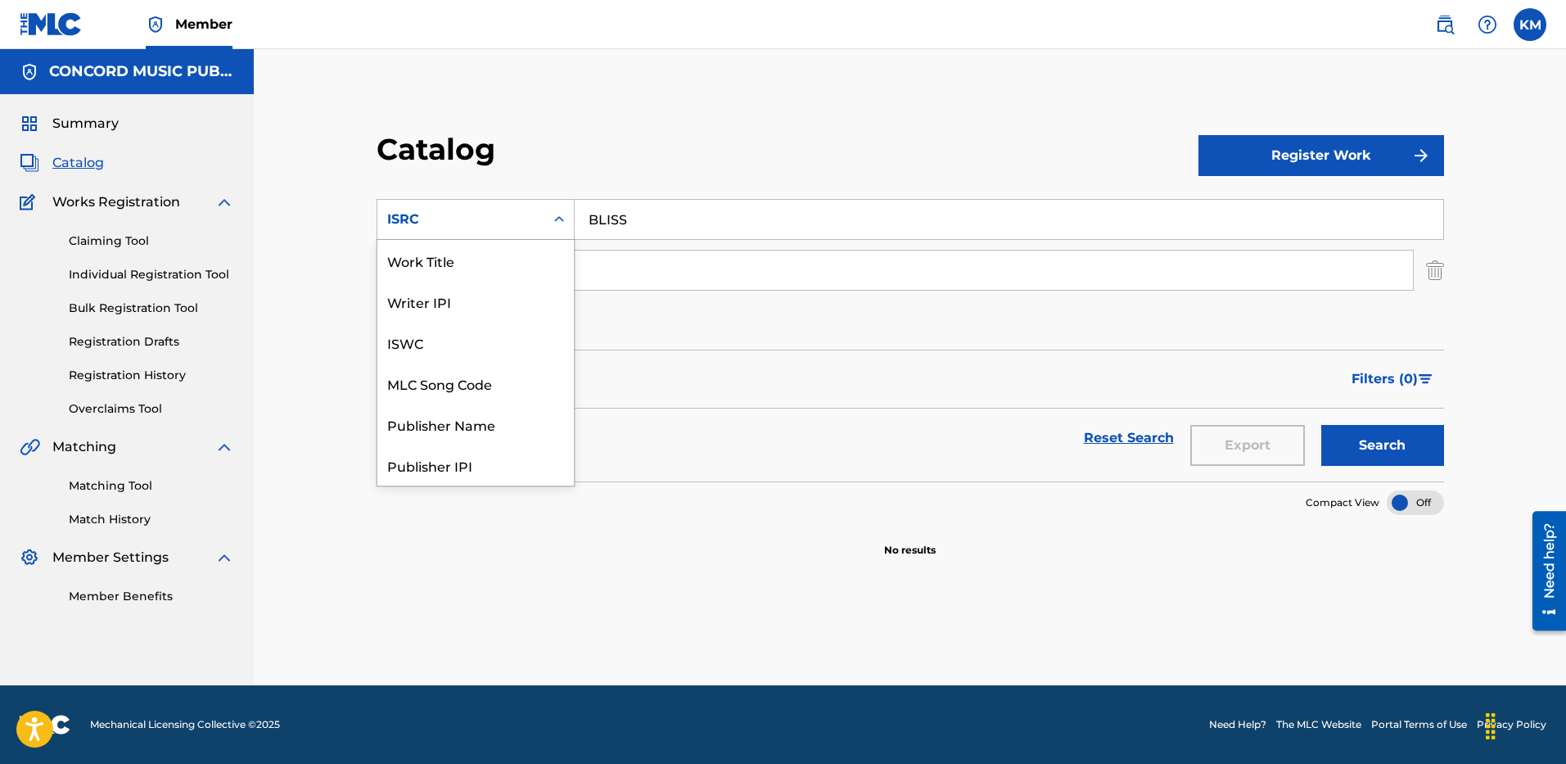
click at [559, 216] on icon "Search Form" at bounding box center [559, 219] width 16 height 16
click at [520, 250] on div "Work Title" at bounding box center [475, 260] width 196 height 41
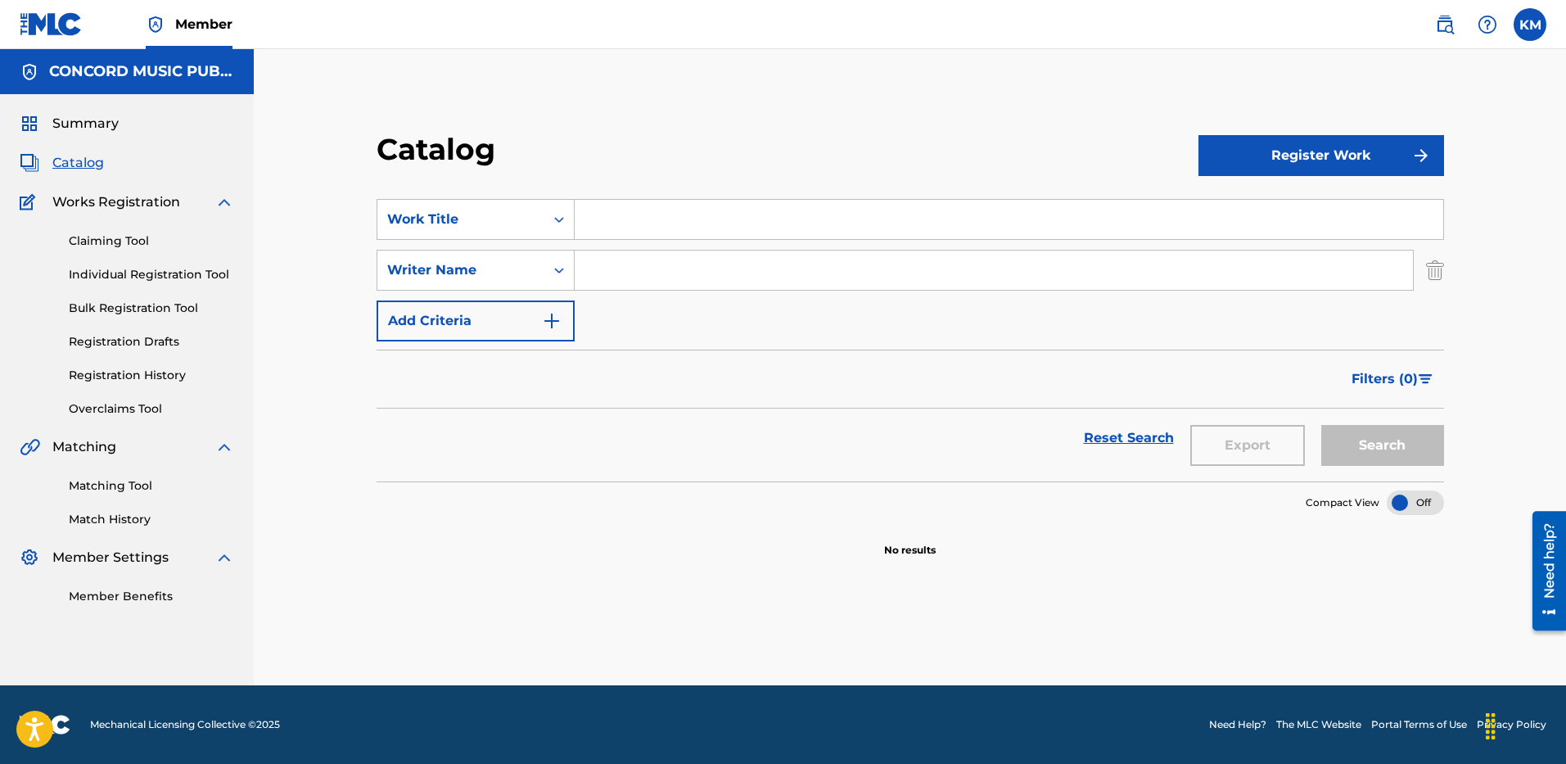
click at [600, 212] on input "Search Form" at bounding box center [1008, 219] width 868 height 39
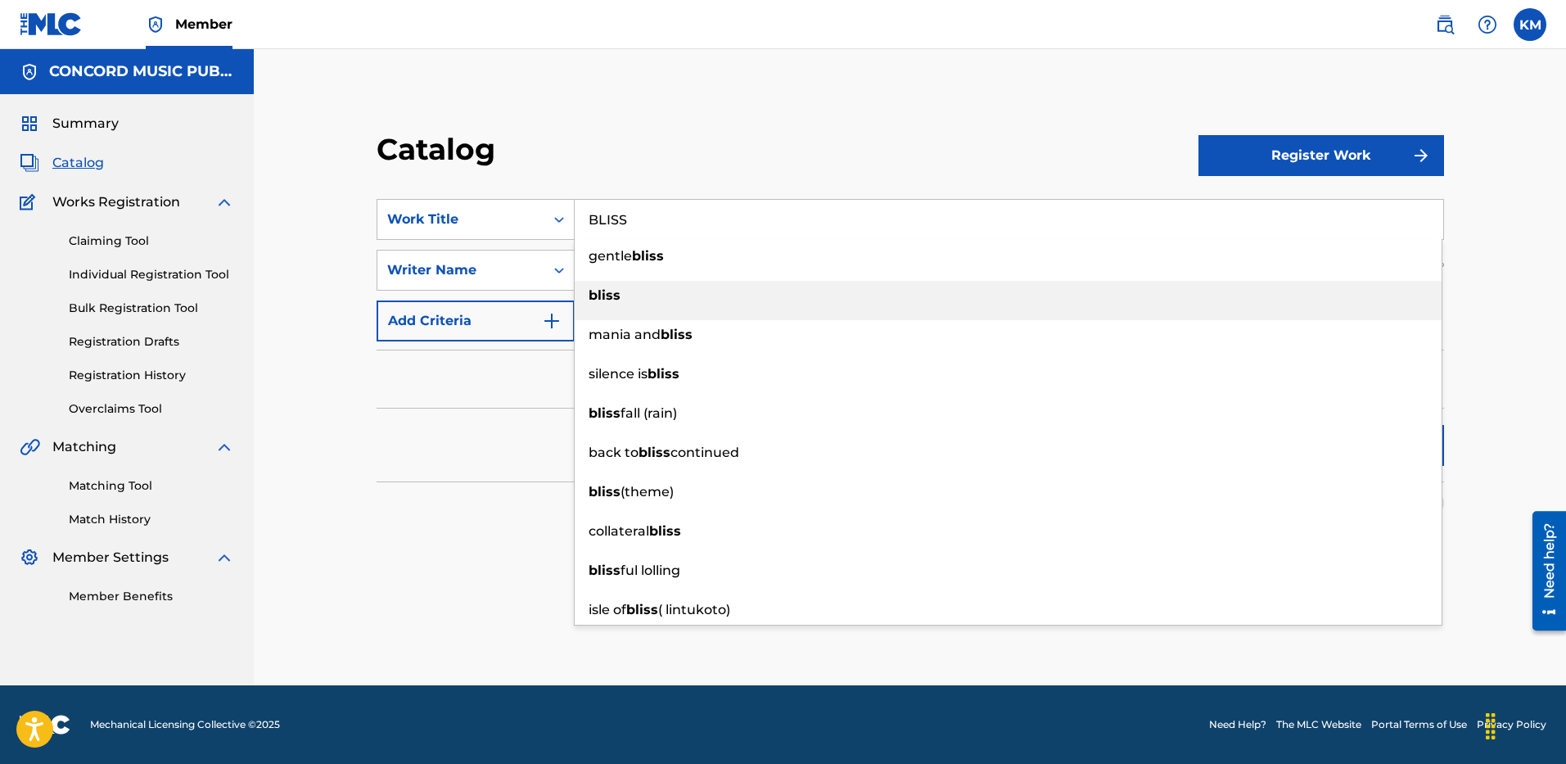
click at [595, 288] on strong "bliss" at bounding box center [604, 295] width 32 height 16
type input "bliss"
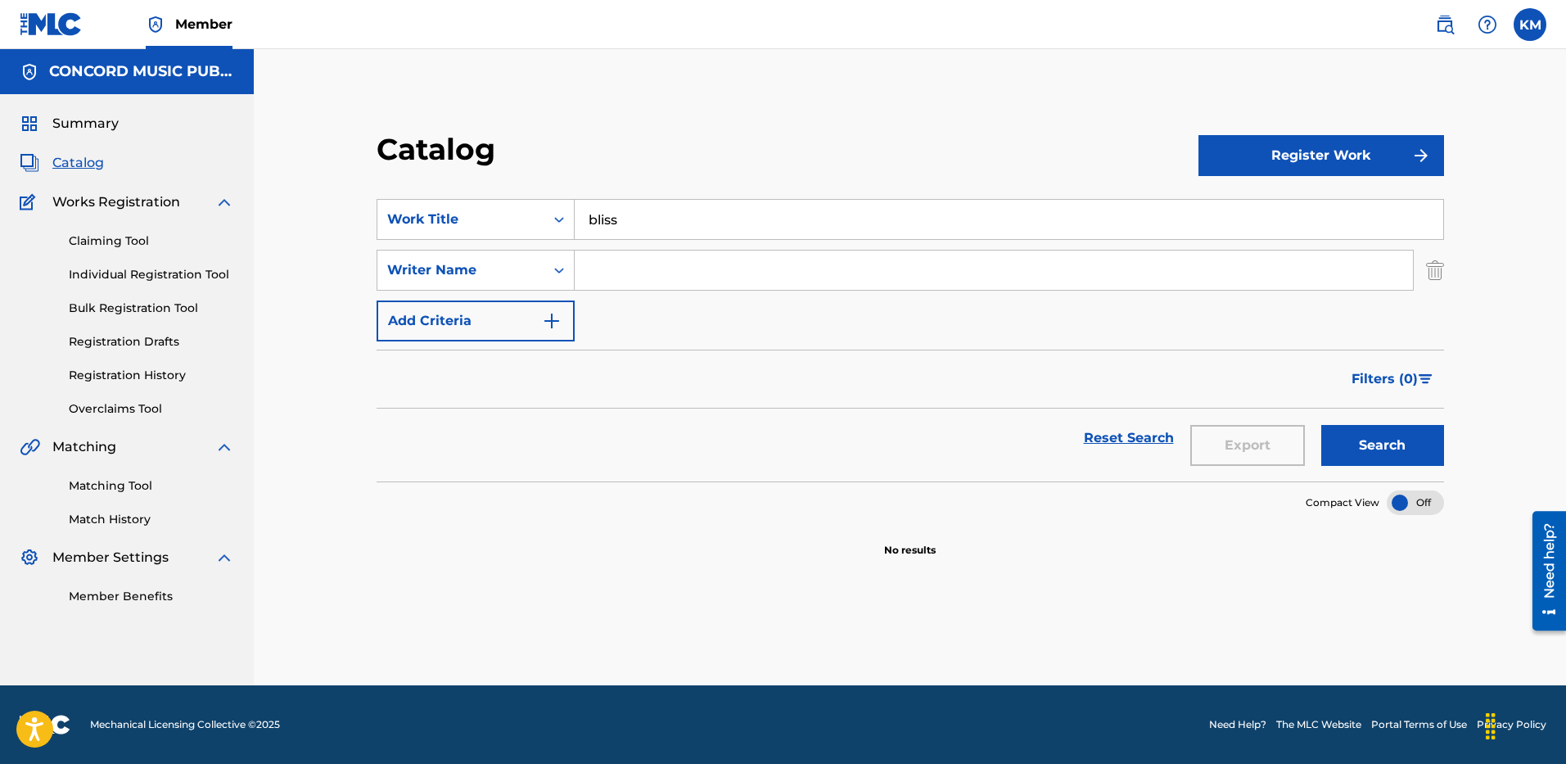
click at [615, 281] on input "Search Form" at bounding box center [993, 269] width 838 height 39
paste input "Seethal"
click at [1367, 443] on button "Search" at bounding box center [1382, 445] width 123 height 41
drag, startPoint x: 659, startPoint y: 274, endPoint x: 459, endPoint y: 278, distance: 199.7
click at [462, 278] on div "SearchWithCriteria6a0c25f2-63e7-46d7-a961-13d42cf13062 Writer Name [PERSON_NAME]" at bounding box center [909, 270] width 1067 height 41
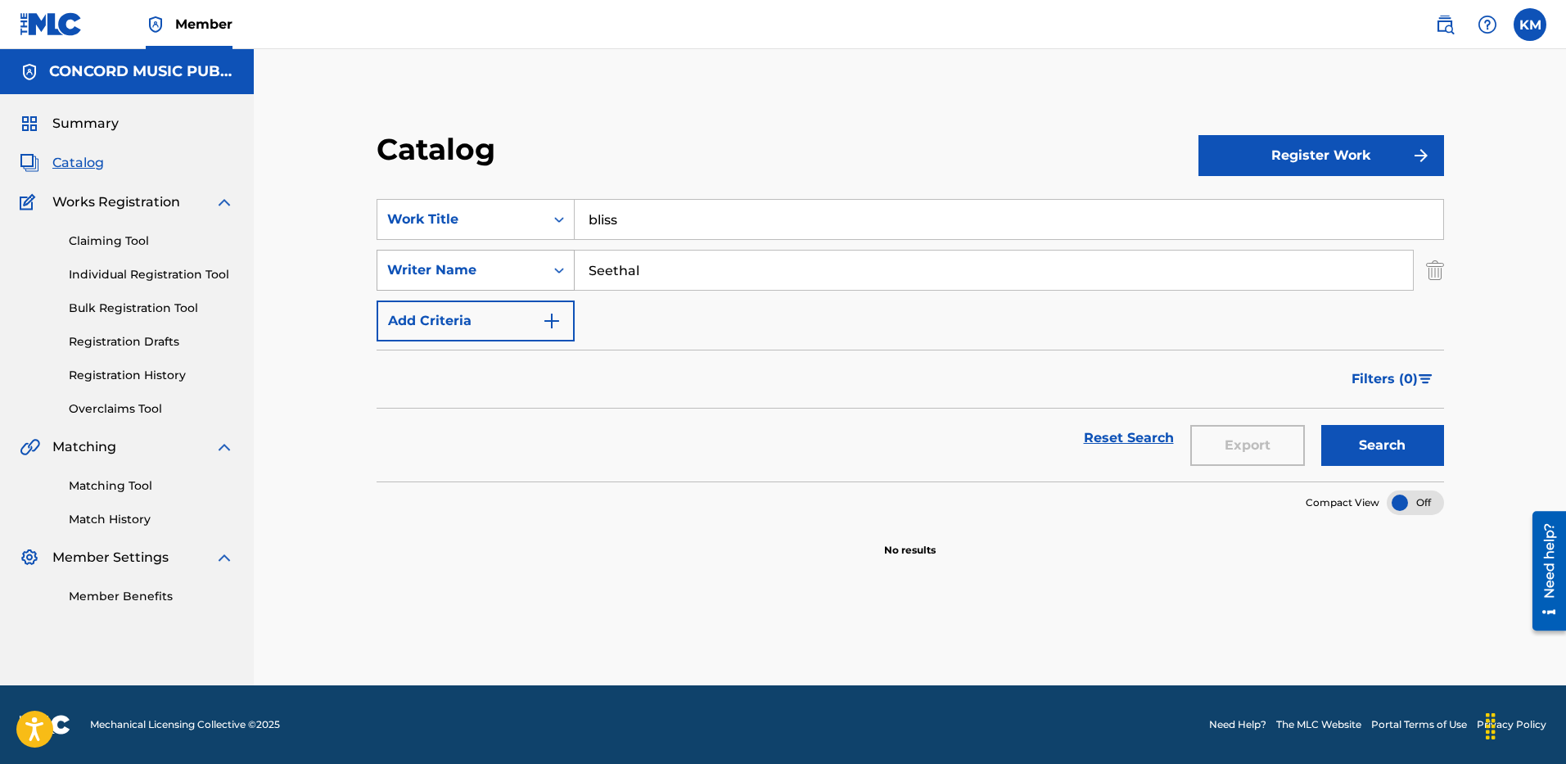
paste input "[PERSON_NAME]"
drag, startPoint x: 1389, startPoint y: 437, endPoint x: 1278, endPoint y: 401, distance: 116.2
click at [1388, 437] on button "Search" at bounding box center [1382, 445] width 123 height 41
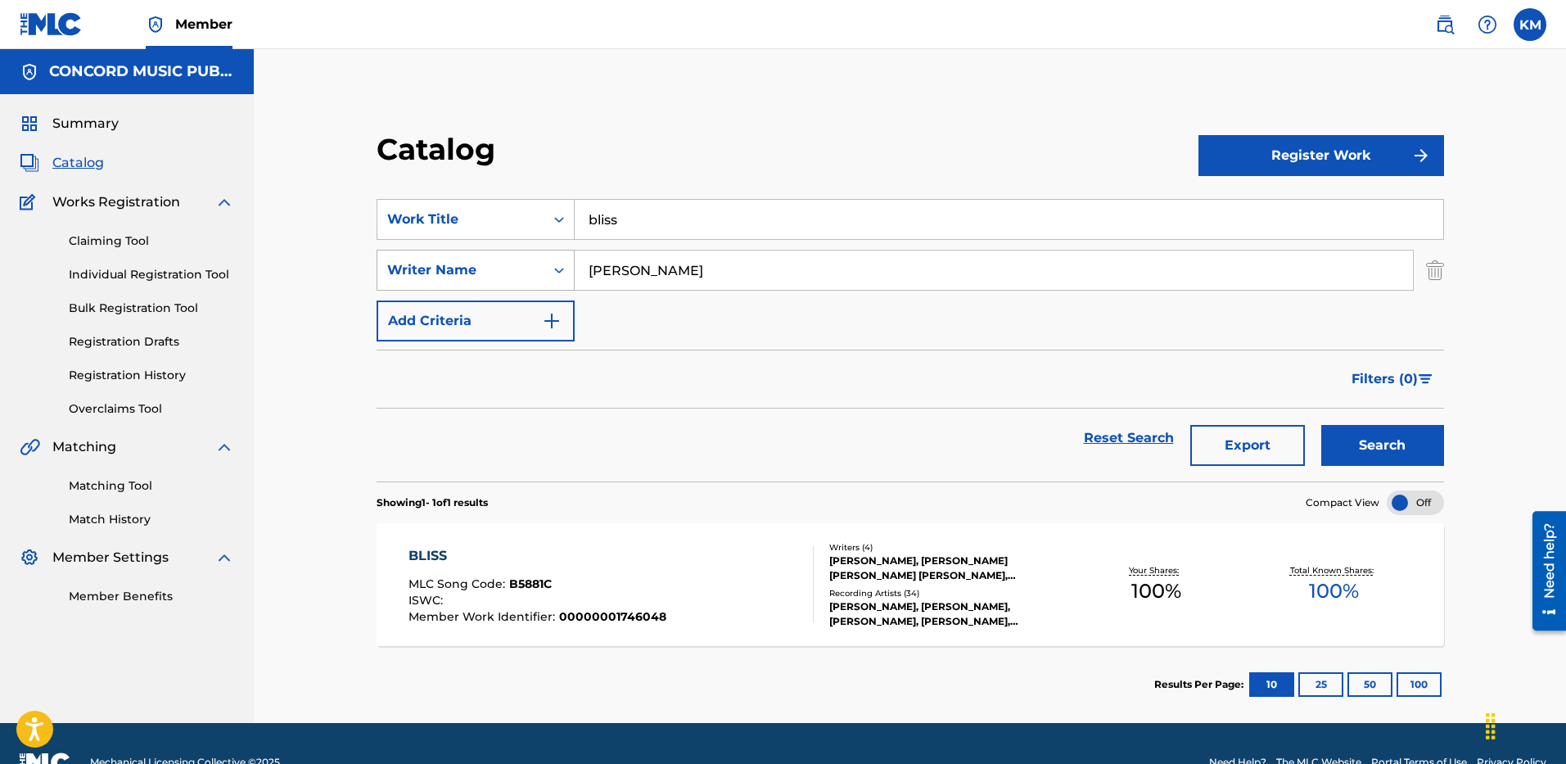
drag, startPoint x: 654, startPoint y: 270, endPoint x: 529, endPoint y: 272, distance: 124.4
click at [529, 272] on div "SearchWithCriteria6a0c25f2-63e7-46d7-a961-13d42cf13062 Writer Name [PERSON_NAME]" at bounding box center [909, 270] width 1067 height 41
click at [1321, 425] on button "Search" at bounding box center [1382, 445] width 123 height 41
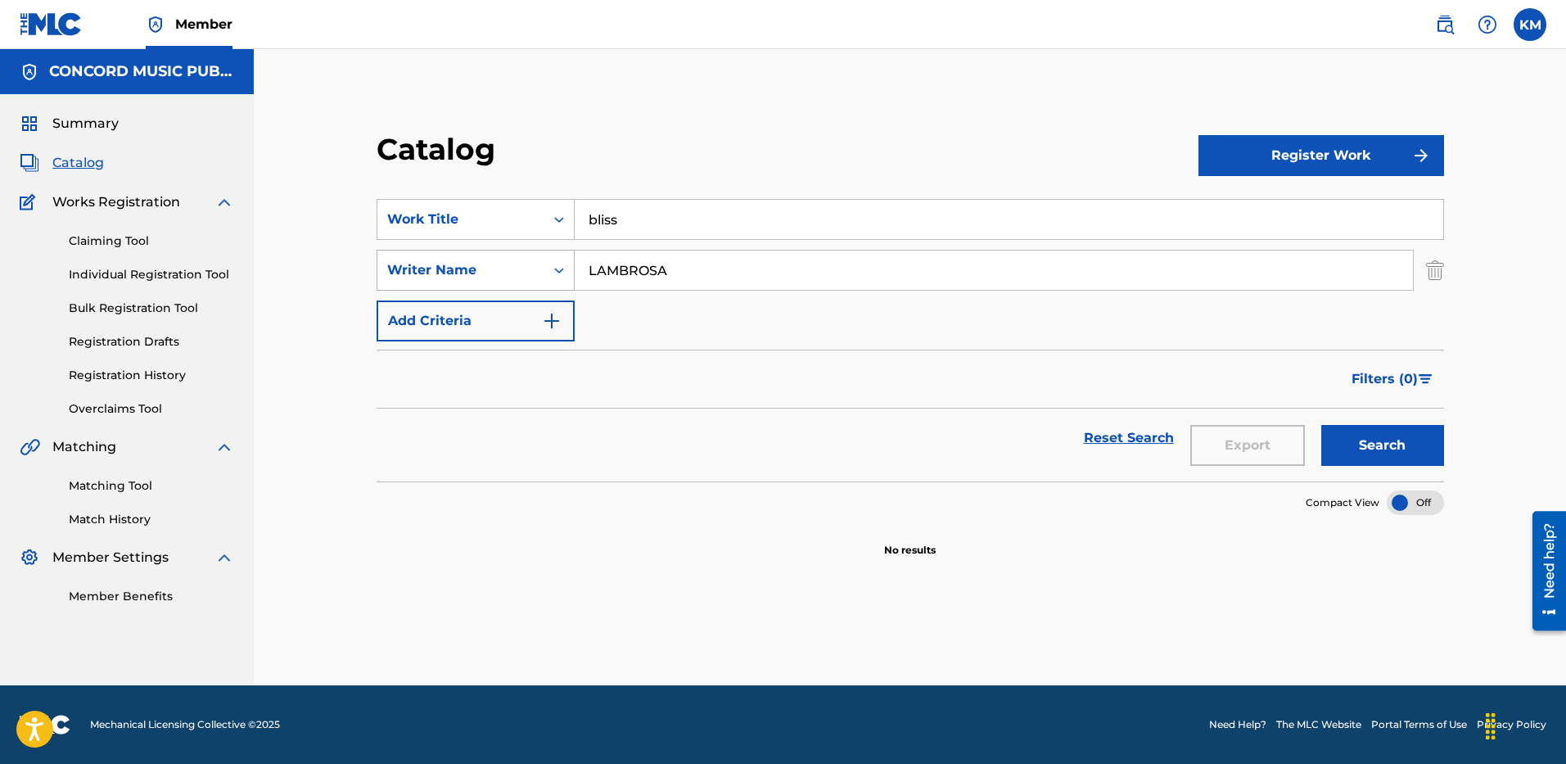
drag, startPoint x: 698, startPoint y: 274, endPoint x: 383, endPoint y: 281, distance: 315.1
click at [375, 280] on div "Catalog Register Work SearchWithCriteriaf18ff050-d071-4338-9c46-6c13818e57de Wo…" at bounding box center [910, 344] width 1106 height 426
paste input "[PERSON_NAME]"
type input "[PERSON_NAME]"
click at [1370, 448] on button "Search" at bounding box center [1382, 445] width 123 height 41
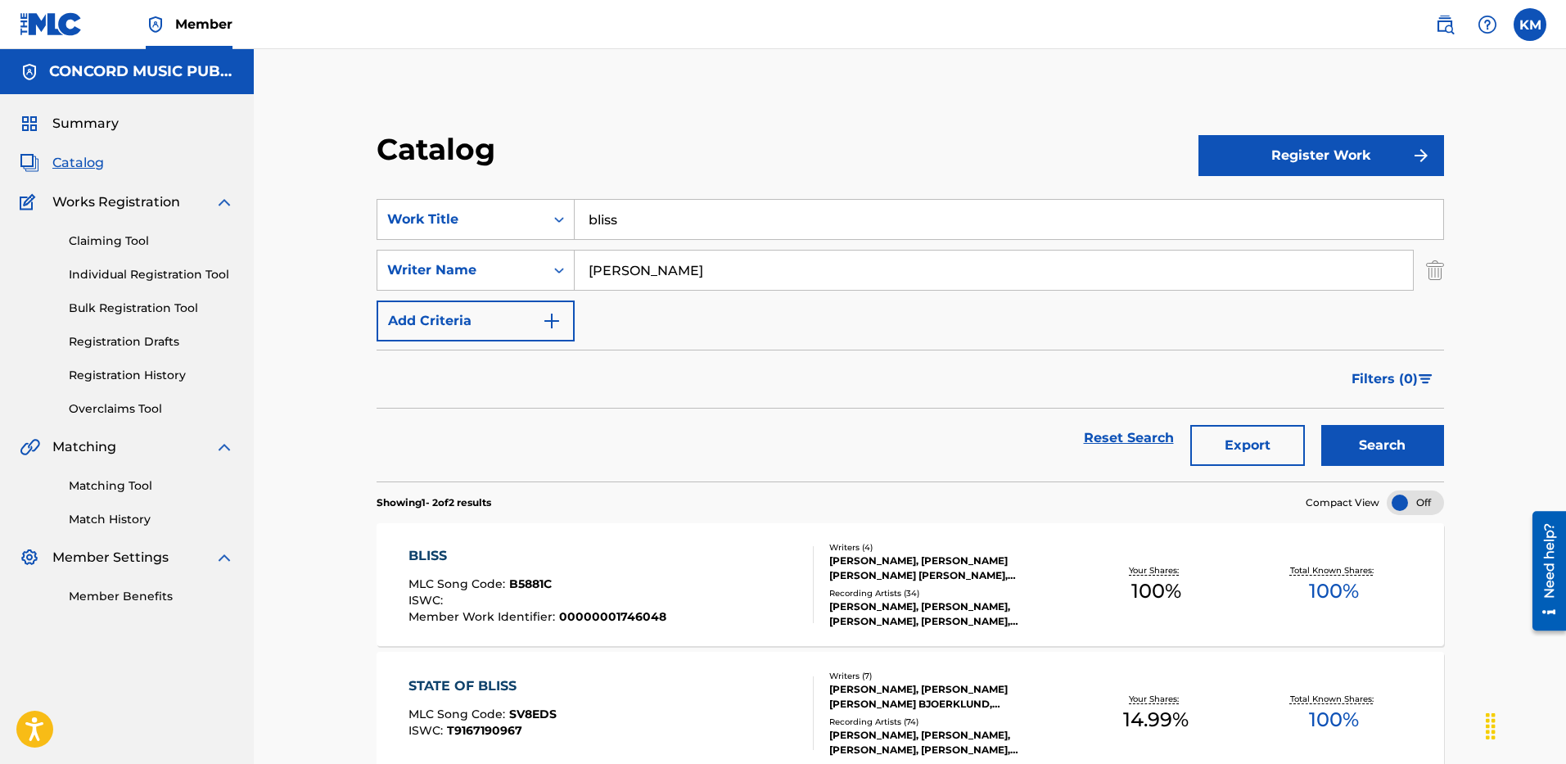
click at [677, 554] on div "BLISS MLC Song Code : B5881C ISWC : Member Work Identifier : 00000001746048" at bounding box center [611, 584] width 406 height 77
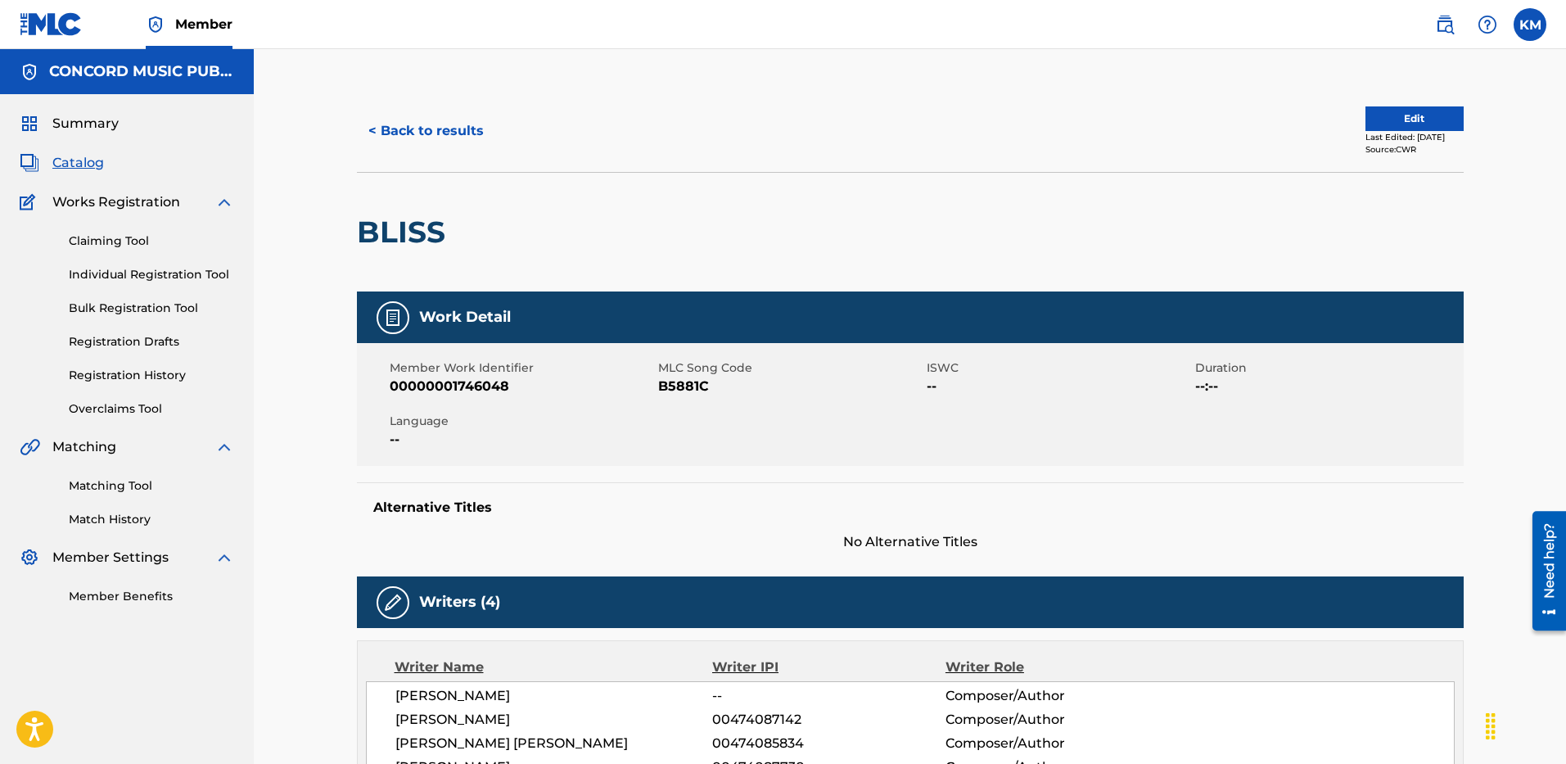
click at [425, 115] on button "< Back to results" at bounding box center [426, 130] width 138 height 41
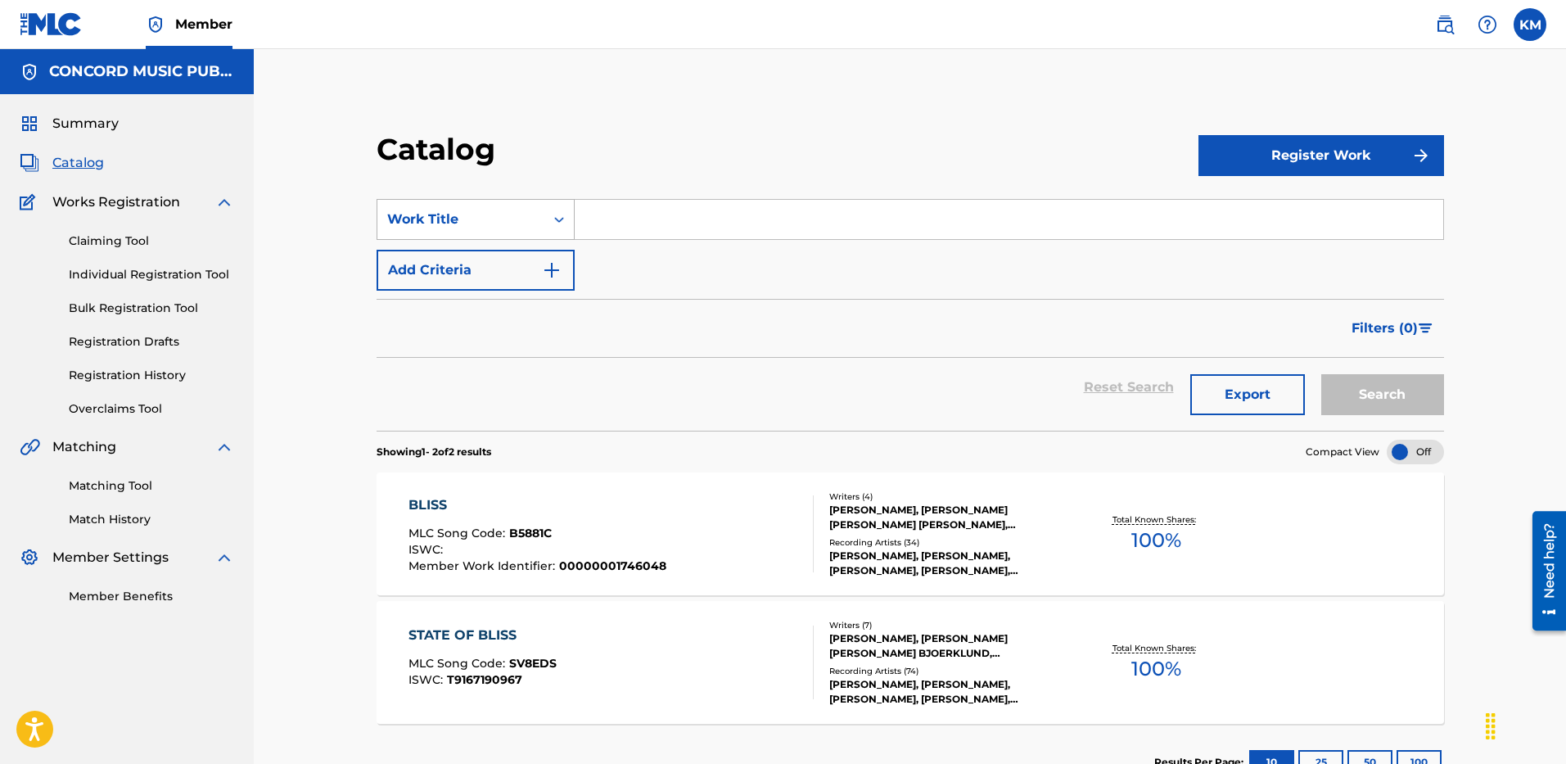
click at [551, 209] on div "Search Form" at bounding box center [558, 219] width 29 height 29
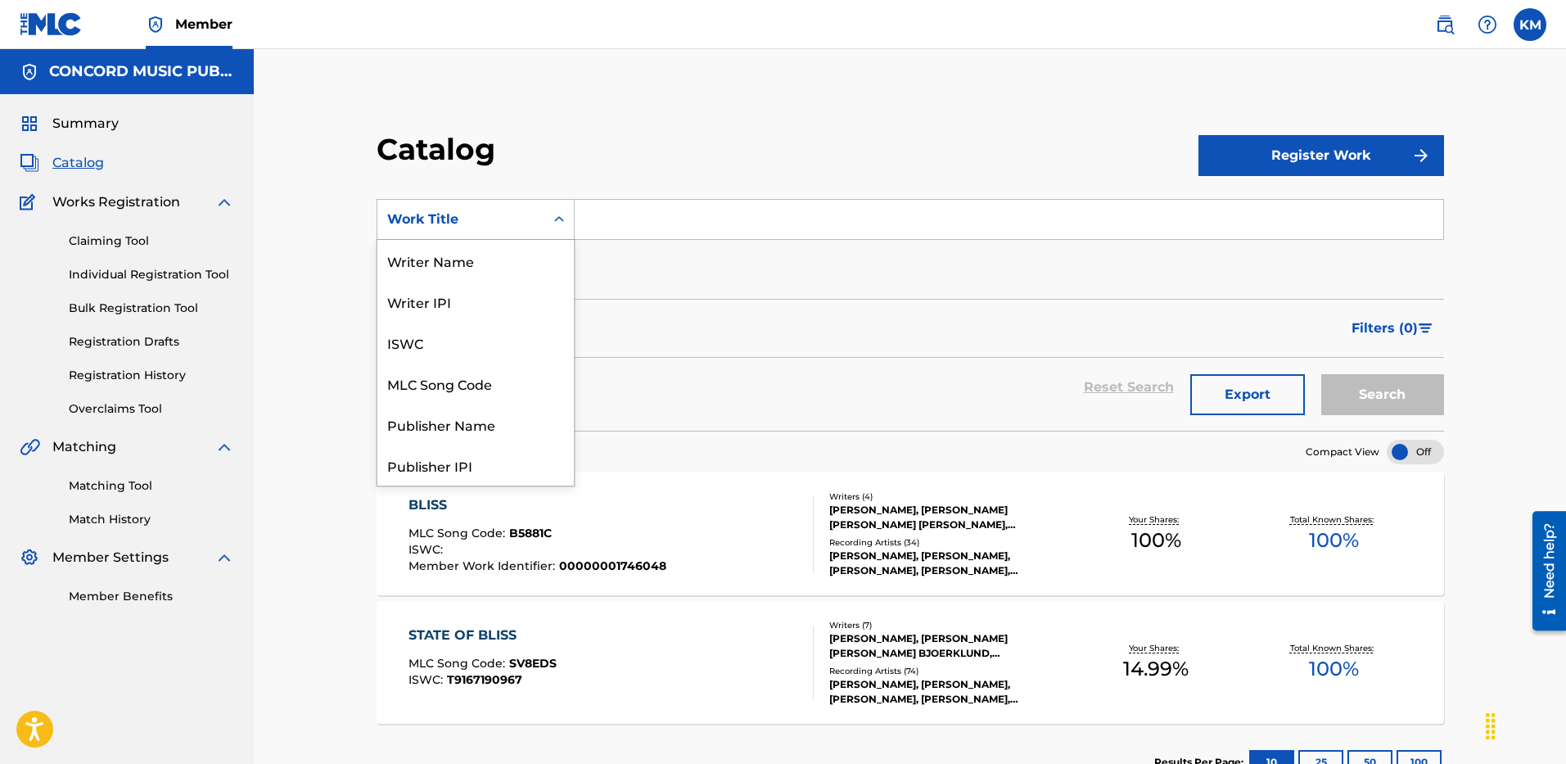
scroll to position [246, 0]
click at [503, 422] on div "ISRC" at bounding box center [475, 423] width 196 height 41
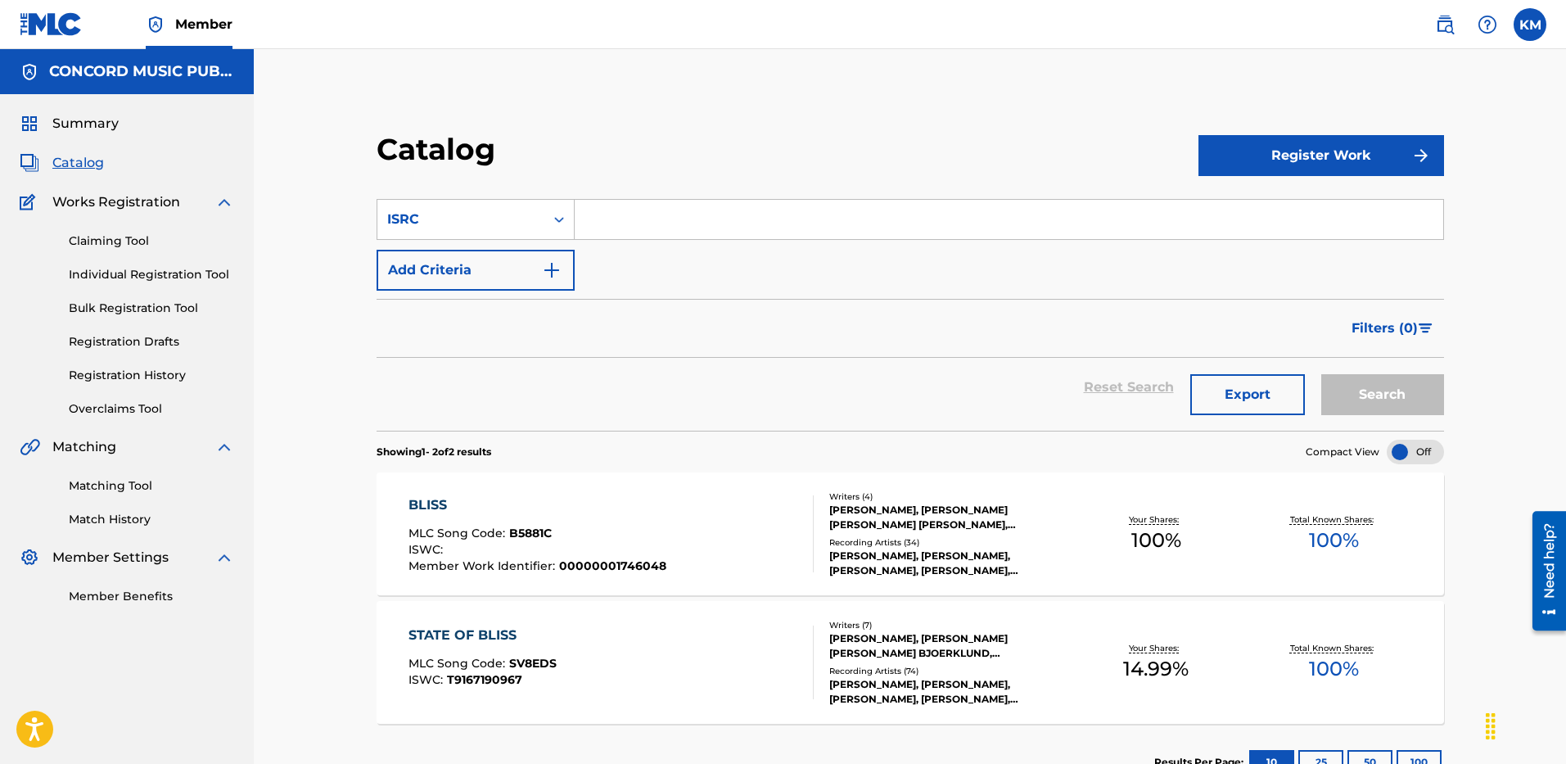
click at [620, 222] on input "Search Form" at bounding box center [1008, 219] width 868 height 39
paste input "USSM19100021"
click at [1386, 391] on button "Search" at bounding box center [1382, 394] width 123 height 41
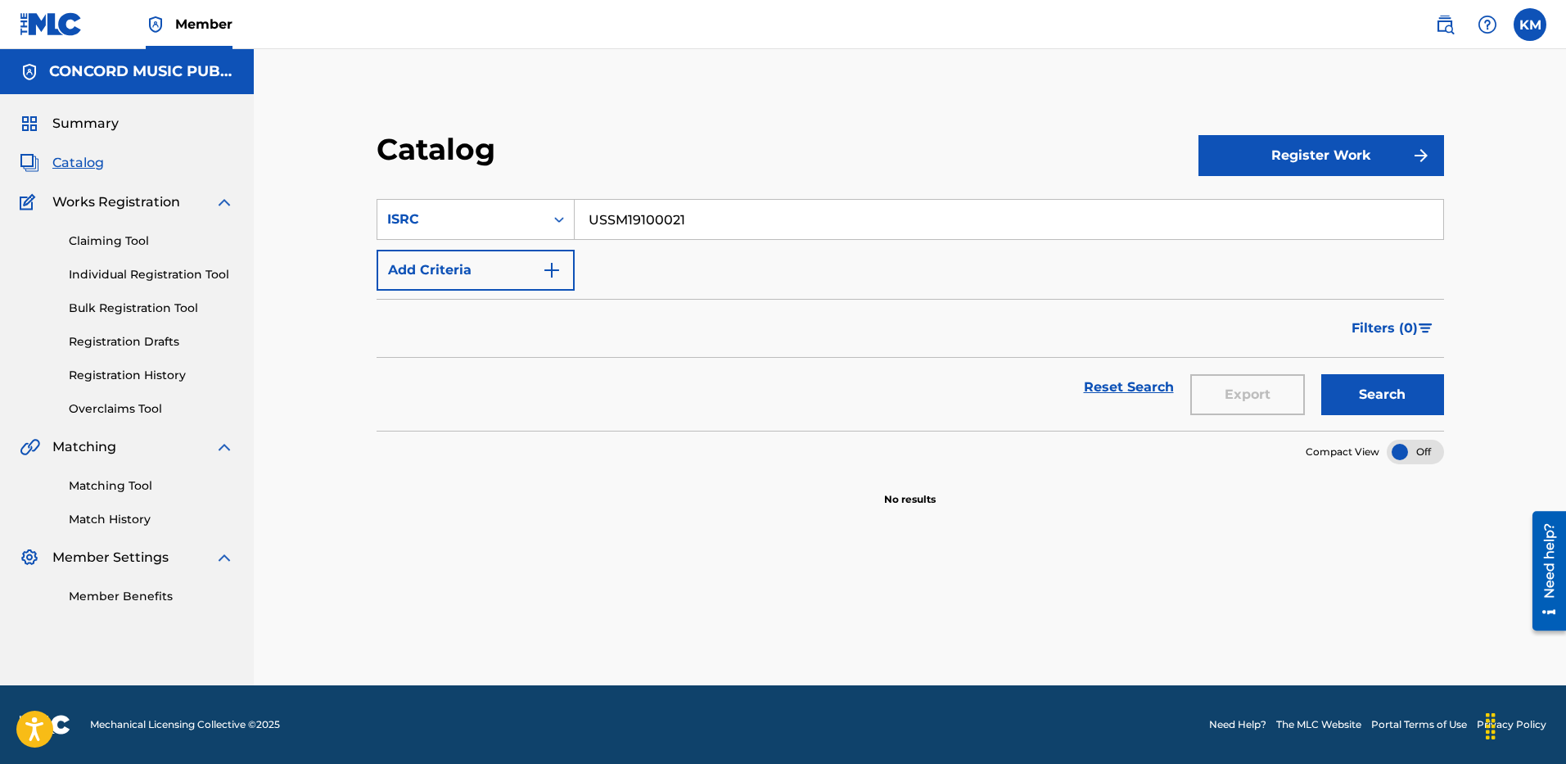
click at [626, 223] on input "USSM19100021" at bounding box center [1008, 219] width 868 height 39
paste input "QZNMU2508774"
type input "QZNMU2508774"
click at [1363, 386] on button "Search" at bounding box center [1382, 394] width 123 height 41
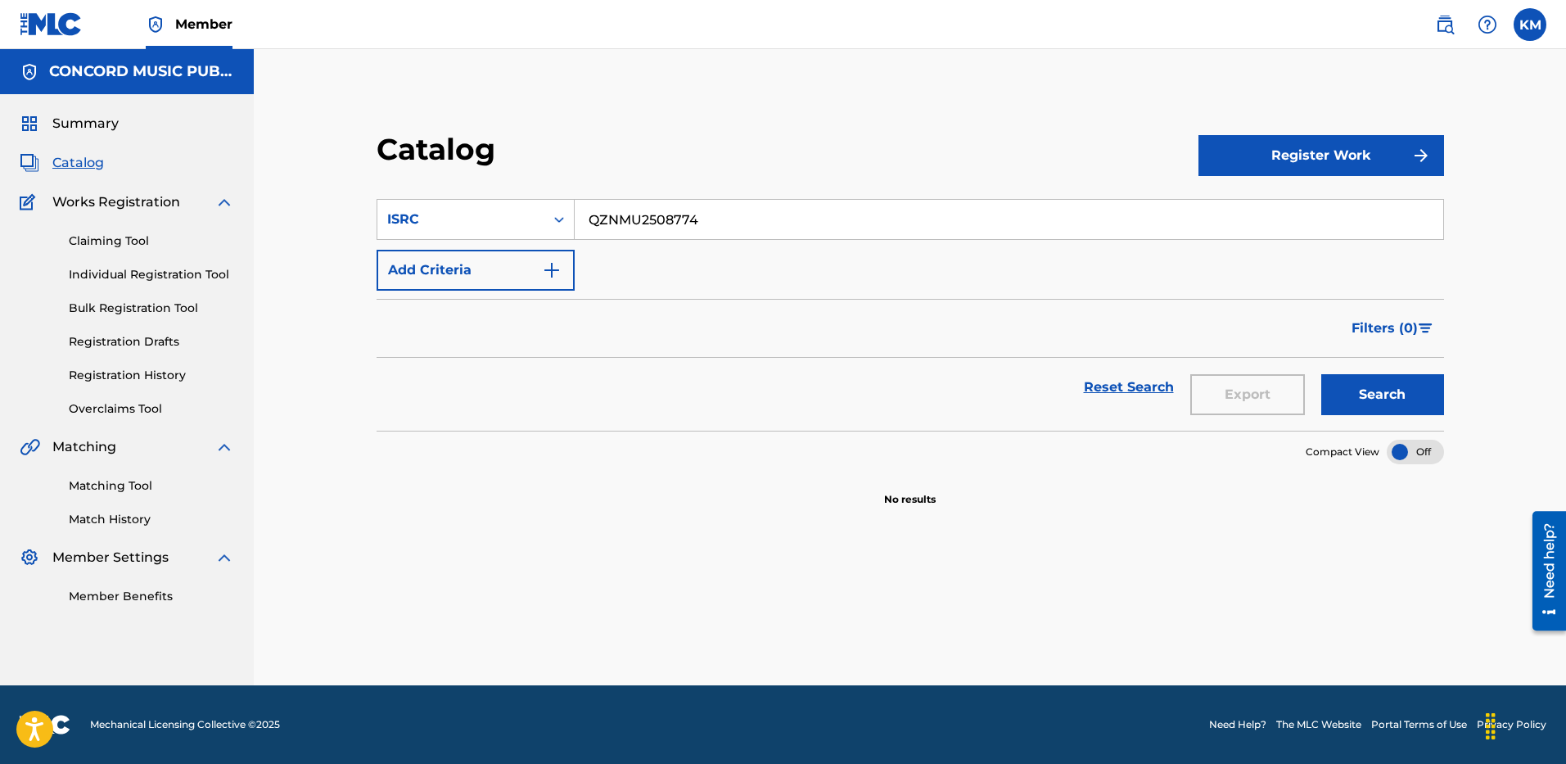
click at [1526, 26] on label at bounding box center [1529, 24] width 33 height 33
click at [1529, 25] on input "[PERSON_NAME] Matheson [EMAIL_ADDRESS][PERSON_NAME][DOMAIN_NAME] Profile Log out" at bounding box center [1529, 25] width 0 height 0
click at [1376, 208] on p "Log out" at bounding box center [1371, 203] width 38 height 15
click at [1529, 25] on input "[PERSON_NAME] Matheson [EMAIL_ADDRESS][PERSON_NAME][DOMAIN_NAME] Profile Log out" at bounding box center [1529, 25] width 0 height 0
